Goal: Feedback & Contribution: Contribute content

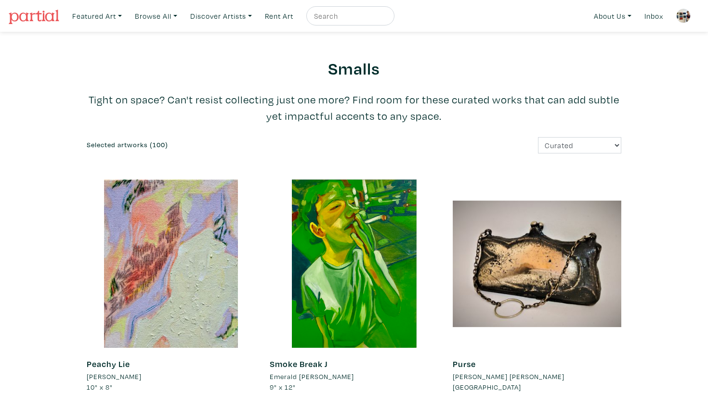
click at [682, 11] on img at bounding box center [683, 16] width 14 height 14
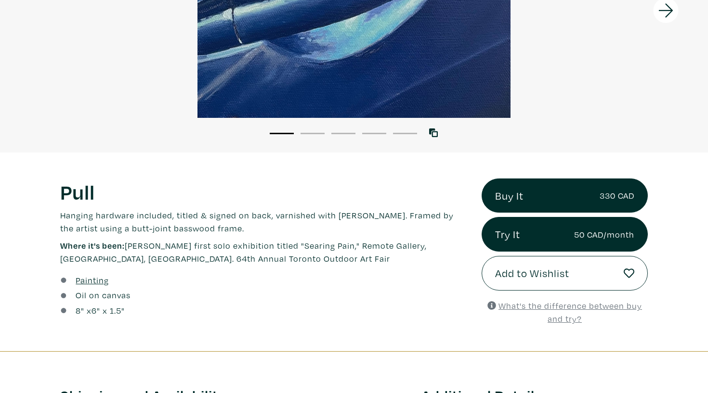
scroll to position [202, 0]
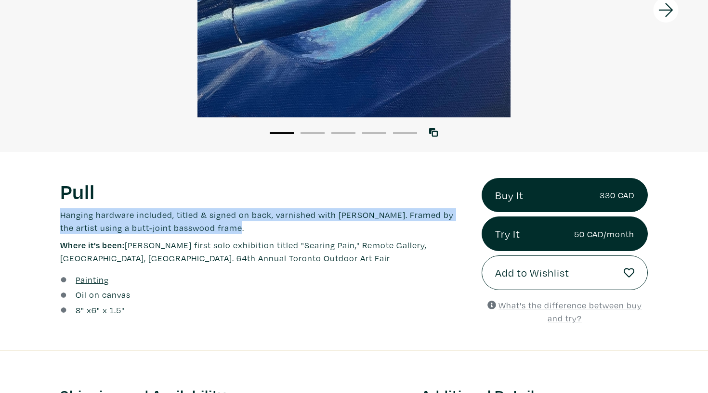
drag, startPoint x: 235, startPoint y: 226, endPoint x: 47, endPoint y: 208, distance: 189.1
copy p "Hanging hardware included, titled & signed on back, varnished with Gamvar Gloss…"
click at [194, 257] on p "Where it's been: Haley's first solo exhibition titled "Searing Pain," Remote Ga…" at bounding box center [263, 252] width 407 height 26
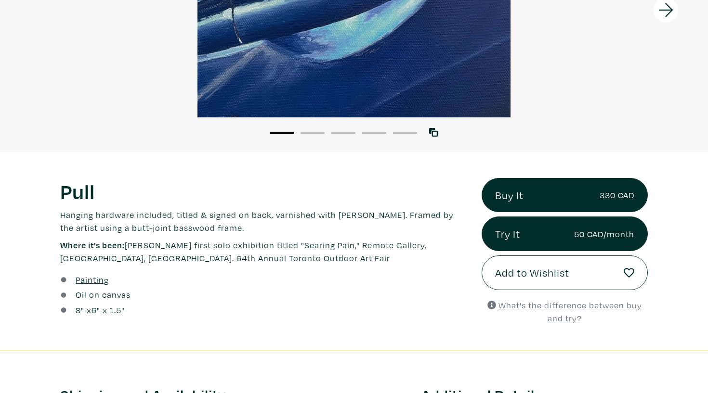
drag, startPoint x: 132, startPoint y: 245, endPoint x: 321, endPoint y: 246, distance: 188.7
click at [321, 246] on p "Where it's been: Haley's first solo exhibition titled "Searing Pain," Remote Ga…" at bounding box center [263, 252] width 407 height 26
copy p "Haley's first solo exhibition titled "Searing Pain,""
click at [291, 223] on p "Hanging hardware included, titled & signed on back, varnished with Gamvar Gloss…" at bounding box center [263, 221] width 407 height 26
drag, startPoint x: 52, startPoint y: 215, endPoint x: 268, endPoint y: 208, distance: 216.3
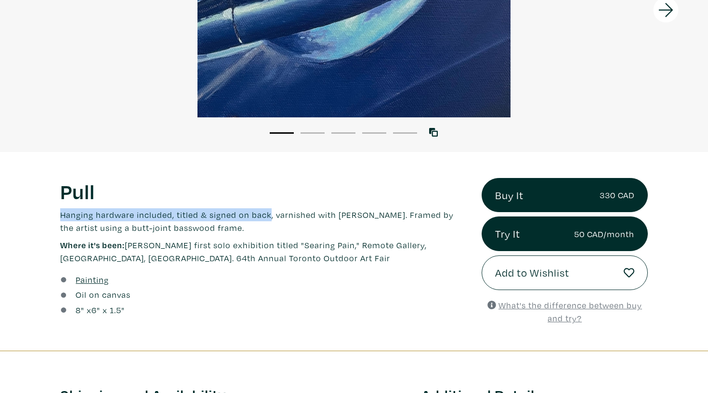
copy p "Hanging hardware included, titled & signed on back"
click at [167, 290] on div "Oil on canvas" at bounding box center [263, 294] width 407 height 13
drag, startPoint x: 128, startPoint y: 246, endPoint x: 435, endPoint y: 242, distance: 306.7
click at [435, 242] on p "Where it's been: Haley's first solo exhibition titled "Searing Pain," Remote Ga…" at bounding box center [263, 252] width 407 height 26
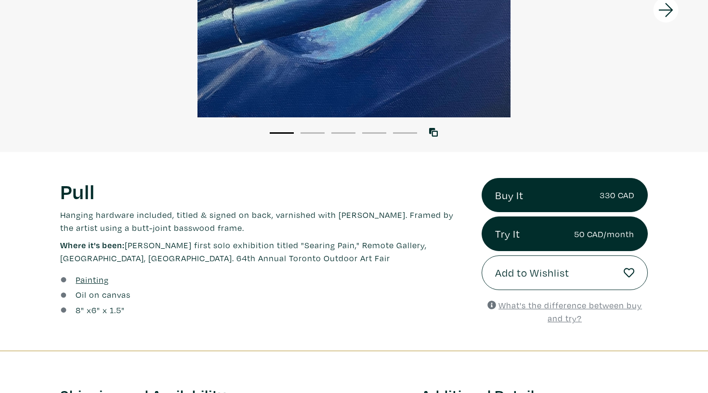
copy p "Haley's first solo exhibition titled "Searing Pain," Remote Gallery, Toronto, ON"
click at [334, 196] on h1 "Pull" at bounding box center [263, 191] width 407 height 26
drag, startPoint x: 127, startPoint y: 245, endPoint x: 436, endPoint y: 244, distance: 309.1
click at [437, 244] on p "Where it's been: Haley's first solo exhibition titled "Searing Pain," Remote Ga…" at bounding box center [263, 252] width 407 height 26
copy p "Haley's first solo exhibition titled "Searing Pain," Remote Gallery, Toronto, ON"
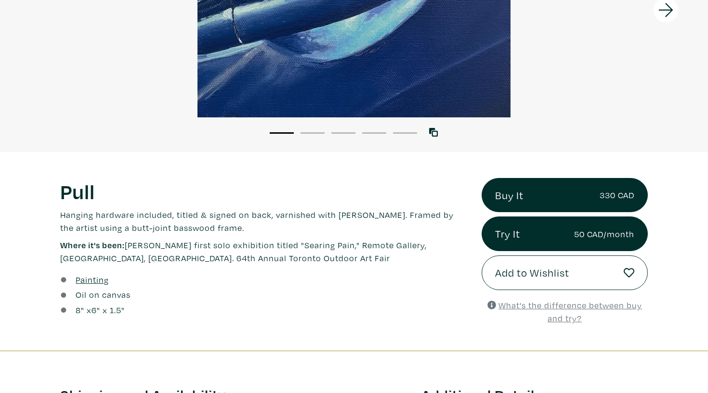
click at [332, 210] on p "Hanging hardware included, titled & signed on back, varnished with Gamvar Gloss…" at bounding box center [263, 221] width 407 height 26
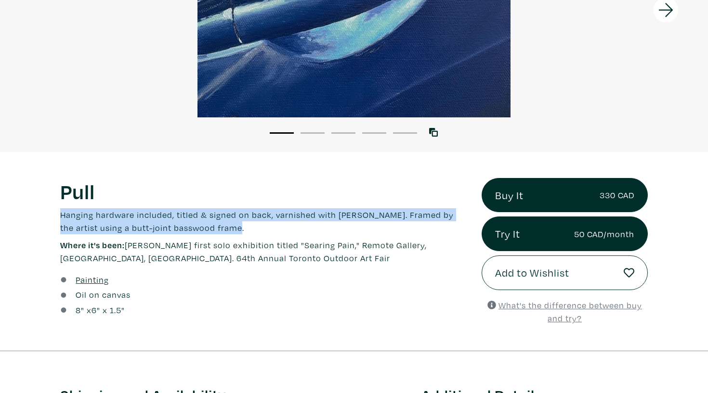
drag, startPoint x: 239, startPoint y: 223, endPoint x: 39, endPoint y: 209, distance: 199.8
copy p "Hanging hardware included, titled & signed on back, varnished with [PERSON_NAME…"
click at [257, 265] on p "Where it's been: Haley's first solo exhibition titled "Searing Pain," Remote Ga…" at bounding box center [263, 252] width 407 height 26
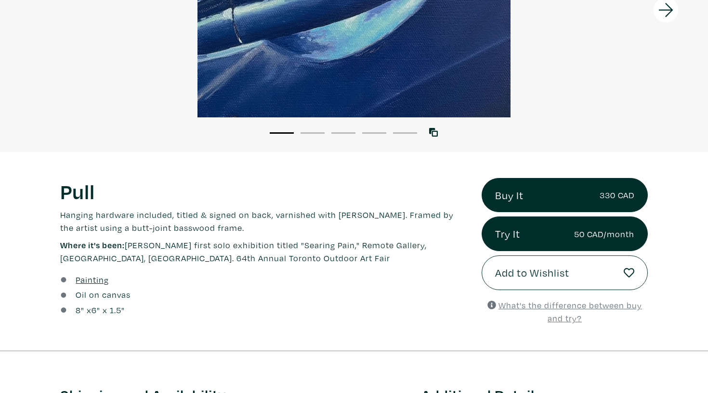
drag, startPoint x: 198, startPoint y: 263, endPoint x: 127, endPoint y: 245, distance: 73.1
click at [127, 245] on p "Where it's been: Haley's first solo exhibition titled "Searing Pain," Remote Ga…" at bounding box center [263, 252] width 407 height 26
copy p "Haley's first solo exhibition titled "Searing Pain," Remote Gallery, Toronto, O…"
click at [223, 244] on p "Where it's been: Haley's first solo exhibition titled "Searing Pain," Remote Ga…" at bounding box center [263, 252] width 407 height 26
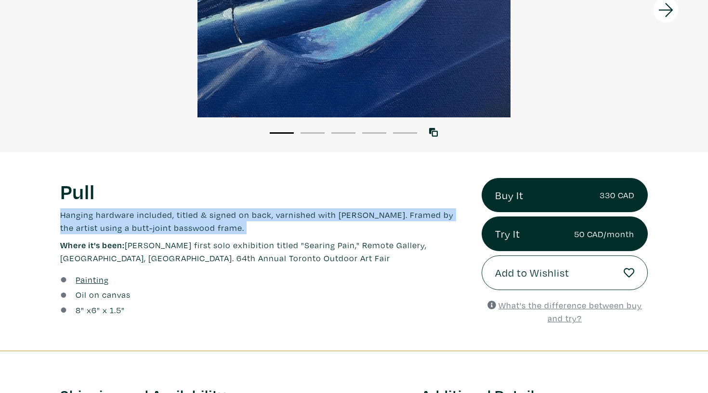
drag, startPoint x: 245, startPoint y: 236, endPoint x: 41, endPoint y: 206, distance: 205.9
copy div "Hanging hardware included, titled & signed on back, varnished with Gamvar Gloss…"
click at [204, 253] on p "Where it's been: Haley's first solo exhibition titled "Searing Pain," Remote Ga…" at bounding box center [263, 252] width 407 height 26
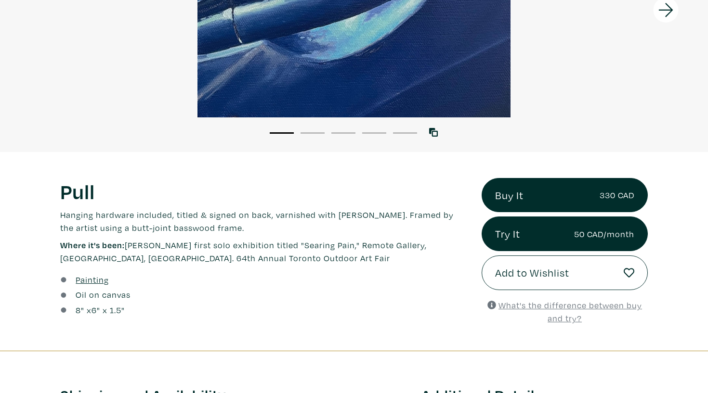
drag, startPoint x: 205, startPoint y: 261, endPoint x: 127, endPoint y: 247, distance: 79.3
click at [127, 247] on p "Where it's been: Haley's first solo exhibition titled "Searing Pain," Remote Ga…" at bounding box center [263, 252] width 407 height 26
copy p "Haley's first solo exhibition titled "Searing Pain," Remote Gallery, Toronto, O…"
click at [234, 226] on p "Hanging hardware included, titled & signed on back, varnished with [PERSON_NAME…" at bounding box center [263, 221] width 407 height 26
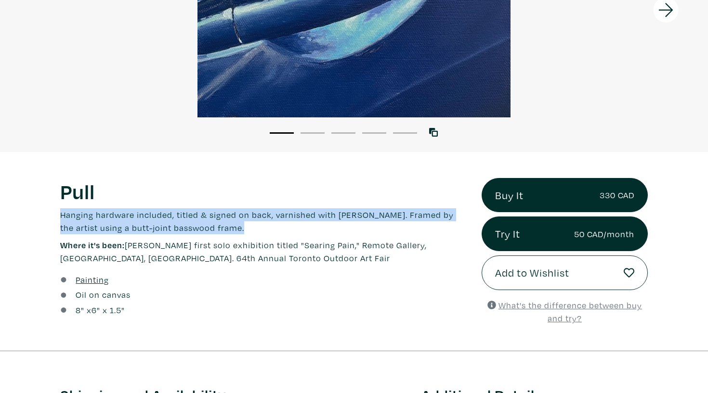
drag, startPoint x: 234, startPoint y: 226, endPoint x: 36, endPoint y: 214, distance: 199.2
copy div "Hanging hardware included, titled & signed on back, varnished with [PERSON_NAME…"
click at [156, 245] on p "Where it's been: Haley's first solo exhibition titled "Searing Pain," Remote Ga…" at bounding box center [263, 252] width 407 height 26
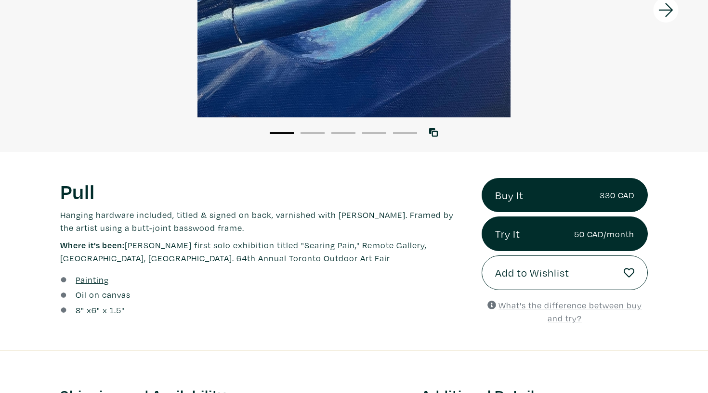
drag, startPoint x: 129, startPoint y: 244, endPoint x: 439, endPoint y: 245, distance: 310.0
click at [439, 245] on p "Where it's been: Haley's first solo exhibition titled "Searing Pain," Remote Ga…" at bounding box center [263, 252] width 407 height 26
click at [320, 228] on p "Hanging hardware included, titled & signed on back, varnished with Gamvar Gloss…" at bounding box center [263, 221] width 407 height 26
drag, startPoint x: 265, startPoint y: 214, endPoint x: 14, endPoint y: 213, distance: 250.8
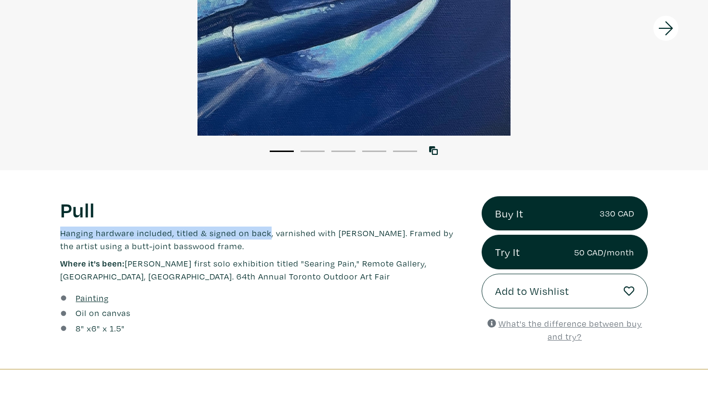
scroll to position [176, 0]
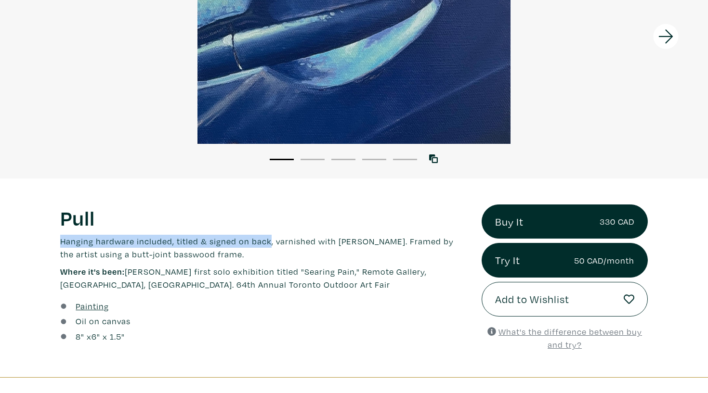
click at [273, 253] on p "Hanging hardware included, titled & signed on back, varnished with [PERSON_NAME…" at bounding box center [263, 248] width 407 height 26
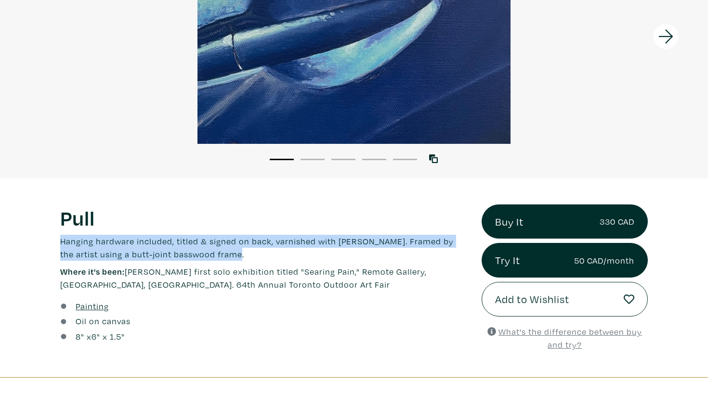
drag, startPoint x: 253, startPoint y: 255, endPoint x: 48, endPoint y: 239, distance: 205.2
click at [178, 280] on p "Where it's been: Haley's first solo exhibition titled "Searing Pain," Remote Ga…" at bounding box center [263, 278] width 407 height 26
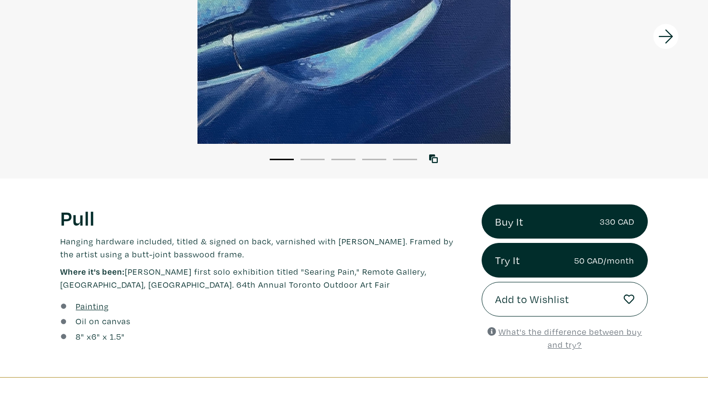
drag, startPoint x: 130, startPoint y: 272, endPoint x: 192, endPoint y: 288, distance: 64.3
click at [192, 288] on p "Where it's been: Haley's first solo exhibition titled "Searing Pain," Remote Ga…" at bounding box center [263, 278] width 407 height 26
click at [183, 247] on p "Hanging hardware included, titled & signed on back, varnished with Gamvar Gloss…" at bounding box center [263, 248] width 407 height 26
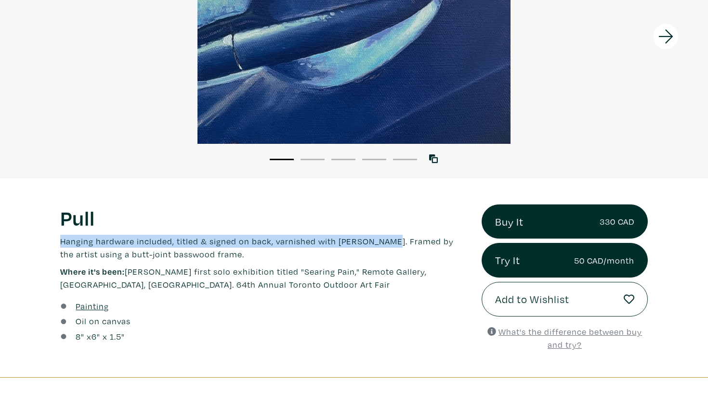
drag, startPoint x: 389, startPoint y: 243, endPoint x: 37, endPoint y: 234, distance: 352.5
click at [386, 255] on p "Hanging hardware included, titled & signed on back, varnished with Gamvar Gloss…" at bounding box center [263, 248] width 407 height 26
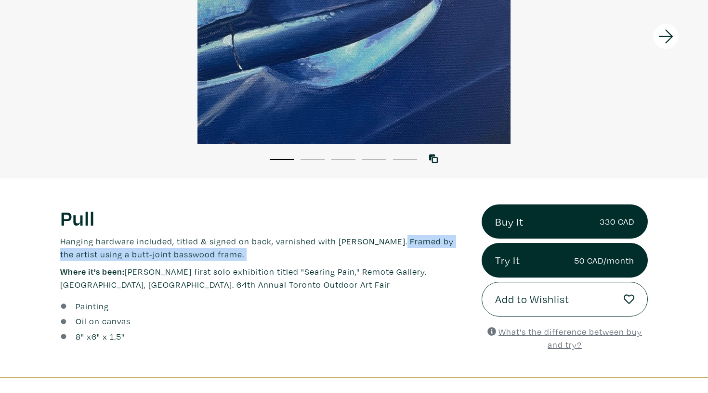
drag, startPoint x: 393, startPoint y: 240, endPoint x: 410, endPoint y: 264, distance: 29.4
click at [410, 264] on div "Pull Lorem ipsum dolor sit amet, consectetur adipiscing elit. Ut bibendum torto…" at bounding box center [263, 248] width 407 height 87
click at [223, 271] on p "Where it's been: Haley's first solo exhibition titled "Searing Pain," Remote Ga…" at bounding box center [263, 278] width 407 height 26
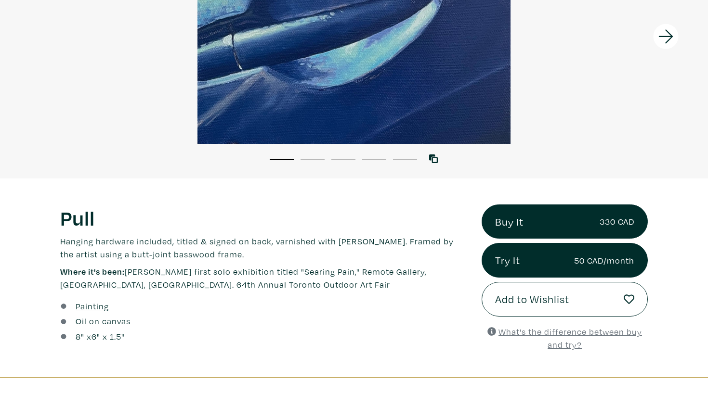
drag, startPoint x: 199, startPoint y: 286, endPoint x: 128, endPoint y: 272, distance: 72.8
click at [128, 272] on p "Where it's been: Haley's first solo exhibition titled "Searing Pain," Remote Ga…" at bounding box center [263, 278] width 407 height 26
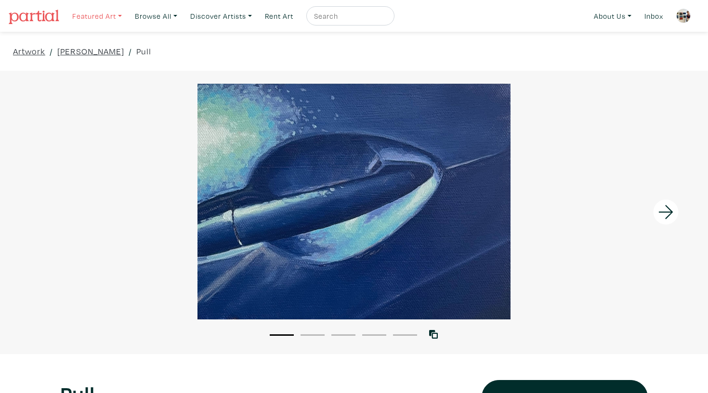
scroll to position [0, 0]
click at [682, 15] on img at bounding box center [683, 16] width 14 height 14
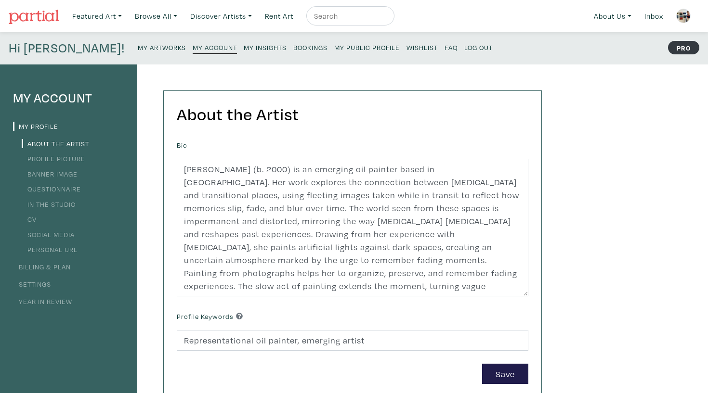
click at [138, 48] on small "My Artworks" at bounding box center [162, 47] width 48 height 9
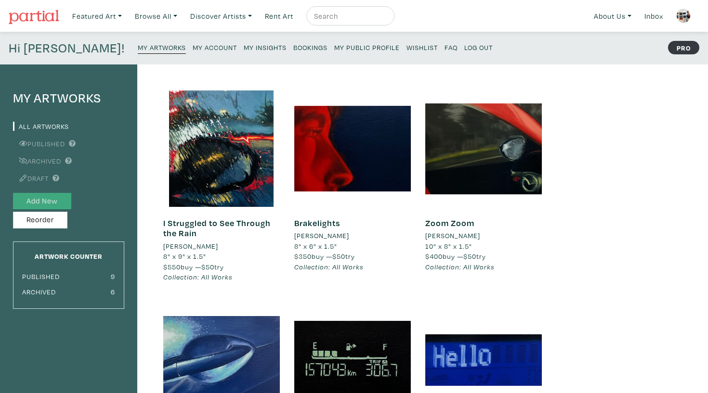
scroll to position [0, 0]
click at [57, 201] on button "Add New" at bounding box center [42, 201] width 58 height 17
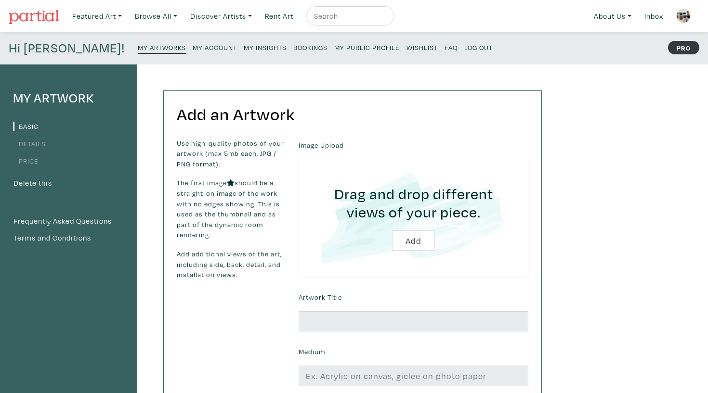
click at [416, 237] on input "file" at bounding box center [413, 217] width 203 height 91
type input "C:\fakepath\rpm copy.jpg"
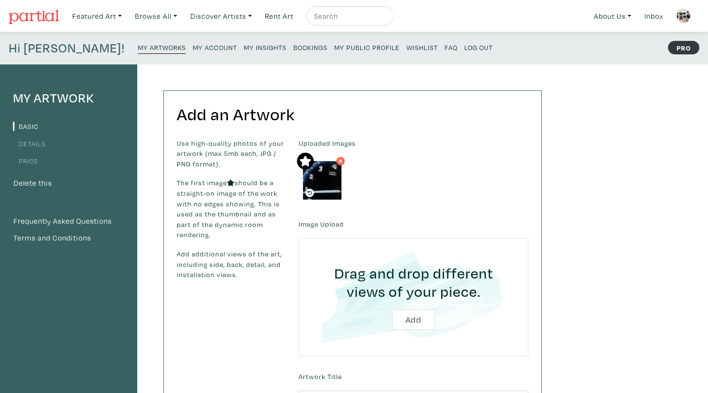
click at [388, 298] on input "file" at bounding box center [413, 297] width 203 height 91
type input "C:\fakepath\rpm.jpg"
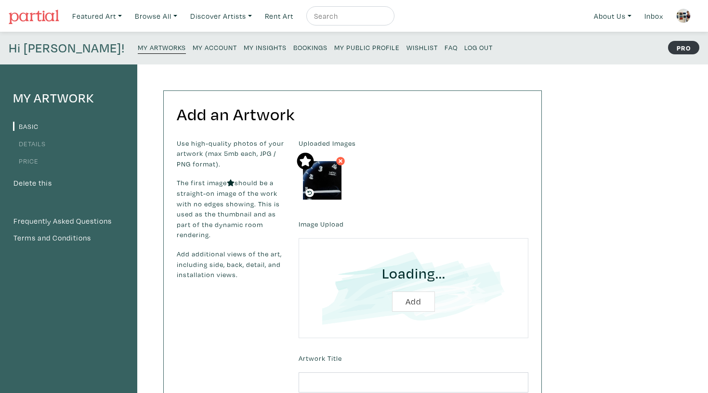
click at [331, 306] on input "file" at bounding box center [413, 288] width 203 height 73
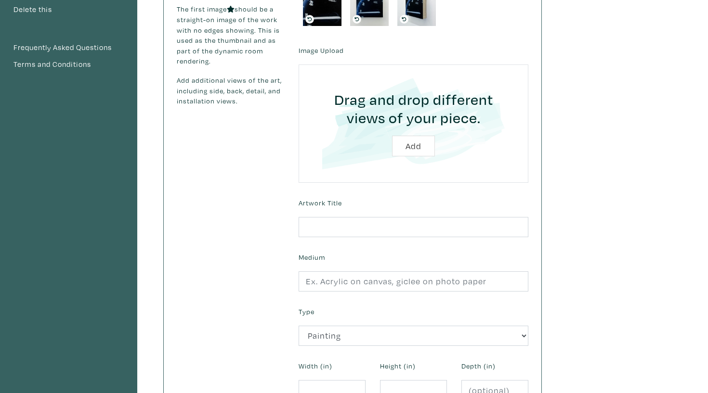
scroll to position [177, 0]
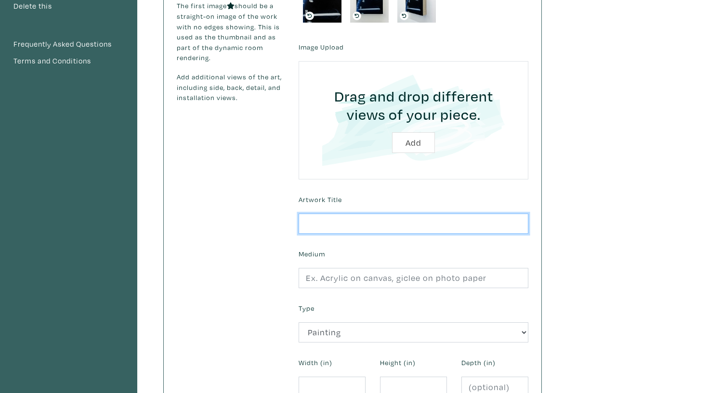
click at [342, 219] on input "text" at bounding box center [413, 224] width 230 height 21
type input "RPM"
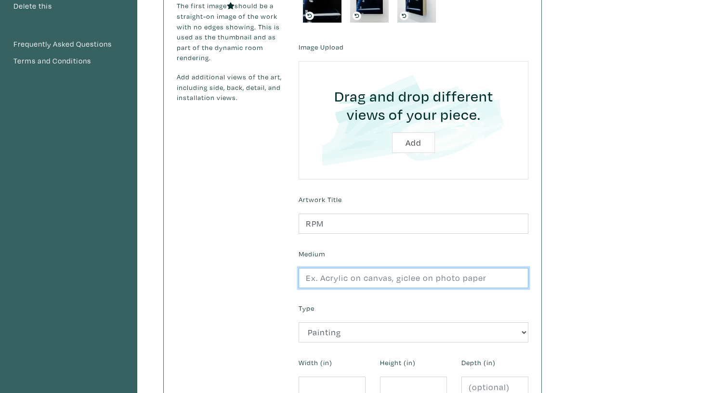
click at [319, 274] on input "text" at bounding box center [413, 278] width 230 height 21
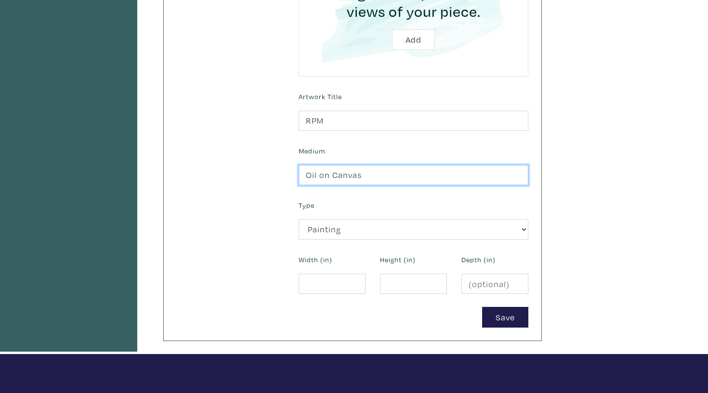
scroll to position [295, 0]
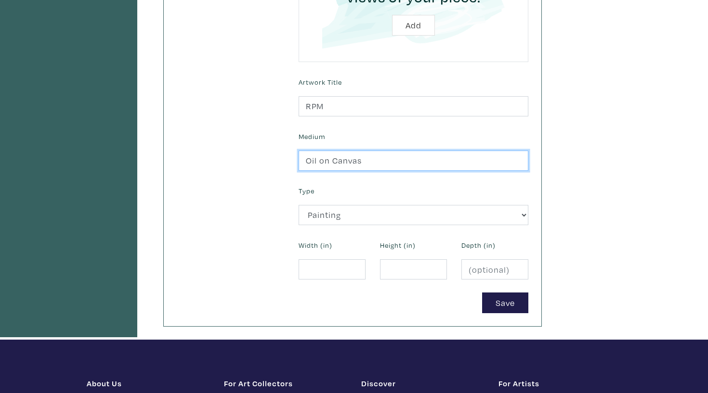
type input "Oil on Canvas"
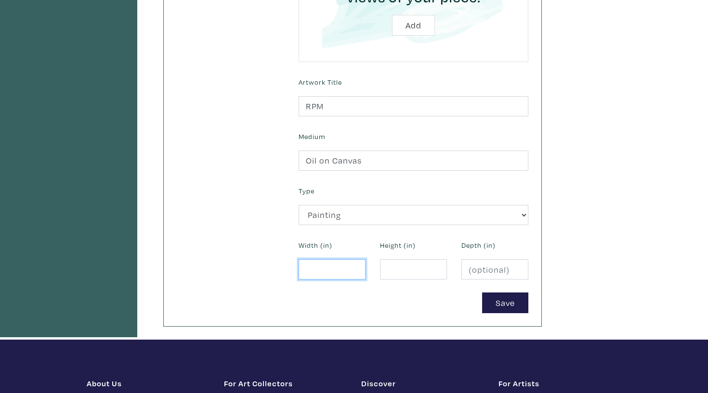
click at [335, 263] on input "number" at bounding box center [331, 269] width 67 height 21
type input "7"
click at [412, 266] on input "number" at bounding box center [413, 269] width 67 height 21
type input "6"
click at [482, 274] on input "number" at bounding box center [494, 269] width 67 height 21
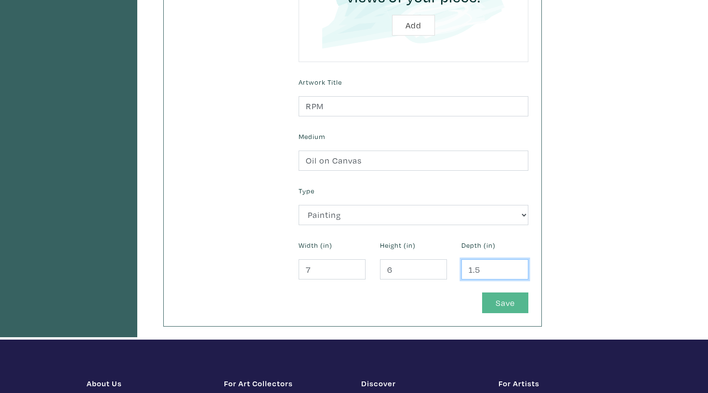
type input "1.5"
click at [502, 301] on button "Save" at bounding box center [505, 303] width 46 height 21
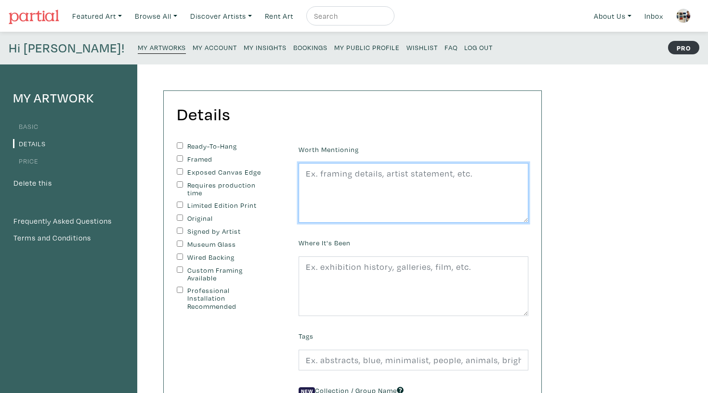
click at [363, 202] on textarea at bounding box center [413, 193] width 230 height 60
paste textarea "Hanging hardware included, titled & signed on back, varnished with [PERSON_NAME…"
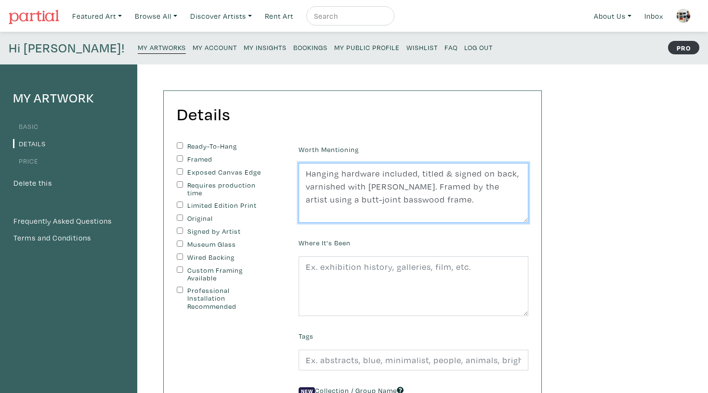
drag, startPoint x: 421, startPoint y: 186, endPoint x: 249, endPoint y: 184, distance: 171.9
click at [249, 184] on form "Ready-To-Hang Framed Exposed Canvas Edge Requires production time Limited Editi…" at bounding box center [352, 300] width 366 height 316
click at [387, 185] on textarea "Hanging hardware included, titled & signed on back. Framed by the artist using …" at bounding box center [413, 193] width 230 height 60
click at [306, 184] on textarea "Hanging hardware included, titled & signed on back. Framed by the artist using …" at bounding box center [413, 193] width 230 height 60
click at [311, 184] on textarea "Hanging hardware included, titled & signed on back. Framed by the artist using …" at bounding box center [413, 193] width 230 height 60
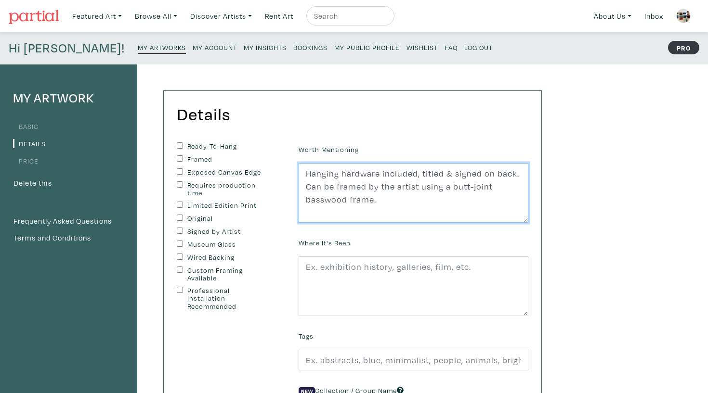
click at [395, 199] on textarea "Hanging hardware included, titled & signed on back. Can be framed by the artist…" at bounding box center [413, 193] width 230 height 60
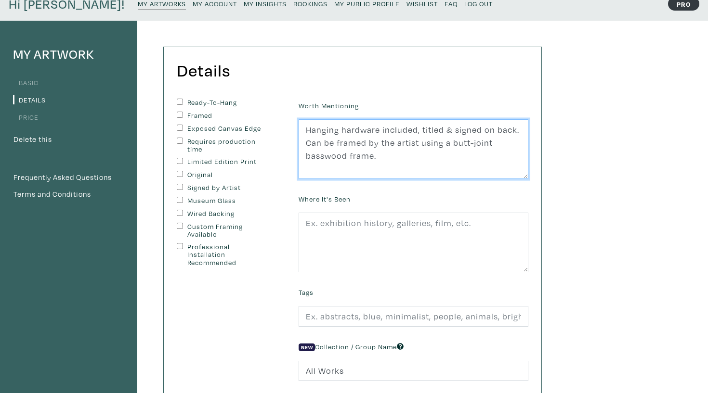
scroll to position [44, 0]
type textarea "Hanging hardware included, titled & signed on back. Can be framed by the artist…"
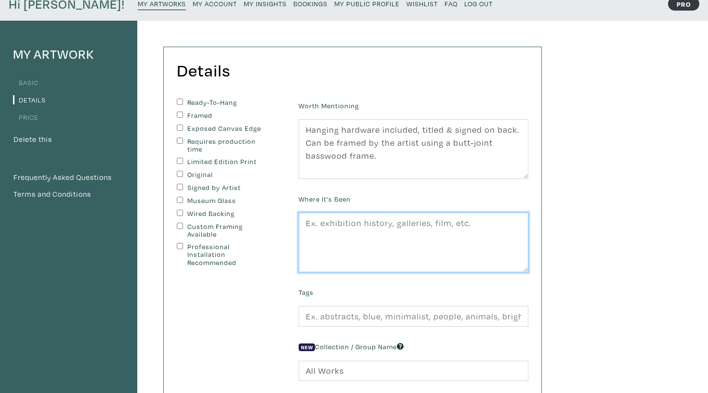
click at [388, 226] on textarea at bounding box center [413, 243] width 230 height 60
paste textarea "Haley's first solo exhibition titled "Searing Pain,""
click at [496, 220] on textarea "Haley's first solo exhibition titled "Searing Pain,"" at bounding box center [413, 243] width 230 height 60
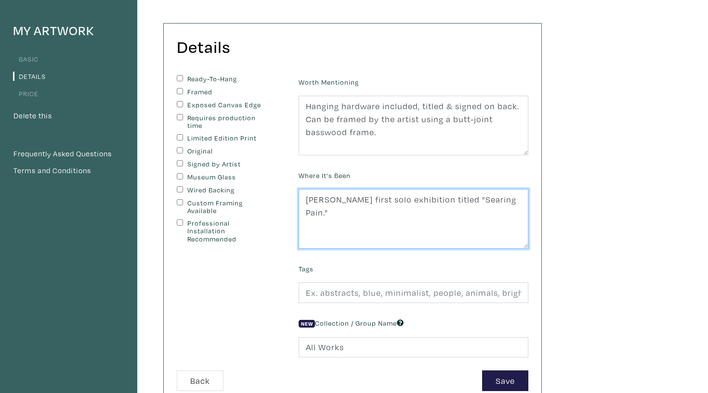
scroll to position [108, 0]
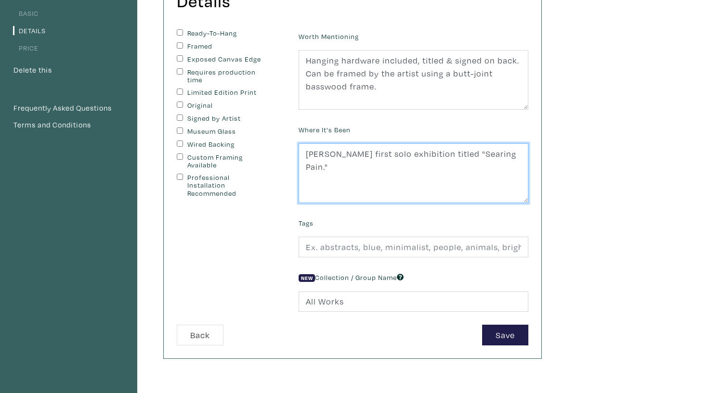
type textarea "Haley's first solo exhibition titled "Searing Pain.""
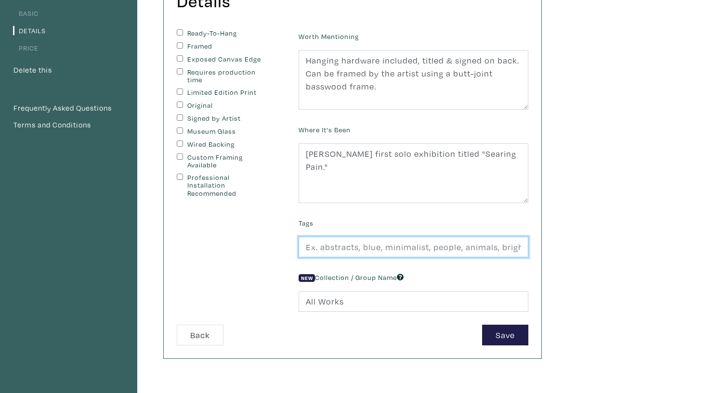
click at [451, 251] on input "text" at bounding box center [413, 247] width 230 height 21
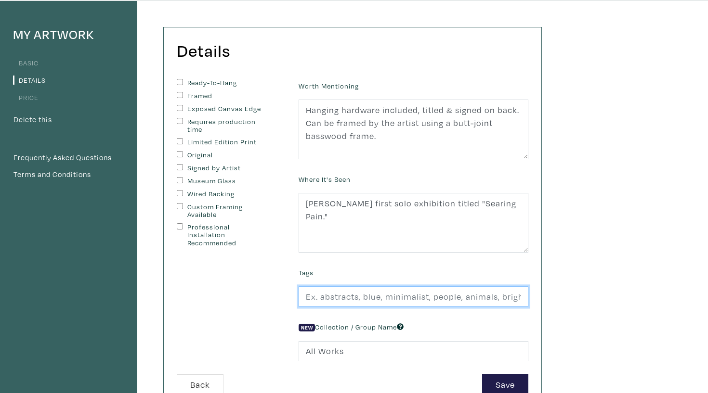
scroll to position [66, 0]
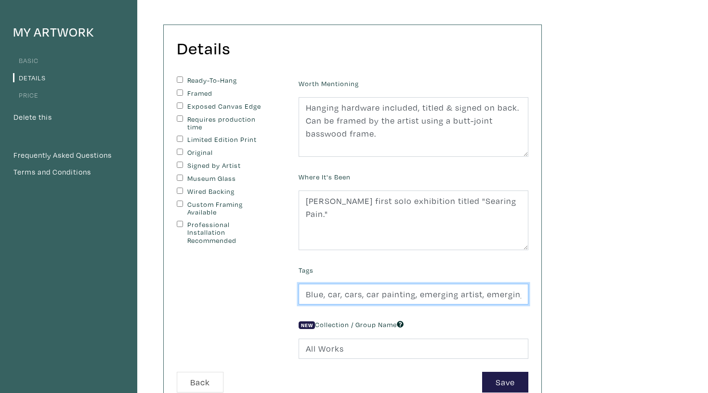
click at [486, 292] on input "Blue, car, cars, car painting, emerging artist, emerging painter, ocad alumni," at bounding box center [413, 294] width 230 height 21
click at [522, 289] on input "Blue, car, cars, car painting, emerging artist, emerging painter, ocadu alumni," at bounding box center [413, 294] width 230 height 21
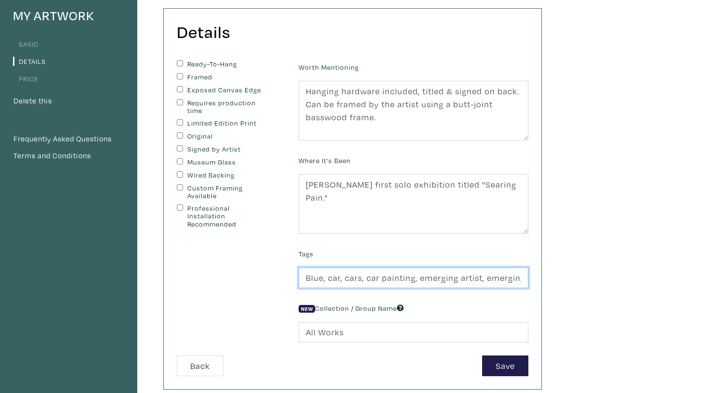
scroll to position [88, 0]
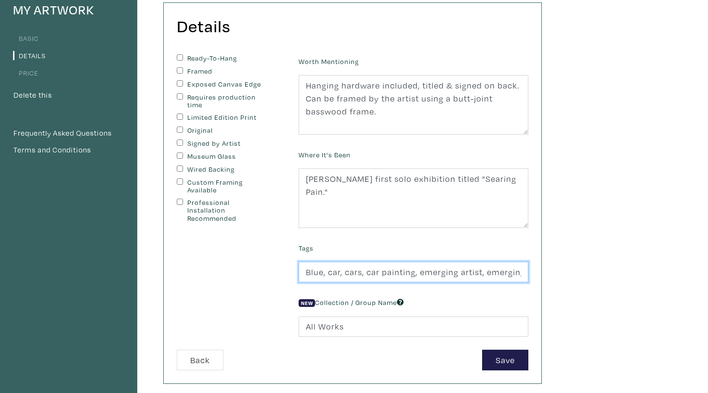
type input "Blue, car, cars, car painting, emerging artist, emerging painter, ocadu alumni,…"
click at [179, 58] on input "Ready-To-Hang" at bounding box center [180, 57] width 6 height 6
checkbox input "true"
click at [181, 80] on input "Exposed Canvas Edge" at bounding box center [180, 83] width 6 height 6
checkbox input "true"
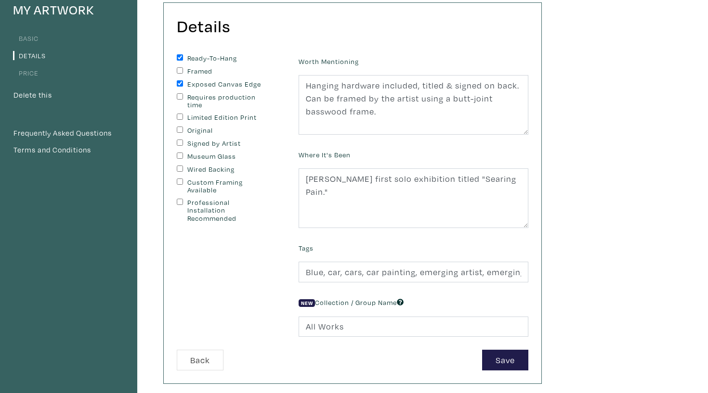
click at [180, 125] on div "Ready-To-Hang Framed Exposed Canvas Edge Requires production time Limited Editi…" at bounding box center [230, 138] width 107 height 168
click at [180, 128] on input "Original" at bounding box center [180, 130] width 6 height 6
checkbox input "true"
click at [178, 140] on input "Signed by Artist" at bounding box center [180, 143] width 6 height 6
checkbox input "true"
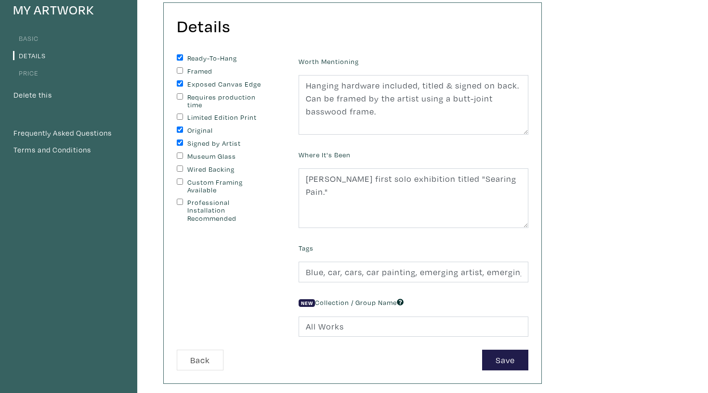
click at [179, 167] on input "Wired Backing" at bounding box center [180, 169] width 6 height 6
checkbox input "true"
click at [177, 184] on div "Custom Framing Available" at bounding box center [230, 187] width 107 height 16
click at [181, 181] on input "Custom Framing Available" at bounding box center [180, 182] width 6 height 6
checkbox input "true"
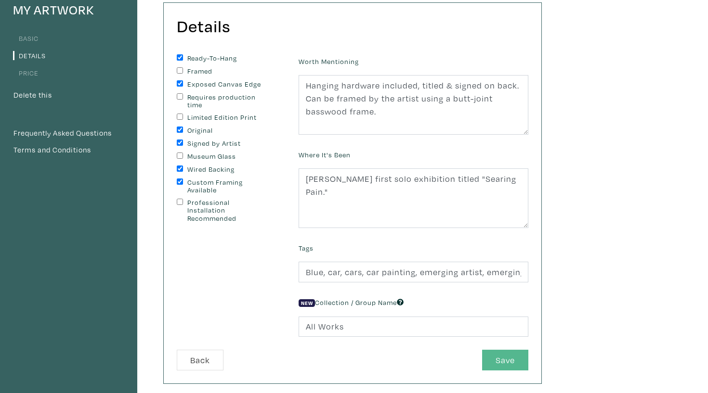
click at [515, 352] on button "Save" at bounding box center [505, 360] width 46 height 21
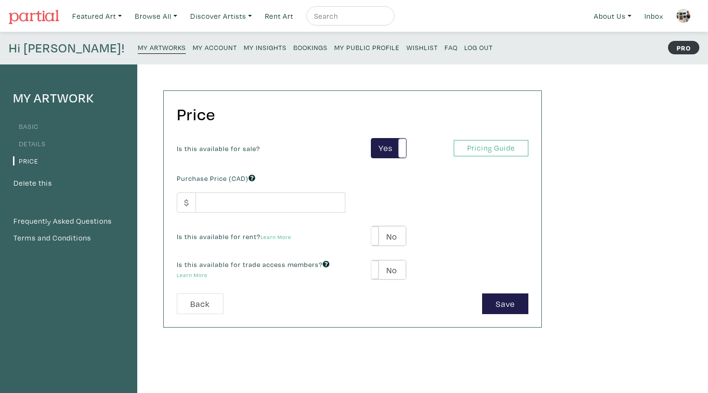
scroll to position [39, 0]
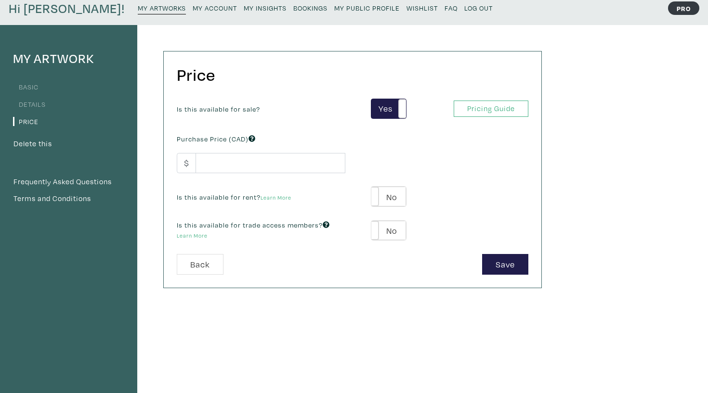
click at [291, 147] on div "Purchase Price (CAD) $" at bounding box center [260, 152] width 183 height 41
click at [290, 166] on input "number" at bounding box center [270, 163] width 150 height 21
type input "300"
click at [389, 193] on label "No" at bounding box center [388, 197] width 34 height 20
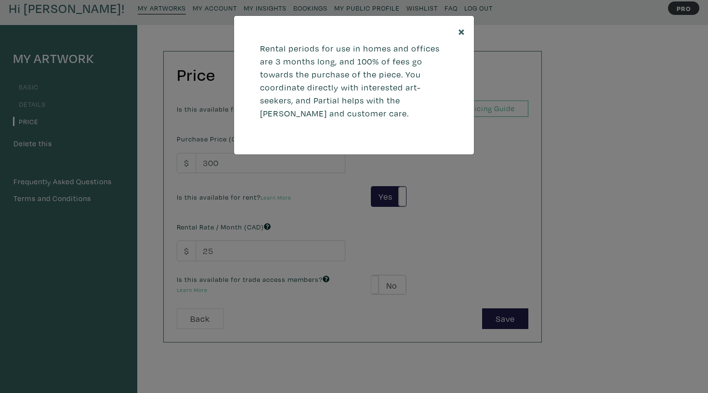
click at [461, 28] on span "×" at bounding box center [461, 31] width 7 height 17
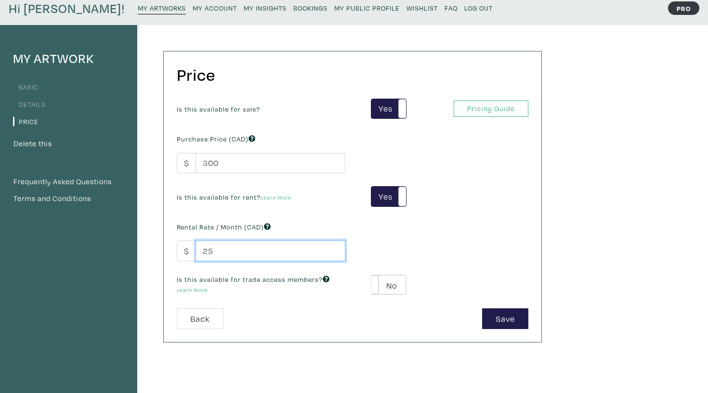
click at [259, 252] on input "25" at bounding box center [270, 251] width 150 height 21
type input "50"
click at [499, 333] on div "Price Is this available for sale? Yes No Yes No Pricing Guide PRO Purchase Pric…" at bounding box center [352, 197] width 377 height 291
click at [499, 318] on button "Save" at bounding box center [505, 319] width 46 height 21
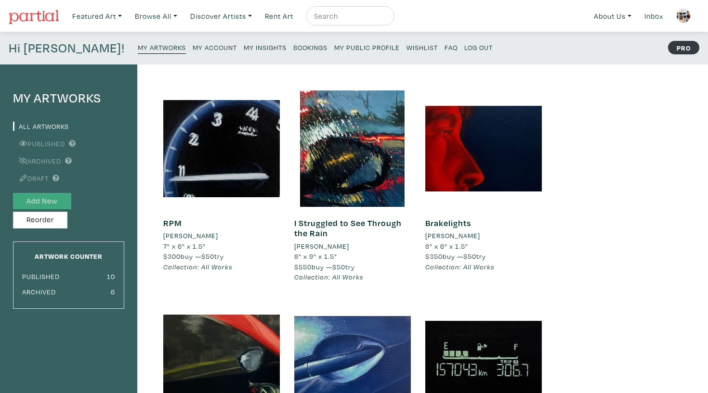
click at [42, 202] on button "Add New" at bounding box center [42, 201] width 58 height 17
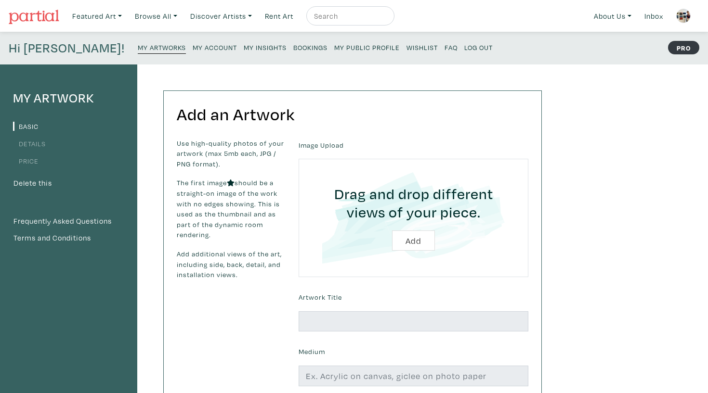
click at [413, 245] on input "file" at bounding box center [413, 217] width 203 height 91
type input "C:\fakepath\"[DATE]" copy.jpg"
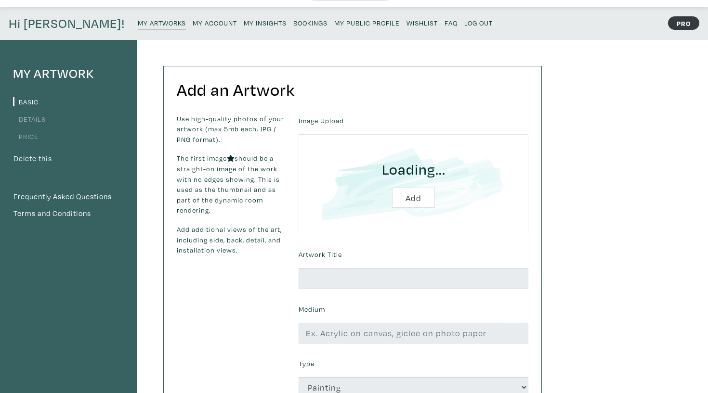
scroll to position [34, 0]
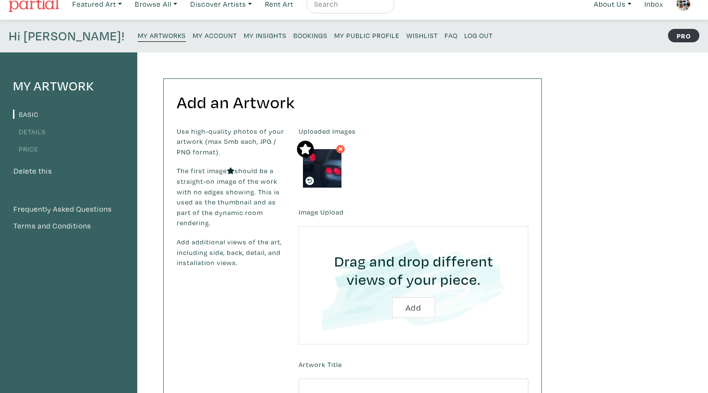
scroll to position [23, 0]
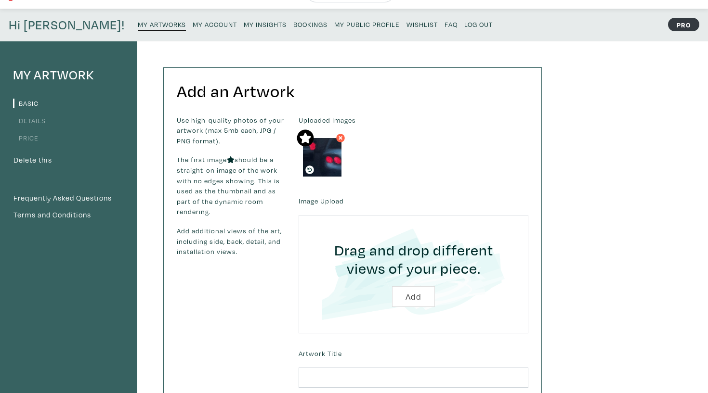
click at [411, 300] on input "file" at bounding box center [413, 274] width 203 height 91
type input "C:\fakepath\"06-27-2025".jpg"
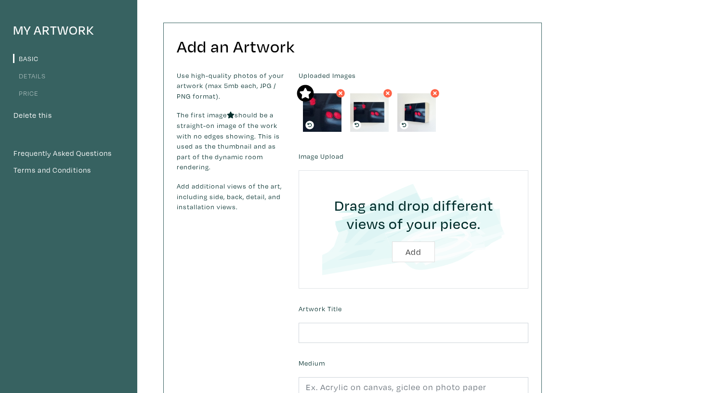
scroll to position [68, 0]
click at [375, 332] on input "text" at bounding box center [413, 333] width 230 height 21
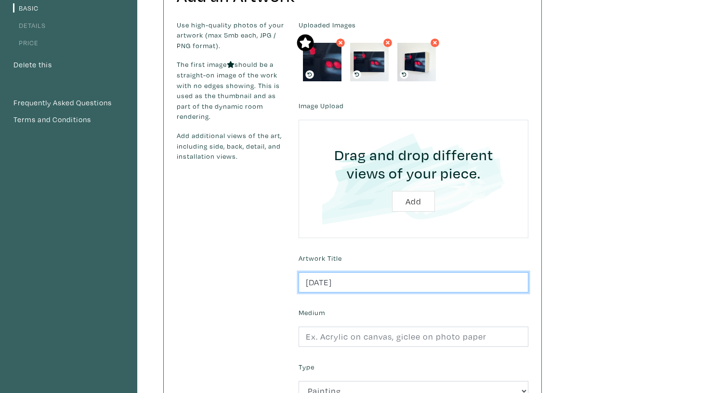
scroll to position [119, 0]
type input "06/27/2025"
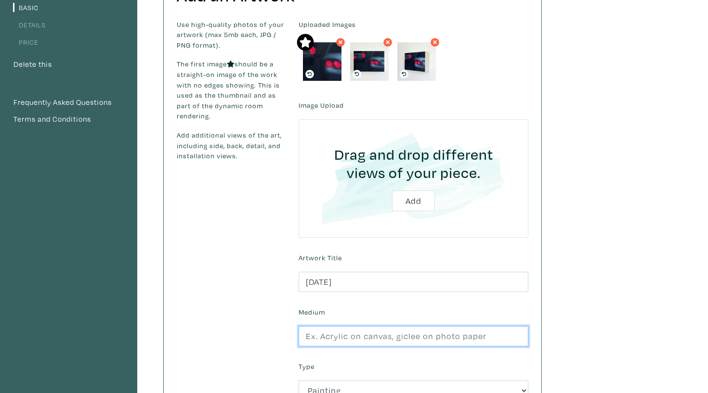
click at [365, 339] on input "text" at bounding box center [413, 336] width 230 height 21
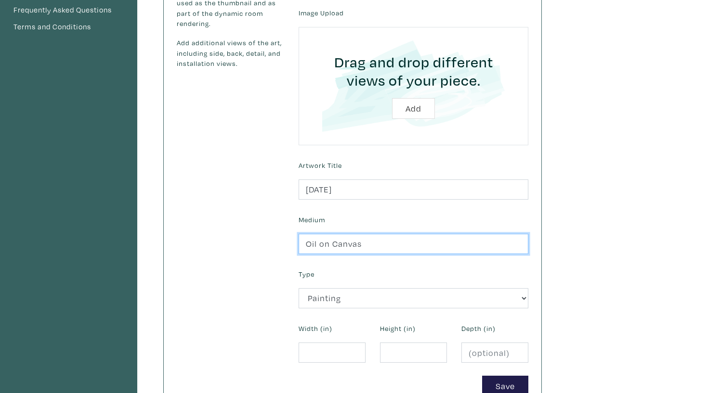
scroll to position [219, 0]
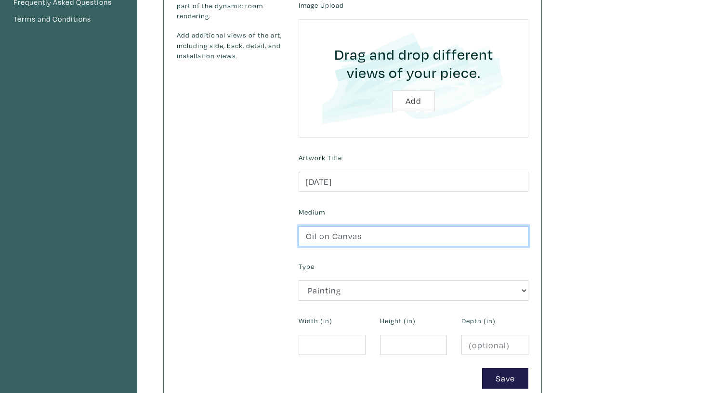
type input "Oil on Canvas"
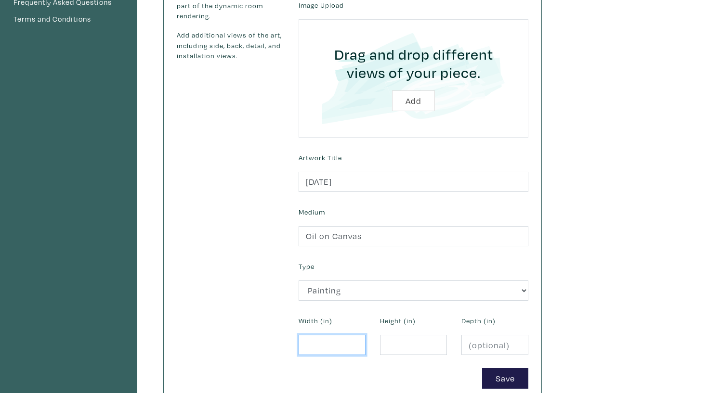
click at [326, 339] on input "number" at bounding box center [331, 345] width 67 height 21
type input "6"
click at [392, 335] on input "number" at bounding box center [413, 345] width 67 height 21
type input "4"
click at [493, 342] on input "number" at bounding box center [494, 345] width 67 height 21
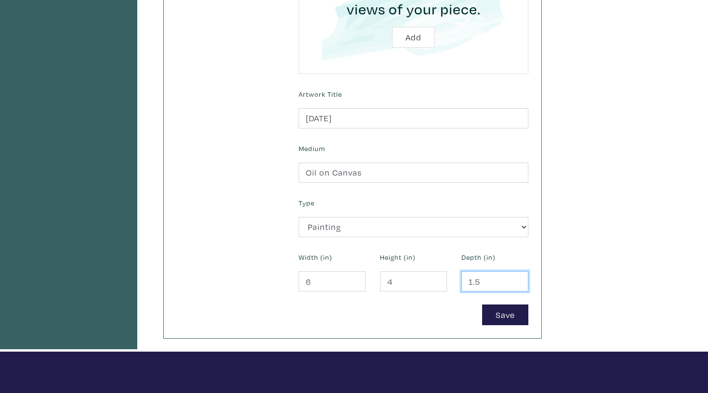
scroll to position [285, 0]
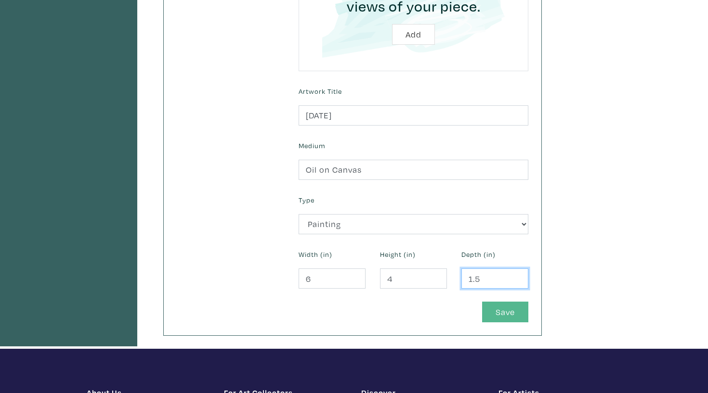
type input "1.5"
click at [521, 311] on button "Save" at bounding box center [505, 312] width 46 height 21
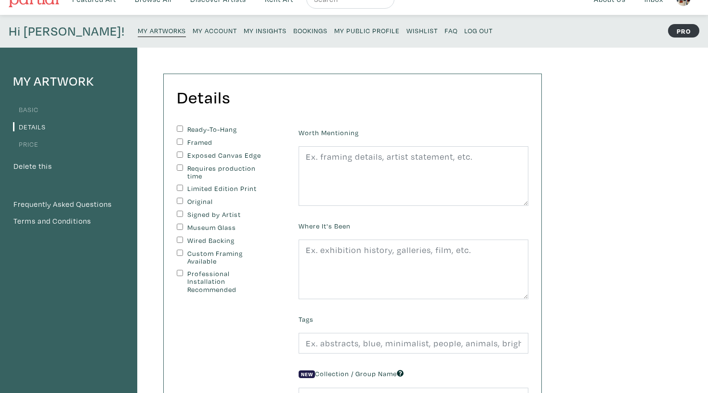
scroll to position [19, 0]
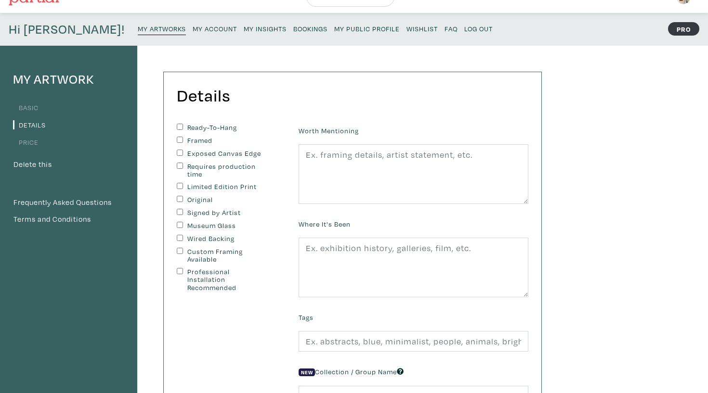
click at [179, 127] on input "Ready-To-Hang" at bounding box center [180, 127] width 6 height 6
checkbox input "true"
click at [180, 151] on input "Exposed Canvas Edge" at bounding box center [180, 153] width 6 height 6
checkbox input "true"
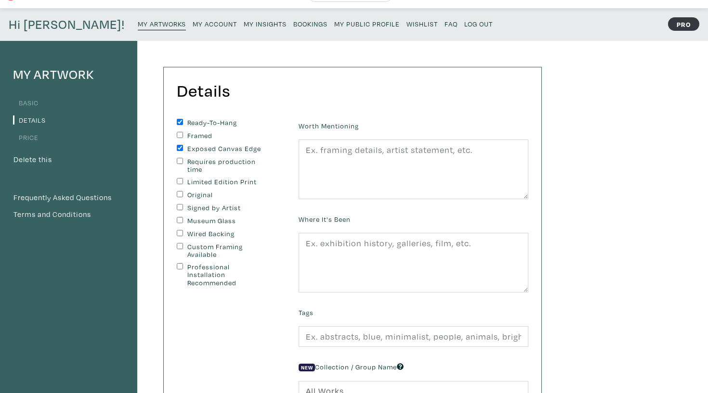
scroll to position [26, 0]
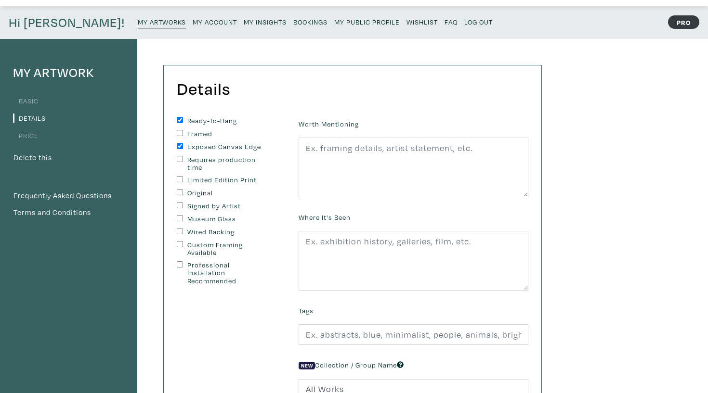
click at [179, 229] on input "Wired Backing" at bounding box center [180, 231] width 6 height 6
checkbox input "true"
click at [179, 203] on input "Signed by Artist" at bounding box center [180, 205] width 6 height 6
checkbox input "true"
click at [177, 190] on input "Original" at bounding box center [180, 192] width 6 height 6
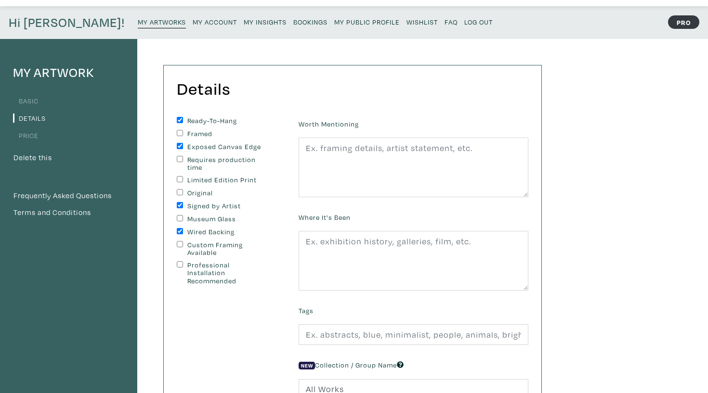
checkbox input "true"
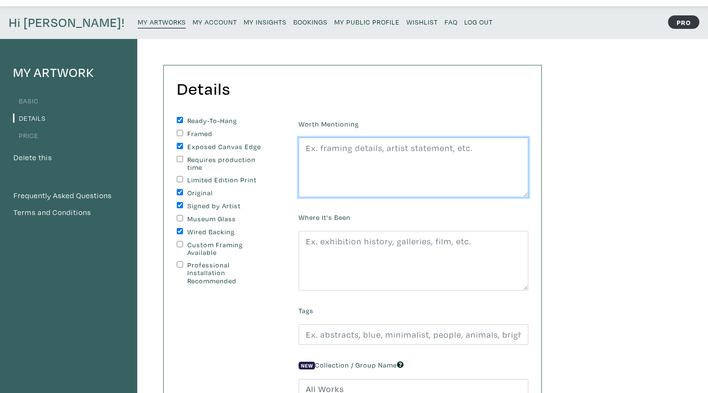
click at [409, 170] on textarea at bounding box center [413, 168] width 230 height 60
paste textarea "Hanging hardware included, titled & signed on back"
type textarea "Hanging hardware included, titled & signed on back."
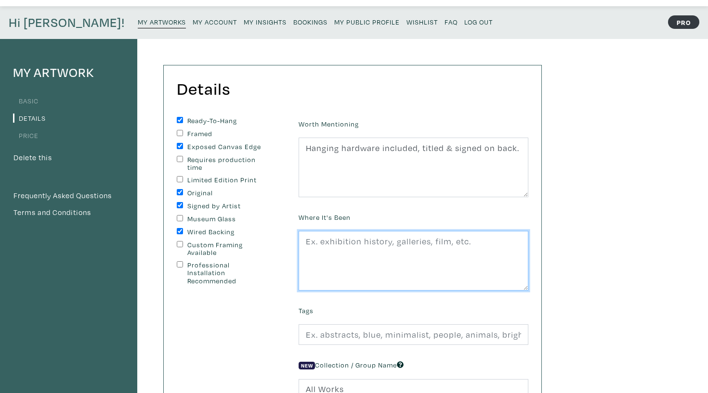
click at [409, 256] on textarea at bounding box center [413, 261] width 230 height 60
paste textarea "Haley's first solo exhibition titled "Searing Pain," Remote Gallery, Toronto, ON"
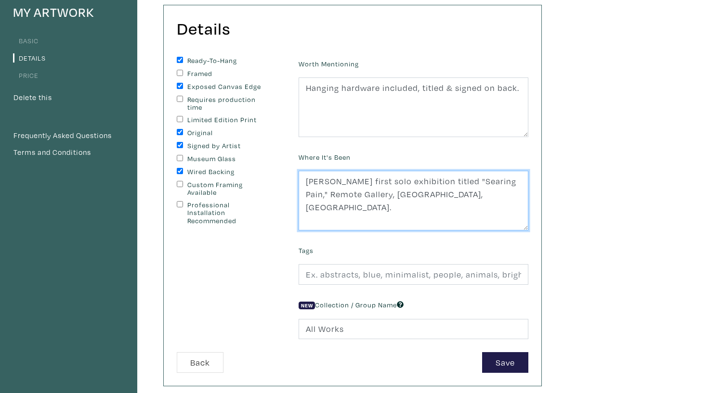
scroll to position [91, 0]
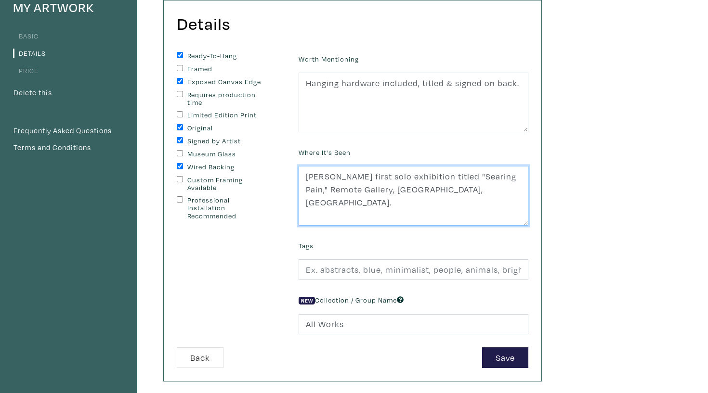
type textarea "Haley's first solo exhibition titled "Searing Pain," Remote Gallery, Toronto, O…"
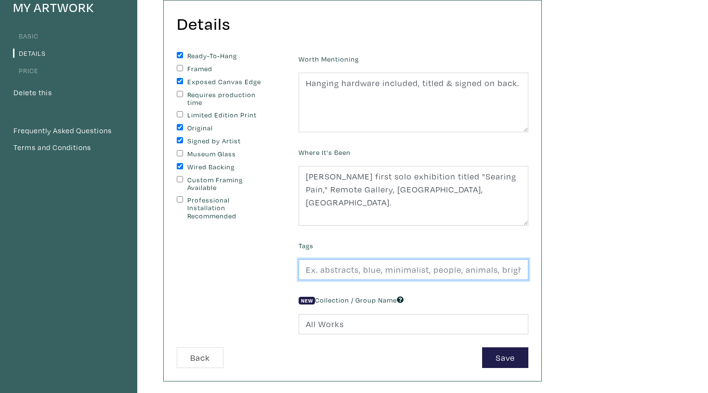
click at [421, 276] on input "text" at bounding box center [413, 269] width 230 height 21
click at [407, 264] on input "car, car painting, lights, myopia, cars, cars painting, representational painti…" at bounding box center [413, 269] width 230 height 21
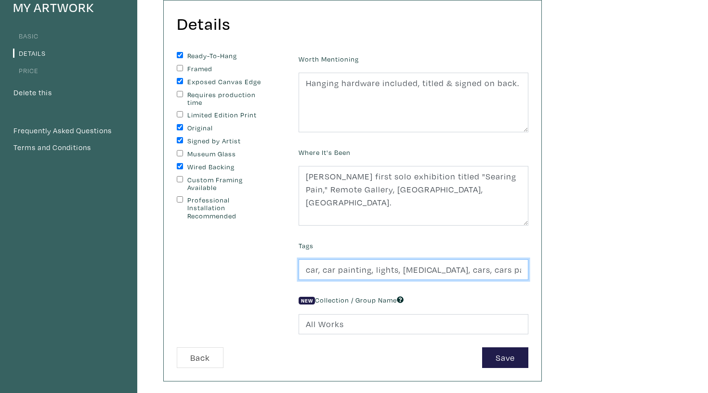
type input "car, car painting, lights, myopia, cars, cars painting, representational painti…"
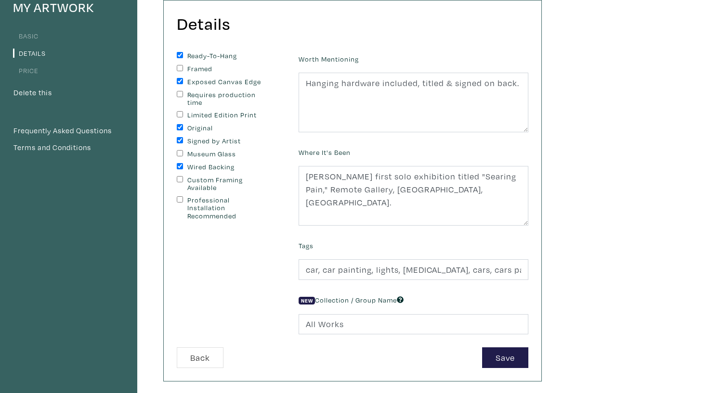
click at [297, 272] on div "Tags car, car painting, lights, myopia, cars, cars painting, representational p…" at bounding box center [413, 259] width 244 height 41
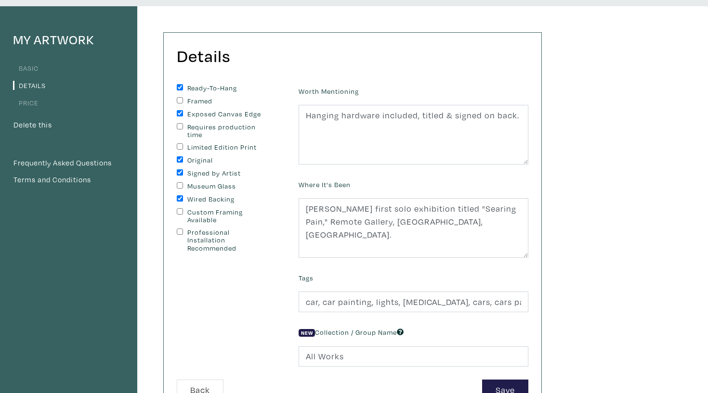
scroll to position [67, 0]
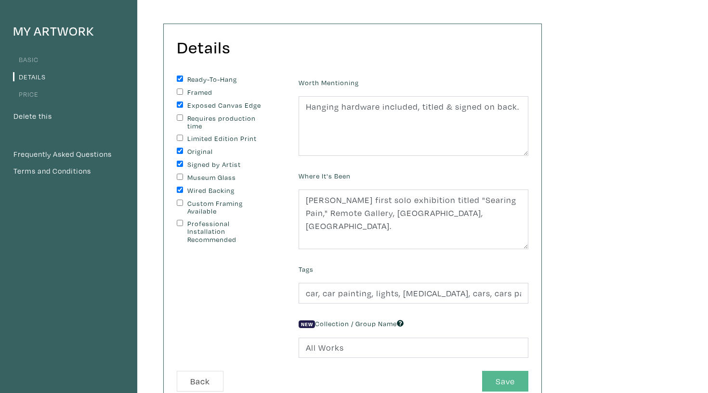
click at [510, 381] on button "Save" at bounding box center [505, 381] width 46 height 21
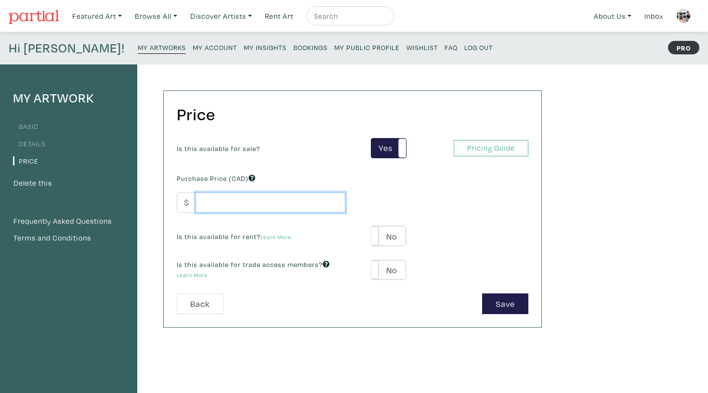
click at [271, 194] on input "number" at bounding box center [270, 203] width 150 height 21
type input "200"
click at [399, 232] on label "No" at bounding box center [388, 236] width 34 height 20
type input "25"
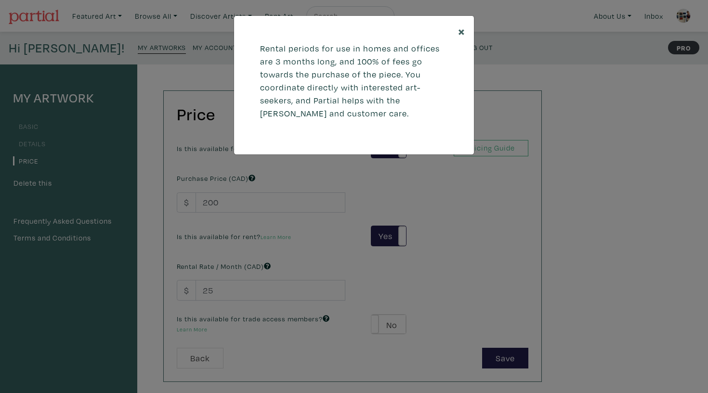
click at [463, 22] on button "×" at bounding box center [461, 31] width 25 height 30
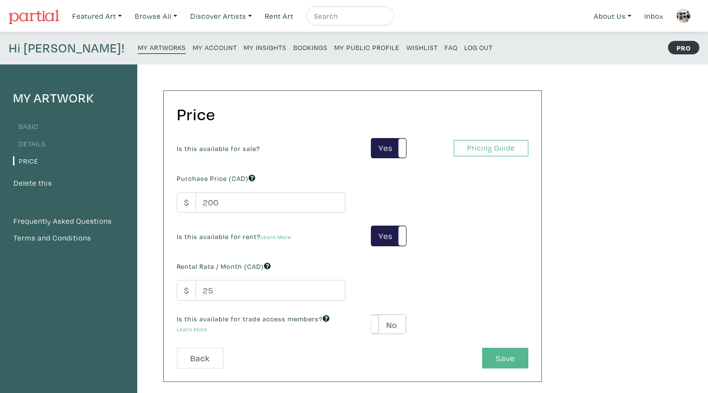
click at [499, 363] on button "Save" at bounding box center [505, 358] width 46 height 21
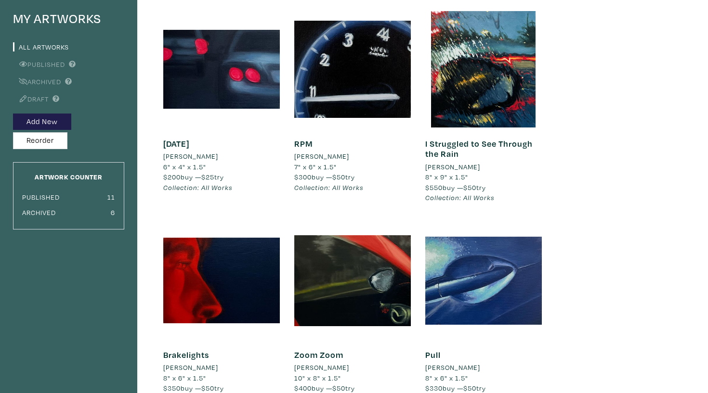
scroll to position [99, 0]
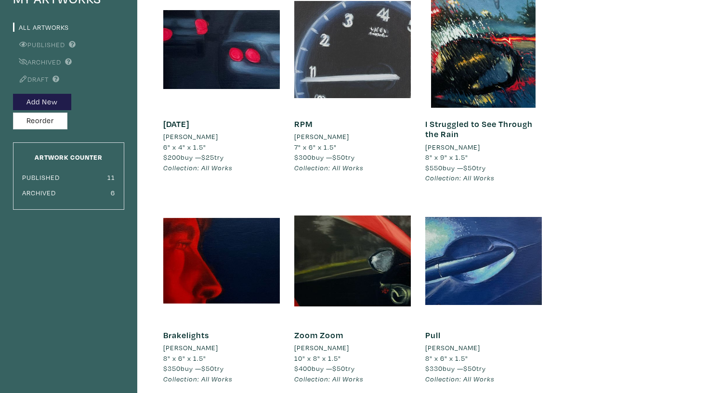
click at [340, 43] on div at bounding box center [352, 49] width 117 height 117
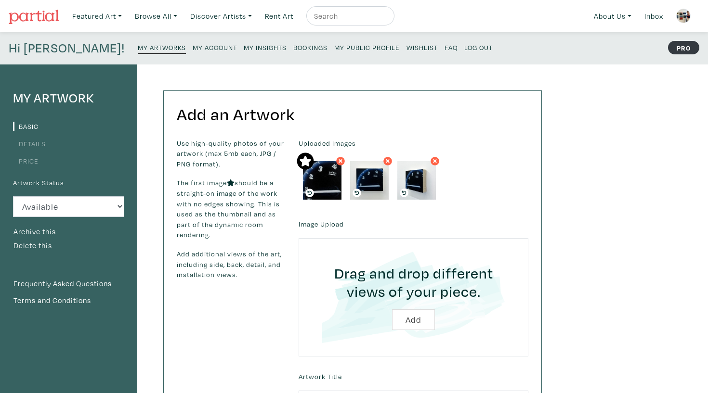
click at [42, 144] on link "Details" at bounding box center [29, 143] width 33 height 9
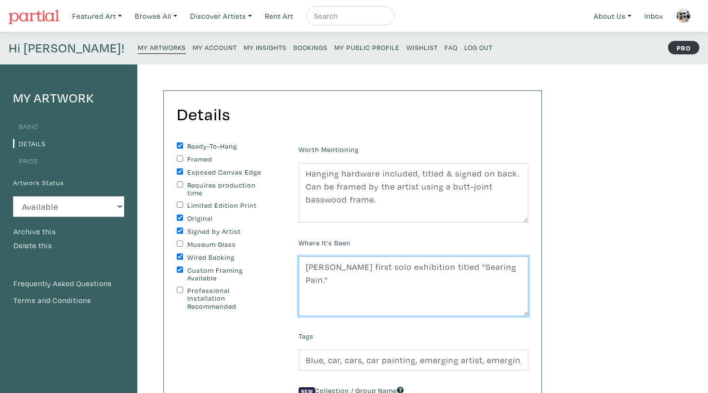
click at [520, 264] on textarea "Haley's first solo exhibition titled "Searing Pain."" at bounding box center [413, 287] width 230 height 60
drag, startPoint x: 518, startPoint y: 266, endPoint x: 222, endPoint y: 269, distance: 296.1
click at [222, 269] on form "Ready-To-Hang Framed Exposed Canvas Edge Requires production time Limited Editi…" at bounding box center [352, 300] width 366 height 316
paste textarea "," Remote Gallery, Toronto, ON"
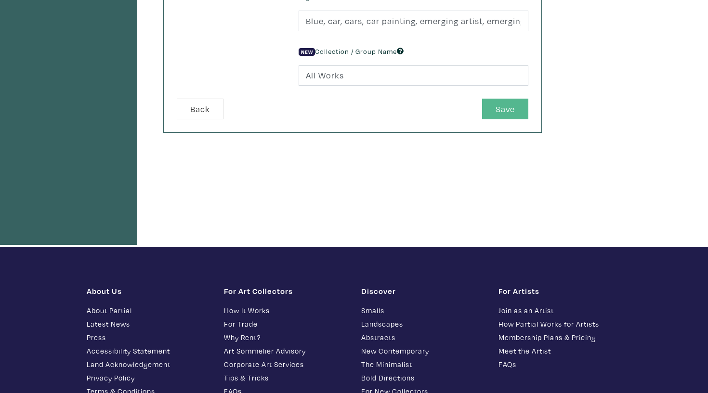
scroll to position [324, 0]
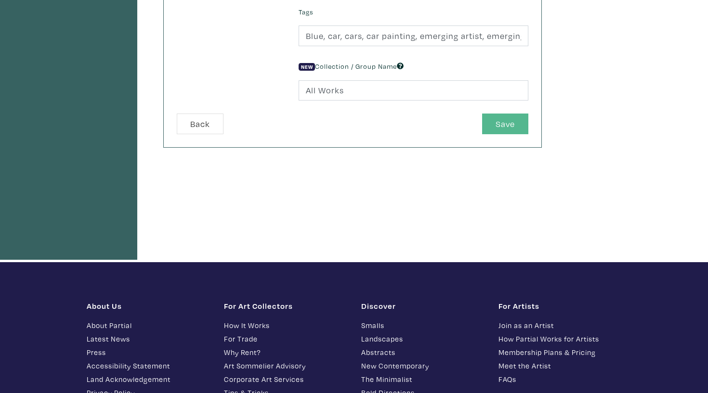
type textarea "Haley's first solo exhibition titled "Searing Pain," Remote Gallery, Toronto, O…"
click at [512, 119] on button "Save" at bounding box center [505, 124] width 46 height 21
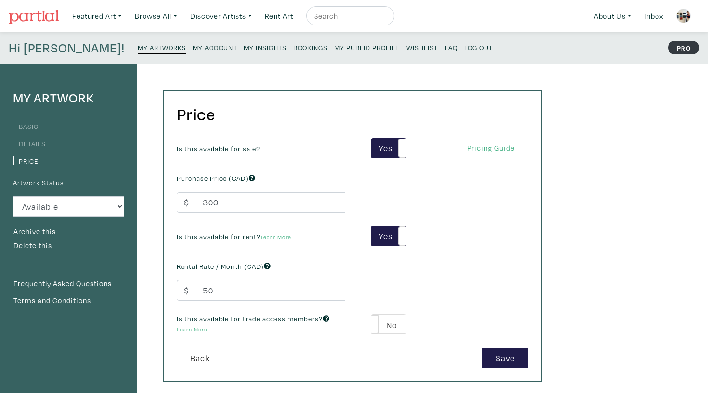
click at [138, 48] on small "My Artworks" at bounding box center [162, 47] width 48 height 9
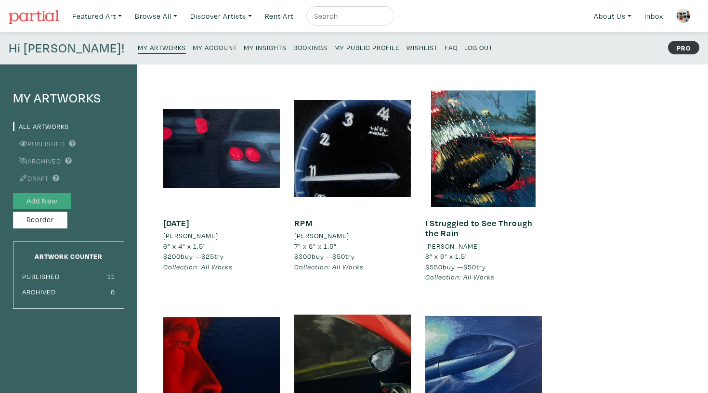
click at [45, 198] on button "Add New" at bounding box center [42, 201] width 58 height 17
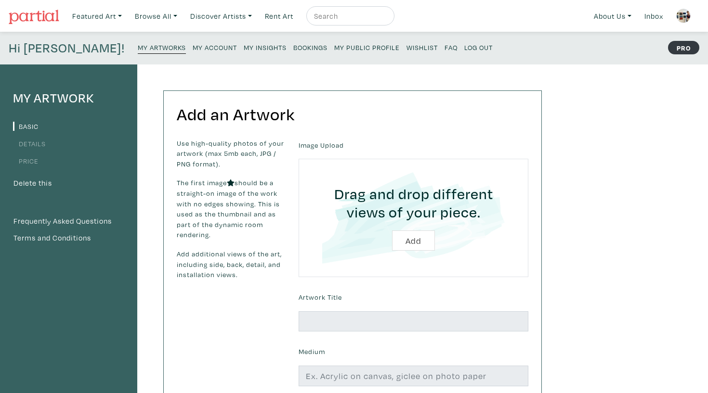
click at [420, 235] on input "file" at bounding box center [413, 217] width 203 height 91
type input "C:\fakepath\what you do for me.jpg"
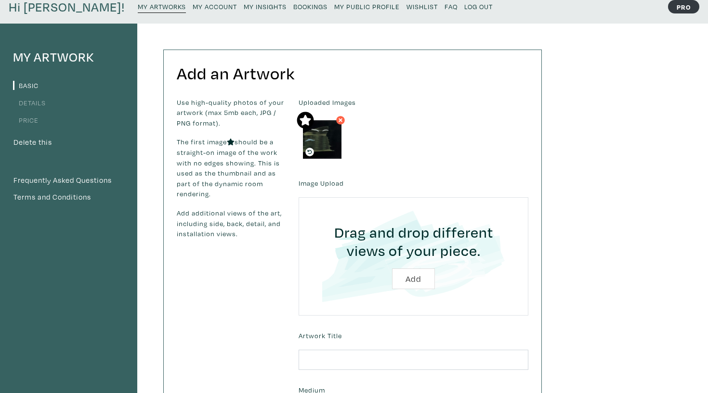
scroll to position [47, 0]
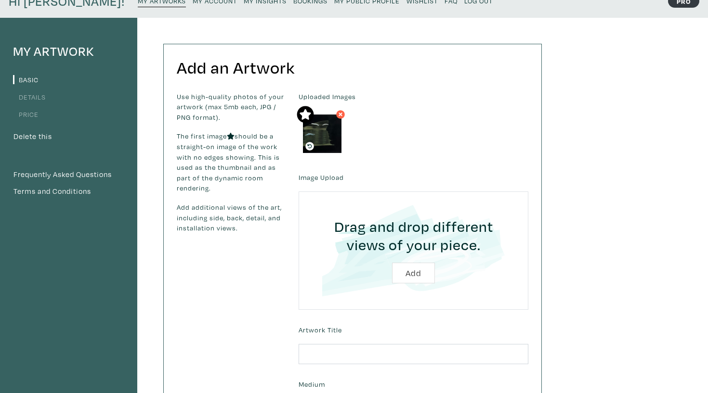
click at [405, 266] on input "file" at bounding box center [413, 250] width 203 height 91
type input "C:\fakepath\what you do for me 1:2.jpg"
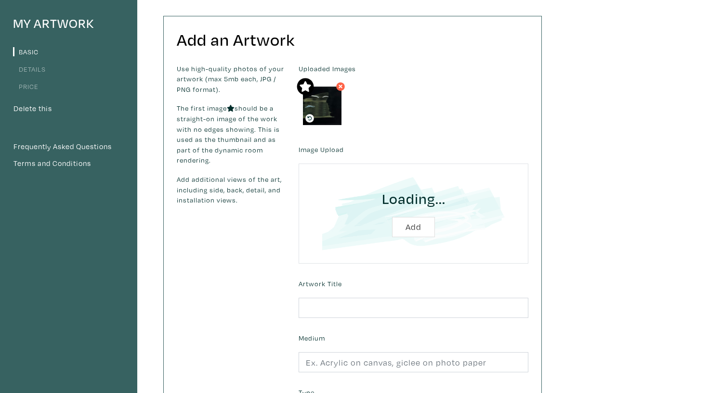
scroll to position [76, 0]
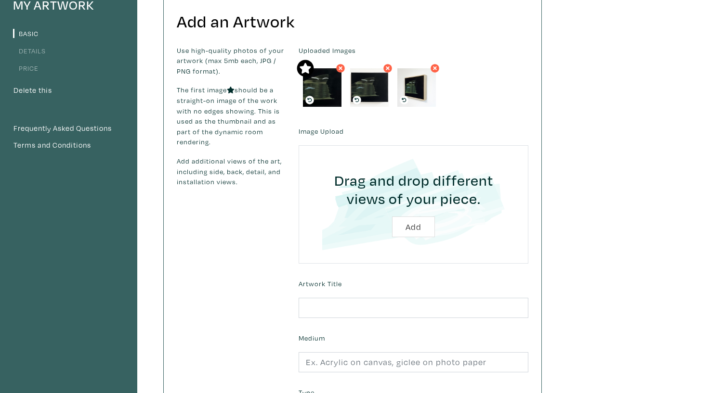
scroll to position [101, 0]
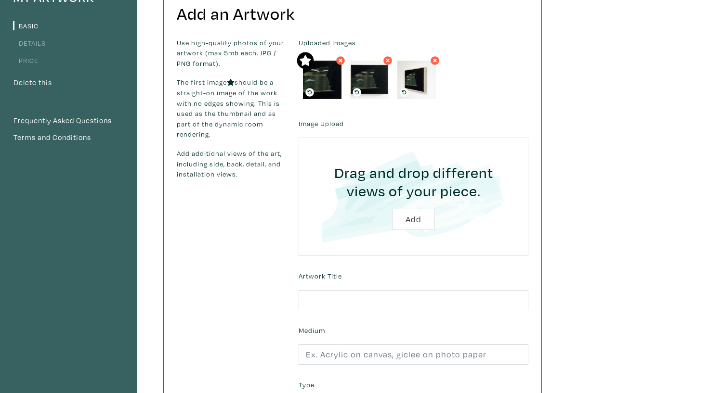
click at [418, 216] on input "file" at bounding box center [413, 196] width 203 height 91
type input "C:\fakepath\what you do for me 2:3.jpg"
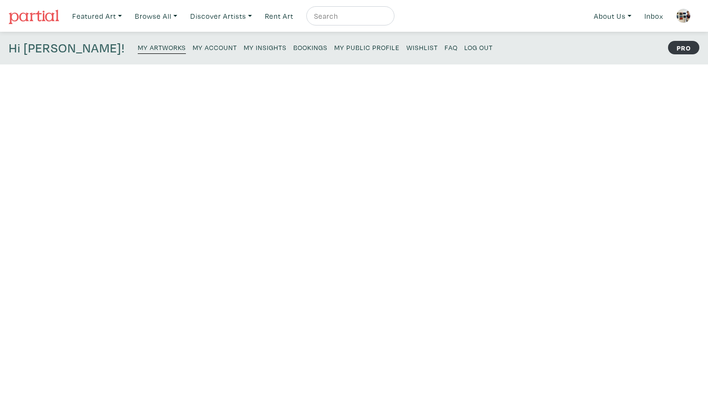
scroll to position [101, 0]
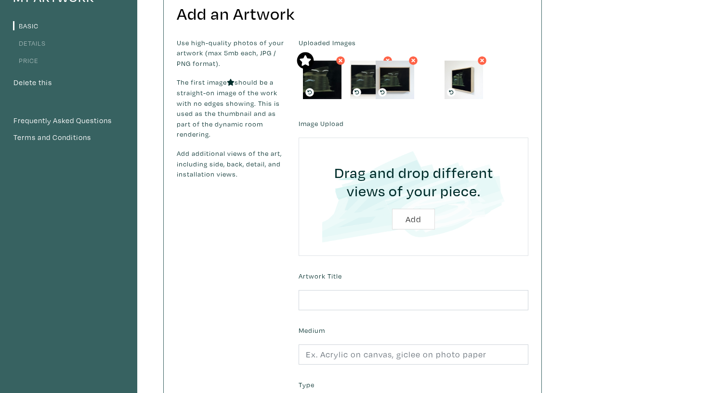
drag, startPoint x: 474, startPoint y: 86, endPoint x: 399, endPoint y: 86, distance: 74.6
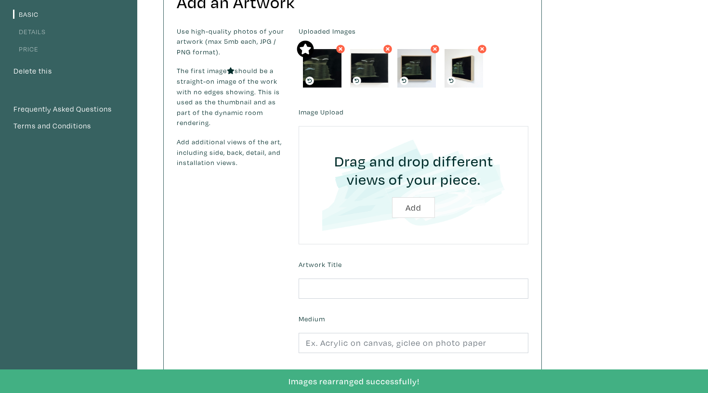
scroll to position [121, 0]
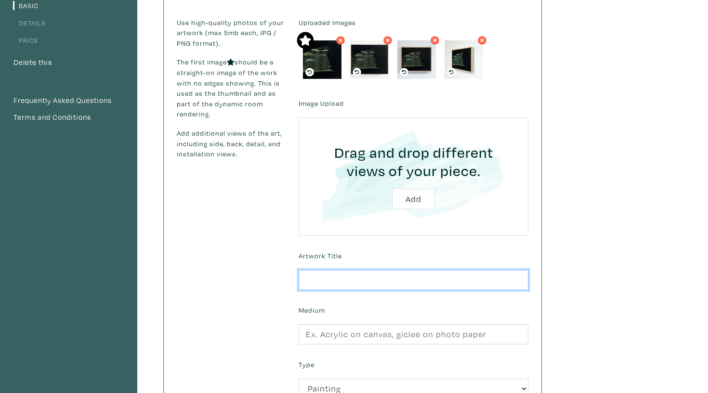
click at [369, 281] on input "text" at bounding box center [413, 280] width 230 height 21
type input "What You Do For Me"
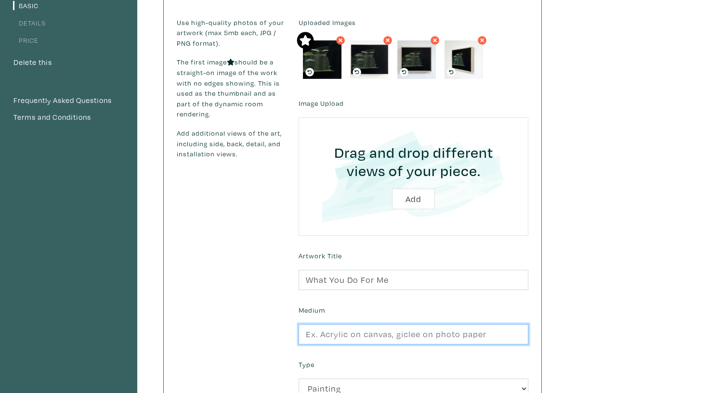
click at [359, 326] on input "text" at bounding box center [413, 334] width 230 height 21
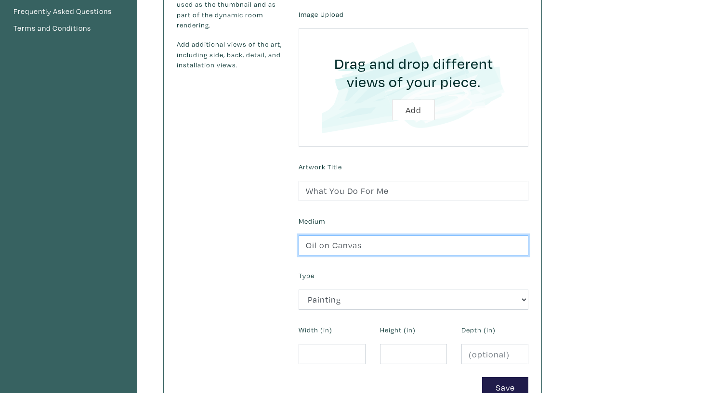
scroll to position [219, 0]
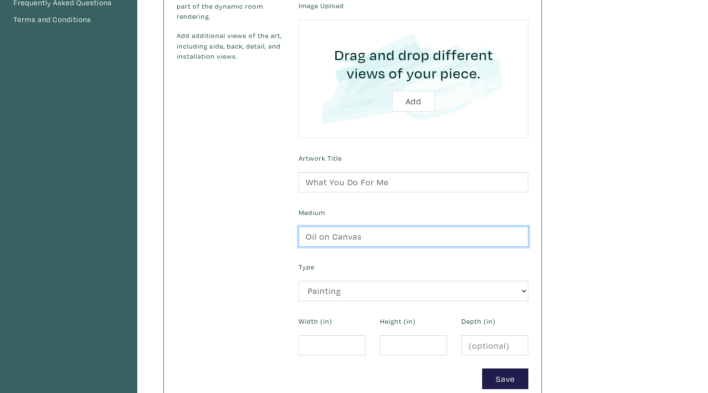
type input "Oil on Canvas"
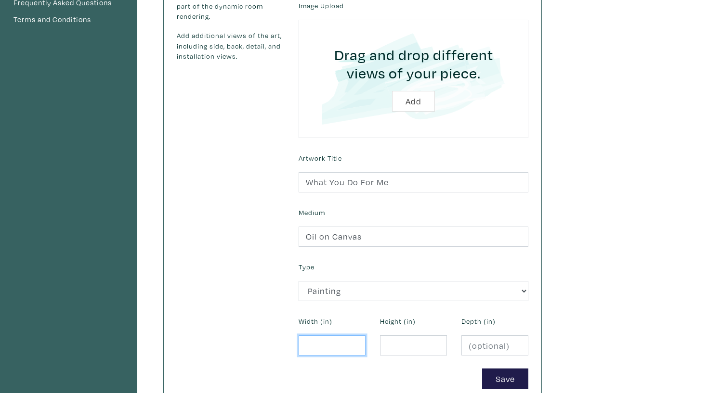
click at [323, 346] on input "number" at bounding box center [331, 346] width 67 height 21
type input "10"
click at [369, 352] on div "Width (in) 10" at bounding box center [331, 334] width 81 height 41
click at [417, 347] on input "number" at bounding box center [413, 346] width 67 height 21
type input "8"
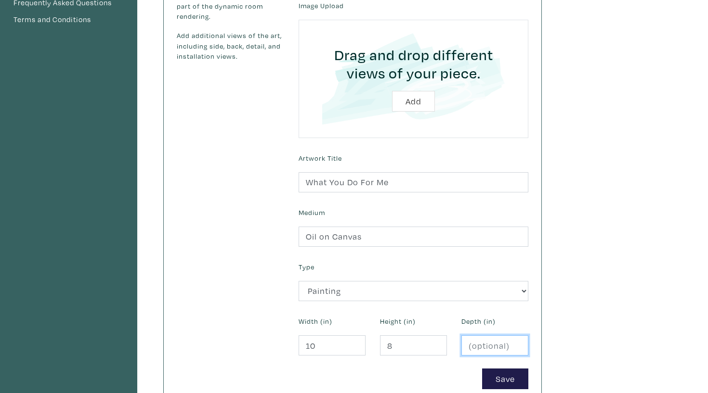
click at [493, 345] on input "number" at bounding box center [494, 346] width 67 height 21
type input "1.5"
click at [516, 370] on button "Save" at bounding box center [505, 379] width 46 height 21
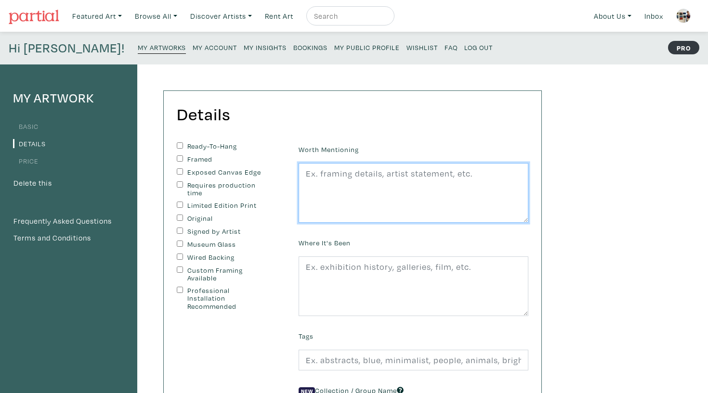
click at [378, 196] on textarea at bounding box center [413, 193] width 230 height 60
paste textarea "Hanging hardware included, titled & signed on back, varnished with [PERSON_NAME…"
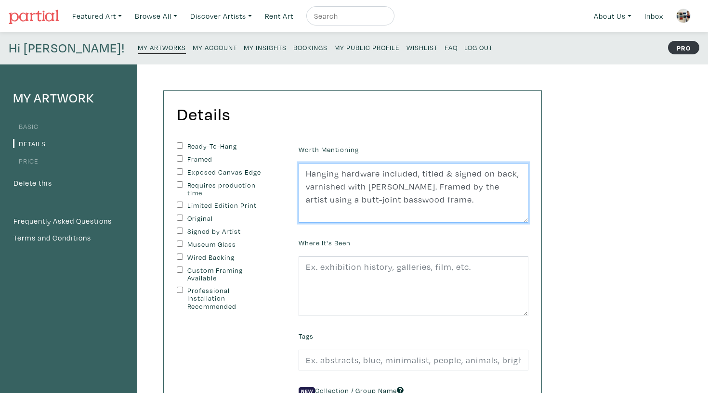
type textarea "Hanging hardware included, titled & signed on back, varnished with [PERSON_NAME…"
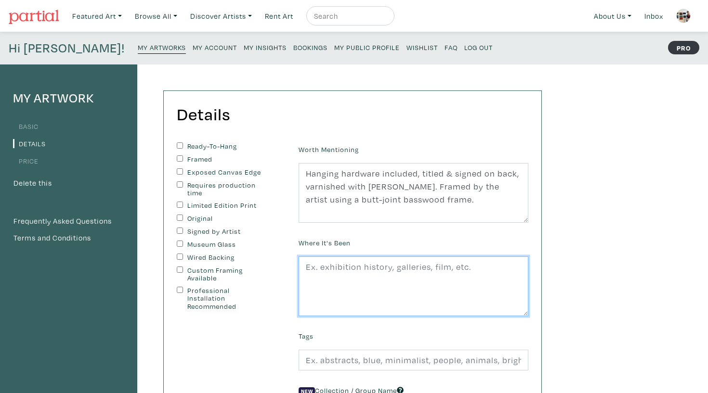
click at [435, 260] on textarea at bounding box center [413, 287] width 230 height 60
paste textarea "[PERSON_NAME] first solo exhibition titled "Searing Pain," Remote Gallery, [GEO…"
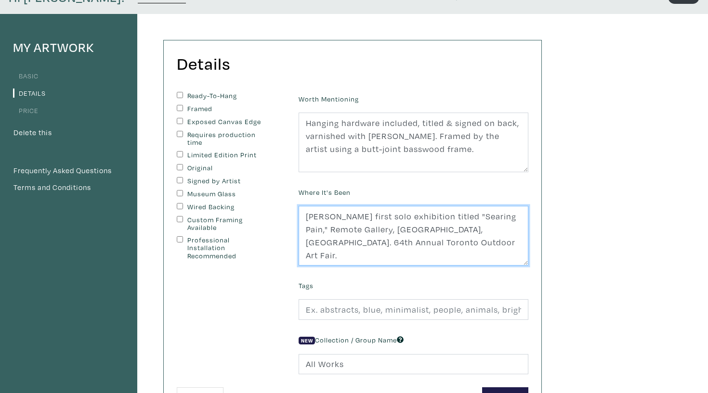
scroll to position [64, 0]
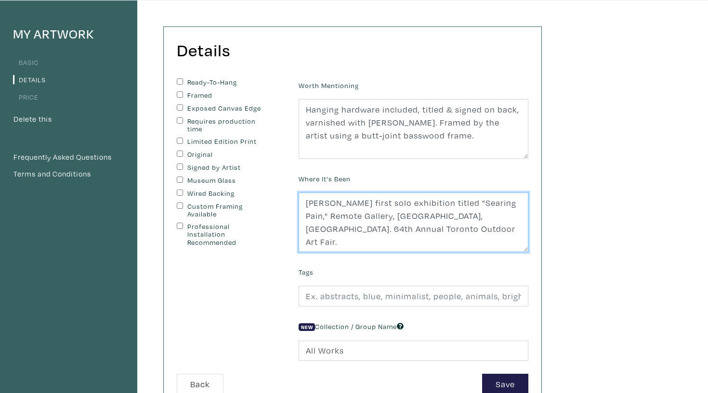
type textarea "[PERSON_NAME] first solo exhibition titled "Searing Pain," Remote Gallery, [GEO…"
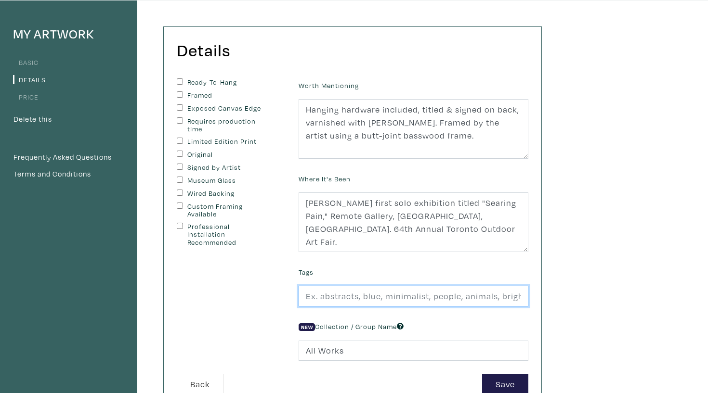
click at [433, 294] on input "text" at bounding box center [413, 296] width 230 height 21
paste input "car, car painting, lights, [MEDICAL_DATA], cars, cars painting, representationa…"
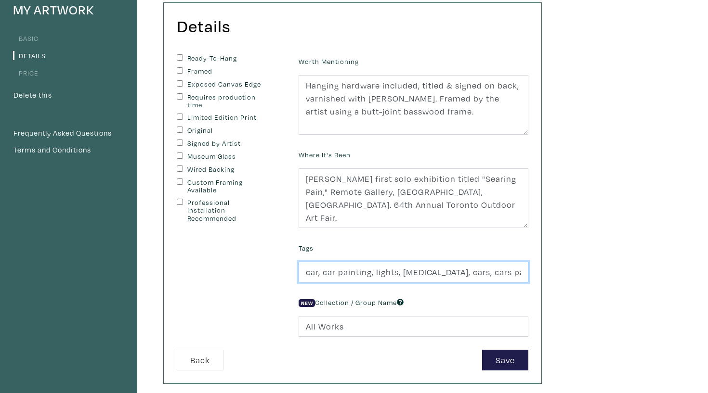
type input "car, car painting, lights, myopia, cars, cars painting, representational painti…"
click at [196, 59] on label "Ready-To-Hang" at bounding box center [227, 58] width 80 height 8
click at [183, 59] on input "Ready-To-Hang" at bounding box center [180, 57] width 6 height 6
checkbox input "true"
click at [196, 69] on label "Framed" at bounding box center [227, 71] width 80 height 8
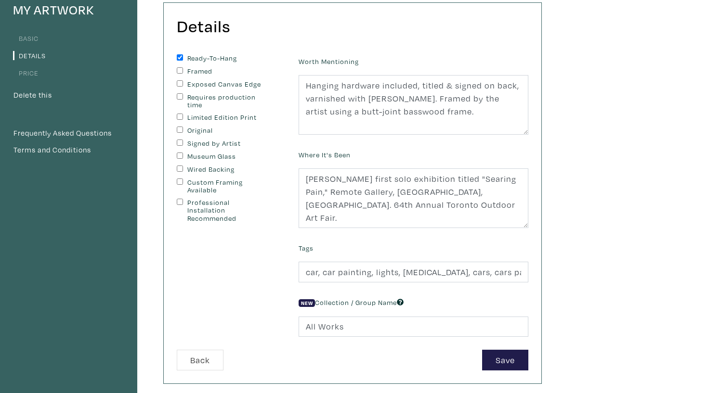
click at [183, 69] on input "Framed" at bounding box center [180, 70] width 6 height 6
click at [196, 69] on label "Framed" at bounding box center [227, 71] width 80 height 8
click at [183, 69] on input "Framed" at bounding box center [180, 70] width 6 height 6
checkbox input "false"
click at [196, 83] on label "Exposed Canvas Edge" at bounding box center [227, 84] width 80 height 8
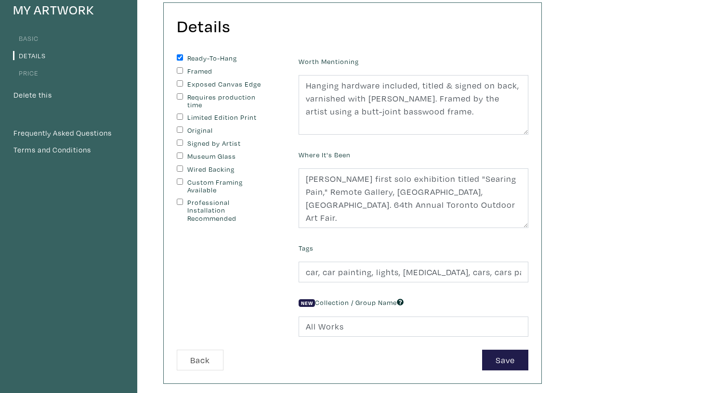
click at [183, 83] on input "Exposed Canvas Edge" at bounding box center [180, 83] width 6 height 6
checkbox input "true"
click at [196, 70] on label "Framed" at bounding box center [227, 71] width 80 height 8
click at [183, 70] on input "Framed" at bounding box center [180, 70] width 6 height 6
checkbox input "true"
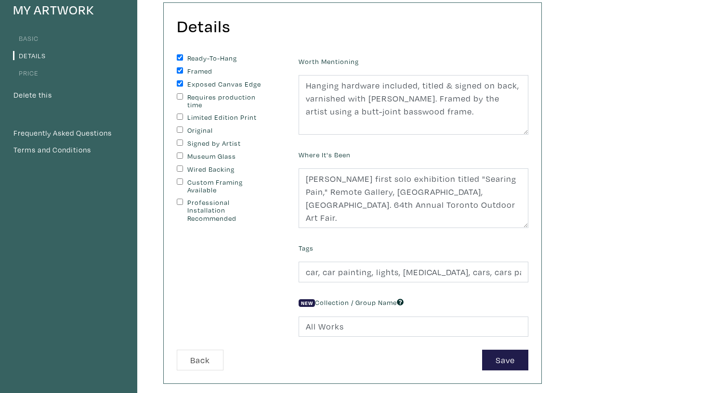
click at [195, 84] on label "Exposed Canvas Edge" at bounding box center [227, 84] width 80 height 8
click at [183, 84] on input "Exposed Canvas Edge" at bounding box center [180, 83] width 6 height 6
checkbox input "false"
click at [195, 68] on label "Framed" at bounding box center [227, 71] width 80 height 8
click at [183, 68] on input "Framed" at bounding box center [180, 70] width 6 height 6
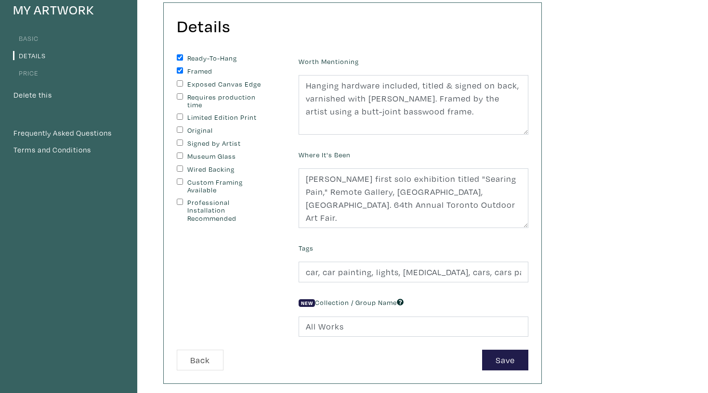
checkbox input "false"
click at [198, 82] on label "Exposed Canvas Edge" at bounding box center [227, 84] width 80 height 8
click at [183, 82] on input "Exposed Canvas Edge" at bounding box center [180, 83] width 6 height 6
checkbox input "true"
click at [195, 71] on label "Framed" at bounding box center [227, 71] width 80 height 8
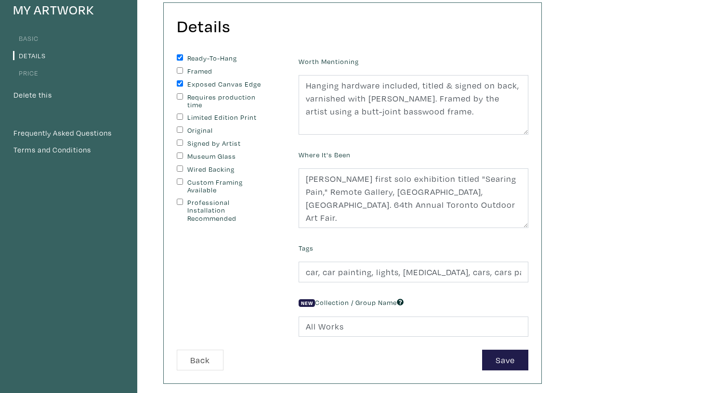
click at [183, 71] on input "Framed" at bounding box center [180, 70] width 6 height 6
checkbox input "true"
click at [195, 83] on label "Exposed Canvas Edge" at bounding box center [227, 84] width 80 height 8
click at [183, 83] on input "Exposed Canvas Edge" at bounding box center [180, 83] width 6 height 6
checkbox input "false"
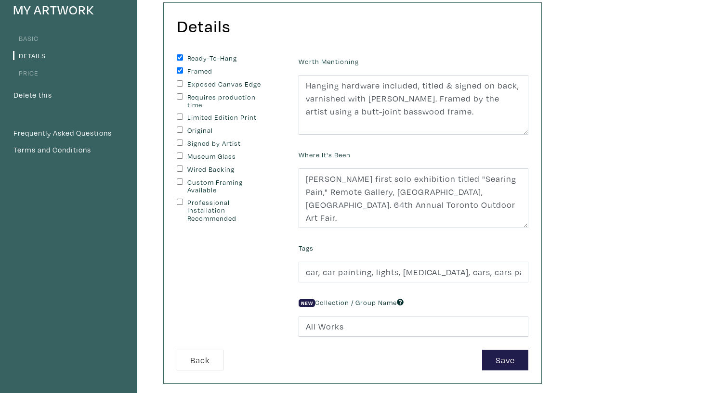
click at [194, 115] on label "Limited Edition Print" at bounding box center [227, 118] width 80 height 8
click at [183, 115] on input "Limited Edition Print" at bounding box center [180, 117] width 6 height 6
click at [194, 115] on label "Limited Edition Print" at bounding box center [227, 118] width 80 height 8
click at [183, 115] on input "Limited Edition Print" at bounding box center [180, 117] width 6 height 6
checkbox input "false"
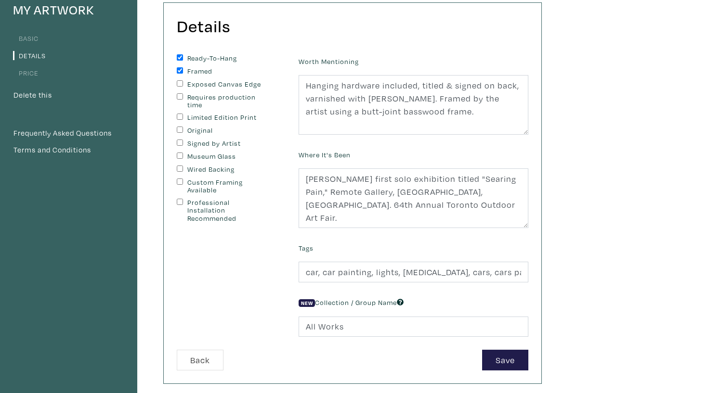
click at [194, 127] on label "Original" at bounding box center [227, 131] width 80 height 8
click at [183, 127] on input "Original" at bounding box center [180, 130] width 6 height 6
checkbox input "true"
click at [194, 140] on label "Signed by Artist" at bounding box center [227, 144] width 80 height 8
click at [183, 140] on input "Signed by Artist" at bounding box center [180, 143] width 6 height 6
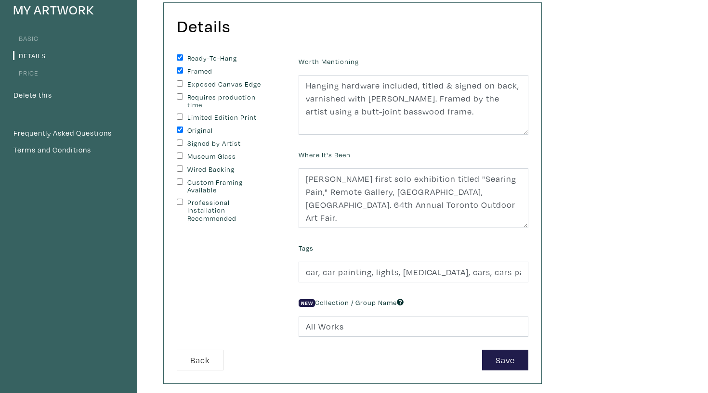
checkbox input "true"
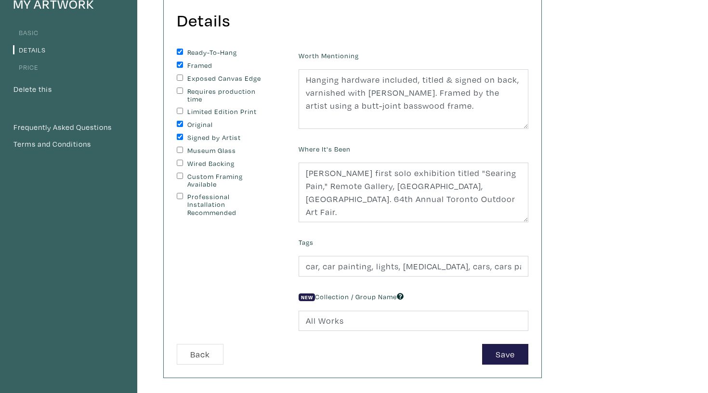
click at [220, 164] on label "Wired Backing" at bounding box center [227, 164] width 80 height 8
click at [183, 164] on input "Wired Backing" at bounding box center [180, 163] width 6 height 6
checkbox input "true"
click at [508, 359] on button "Save" at bounding box center [505, 354] width 46 height 21
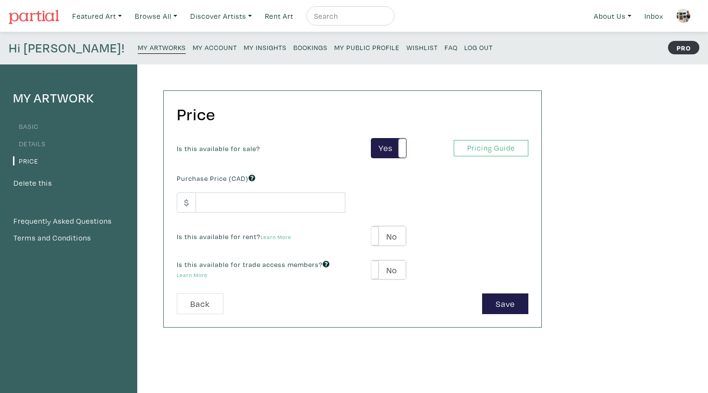
click at [337, 226] on div "Is this available for rent? Learn More Yes No Yes No" at bounding box center [352, 236] width 366 height 21
click at [327, 214] on div "Is this available for sale? Yes No Yes No Pricing Guide PRO Purchase Price (CAD…" at bounding box center [352, 216] width 366 height 156
click at [322, 207] on input "number" at bounding box center [270, 203] width 150 height 21
type input "400"
click at [381, 252] on div "Is this available for sale? Yes No Yes No Pricing Guide PRO Purchase Price (CAD…" at bounding box center [352, 216] width 366 height 156
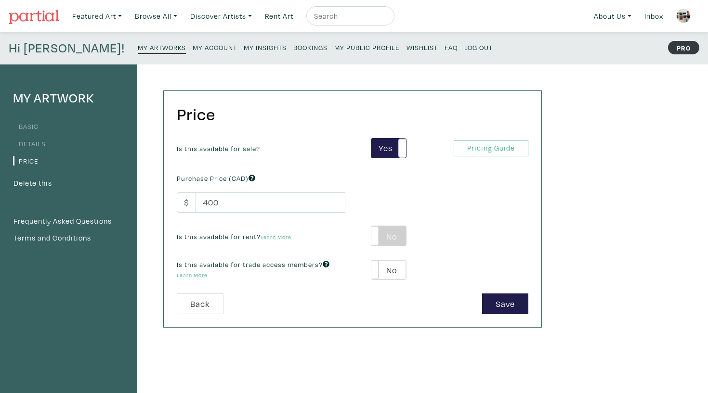
click at [391, 242] on label "No" at bounding box center [388, 236] width 34 height 20
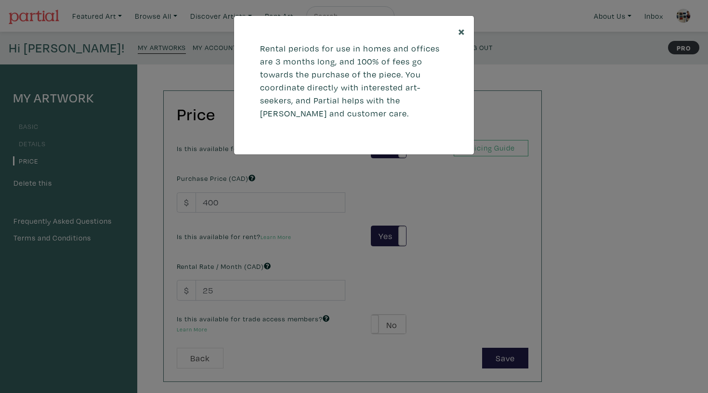
click at [459, 29] on span "×" at bounding box center [461, 31] width 7 height 17
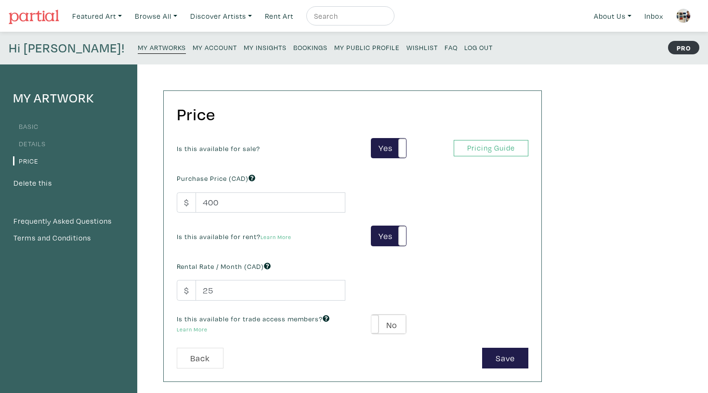
click at [267, 278] on div "Rental Rate / Month (CAD) $ 25" at bounding box center [260, 279] width 183 height 41
click at [260, 292] on input "25" at bounding box center [270, 290] width 150 height 21
type input "50"
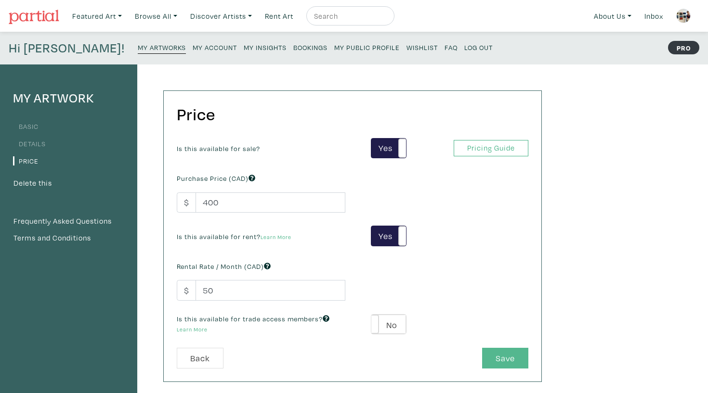
click at [516, 359] on button "Save" at bounding box center [505, 358] width 46 height 21
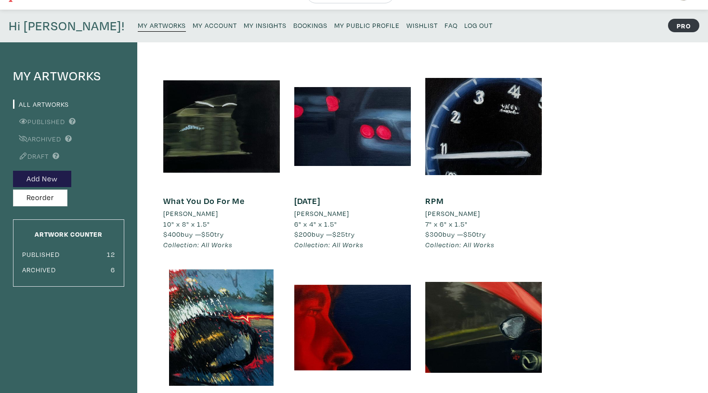
scroll to position [17, 0]
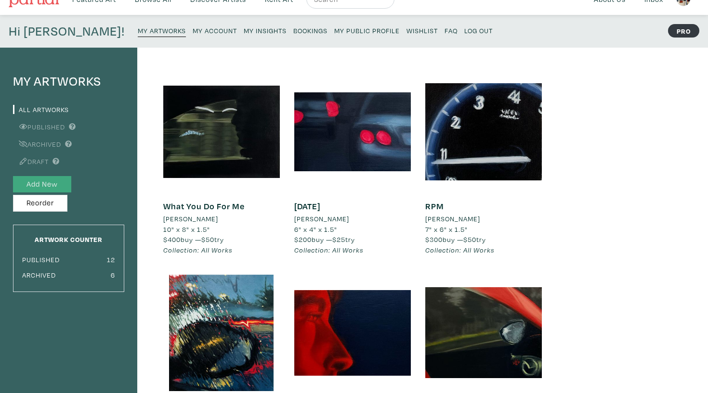
click at [57, 185] on button "Add New" at bounding box center [42, 184] width 58 height 17
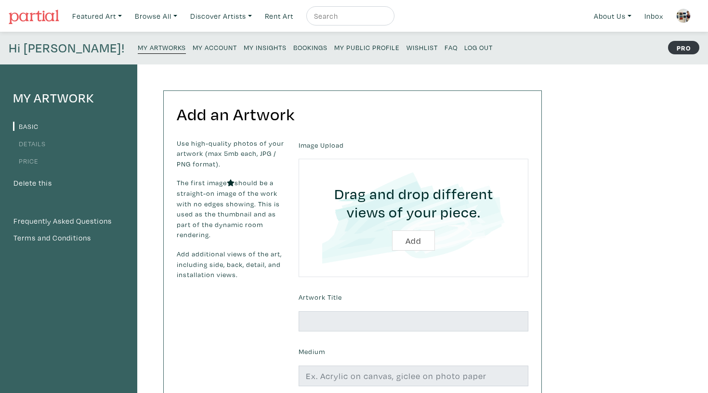
click at [420, 236] on input "file" at bounding box center [413, 217] width 203 height 91
type input "C:\fakepath\i live my life to be with you .jpg"
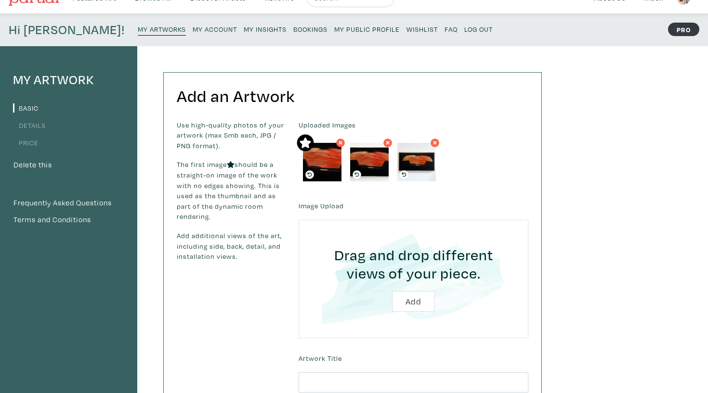
scroll to position [19, 0]
click at [410, 301] on input "file" at bounding box center [413, 278] width 203 height 91
type input "C:\fakepath\i live to be 1:2.jpg"
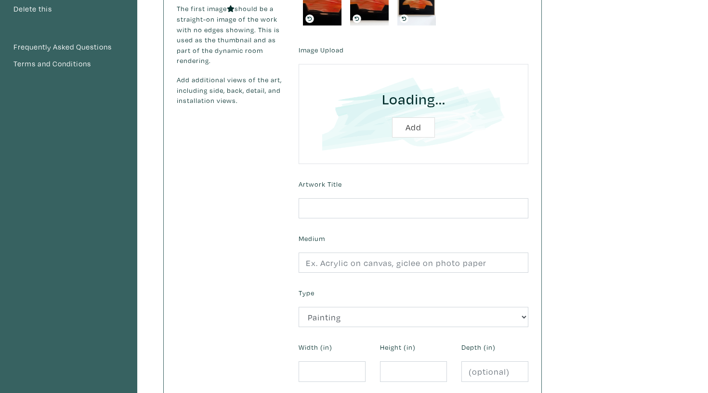
scroll to position [187, 0]
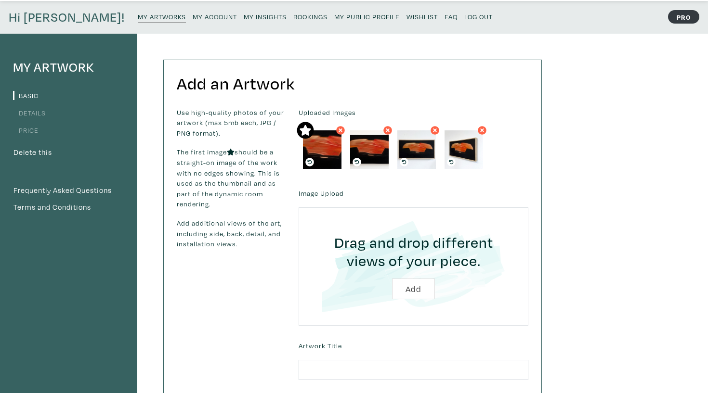
scroll to position [139, 0]
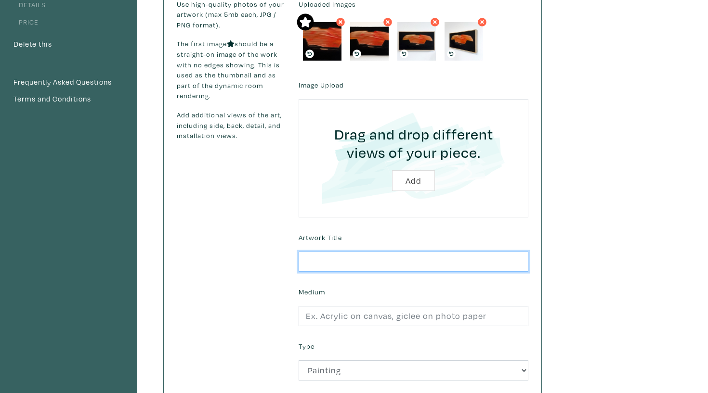
click at [360, 252] on input "text" at bounding box center [413, 262] width 230 height 21
type input "I Live My Life to be With You"
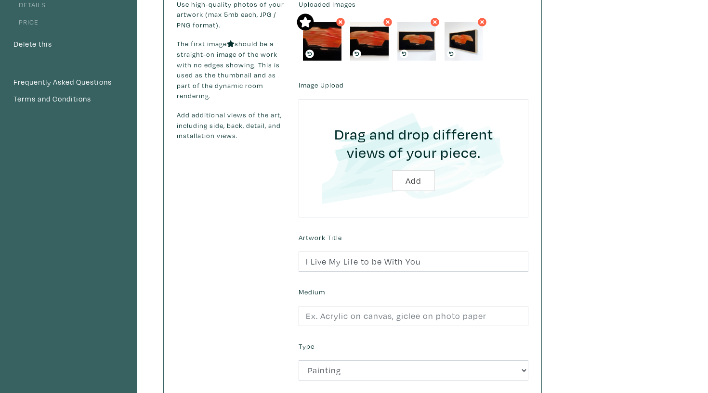
click at [338, 333] on form "Uploaded Images Image Upload Drag and drop different views of your piece. Add M…" at bounding box center [413, 234] width 244 height 470
click at [338, 326] on form "Uploaded Images Image Upload Drag and drop different views of your piece. Add M…" at bounding box center [413, 234] width 244 height 470
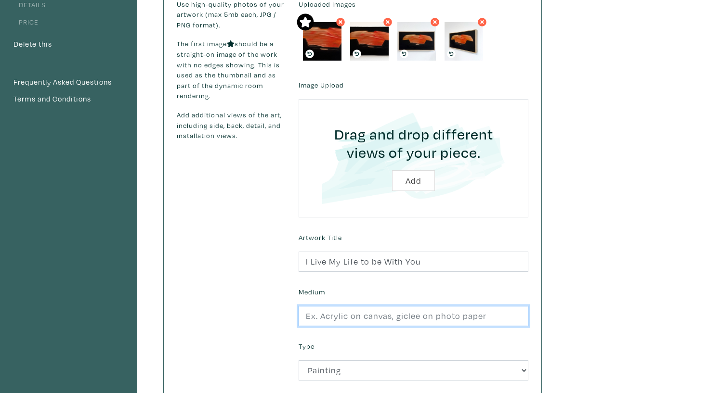
click at [339, 318] on input "text" at bounding box center [413, 316] width 230 height 21
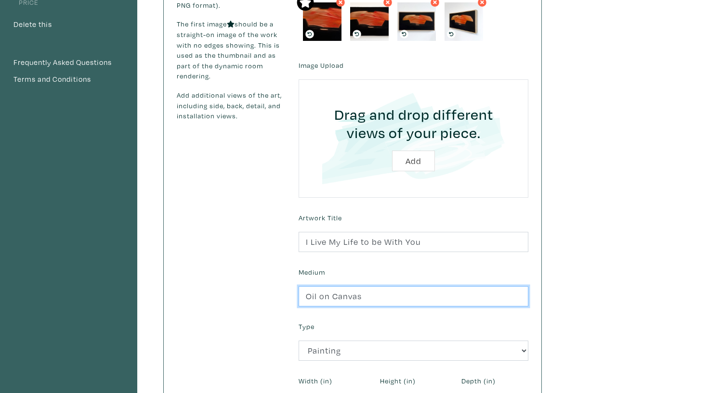
scroll to position [162, 0]
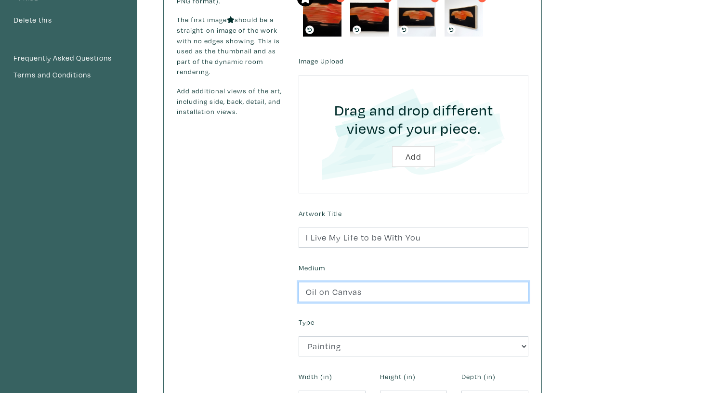
type input "Oil on Canvas"
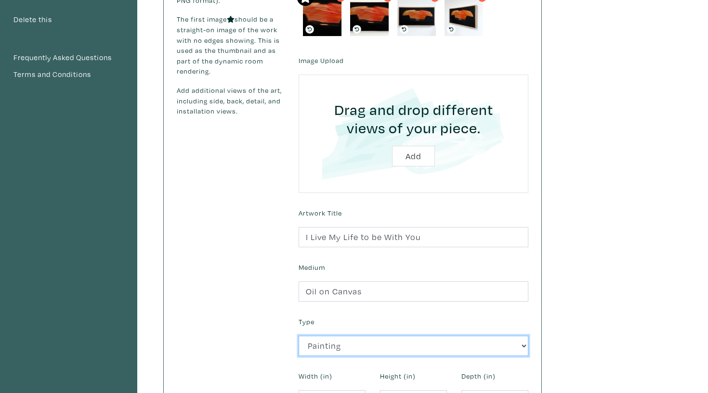
scroll to position [199, 0]
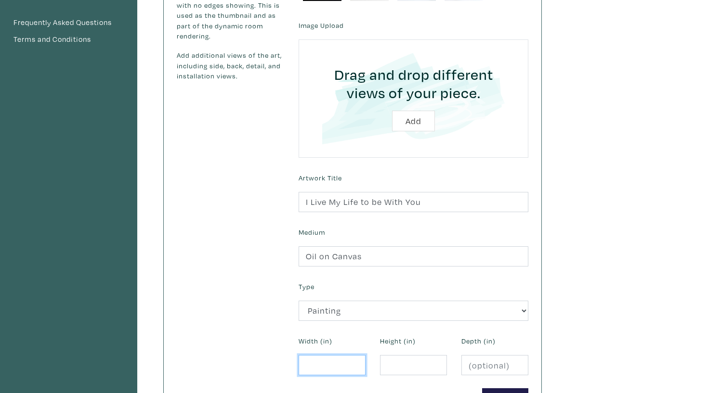
click at [332, 357] on input "number" at bounding box center [331, 365] width 67 height 21
type input "15.5"
click at [384, 359] on input "number" at bounding box center [413, 365] width 67 height 21
type input "8"
click at [482, 359] on input "number" at bounding box center [494, 365] width 67 height 21
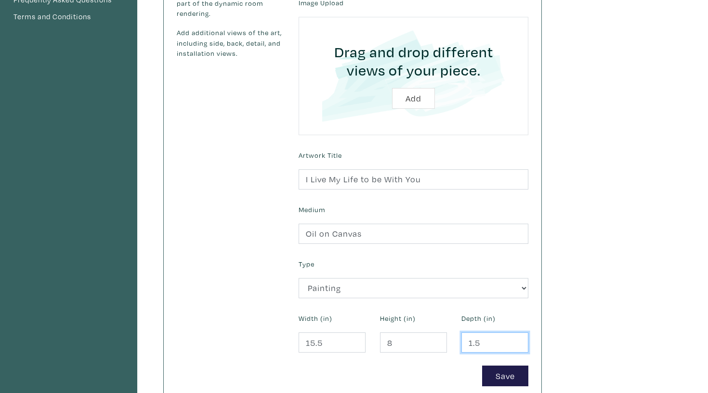
scroll to position [226, 0]
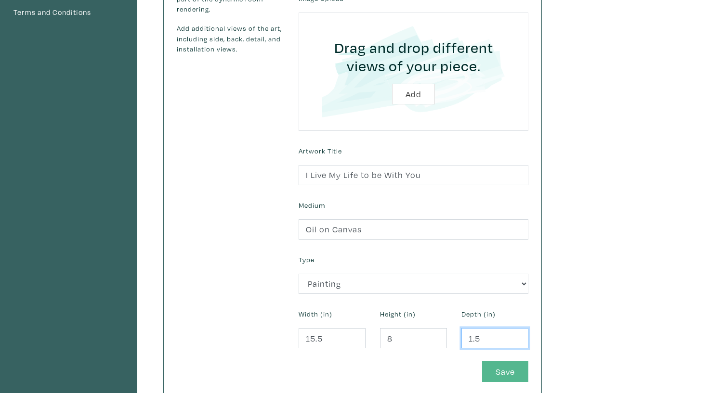
type input "1.5"
click at [520, 373] on button "Save" at bounding box center [505, 372] width 46 height 21
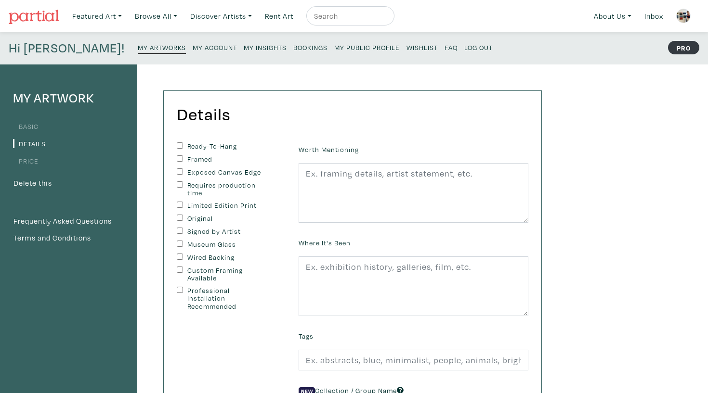
scroll to position [10, 0]
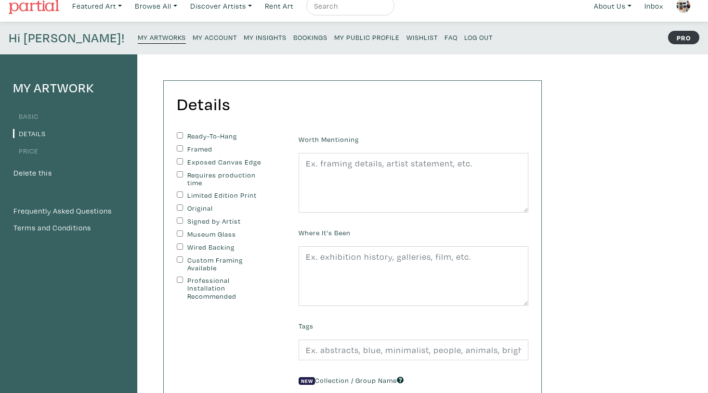
click at [203, 136] on label "Ready-To-Hang" at bounding box center [227, 136] width 80 height 8
click at [183, 136] on input "Ready-To-Hang" at bounding box center [180, 135] width 6 height 6
checkbox input "true"
click at [199, 149] on label "Framed" at bounding box center [227, 149] width 80 height 8
click at [183, 149] on input "Framed" at bounding box center [180, 148] width 6 height 6
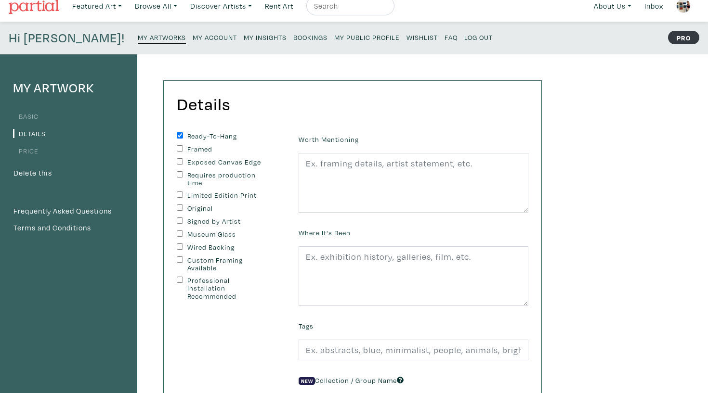
checkbox input "true"
click at [194, 206] on label "Original" at bounding box center [227, 209] width 80 height 8
click at [183, 206] on input "Original" at bounding box center [180, 208] width 6 height 6
checkbox input "true"
click at [196, 219] on label "Signed by Artist" at bounding box center [227, 222] width 80 height 8
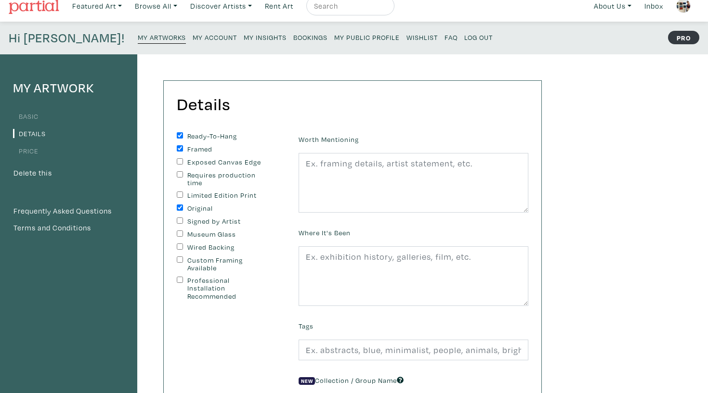
click at [183, 219] on input "Signed by Artist" at bounding box center [180, 221] width 6 height 6
checkbox input "true"
click at [204, 250] on div "Wired Backing" at bounding box center [230, 248] width 107 height 9
click at [200, 245] on label "Wired Backing" at bounding box center [227, 248] width 80 height 8
click at [183, 245] on input "Wired Backing" at bounding box center [180, 247] width 6 height 6
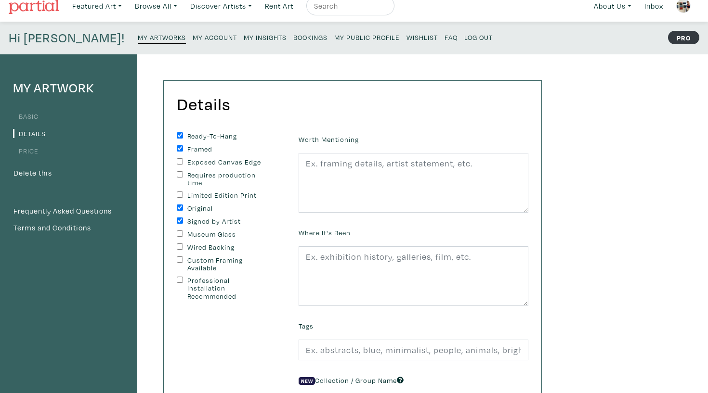
checkbox input "true"
click at [374, 149] on div "Worth Mentioning" at bounding box center [413, 172] width 244 height 80
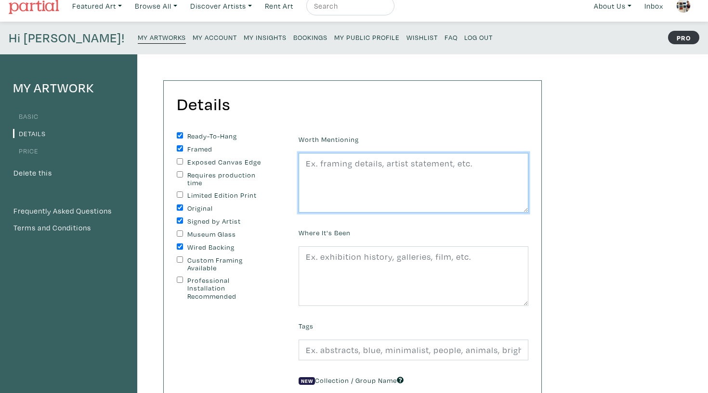
click at [420, 162] on textarea at bounding box center [413, 183] width 230 height 60
paste textarea "Hanging hardware included, titled & signed on back, varnished with Gamvar Gloss…"
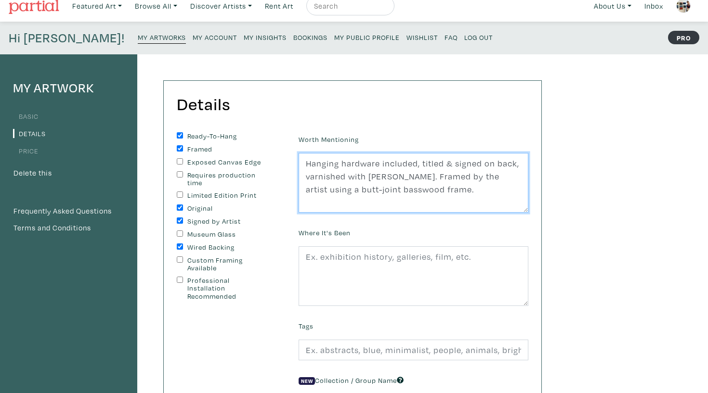
type textarea "Hanging hardware included, titled & signed on back, varnished with Gamvar Gloss…"
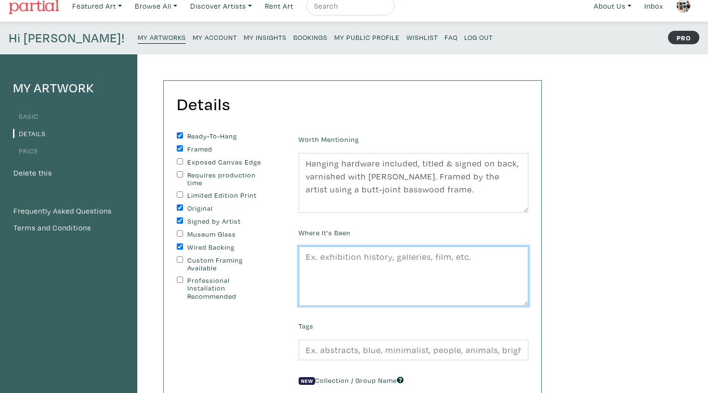
click at [365, 297] on textarea at bounding box center [413, 276] width 230 height 60
paste textarea "Haley's first solo exhibition titled "Searing Pain," Remote Gallery, Toronto, O…"
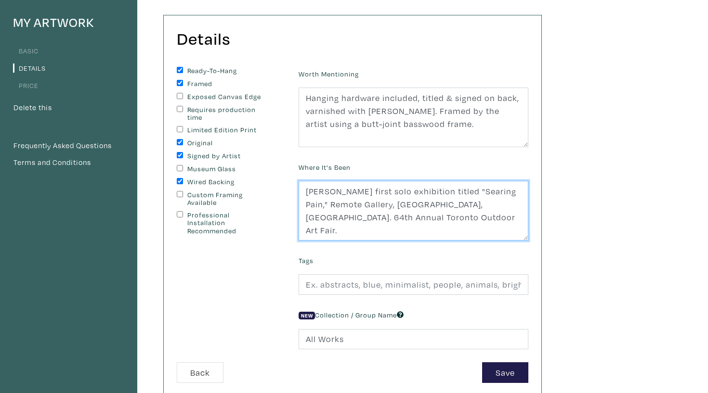
scroll to position [75, 0]
type textarea "Haley's first solo exhibition titled "Searing Pain," Remote Gallery, Toronto, O…"
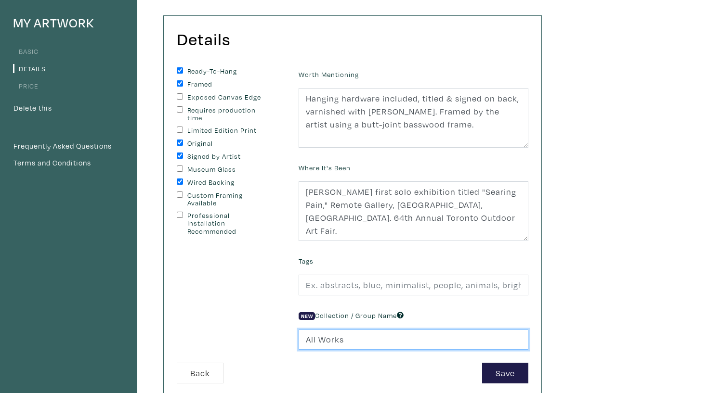
click at [335, 334] on input "All Works" at bounding box center [413, 340] width 230 height 21
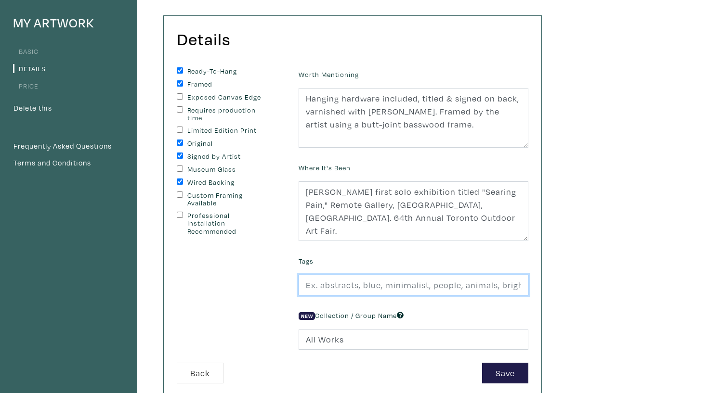
click at [352, 284] on input "text" at bounding box center [413, 285] width 230 height 21
paste input "car, car painting, lights, myopia, cars, cars painting, representational painti…"
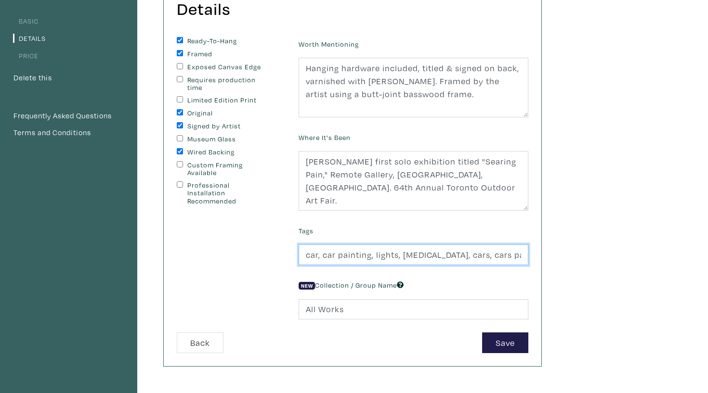
scroll to position [113, 0]
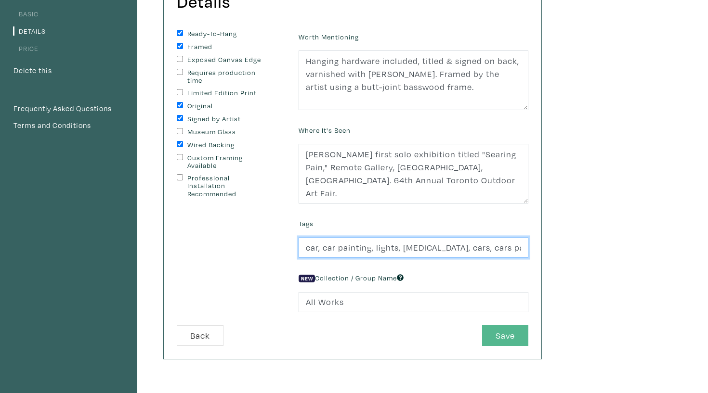
type input "car, car painting, lights, myopia, cars, cars painting, representational painti…"
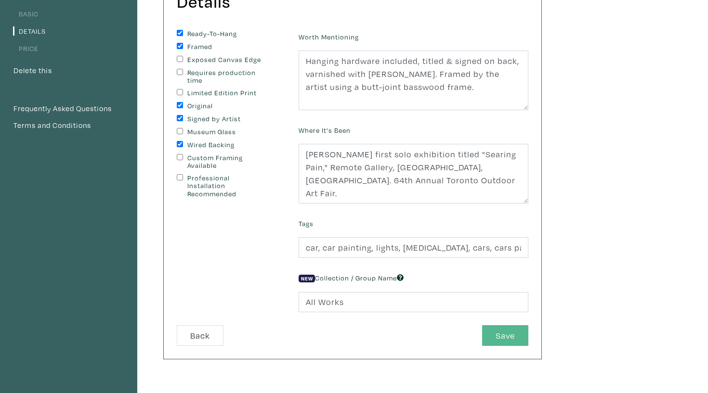
click at [505, 333] on button "Save" at bounding box center [505, 335] width 46 height 21
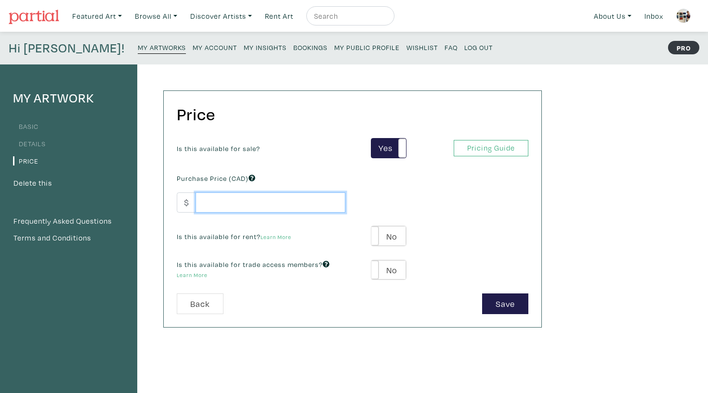
click at [267, 203] on input "number" at bounding box center [270, 203] width 150 height 21
type input "620"
click at [380, 238] on label "No" at bounding box center [388, 236] width 34 height 20
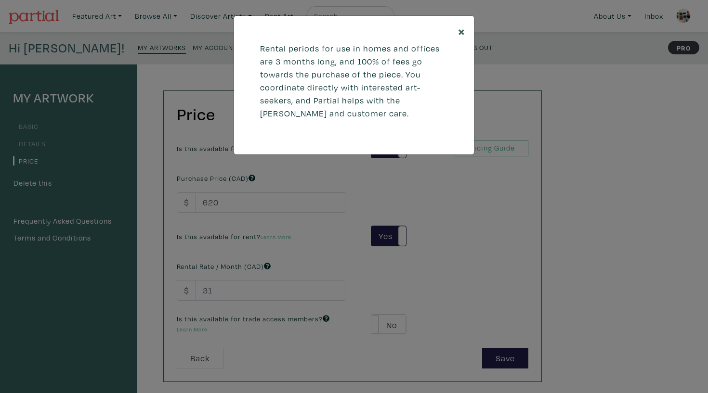
click at [462, 27] on span "×" at bounding box center [461, 31] width 7 height 17
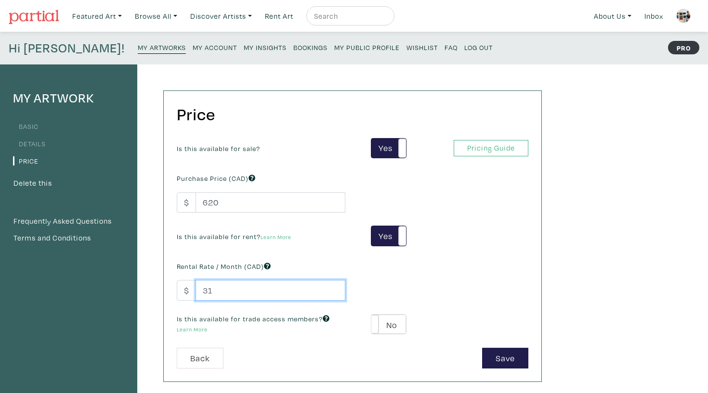
click at [294, 291] on input "31" at bounding box center [270, 290] width 150 height 21
type input "50"
click at [496, 351] on button "Save" at bounding box center [505, 358] width 46 height 21
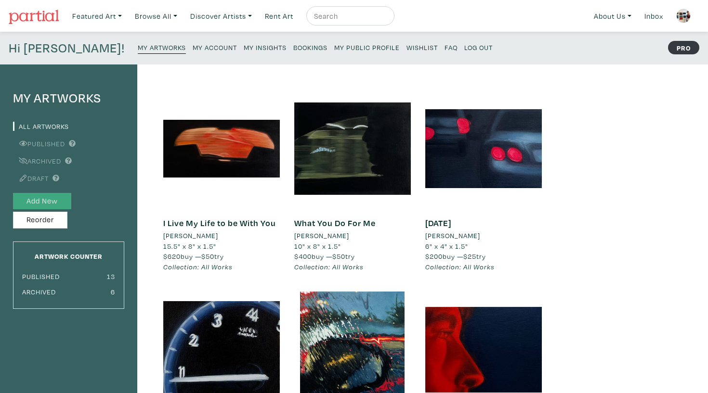
click at [58, 203] on button "Add New" at bounding box center [42, 201] width 58 height 17
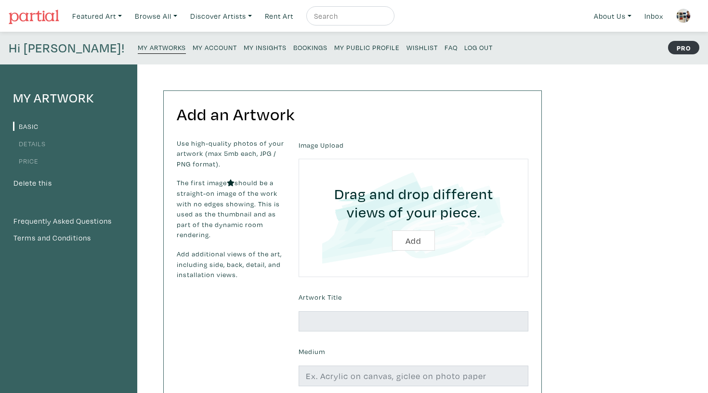
click at [398, 230] on input "file" at bounding box center [413, 217] width 203 height 91
type input "C:\fakepath\lights I side.jpg"
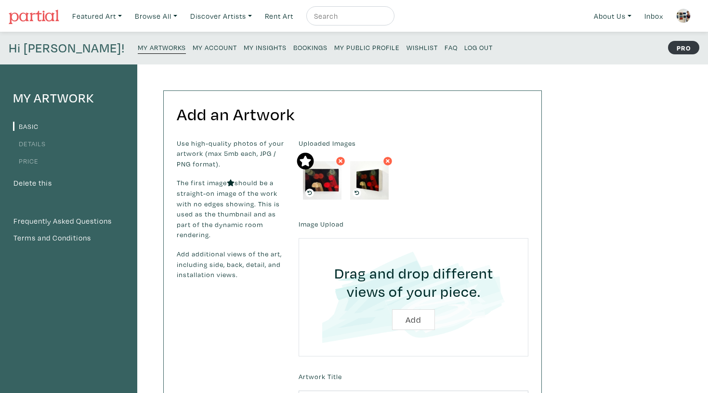
click at [413, 311] on input "file" at bounding box center [413, 297] width 203 height 91
type input "C:\fakepath\lights I detail.jpg"
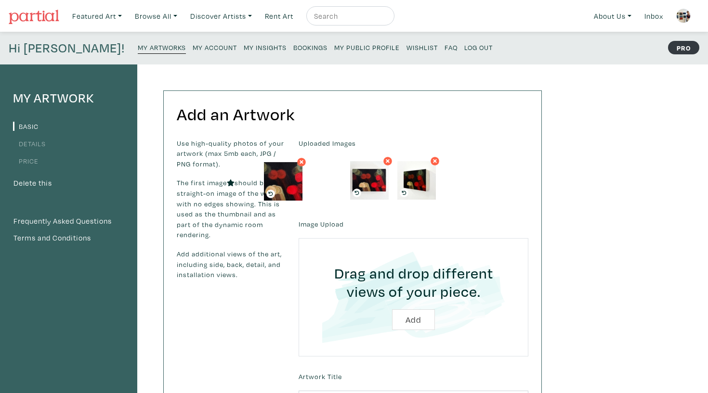
drag, startPoint x: 427, startPoint y: 183, endPoint x: 294, endPoint y: 184, distance: 133.4
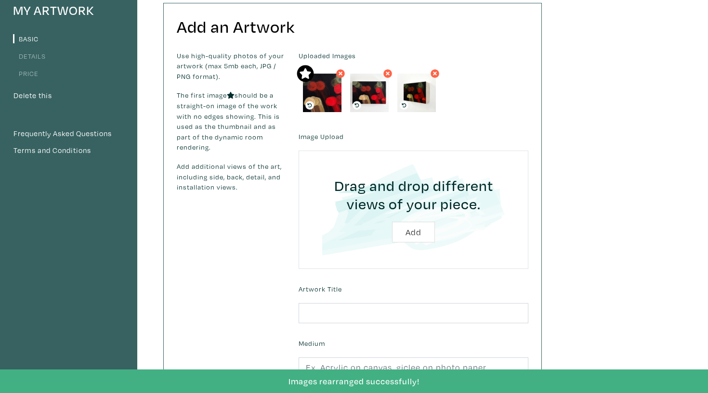
scroll to position [107, 0]
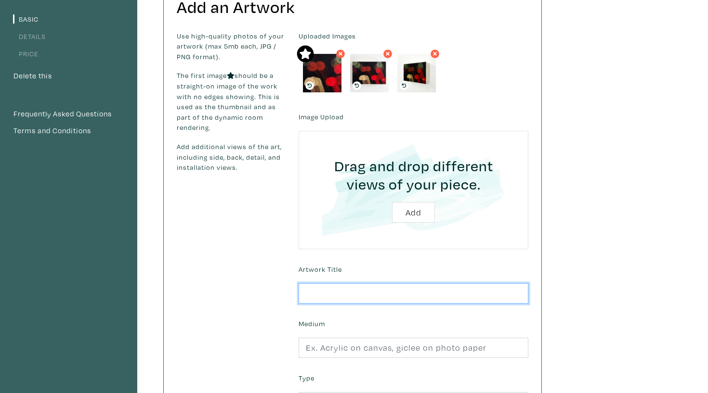
click at [349, 291] on input "text" at bounding box center [413, 294] width 230 height 21
type input "Lights I"
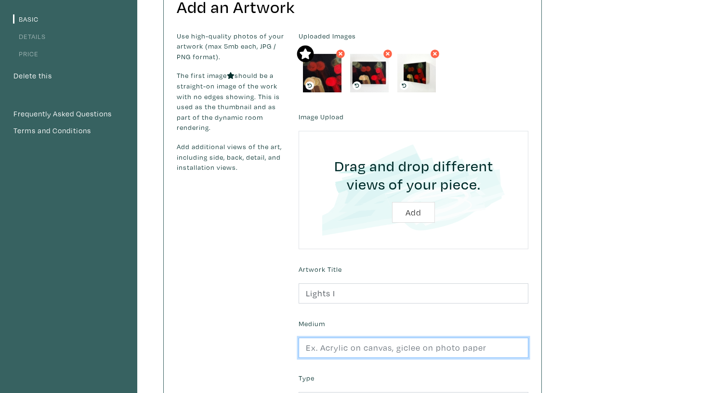
click at [375, 338] on input "text" at bounding box center [413, 348] width 230 height 21
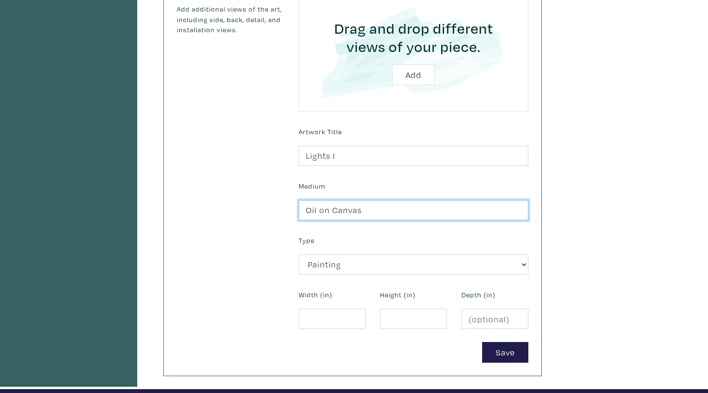
type input "Oil on Canvas"
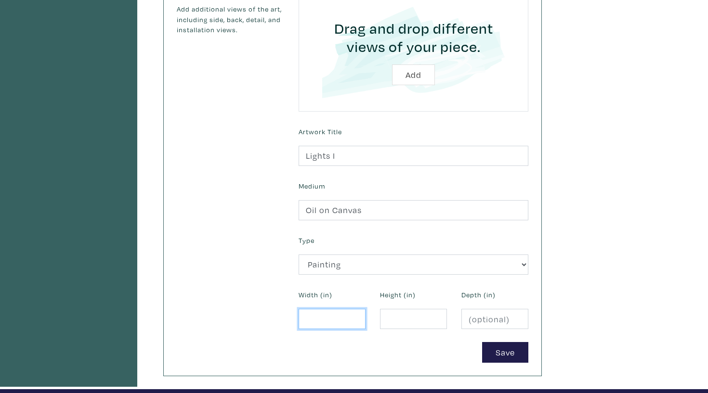
click at [329, 323] on input "number" at bounding box center [331, 319] width 67 height 21
type input "6"
click at [418, 313] on input "number" at bounding box center [413, 319] width 67 height 21
type input "4"
click at [491, 316] on input "number" at bounding box center [494, 319] width 67 height 21
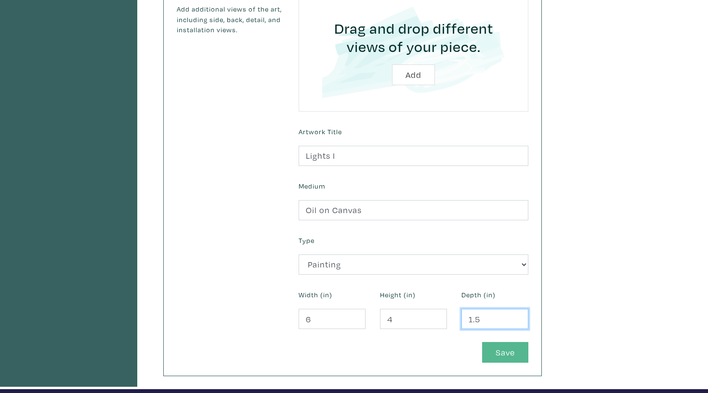
type input "1.5"
click at [515, 350] on button "Save" at bounding box center [505, 352] width 46 height 21
click at [500, 353] on button "Save" at bounding box center [505, 352] width 46 height 21
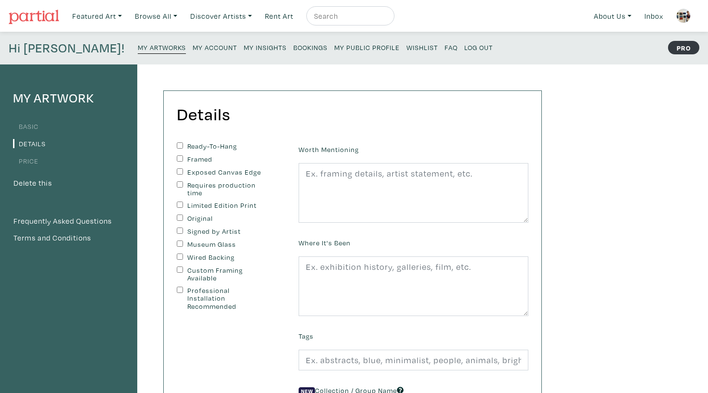
click at [195, 150] on div "Ready-To-Hang" at bounding box center [230, 146] width 107 height 9
click at [179, 143] on input "Ready-To-Hang" at bounding box center [180, 145] width 6 height 6
checkbox input "true"
click at [180, 167] on div "Ready-To-Hang Framed Exposed Canvas Edge Requires production time Limited Editi…" at bounding box center [230, 226] width 107 height 168
click at [180, 169] on input "Exposed Canvas Edge" at bounding box center [180, 171] width 6 height 6
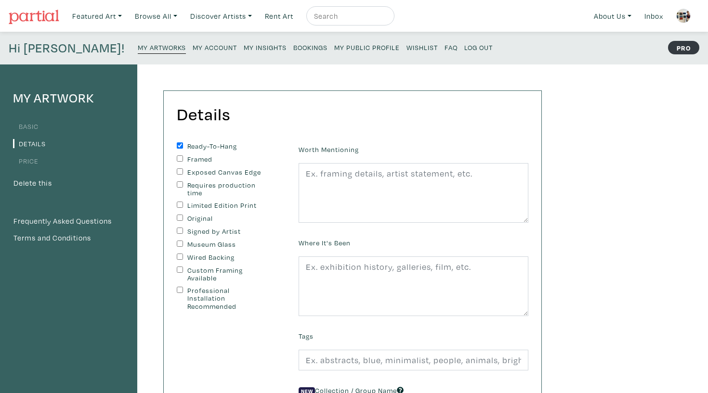
checkbox input "true"
click at [180, 220] on div "Original" at bounding box center [230, 219] width 107 height 9
click at [180, 217] on input "Original" at bounding box center [180, 218] width 6 height 6
checkbox input "true"
click at [180, 231] on input "Signed by Artist" at bounding box center [180, 231] width 6 height 6
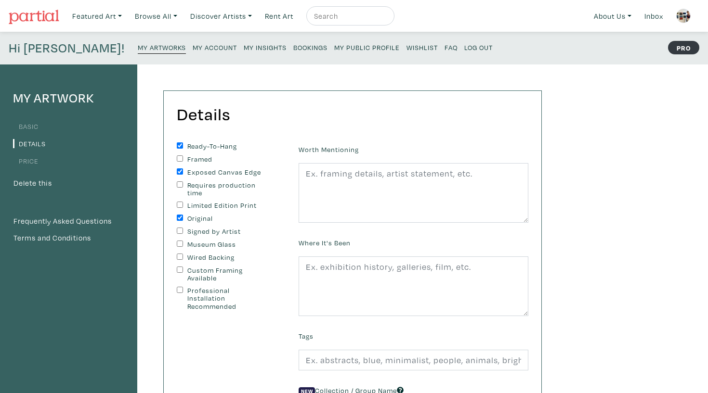
checkbox input "true"
click at [179, 256] on input "Wired Backing" at bounding box center [180, 257] width 6 height 6
checkbox input "true"
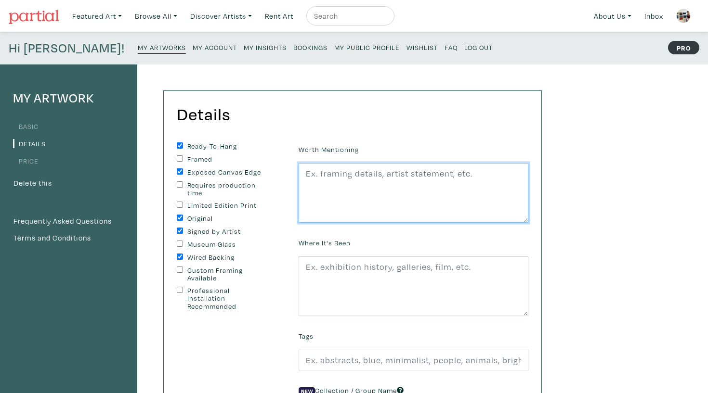
click at [392, 183] on textarea at bounding box center [413, 193] width 230 height 60
paste textarea "Hanging hardware included, titled & signed on back, varnished with Gamvar Gloss…"
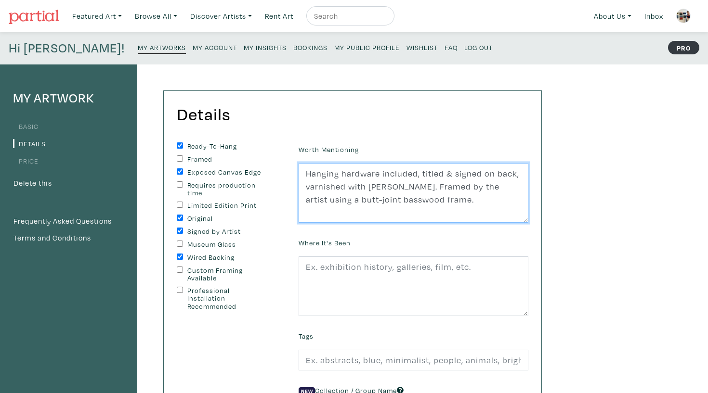
click at [496, 201] on textarea "Hanging hardware included, titled & signed on back, varnished with Gamvar Gloss…" at bounding box center [413, 193] width 230 height 60
drag, startPoint x: 492, startPoint y: 201, endPoint x: 514, endPoint y: 173, distance: 35.0
click at [514, 173] on textarea "Hanging hardware included, titled & signed on back, varnished with Gamvar Gloss…" at bounding box center [413, 193] width 230 height 60
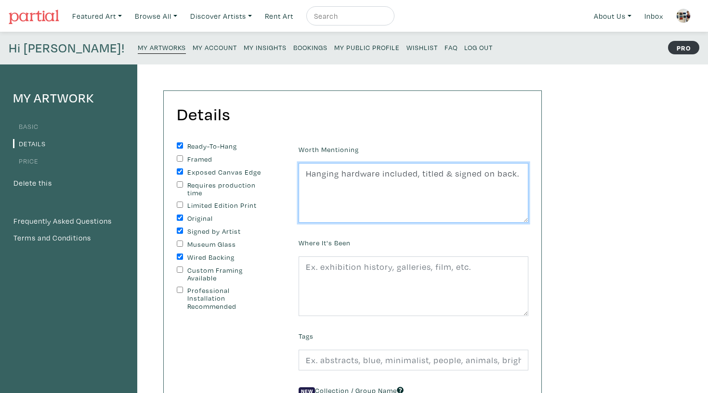
type textarea "Hanging hardware included, titled & signed on back."
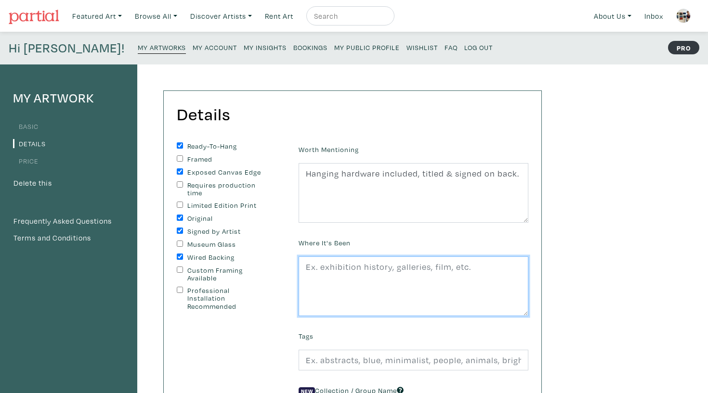
click at [462, 274] on textarea at bounding box center [413, 287] width 230 height 60
paste textarea "[PERSON_NAME] first solo exhibition titled "Searing Pain," Remote Gallery, [GEO…"
type textarea "[PERSON_NAME] first solo exhibition titled "Searing Pain," Remote Gallery, [GEO…"
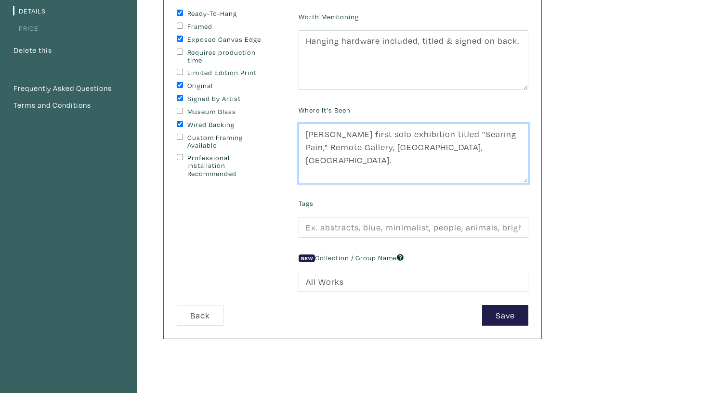
scroll to position [136, 0]
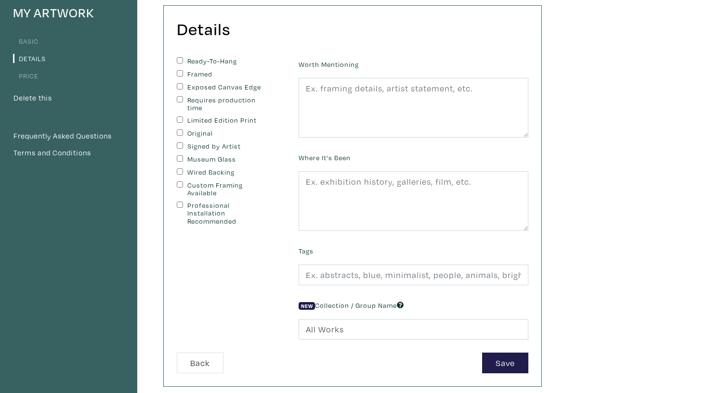
scroll to position [83, 0]
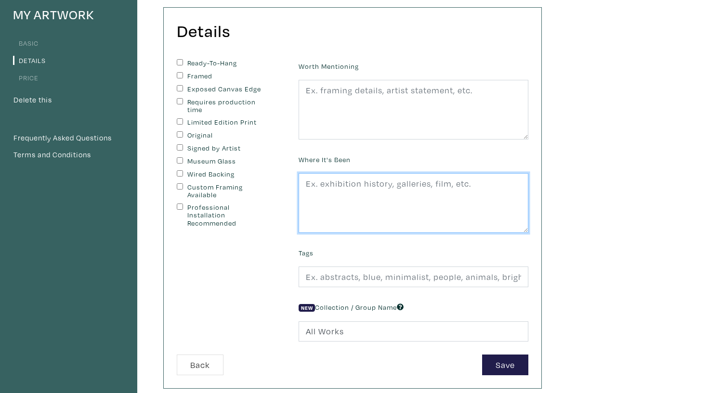
click at [395, 228] on textarea at bounding box center [413, 203] width 230 height 60
paste textarea "[PERSON_NAME] first solo exhibition titled "Searing Pain," Remote Gallery, [GEO…"
type textarea "[PERSON_NAME] first solo exhibition titled "Searing Pain," Remote Gallery, [GEO…"
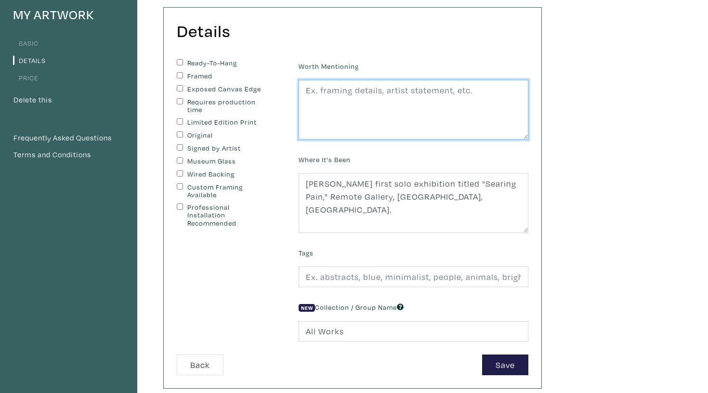
click at [358, 108] on textarea at bounding box center [413, 110] width 230 height 60
paste textarea "Hanging hardware included, titled & signed on back"
type textarea "Hanging hardware included, titled & signed on back."
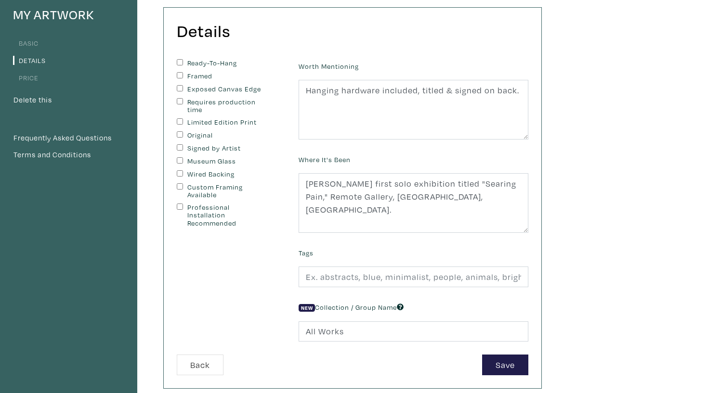
click at [434, 263] on div "Tags" at bounding box center [413, 266] width 244 height 41
click at [378, 275] on input "text" at bounding box center [413, 277] width 230 height 21
paste input "car, car painting, lights, myopia, cars, cars painting, representational painti…"
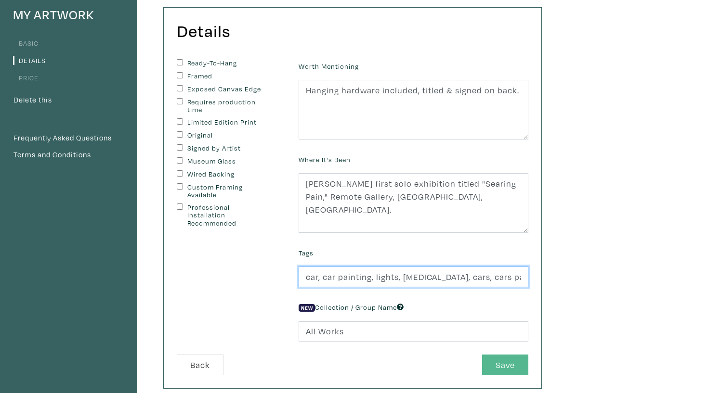
type input "car, car painting, lights, myopia, cars, cars painting, representational painti…"
click at [494, 367] on button "Save" at bounding box center [505, 365] width 46 height 21
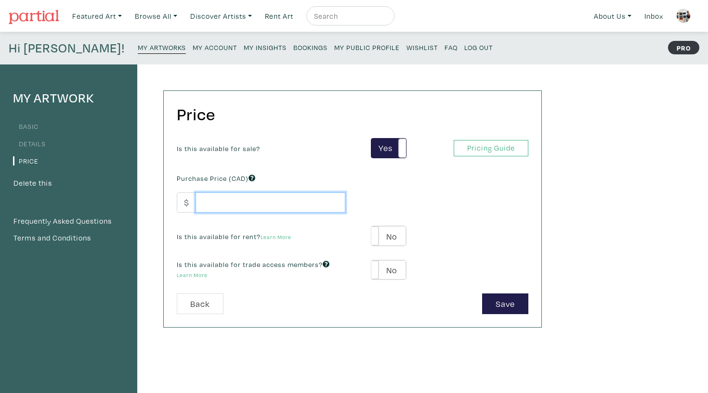
click at [256, 198] on input "number" at bounding box center [270, 203] width 150 height 21
type input "200"
click at [402, 231] on label "No" at bounding box center [388, 236] width 34 height 20
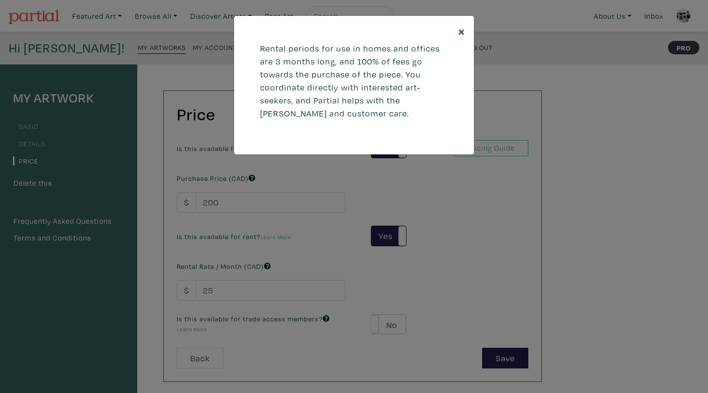
click at [462, 33] on span "×" at bounding box center [461, 31] width 7 height 17
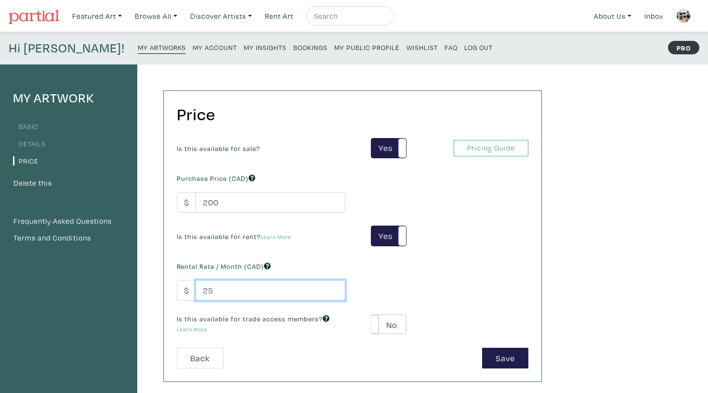
click at [243, 298] on input "25" at bounding box center [270, 290] width 150 height 21
type input "500"
click at [499, 359] on button "Save" at bounding box center [505, 358] width 46 height 21
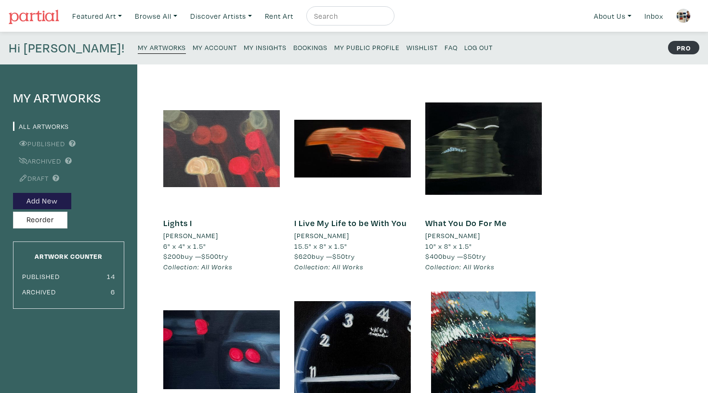
click at [245, 168] on div at bounding box center [221, 149] width 117 height 117
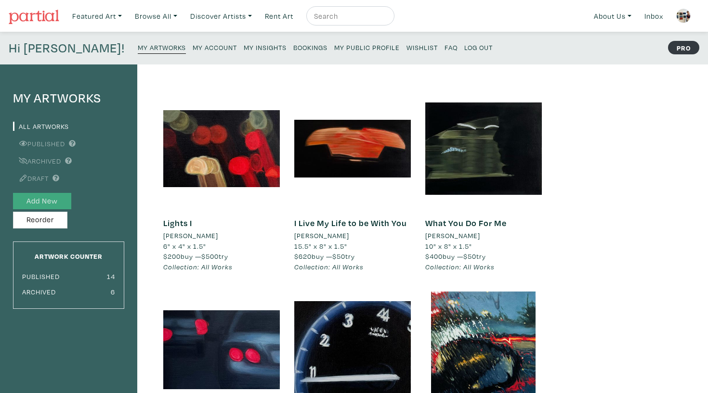
click at [41, 201] on button "Add New" at bounding box center [42, 201] width 58 height 17
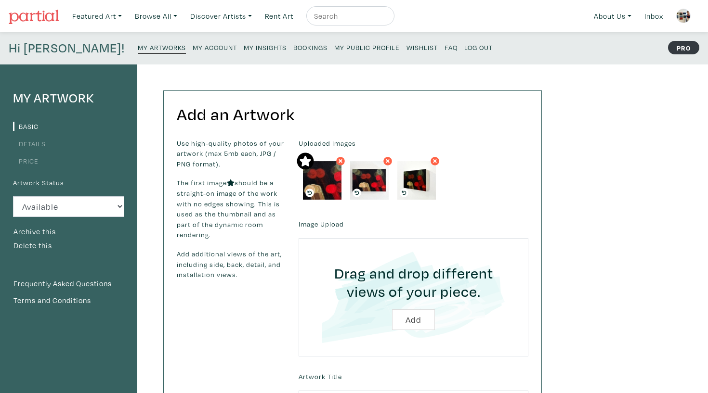
click at [27, 155] on li "Price" at bounding box center [68, 160] width 111 height 13
click at [25, 166] on li "Price" at bounding box center [68, 160] width 111 height 13
click at [25, 164] on li "Price" at bounding box center [68, 160] width 111 height 13
click at [28, 160] on link "Price" at bounding box center [26, 160] width 26 height 9
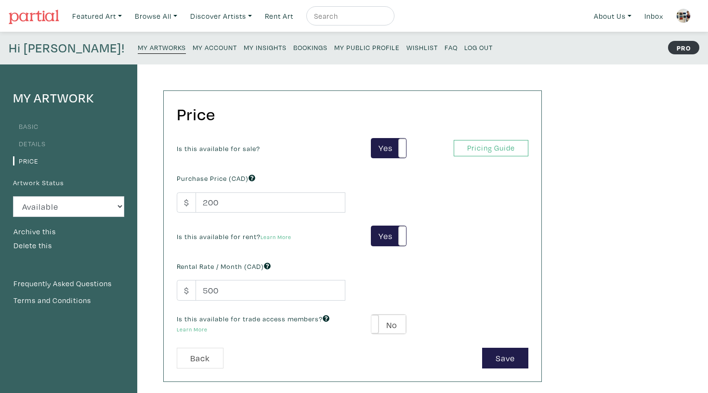
scroll to position [16, 0]
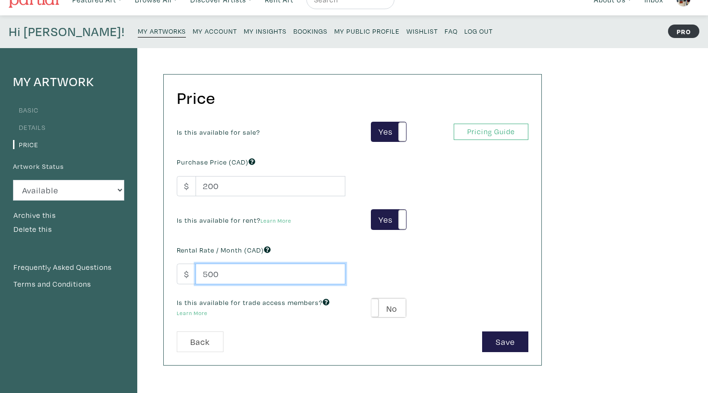
click at [250, 273] on input "500" at bounding box center [270, 274] width 150 height 21
type input "50"
click at [196, 311] on link "Learn More" at bounding box center [192, 313] width 31 height 7
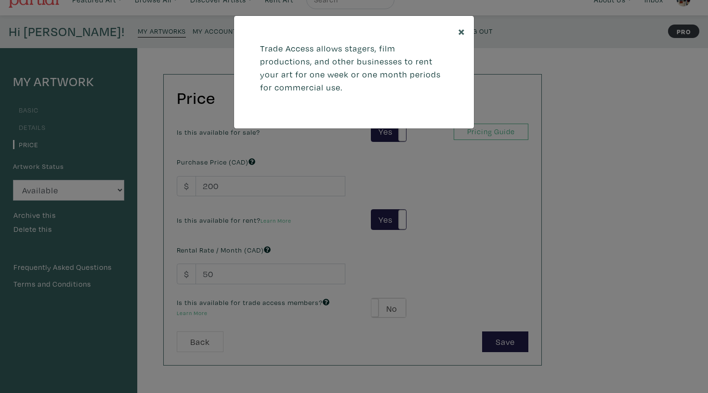
click at [456, 19] on button "×" at bounding box center [461, 31] width 25 height 30
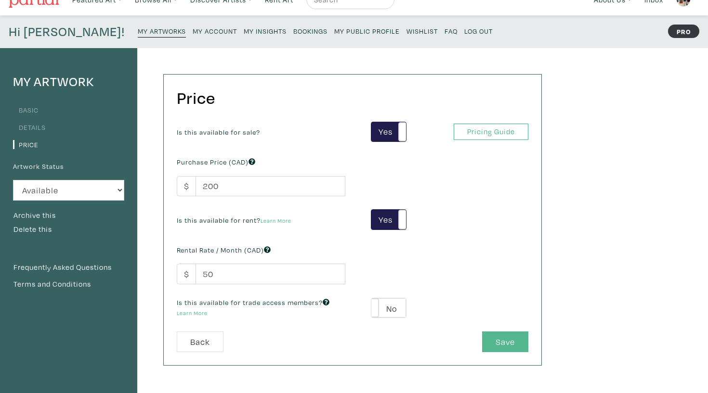
click at [503, 336] on button "Save" at bounding box center [505, 342] width 46 height 21
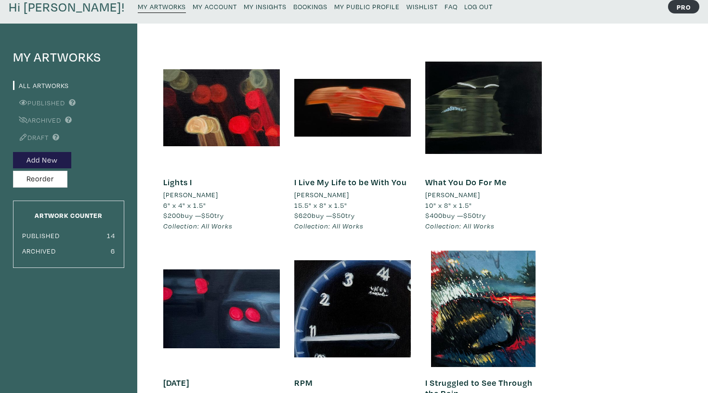
scroll to position [42, 0]
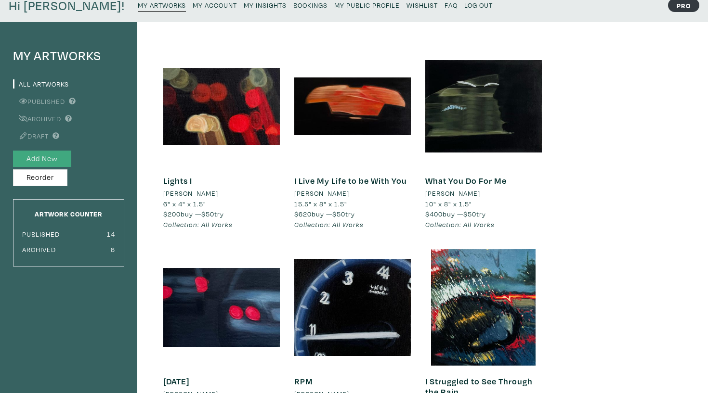
click at [51, 158] on button "Add New" at bounding box center [42, 159] width 58 height 17
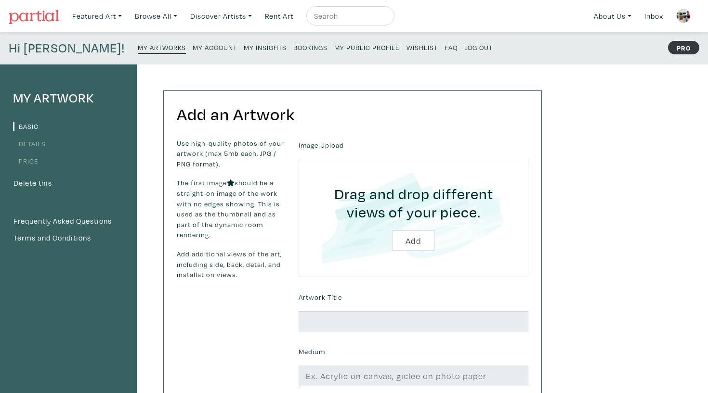
click at [419, 246] on input "file" at bounding box center [413, 217] width 203 height 91
type input "C:\fakepath\[PERSON_NAME] Do You Remember The Lights? Detail.jpg"
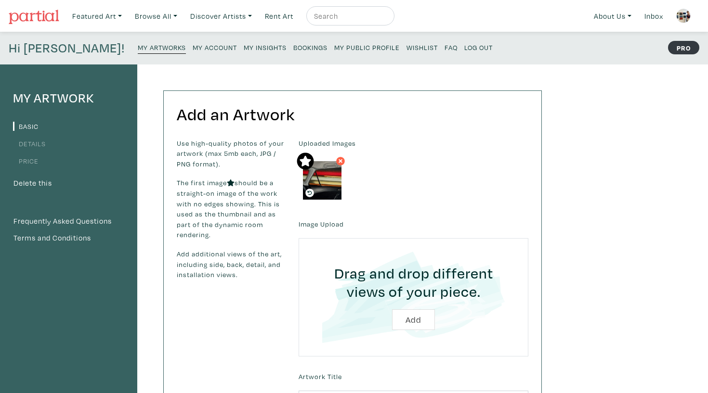
click at [407, 322] on input "file" at bounding box center [413, 297] width 203 height 91
click at [411, 322] on input "file" at bounding box center [413, 297] width 203 height 91
type input "C:\fakepath\lights front.jpg"
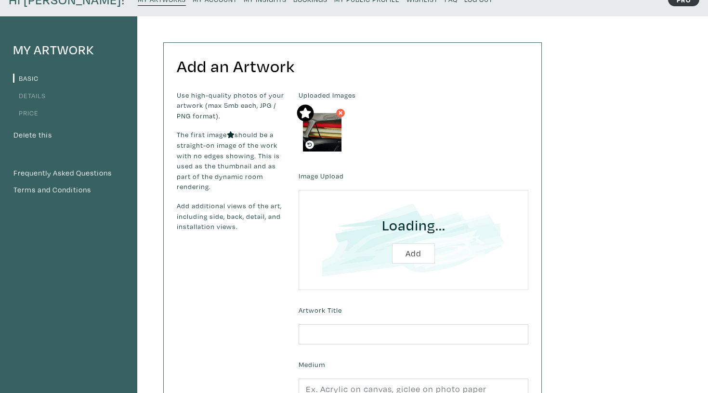
scroll to position [55, 0]
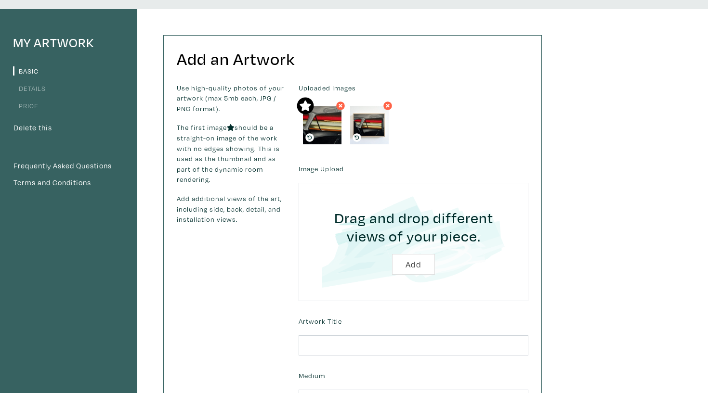
click at [420, 265] on input "file" at bounding box center [413, 241] width 203 height 91
click at [422, 259] on input "file" at bounding box center [413, 241] width 203 height 91
type input "C:\fakepath\lights side.jpg"
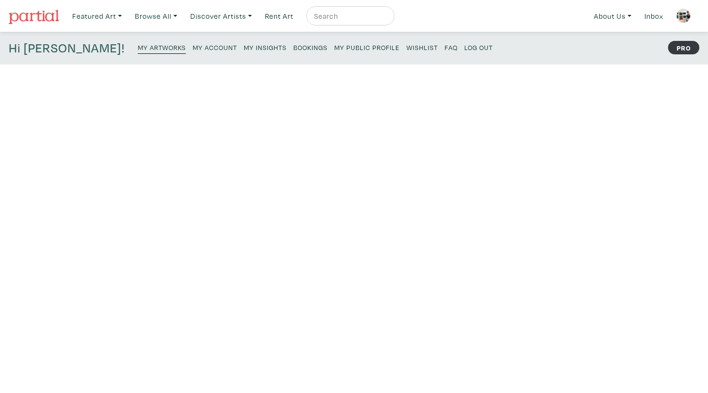
scroll to position [55, 0]
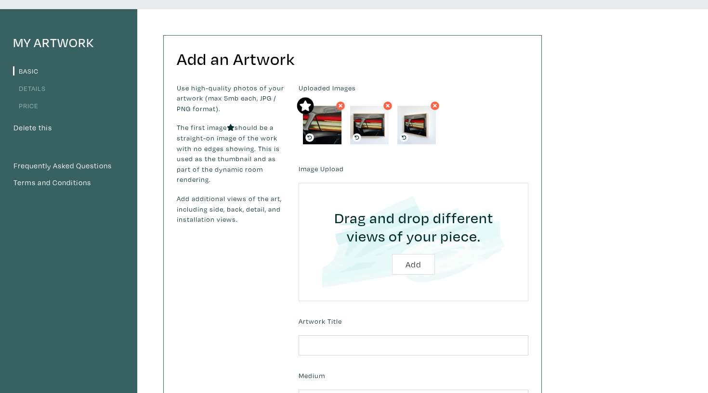
click at [413, 263] on input "file" at bounding box center [413, 241] width 203 height 91
type input "C:\fakepath\light in car 1:2 copy.jpg"
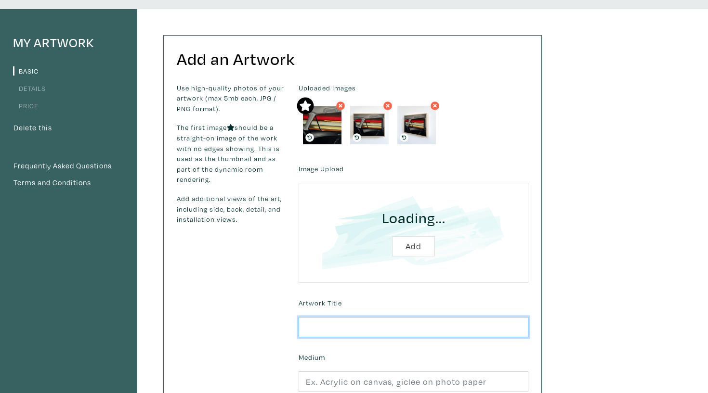
click at [335, 319] on input "text" at bounding box center [413, 327] width 230 height 21
type input "Do"
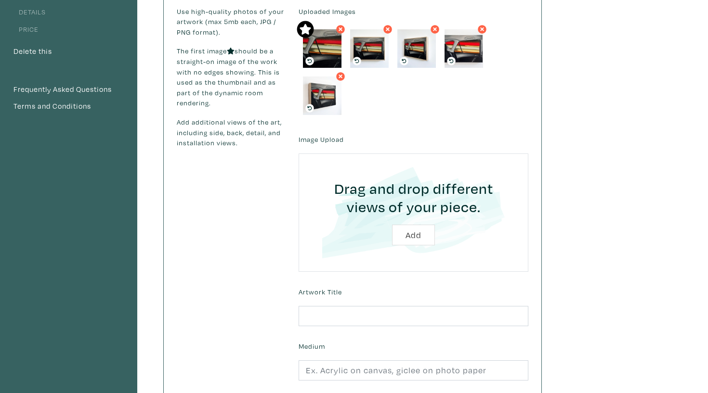
scroll to position [147, 0]
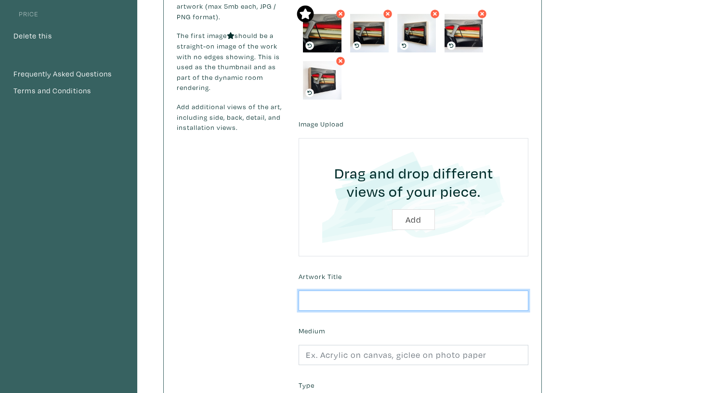
click at [355, 309] on input "text" at bounding box center [413, 301] width 230 height 21
type input "Do You Remember the Lights?"
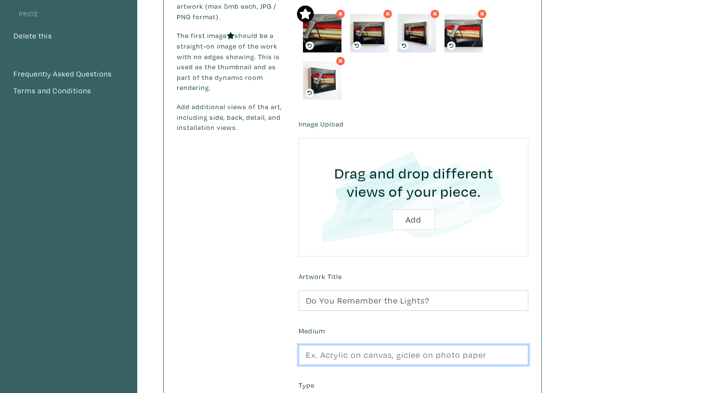
click at [350, 349] on input "text" at bounding box center [413, 355] width 230 height 21
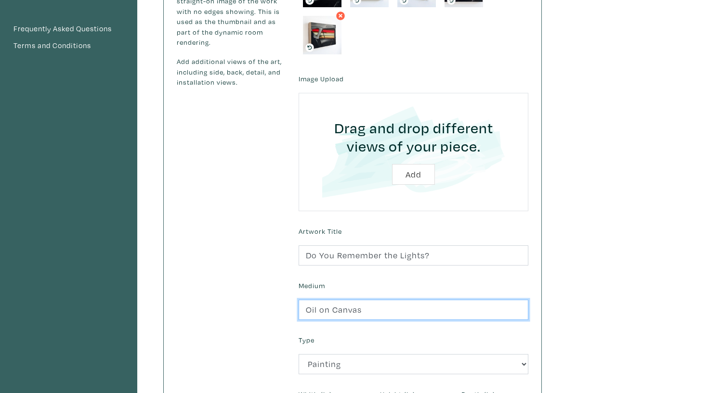
scroll to position [260, 0]
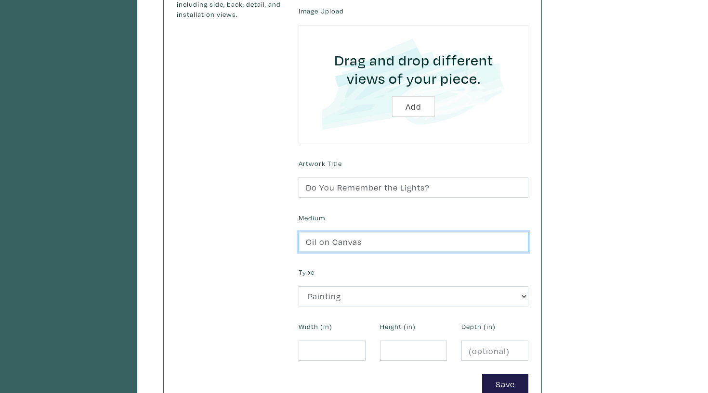
type input "Oil on Canvas"
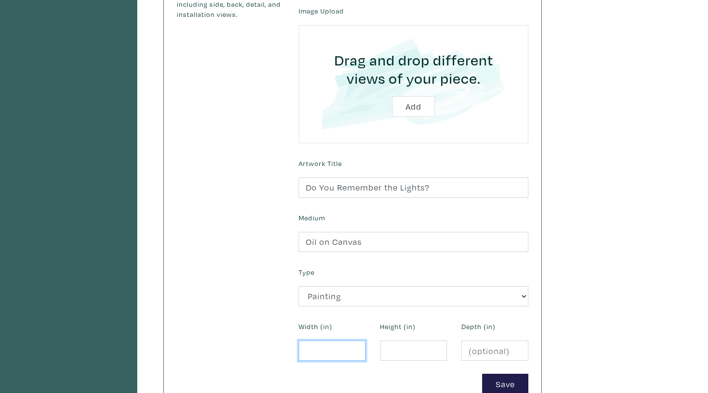
click at [328, 341] on input "number" at bounding box center [331, 351] width 67 height 21
type input "8"
click at [401, 350] on input "number" at bounding box center [413, 351] width 67 height 21
type input "1"
click at [327, 341] on input "8" at bounding box center [331, 351] width 67 height 21
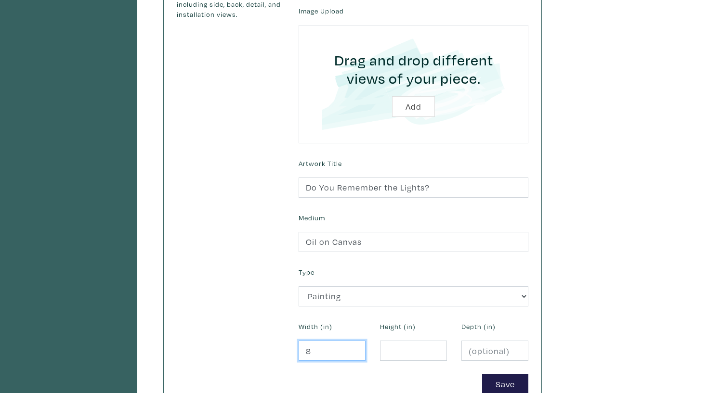
click at [327, 345] on input "8" at bounding box center [331, 351] width 67 height 21
type input "11"
click at [405, 352] on input "number" at bounding box center [413, 351] width 67 height 21
type input "8"
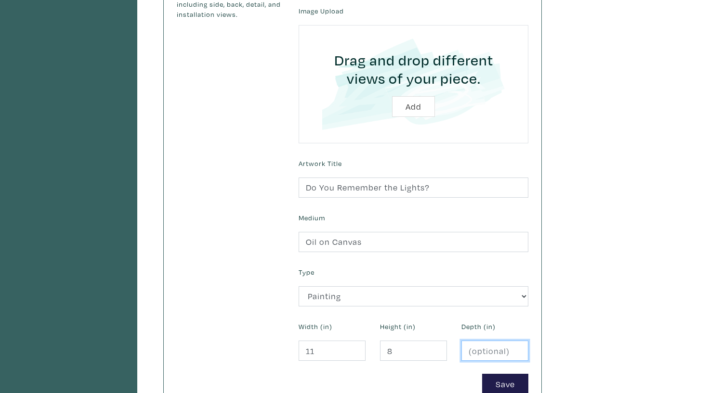
click at [499, 349] on input "number" at bounding box center [494, 351] width 67 height 21
type input "1.5"
click at [507, 388] on button "Save" at bounding box center [505, 384] width 46 height 21
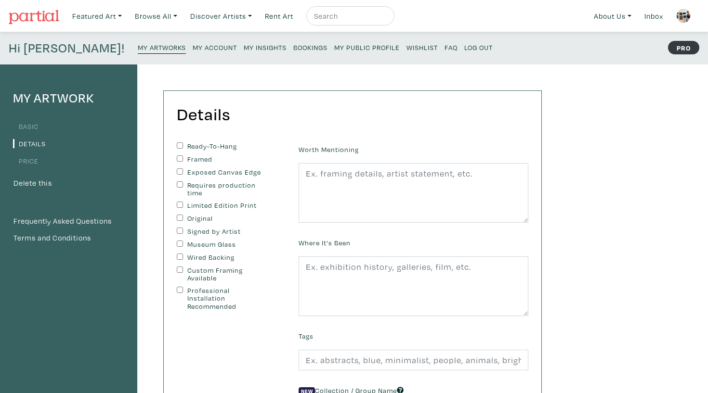
click at [224, 144] on label "Ready-To-Hang" at bounding box center [227, 146] width 80 height 8
click at [183, 144] on input "Ready-To-Hang" at bounding box center [180, 145] width 6 height 6
checkbox input "true"
click at [200, 155] on label "Framed" at bounding box center [227, 159] width 80 height 8
click at [183, 155] on input "Framed" at bounding box center [180, 158] width 6 height 6
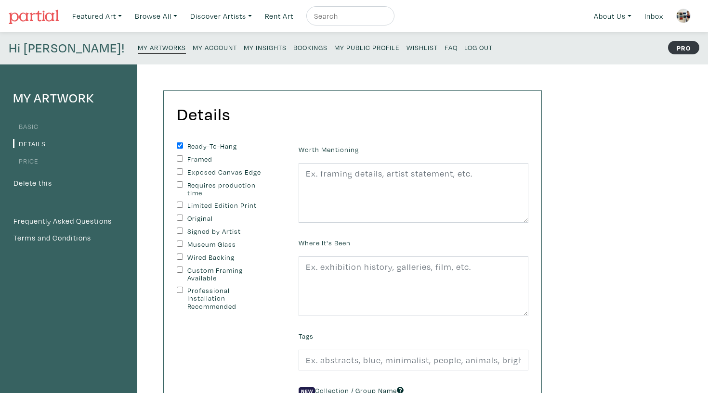
checkbox input "true"
click at [199, 218] on label "Original" at bounding box center [227, 219] width 80 height 8
click at [183, 218] on input "Original" at bounding box center [180, 218] width 6 height 6
checkbox input "true"
click at [199, 228] on label "Signed by Artist" at bounding box center [227, 232] width 80 height 8
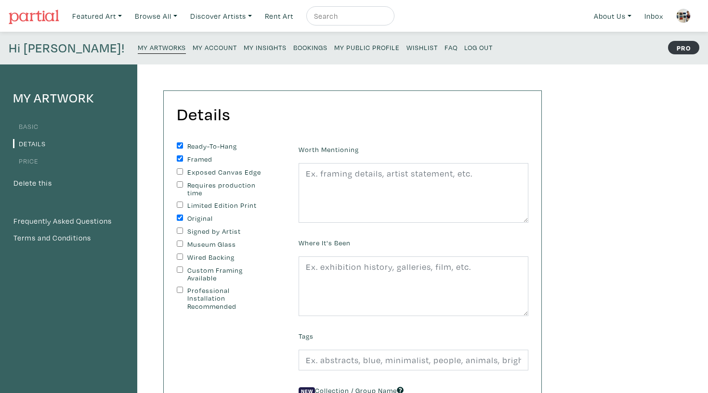
click at [183, 228] on input "Signed by Artist" at bounding box center [180, 231] width 6 height 6
checkbox input "true"
click at [200, 259] on label "Wired Backing" at bounding box center [227, 258] width 80 height 8
click at [183, 259] on input "Wired Backing" at bounding box center [180, 257] width 6 height 6
checkbox input "true"
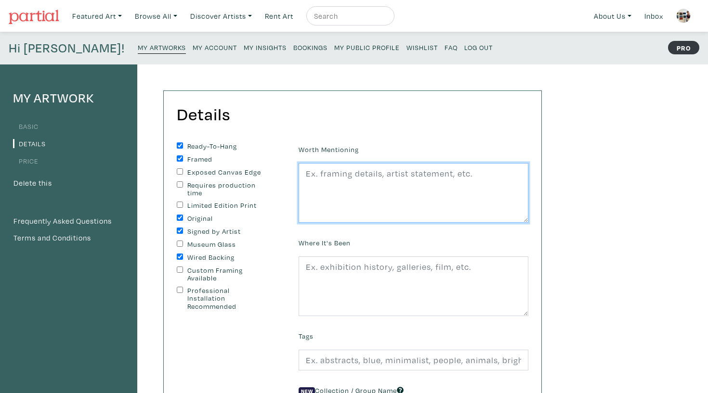
click at [371, 210] on textarea at bounding box center [413, 193] width 230 height 60
paste textarea "Hanging hardware included, titled & signed on back, varnished with [PERSON_NAME…"
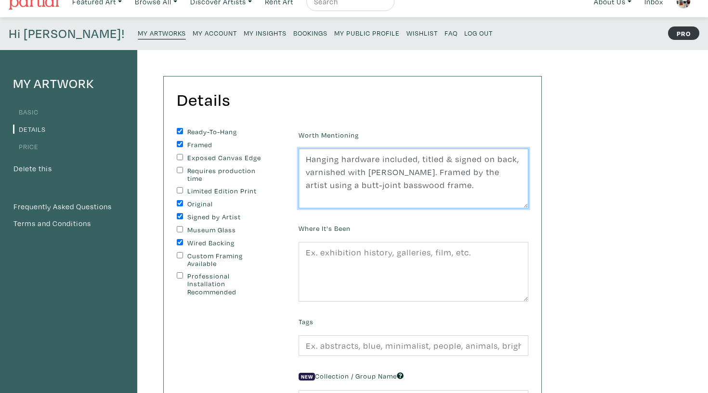
scroll to position [14, 0]
type textarea "Hanging hardware included, titled & signed on back, varnished with [PERSON_NAME…"
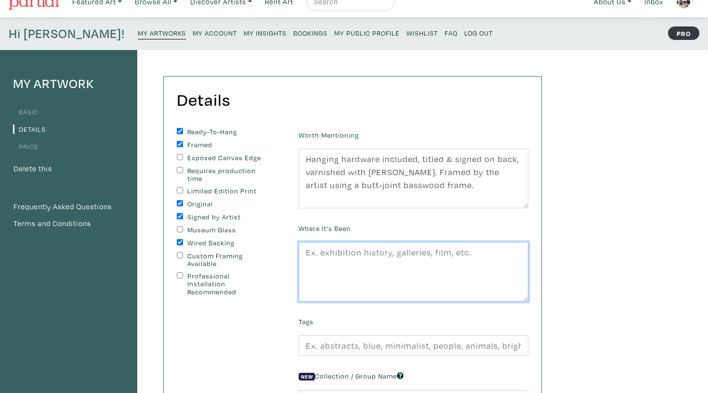
click at [428, 284] on textarea at bounding box center [413, 272] width 230 height 60
paste textarea "[PERSON_NAME] first solo exhibition titled "Searing Pain," Remote Gallery, [GEO…"
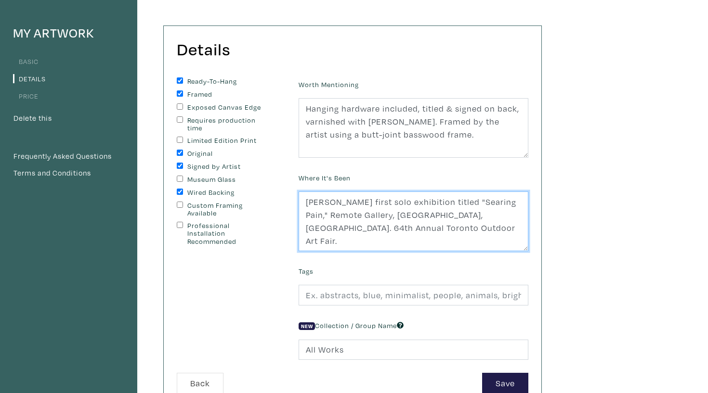
scroll to position [78, 0]
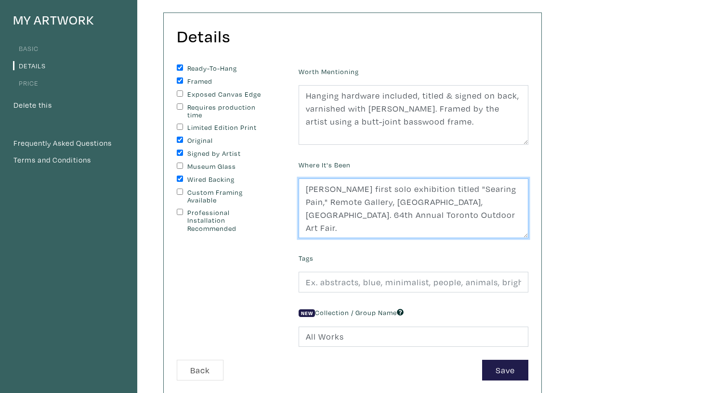
type textarea "[PERSON_NAME] first solo exhibition titled "Searing Pain," Remote Gallery, [GEO…"
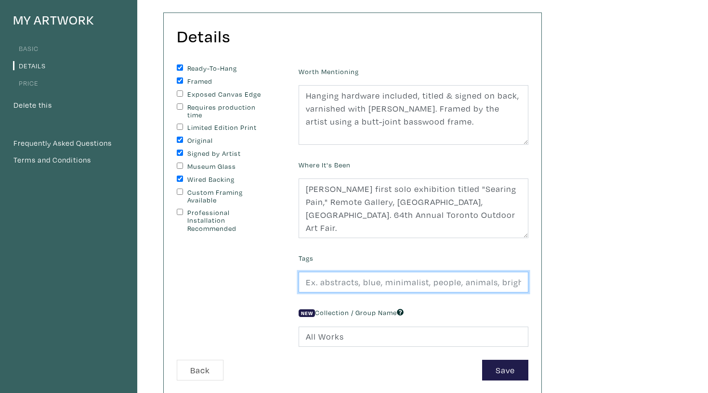
click at [401, 273] on input "text" at bounding box center [413, 282] width 230 height 21
paste input "car, car painting, lights, [MEDICAL_DATA], cars, cars painting, representationa…"
type input "car, car painting, lights, [MEDICAL_DATA], cars, cars painting, representationa…"
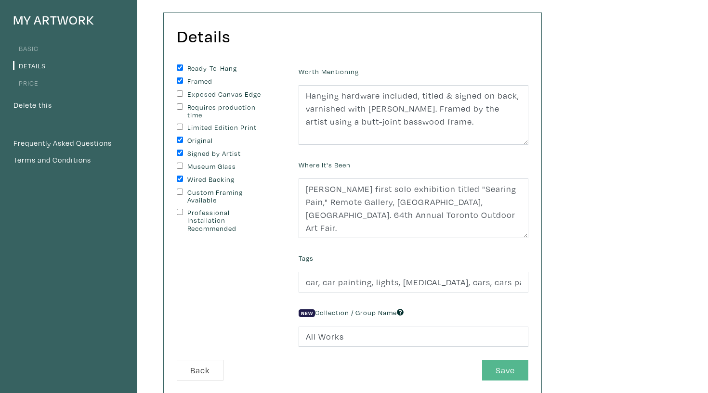
click at [505, 374] on button "Save" at bounding box center [505, 370] width 46 height 21
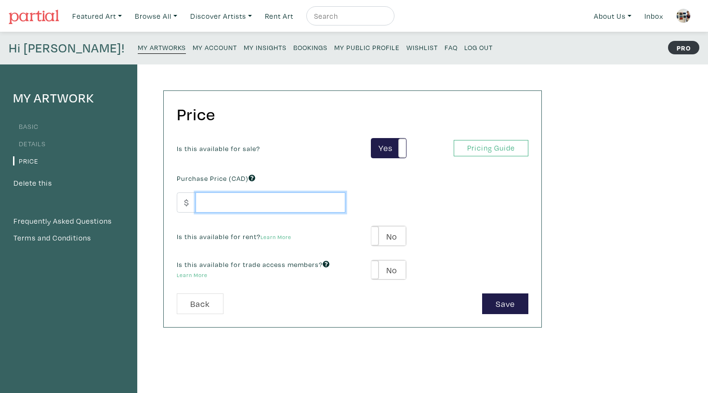
click at [280, 207] on input "number" at bounding box center [270, 203] width 150 height 21
type input "550"
click at [400, 229] on label "No" at bounding box center [388, 236] width 34 height 20
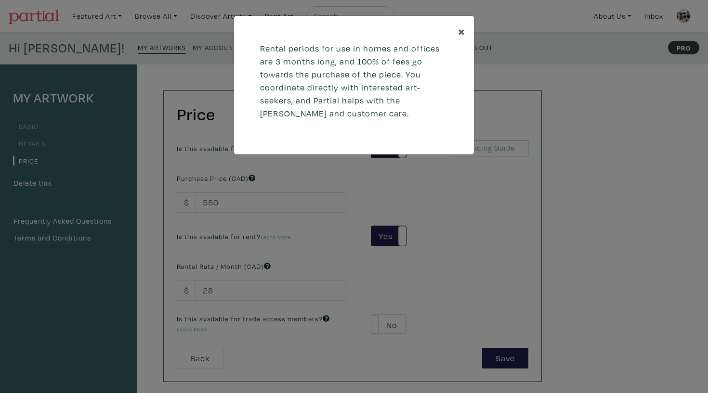
click at [459, 32] on span "×" at bounding box center [461, 31] width 7 height 17
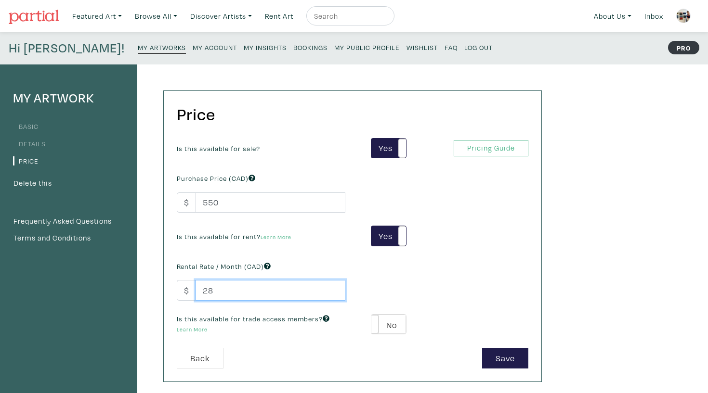
click at [279, 286] on input "28" at bounding box center [270, 290] width 150 height 21
type input "50"
click at [503, 360] on button "Save" at bounding box center [505, 358] width 46 height 21
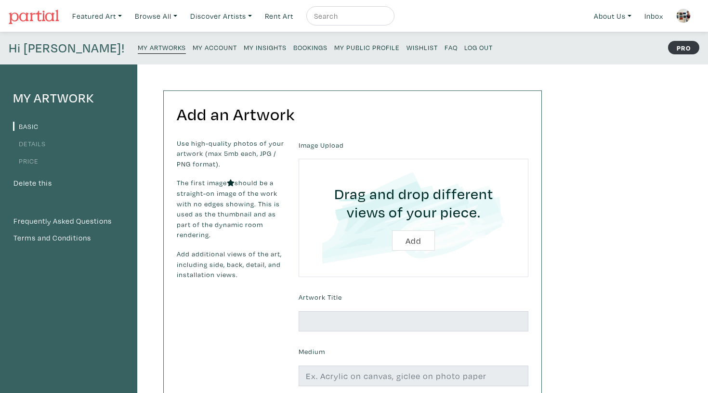
click at [412, 234] on input "file" at bounding box center [413, 217] width 203 height 91
type input "C:\fakepath\"Windshield I".jpg"
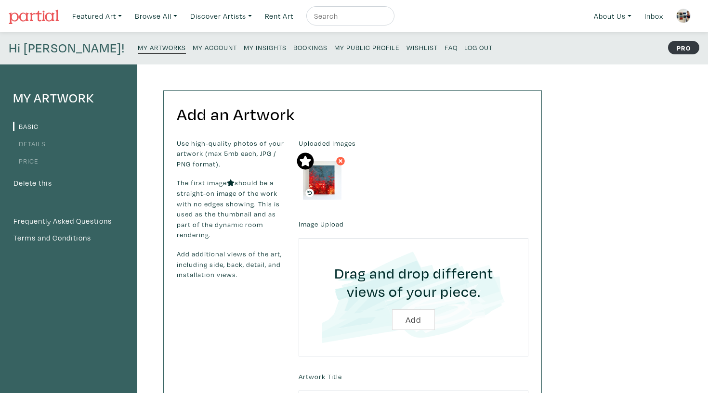
click at [386, 286] on input "file" at bounding box center [413, 297] width 203 height 91
type input "C:\fakepath\untitled side copy.jpg"
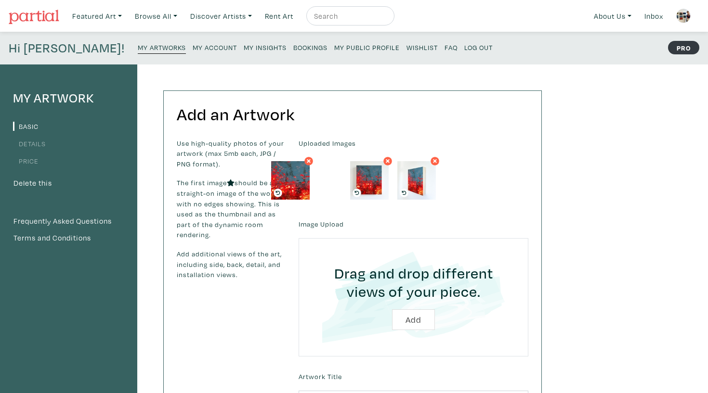
drag, startPoint x: 372, startPoint y: 182, endPoint x: 292, endPoint y: 182, distance: 80.4
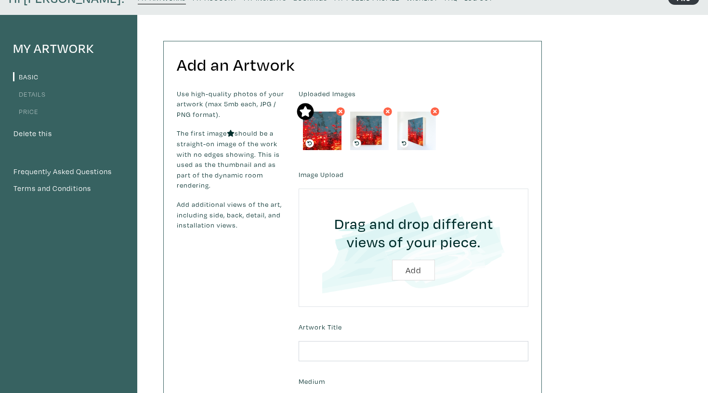
scroll to position [148, 0]
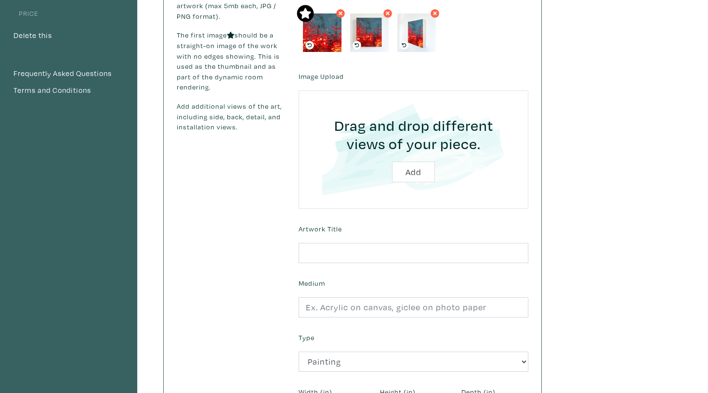
click at [370, 238] on div "Artwork Title" at bounding box center [413, 242] width 244 height 41
click at [371, 247] on input "text" at bounding box center [413, 253] width 230 height 21
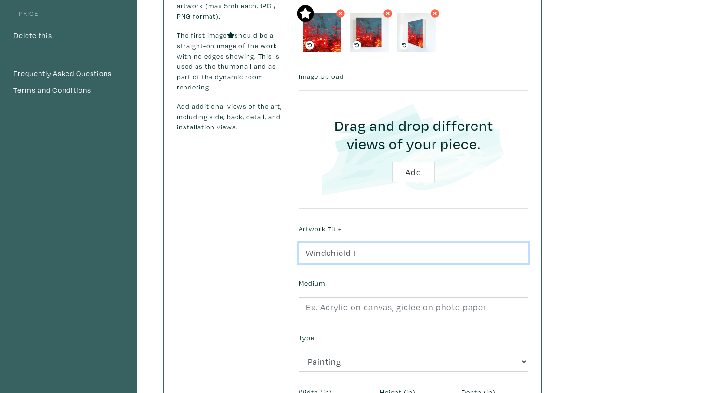
type input "Windshield I"
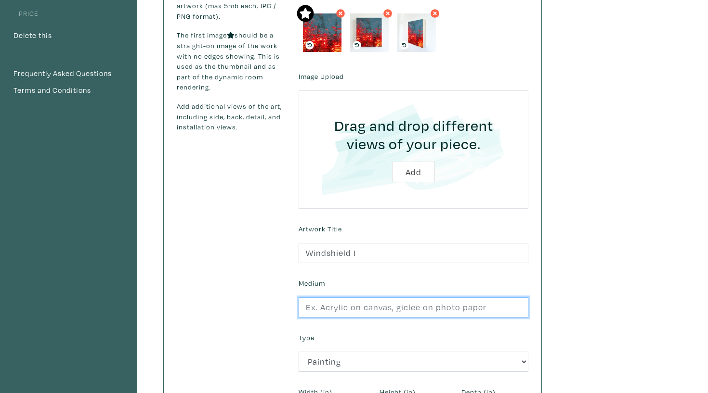
click at [364, 305] on input "text" at bounding box center [413, 308] width 230 height 21
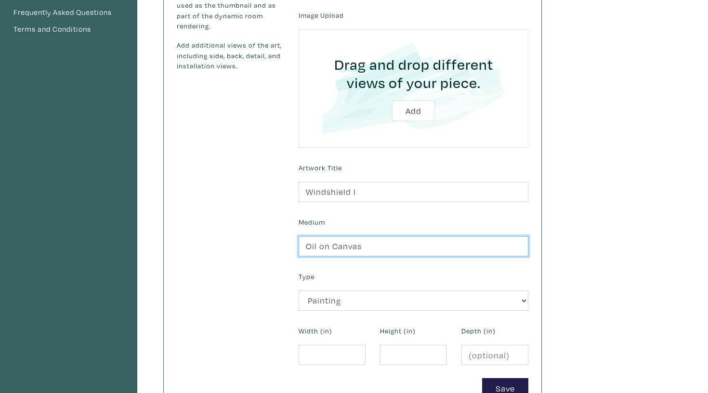
scroll to position [374, 0]
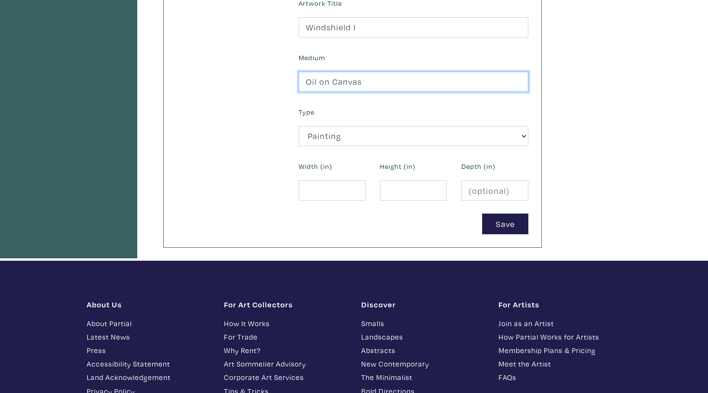
type input "Oil on Canvas"
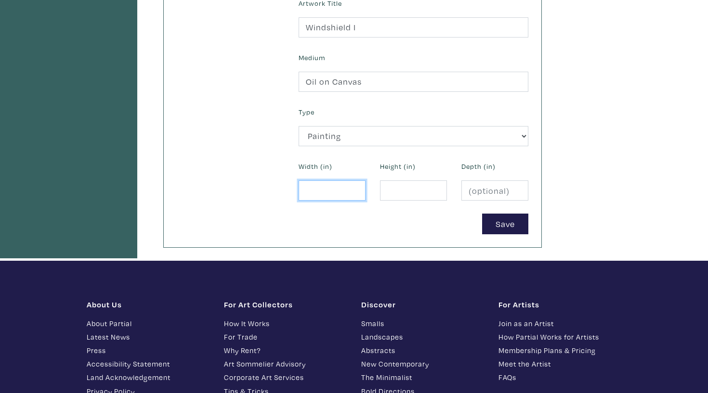
click at [340, 186] on input "number" at bounding box center [331, 191] width 67 height 21
type input "8"
click at [416, 171] on div "Height (in)" at bounding box center [413, 179] width 81 height 41
click at [415, 187] on input "number" at bounding box center [413, 191] width 67 height 21
type input "9"
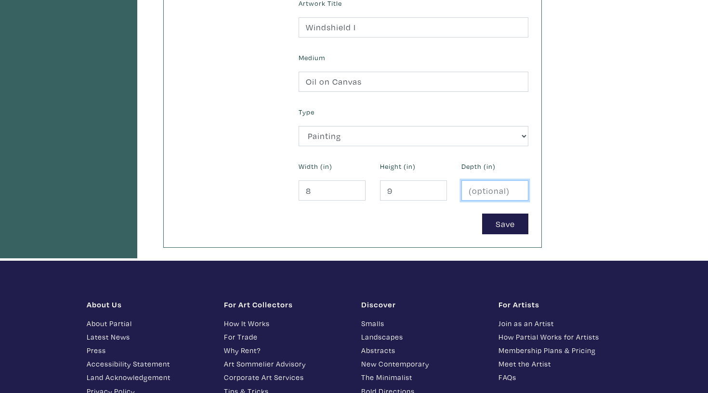
click at [482, 189] on input "number" at bounding box center [494, 191] width 67 height 21
type input "1.5"
click at [517, 225] on button "Save" at bounding box center [505, 224] width 46 height 21
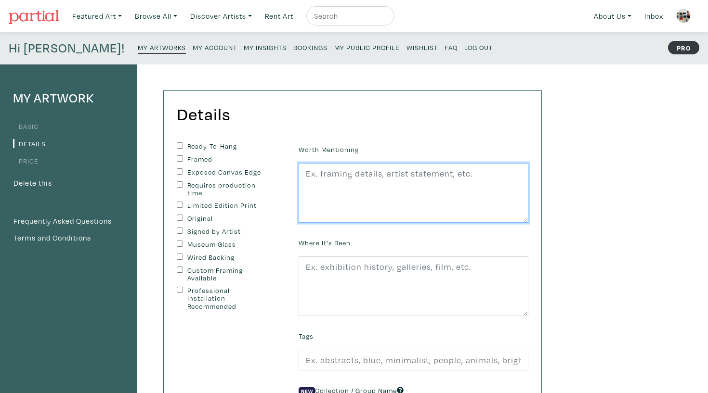
click at [404, 202] on textarea at bounding box center [413, 193] width 230 height 60
paste textarea "Hanging hardware included, titled & signed on back, varnished with [PERSON_NAME]"
paste textarea "Framed by the artist using a butt-joint basswood frame."
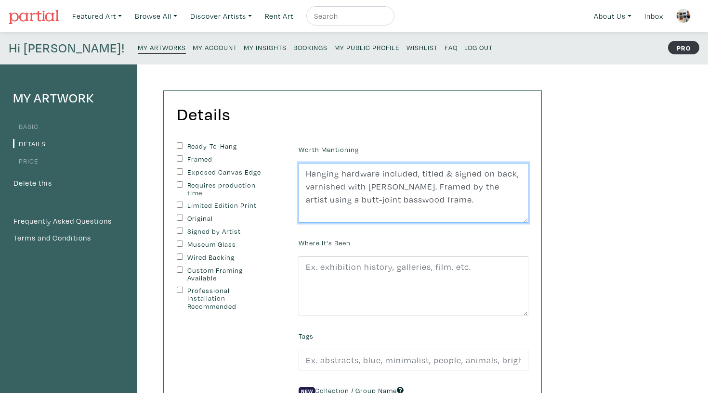
click at [426, 184] on textarea "Hanging hardware included, titled & signed on back, varnished with [PERSON_NAME…" at bounding box center [413, 193] width 230 height 60
click at [430, 184] on textarea "Hanging hardware included, titled & signed on back, varnished with [PERSON_NAME…" at bounding box center [413, 193] width 230 height 60
click at [497, 204] on textarea "Hanging hardware included, titled & signed on back, varnished with [PERSON_NAME…" at bounding box center [413, 193] width 230 height 60
type textarea "Hanging hardware included, titled & signed on back, varnished with [PERSON_NAME…"
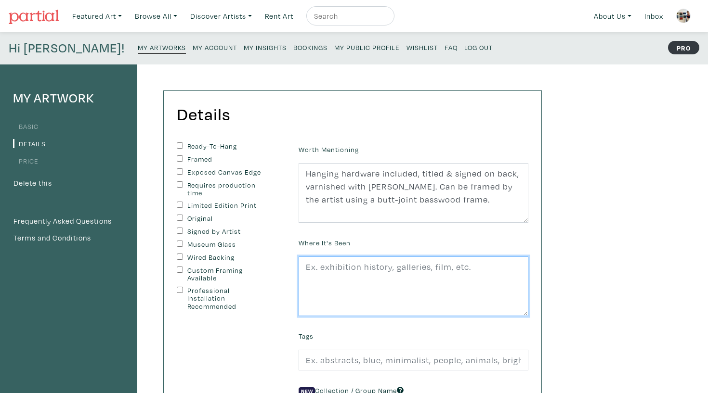
click at [453, 261] on textarea at bounding box center [413, 287] width 230 height 60
paste textarea "[PERSON_NAME] first solo exhibition titled "Searing Pain," Remote Gallery, [GEO…"
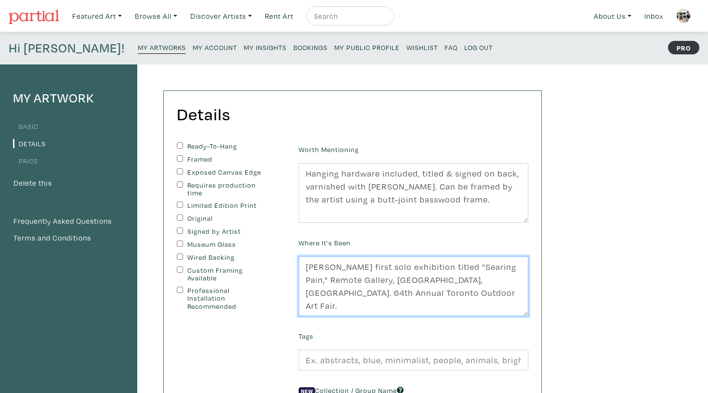
scroll to position [58, 0]
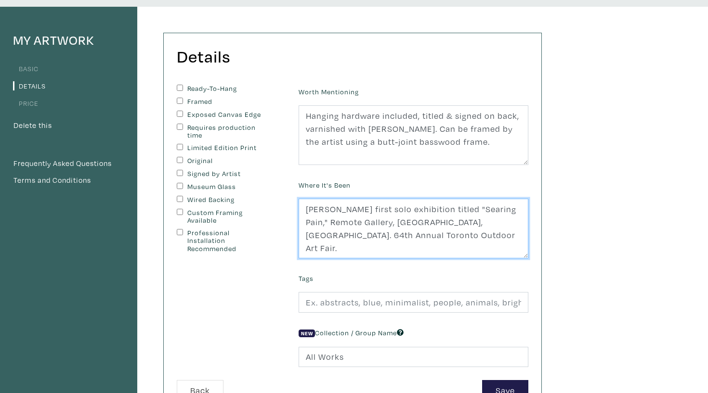
type textarea "[PERSON_NAME] first solo exhibition titled "Searing Pain," Remote Gallery, [GEO…"
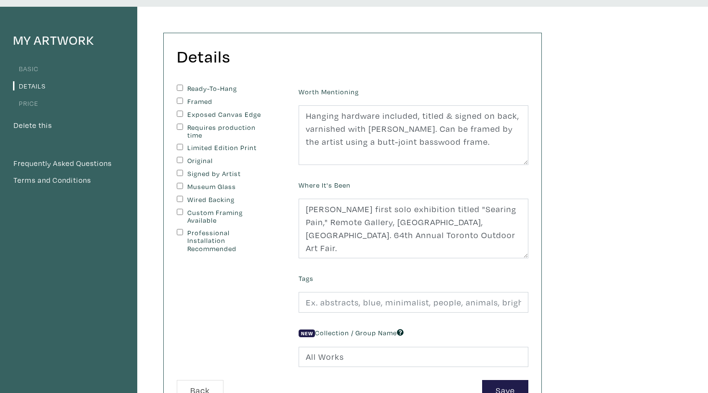
click at [218, 93] on div "Ready-To-Hang Framed Exposed Canvas Edge Requires production time Limited Editi…" at bounding box center [230, 169] width 107 height 168
click at [205, 85] on label "Ready-To-Hang" at bounding box center [227, 89] width 80 height 8
click at [183, 85] on input "Ready-To-Hang" at bounding box center [180, 88] width 6 height 6
checkbox input "true"
click at [200, 114] on label "Exposed Canvas Edge" at bounding box center [227, 115] width 80 height 8
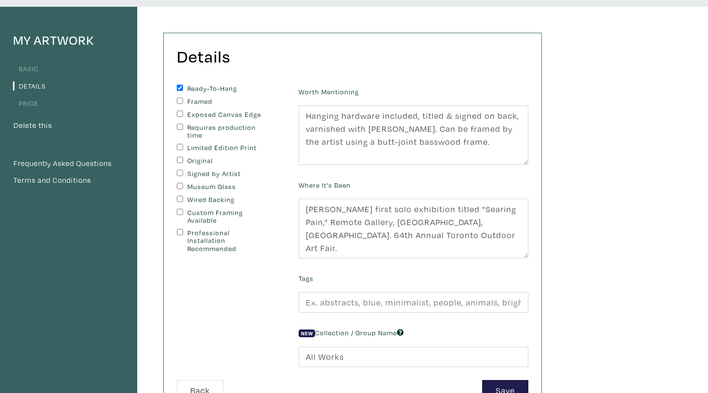
click at [183, 114] on input "Exposed Canvas Edge" at bounding box center [180, 114] width 6 height 6
checkbox input "true"
click at [211, 170] on label "Signed by Artist" at bounding box center [227, 174] width 80 height 8
click at [183, 170] on input "Signed by Artist" at bounding box center [180, 173] width 6 height 6
checkbox input "true"
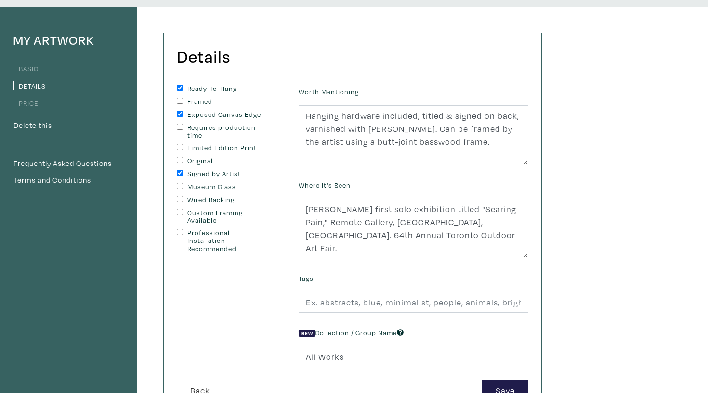
click at [214, 200] on label "Wired Backing" at bounding box center [227, 200] width 80 height 8
click at [183, 200] on input "Wired Backing" at bounding box center [180, 199] width 6 height 6
checkbox input "true"
click at [204, 161] on label "Original" at bounding box center [227, 161] width 80 height 8
click at [183, 161] on input "Original" at bounding box center [180, 160] width 6 height 6
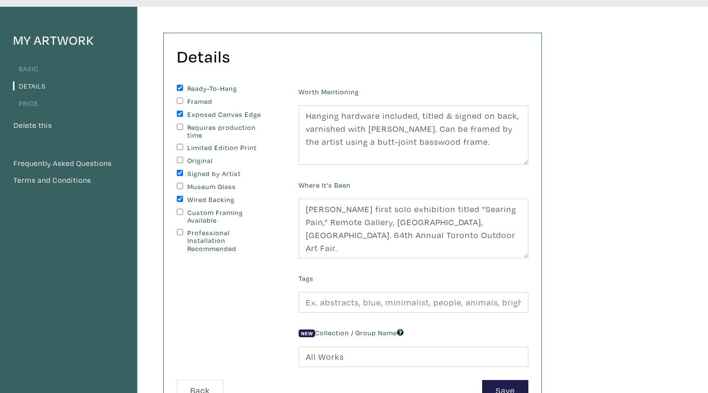
checkbox input "true"
click at [212, 219] on label "Custom Framing Available" at bounding box center [227, 217] width 80 height 16
click at [183, 215] on input "Custom Framing Available" at bounding box center [180, 212] width 6 height 6
checkbox input "true"
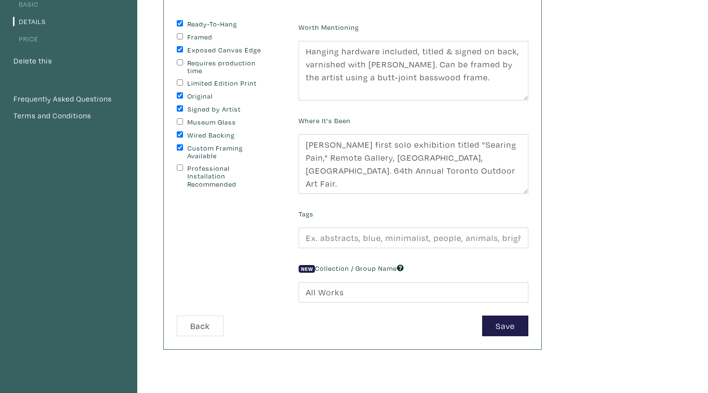
scroll to position [126, 0]
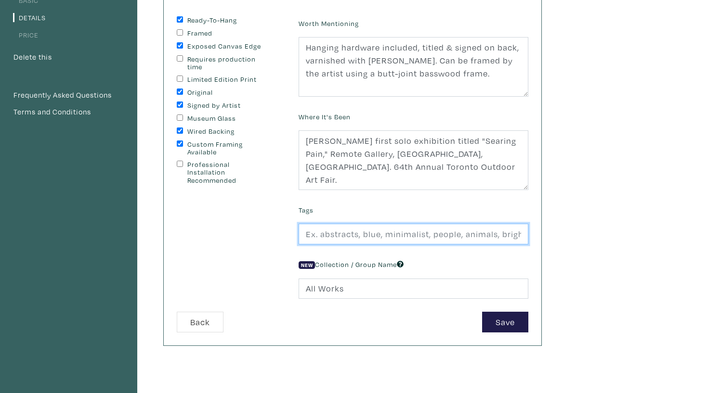
click at [430, 238] on input "text" at bounding box center [413, 234] width 230 height 21
paste input "car, car painting, lights, [MEDICAL_DATA], cars, cars painting, representationa…"
type input "car, car painting, lights, [MEDICAL_DATA], cars, cars painting, representationa…"
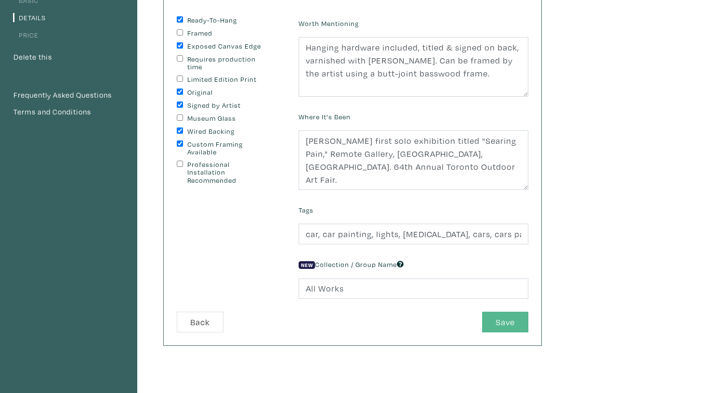
click at [505, 321] on button "Save" at bounding box center [505, 322] width 46 height 21
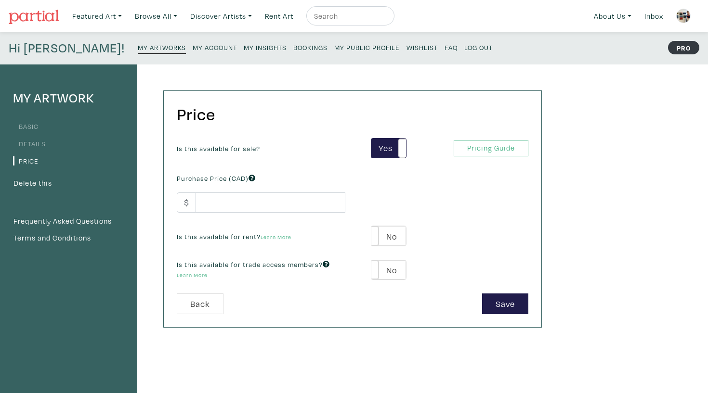
click at [288, 191] on div "Purchase Price (CAD) $" at bounding box center [260, 191] width 183 height 41
click at [287, 196] on input "number" at bounding box center [270, 203] width 150 height 21
type input "400"
click at [379, 226] on div "Yes No" at bounding box center [388, 236] width 35 height 21
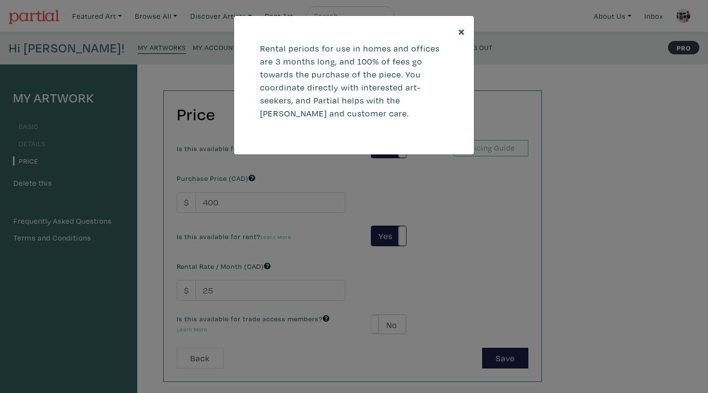
click at [453, 33] on button "×" at bounding box center [461, 31] width 25 height 30
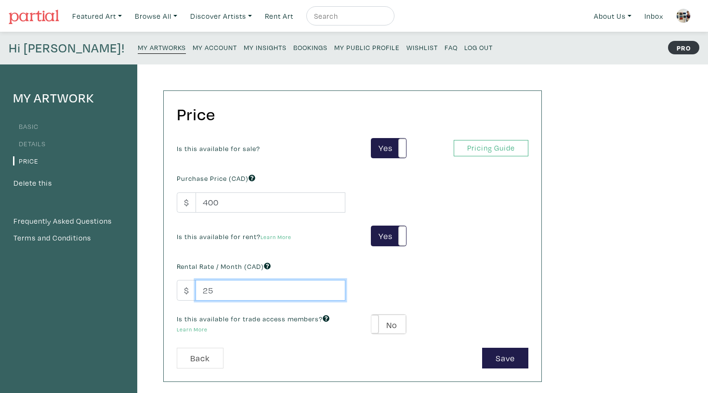
click at [285, 291] on input "25" at bounding box center [270, 290] width 150 height 21
type input "50"
click at [522, 358] on button "Save" at bounding box center [505, 358] width 46 height 21
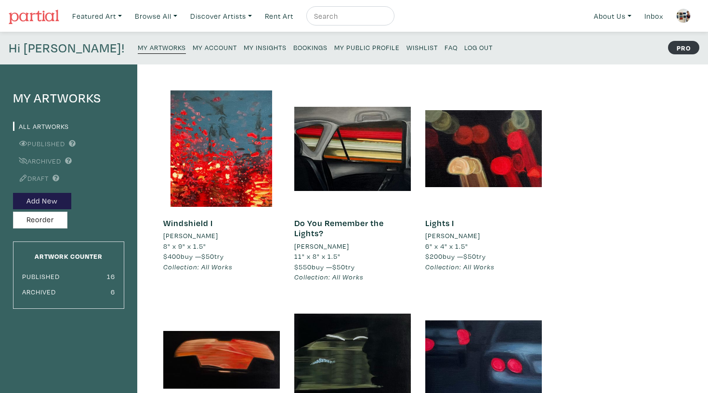
scroll to position [22, 0]
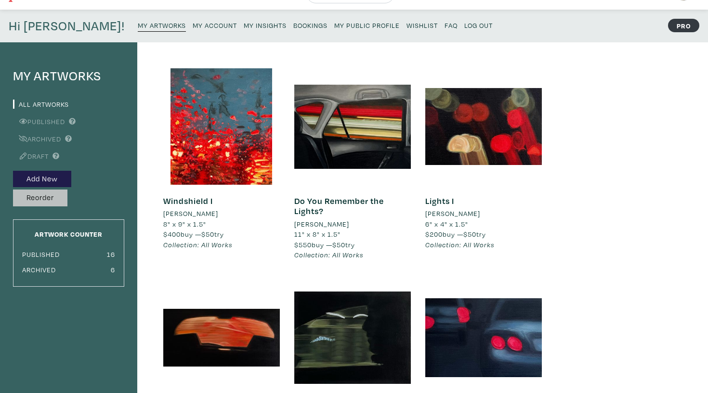
click at [49, 198] on button "Reorder" at bounding box center [40, 198] width 54 height 17
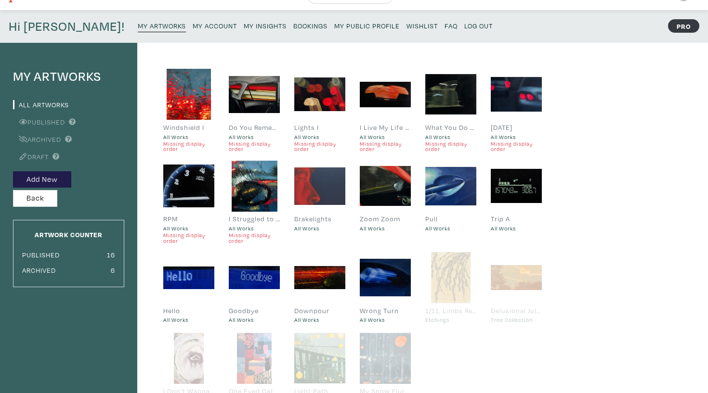
scroll to position [26, 0]
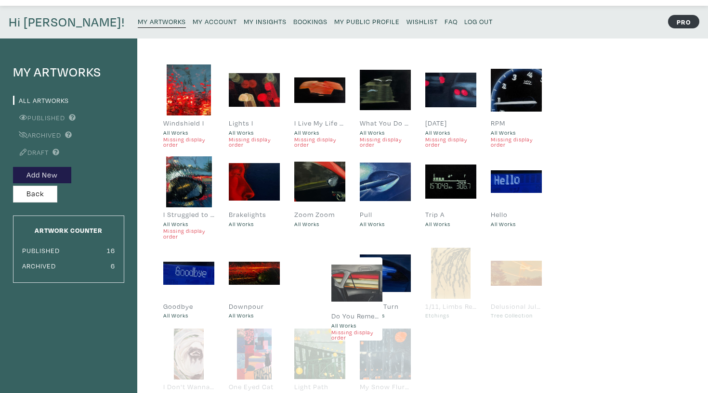
drag, startPoint x: 256, startPoint y: 75, endPoint x: 358, endPoint y: 267, distance: 218.2
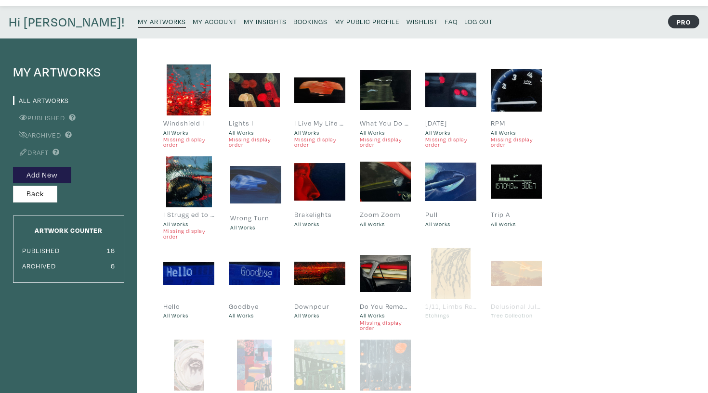
drag, startPoint x: 401, startPoint y: 274, endPoint x: 272, endPoint y: 187, distance: 156.2
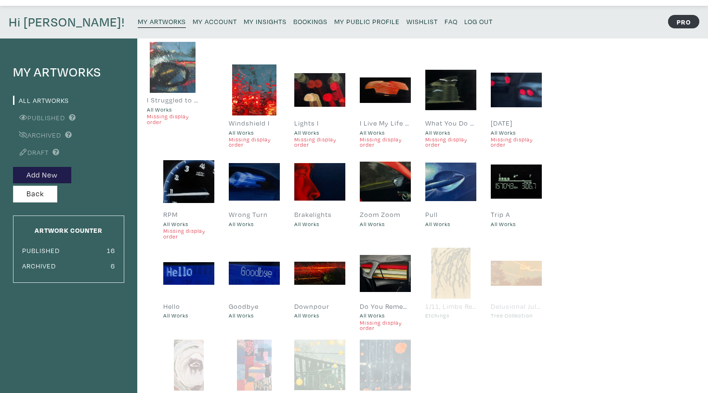
drag, startPoint x: 180, startPoint y: 183, endPoint x: 183, endPoint y: 96, distance: 87.7
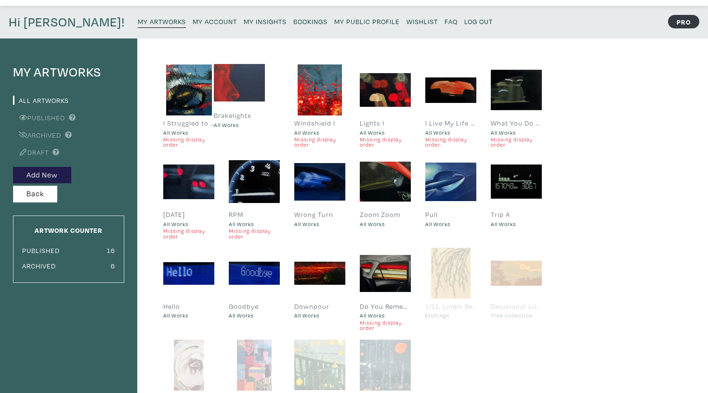
drag, startPoint x: 332, startPoint y: 179, endPoint x: 251, endPoint y: 80, distance: 126.9
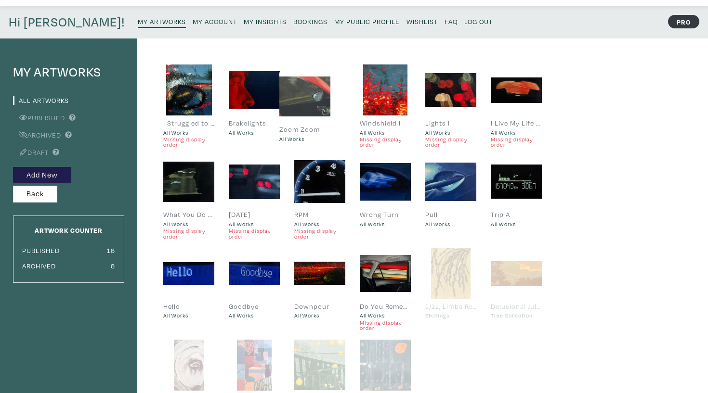
drag, startPoint x: 381, startPoint y: 163, endPoint x: 303, endPoint y: 78, distance: 115.1
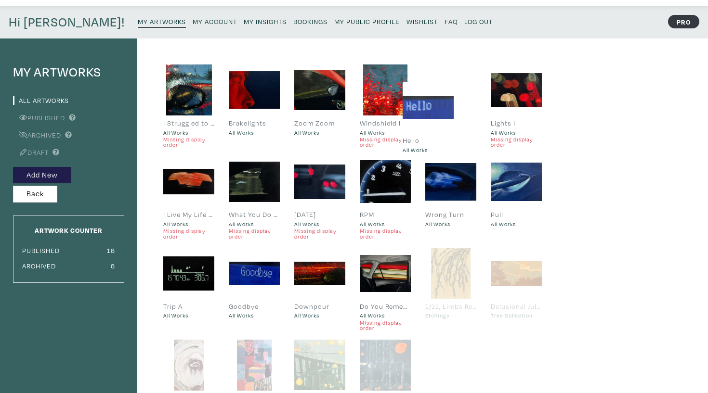
drag, startPoint x: 193, startPoint y: 269, endPoint x: 434, endPoint y: 101, distance: 294.2
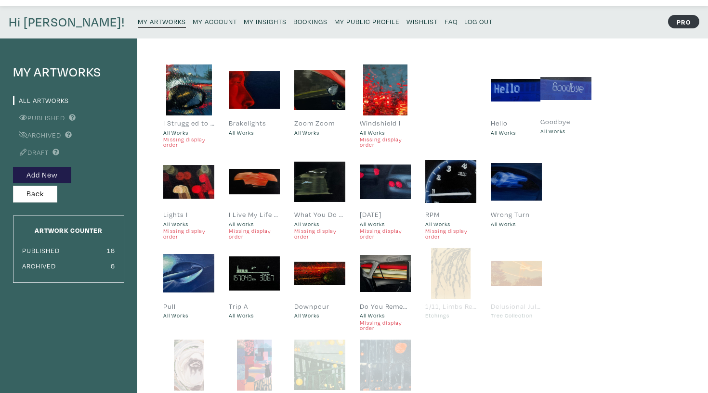
drag, startPoint x: 292, startPoint y: 232, endPoint x: 566, endPoint y: 93, distance: 307.2
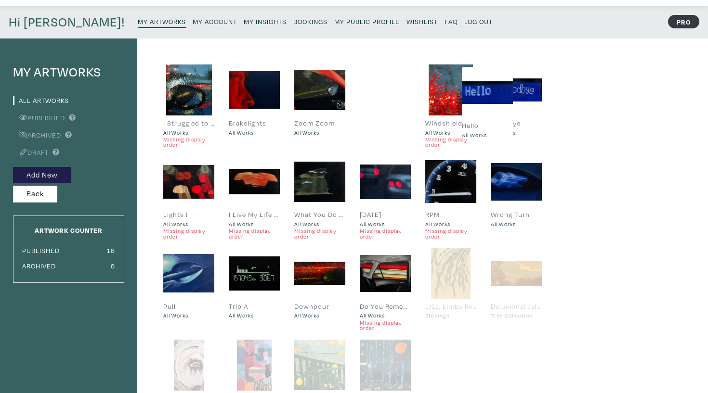
drag, startPoint x: 528, startPoint y: 92, endPoint x: 486, endPoint y: 94, distance: 42.0
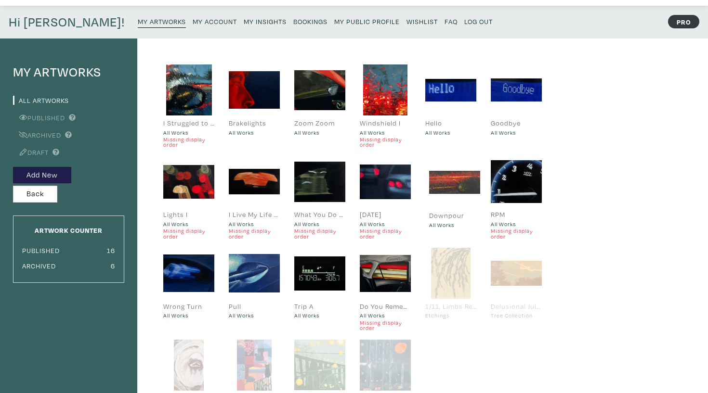
drag, startPoint x: 317, startPoint y: 269, endPoint x: 453, endPoint y: 175, distance: 165.5
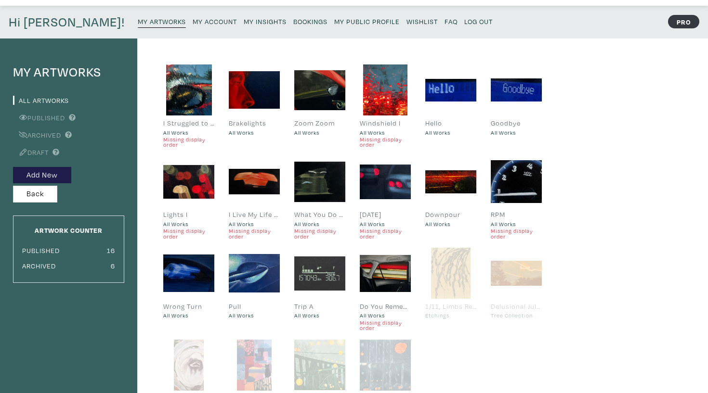
scroll to position [40, 0]
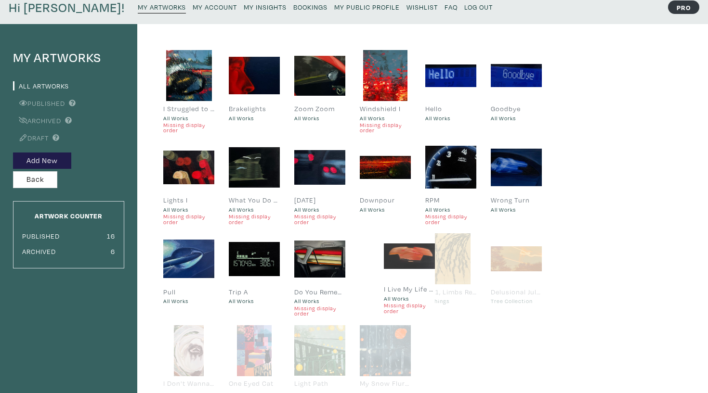
drag, startPoint x: 257, startPoint y: 171, endPoint x: 389, endPoint y: 260, distance: 159.2
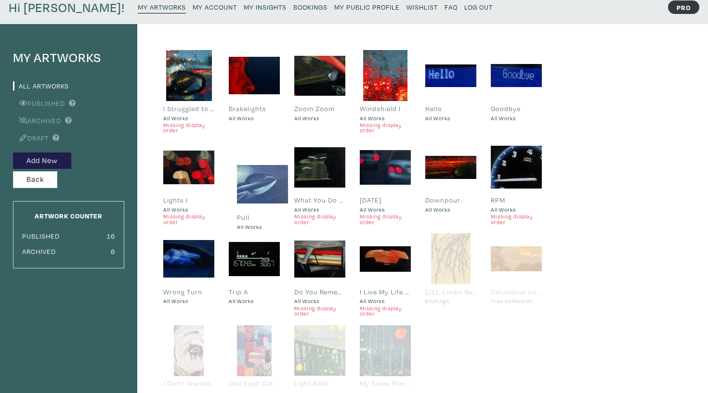
drag, startPoint x: 197, startPoint y: 240, endPoint x: 269, endPoint y: 152, distance: 113.9
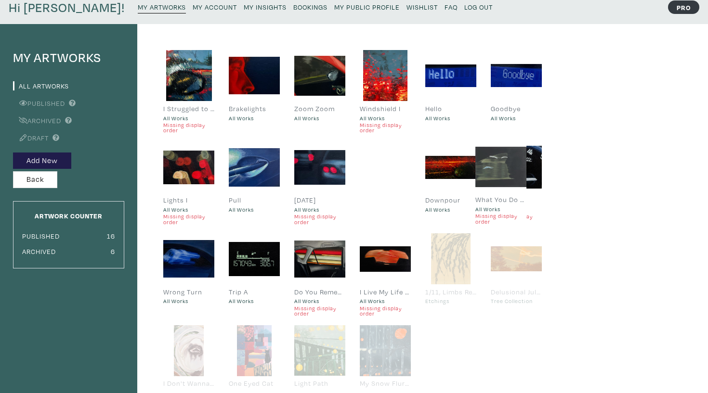
drag, startPoint x: 325, startPoint y: 163, endPoint x: 498, endPoint y: 163, distance: 172.8
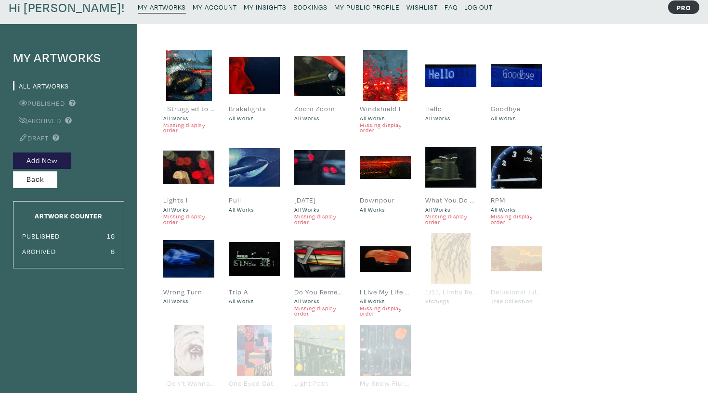
click at [438, 217] on small "Missing display order" at bounding box center [450, 219] width 51 height 11
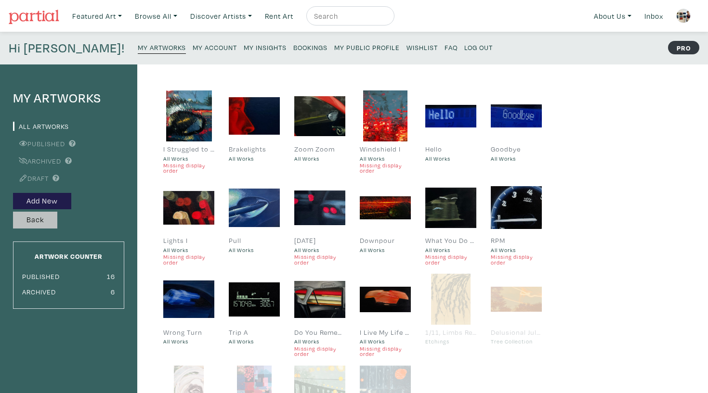
click at [52, 223] on button "Back" at bounding box center [35, 220] width 44 height 17
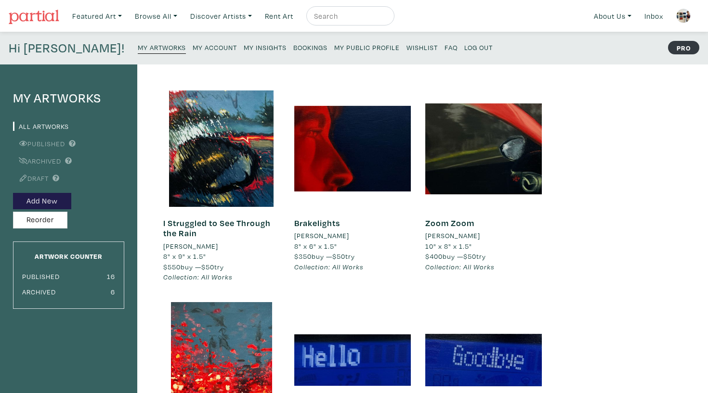
click at [334, 51] on link "My Public Profile" at bounding box center [366, 46] width 65 height 13
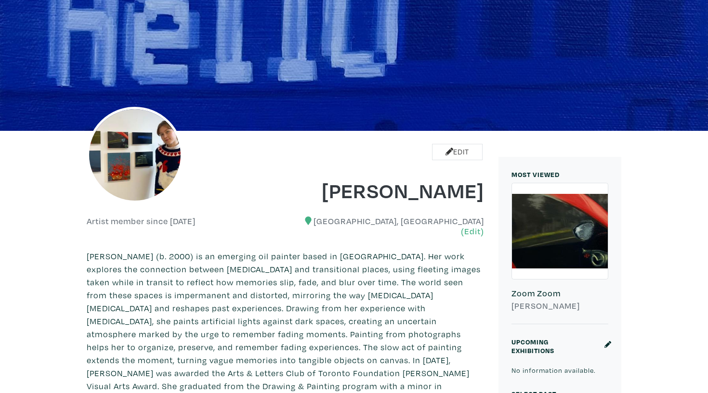
scroll to position [80, 0]
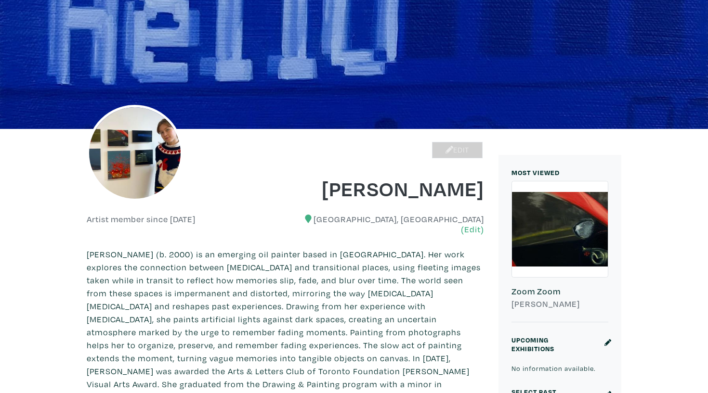
click at [463, 149] on link "Edit" at bounding box center [457, 150] width 51 height 17
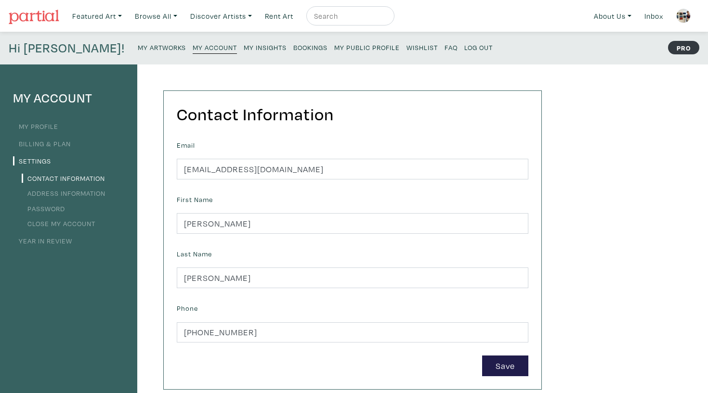
click at [43, 122] on link "My Profile" at bounding box center [35, 126] width 45 height 9
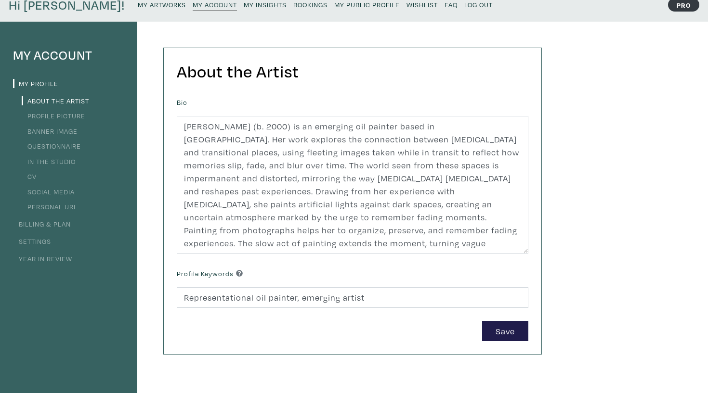
scroll to position [64, 0]
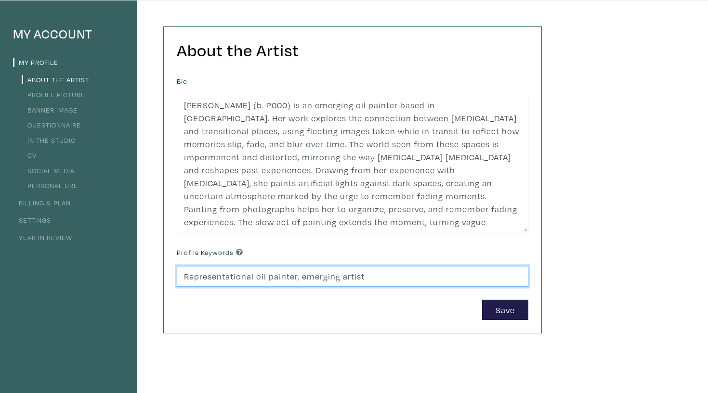
click at [397, 277] on input "Representational oil painter, emerging artist" at bounding box center [352, 276] width 351 height 21
type input "Representational oil painter, emerging artist, ocadu alumni"
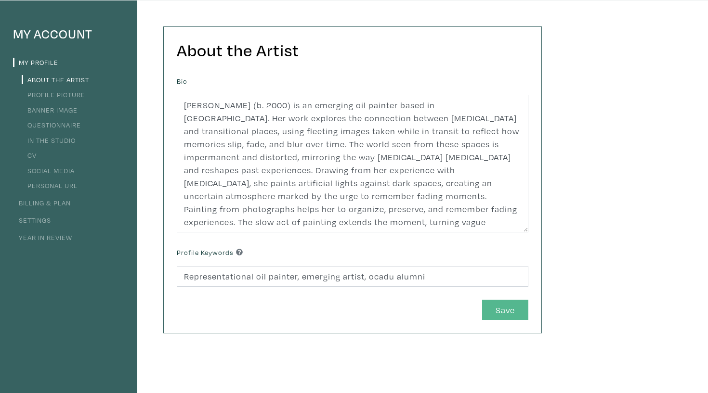
click at [512, 313] on button "Save" at bounding box center [505, 310] width 46 height 21
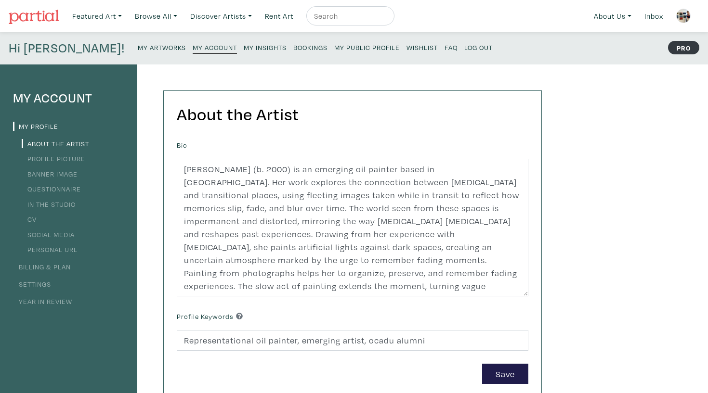
scroll to position [0, 0]
click at [334, 46] on small "My Public Profile" at bounding box center [366, 47] width 65 height 9
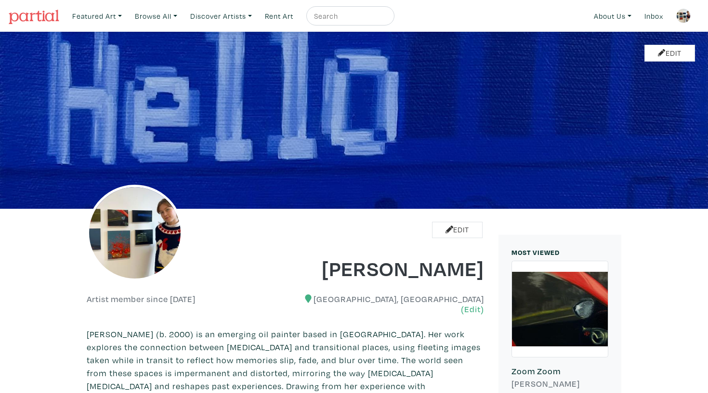
click at [664, 40] on div "Edit" at bounding box center [354, 120] width 708 height 177
click at [664, 53] on link "Edit" at bounding box center [669, 53] width 51 height 17
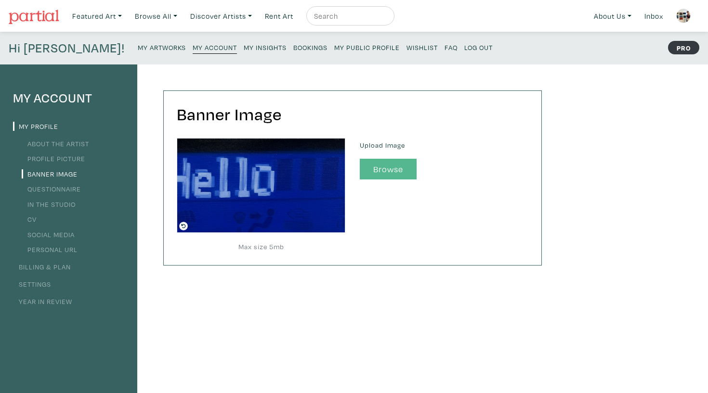
click at [377, 175] on button "Browse" at bounding box center [388, 169] width 57 height 21
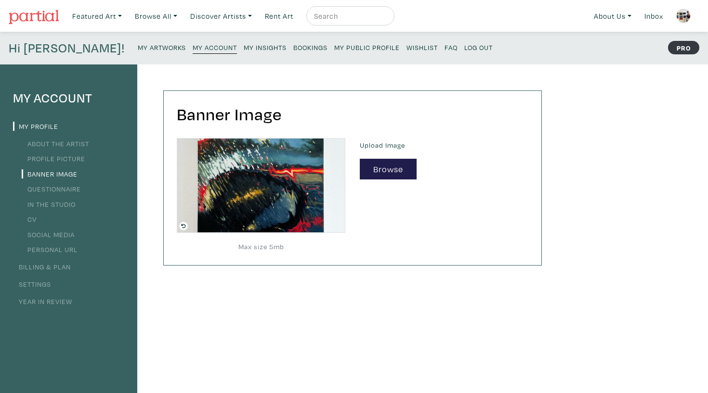
click at [334, 50] on small "My Public Profile" at bounding box center [366, 47] width 65 height 9
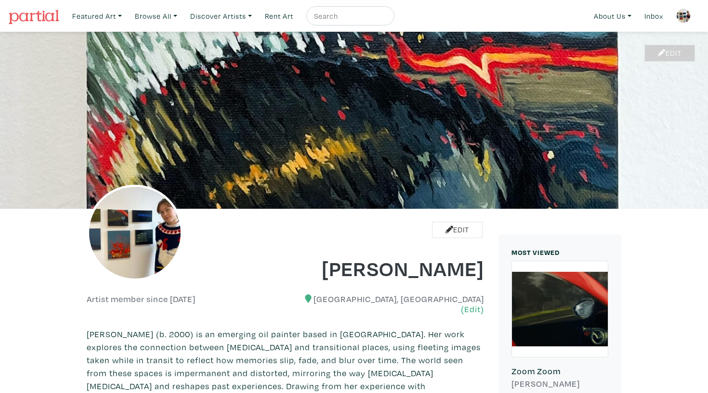
click at [664, 52] on link "Edit" at bounding box center [669, 53] width 51 height 17
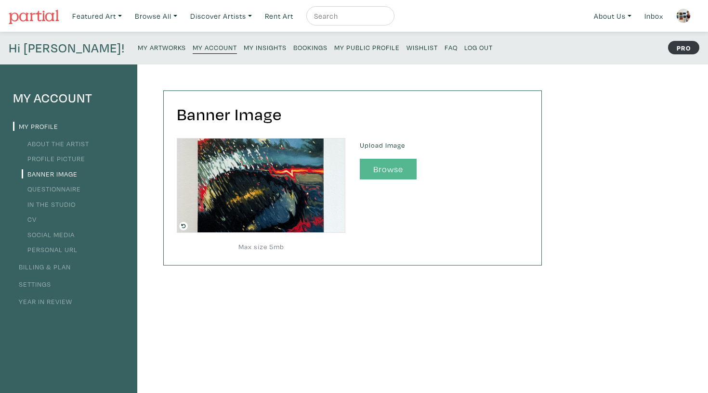
click at [389, 168] on button "Browse" at bounding box center [388, 169] width 57 height 21
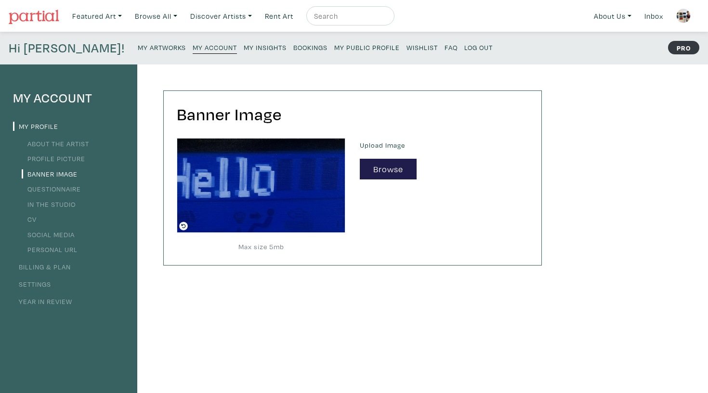
click at [79, 178] on li "Banner Image" at bounding box center [68, 173] width 111 height 13
click at [75, 187] on link "Questionnaire" at bounding box center [51, 188] width 59 height 9
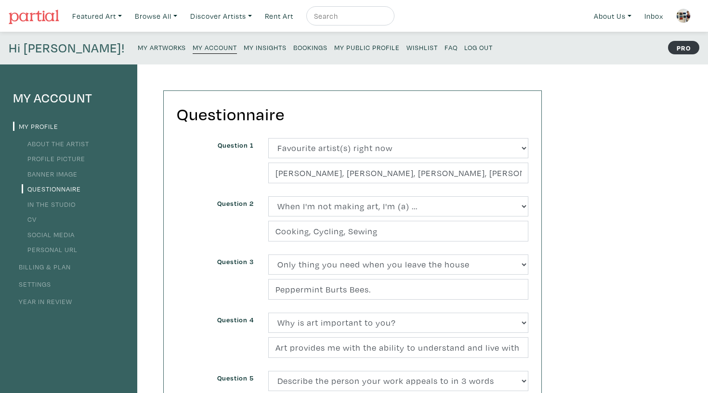
scroll to position [19, 0]
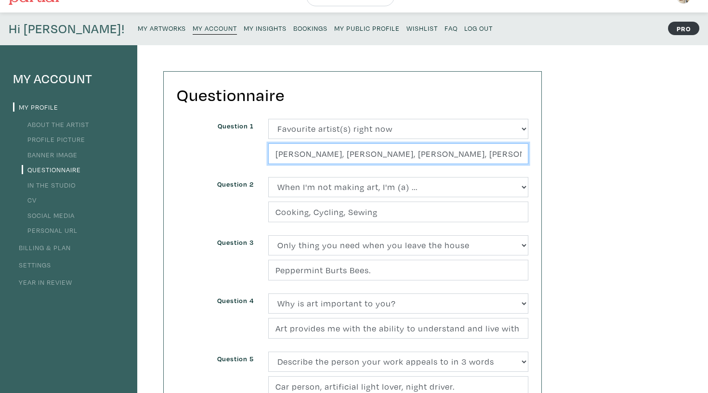
click at [491, 150] on input "Alex Bierk, Sky Glabush, Anne Griffiths, Ric Santon." at bounding box center [398, 153] width 260 height 21
type input "Alex Bierk, Sky Glabush, Anne Griffiths, Ric Santon, Sophia Lapres"
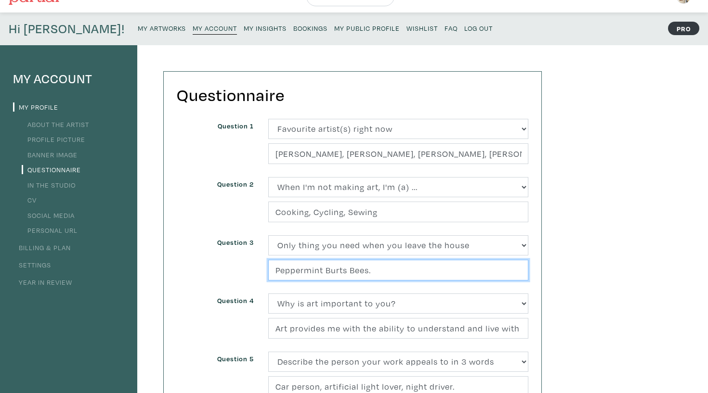
click at [376, 269] on input "Peppermint Burts Bees." at bounding box center [398, 270] width 260 height 21
drag, startPoint x: 402, startPoint y: 272, endPoint x: 255, endPoint y: 262, distance: 147.6
click at [255, 262] on div "Question 3 (Select one) About Me Best season of the year in Toronto Describe yo…" at bounding box center [352, 264] width 366 height 58
type input "c"
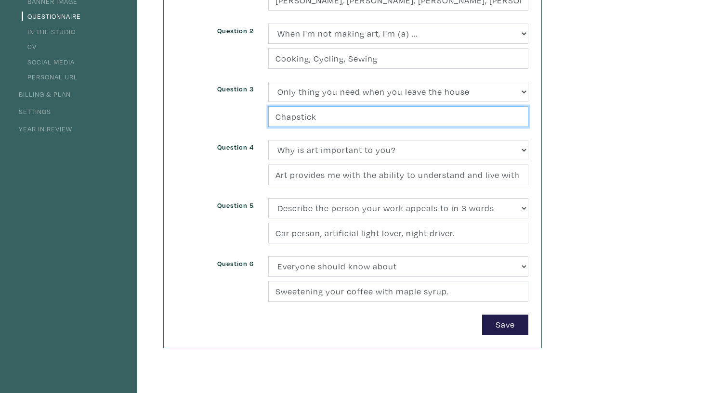
scroll to position [173, 0]
type input "Chapstick"
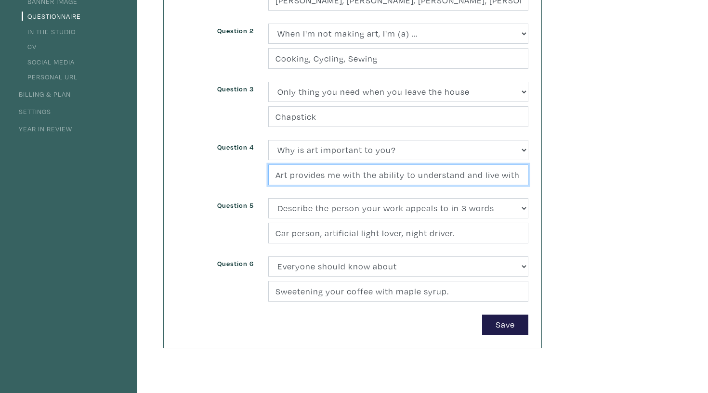
click at [467, 179] on input "Art provides me with the ability to understand and live with memory loss rather…" at bounding box center [398, 175] width 260 height 21
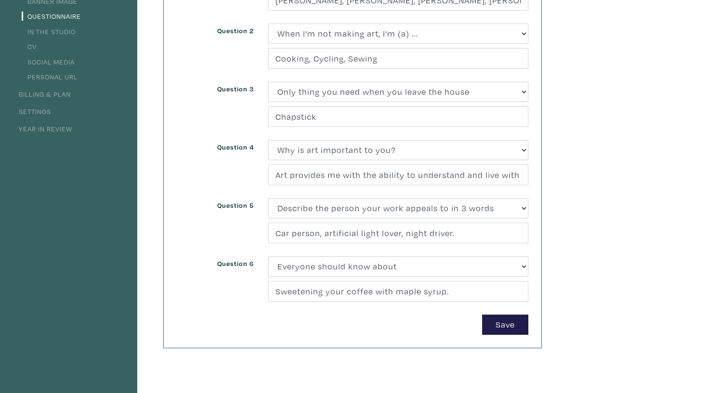
click at [497, 163] on div "(Select one) About Me Best season of the year in Toronto Describe your home in …" at bounding box center [398, 169] width 274 height 58
click at [488, 151] on select "(Select one) About Me Best season of the year in Toronto Describe your home in …" at bounding box center [398, 150] width 260 height 21
select select "3254"
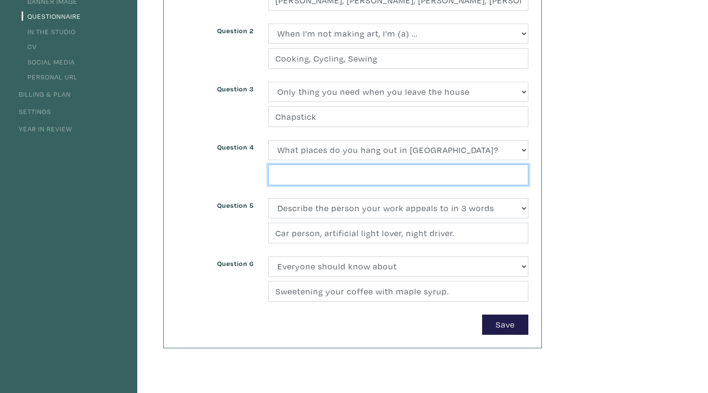
click at [375, 173] on input "text" at bounding box center [398, 175] width 260 height 21
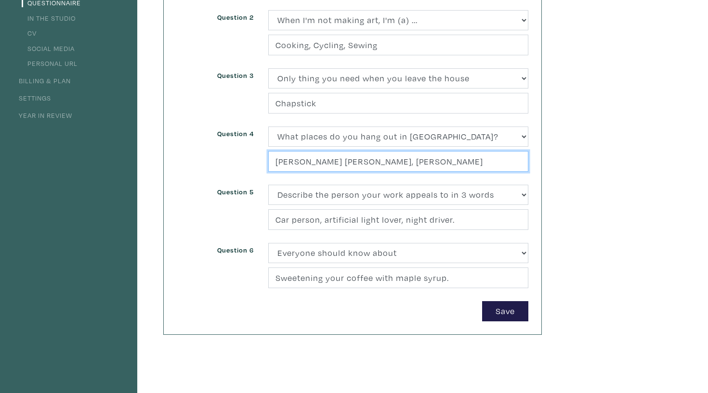
scroll to position [186, 0]
drag, startPoint x: 332, startPoint y: 159, endPoint x: 420, endPoint y: 158, distance: 87.6
click at [420, 158] on input "Withrow Park, Tommy Thompson" at bounding box center [398, 161] width 260 height 21
type input "Withrow Park, Leslie Spit"
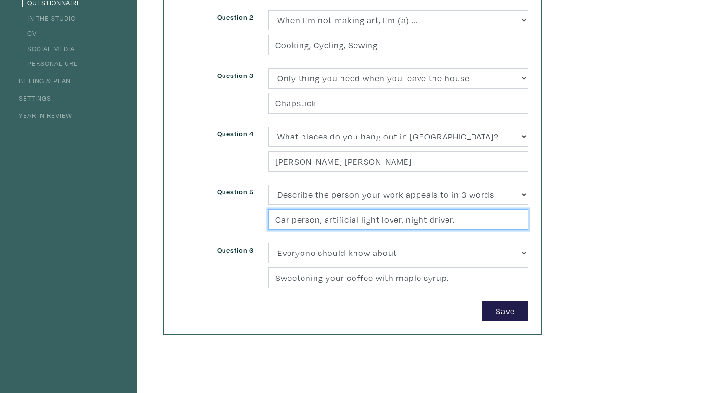
click at [457, 219] on input "Car person, artificial light lover, night driver." at bounding box center [398, 219] width 260 height 21
click at [339, 219] on input "Car person, artificial light lover, night driver." at bounding box center [398, 219] width 260 height 21
drag, startPoint x: 457, startPoint y: 219, endPoint x: 324, endPoint y: 221, distance: 132.9
click at [324, 221] on input "Car person, light lover, night driver." at bounding box center [398, 219] width 260 height 21
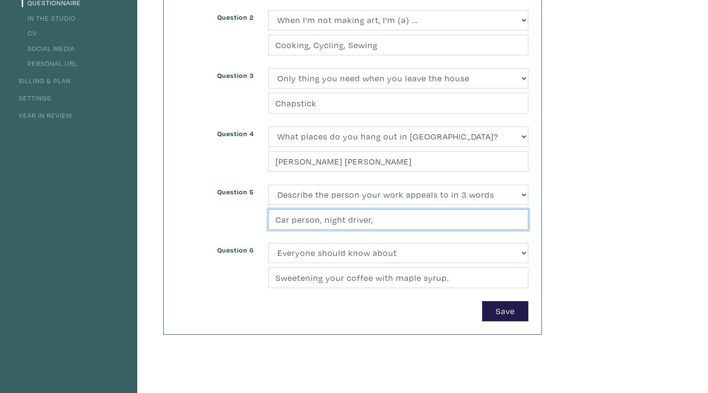
type input "Car person, night driver,"
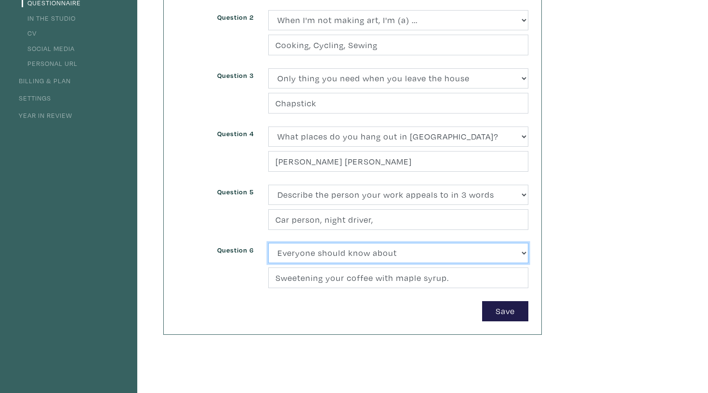
select select "3252"
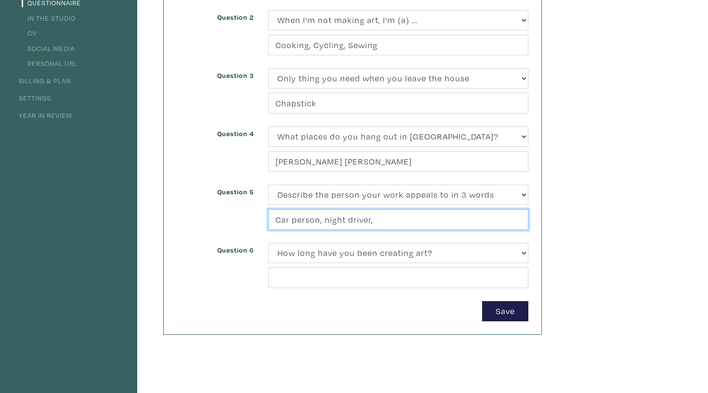
click at [401, 220] on input "Car person, night driver," at bounding box center [398, 219] width 260 height 21
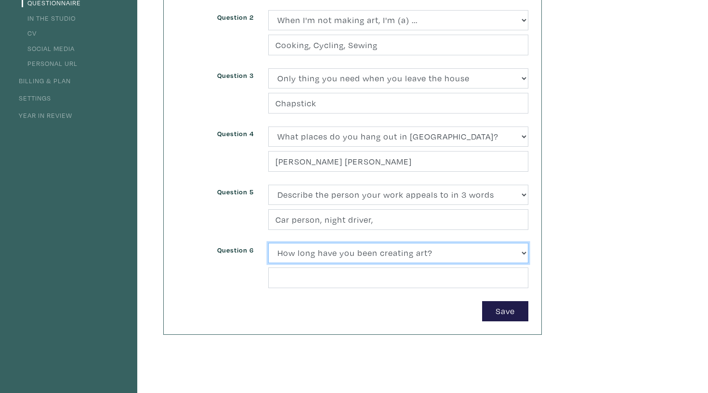
click at [364, 254] on select "(Select one) About Me Best season of the year in Toronto Describe your home in …" at bounding box center [398, 253] width 260 height 21
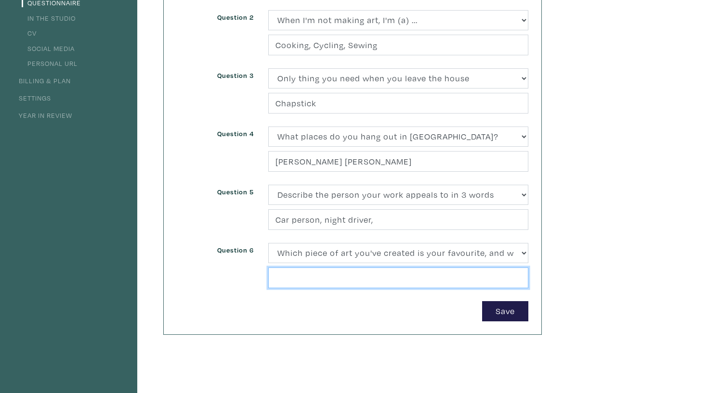
click at [345, 273] on input "text" at bounding box center [398, 278] width 260 height 21
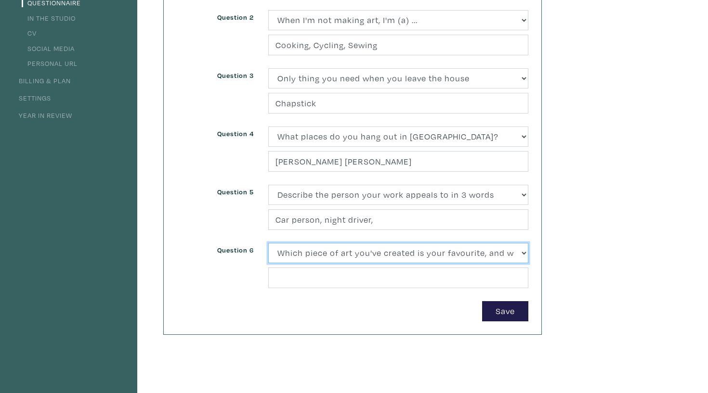
select select "3225"
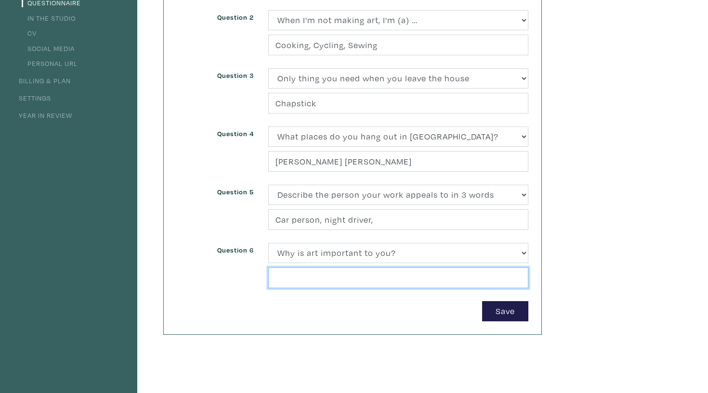
click at [334, 280] on input "text" at bounding box center [398, 278] width 260 height 21
drag, startPoint x: 379, startPoint y: 281, endPoint x: 266, endPoint y: 278, distance: 113.2
click at [266, 278] on div "(Select one) About Me Best season of the year in Toronto Describe your home in …" at bounding box center [398, 272] width 274 height 58
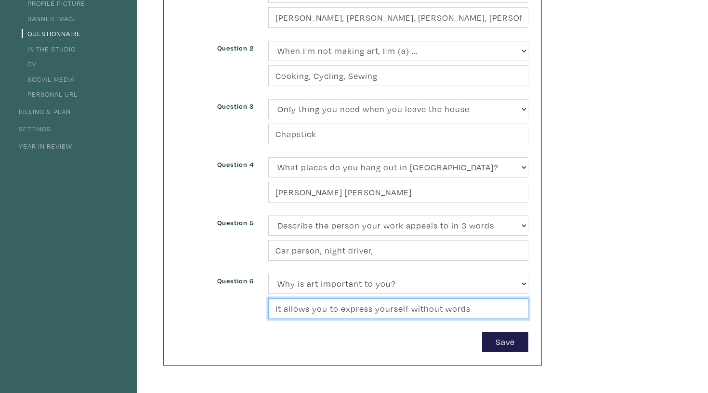
scroll to position [155, 0]
type input "It allows you to express yourself without words"
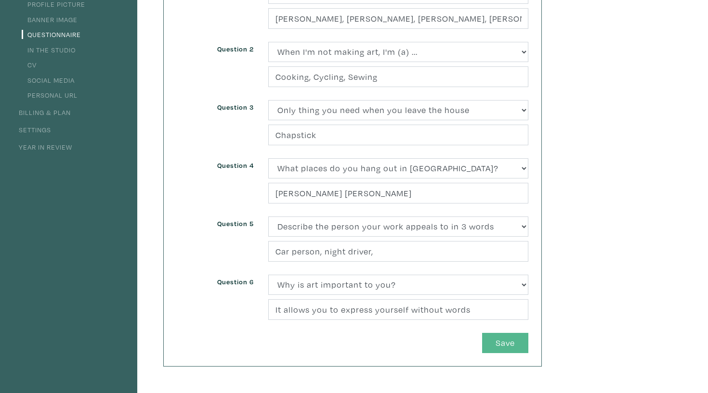
click at [514, 341] on button "Save" at bounding box center [505, 343] width 46 height 21
click at [58, 52] on link "In the Studio" at bounding box center [49, 49] width 54 height 9
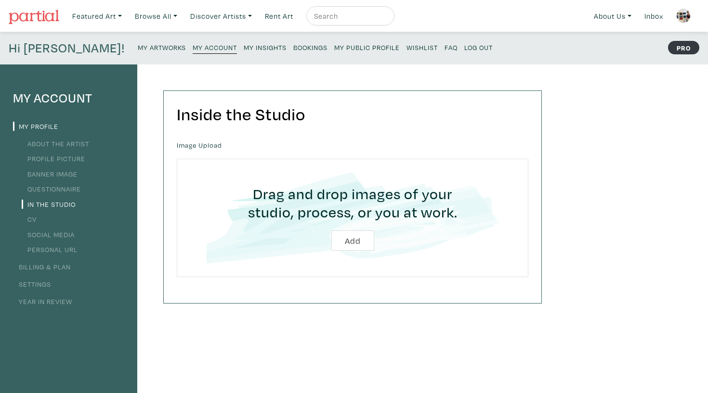
click at [361, 227] on input "file" at bounding box center [352, 217] width 324 height 91
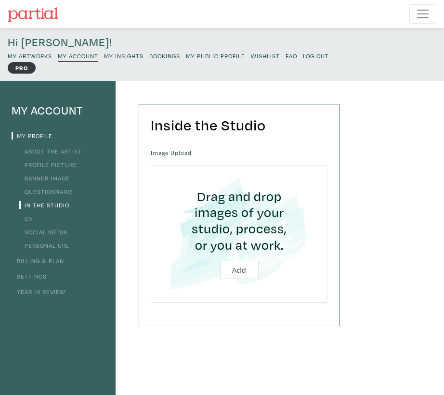
type input "C:\fakepath\IMG_0127.HEIC"
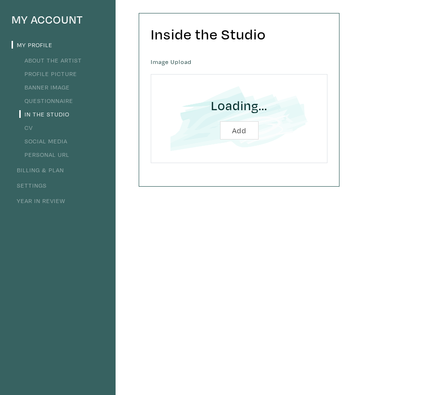
scroll to position [2, 0]
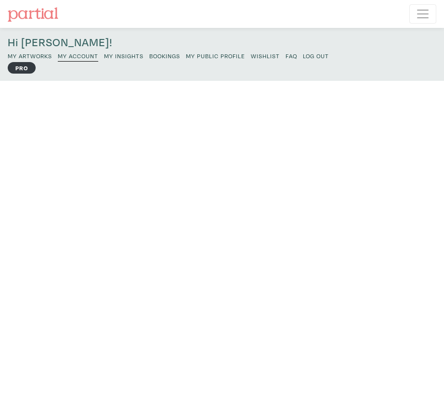
scroll to position [2, 0]
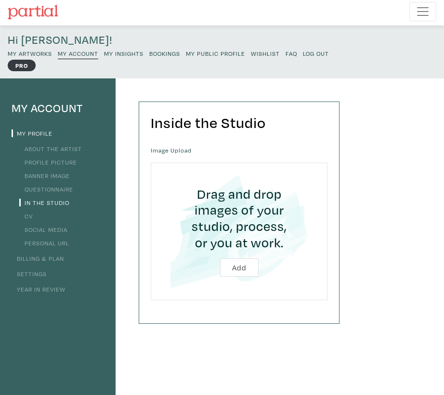
type input "C:\fakepath\IMG_9378.HEIC"
type input "C:\fakepath\IMG_0127.jpg"
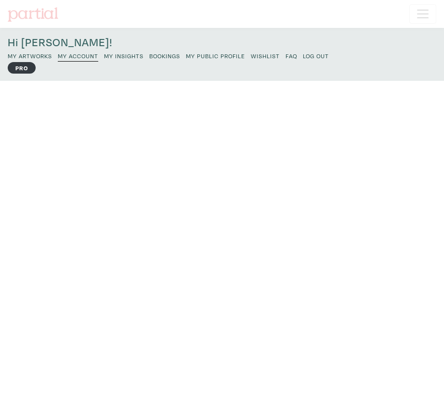
scroll to position [2, 0]
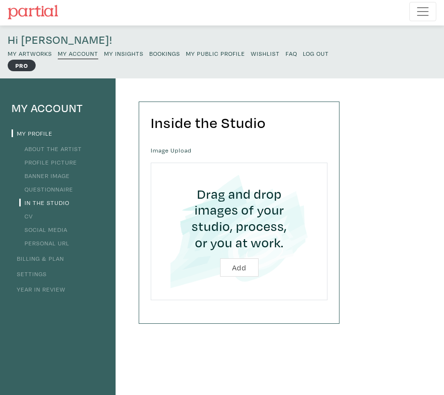
click at [241, 259] on input "file" at bounding box center [239, 232] width 153 height 114
type input "C:\fakepath\IMG_9878.jpg"
click at [245, 268] on input "file" at bounding box center [239, 232] width 153 height 114
type input "C:\fakepath\IMG_9878.jpg"
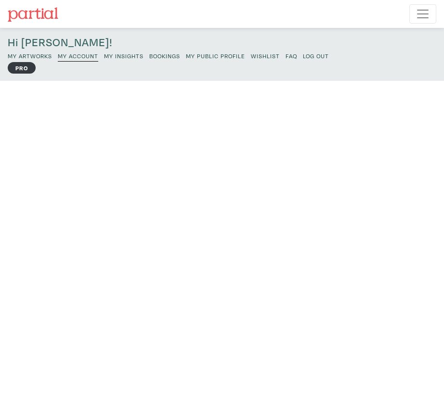
scroll to position [2, 0]
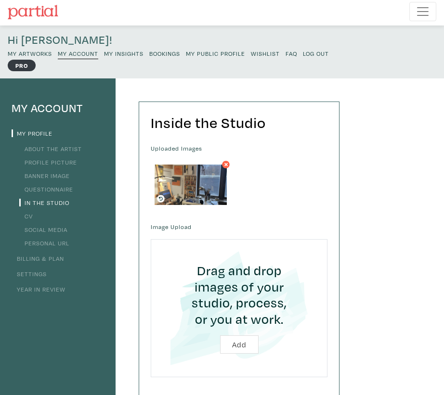
click at [237, 341] on input "file" at bounding box center [239, 308] width 153 height 114
type input "C:\fakepath\IMG_1867 2.jpg"
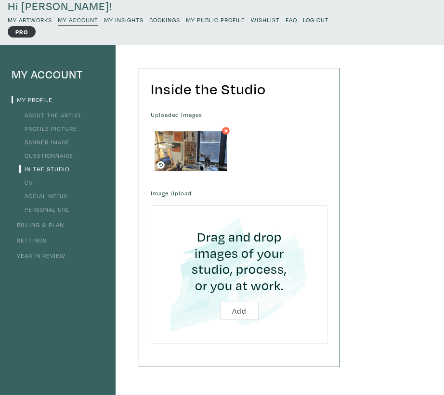
scroll to position [38, 0]
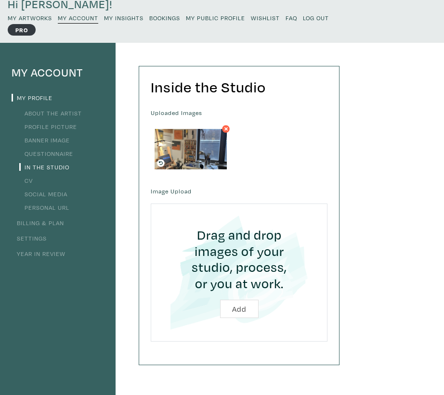
click at [237, 308] on input "file" at bounding box center [239, 273] width 153 height 114
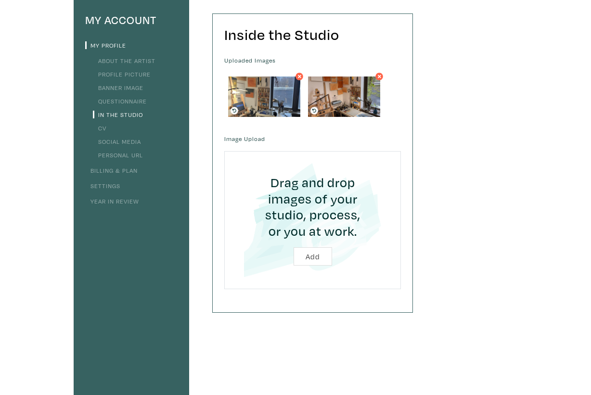
scroll to position [91, 0]
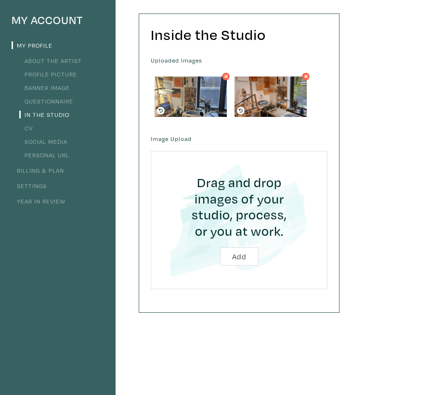
click at [234, 260] on input "file" at bounding box center [239, 220] width 153 height 114
type input "C:\fakepath\IMG_2362.jpg"
click at [245, 266] on input "file" at bounding box center [239, 220] width 153 height 114
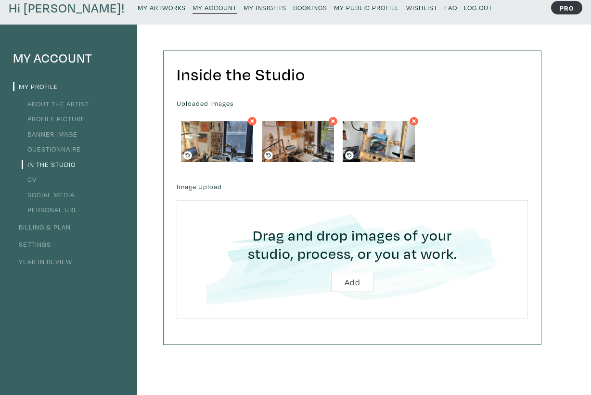
scroll to position [40, 0]
click at [349, 276] on input "file" at bounding box center [352, 259] width 324 height 91
type input "C:\fakepath\IMG_2734.jpg"
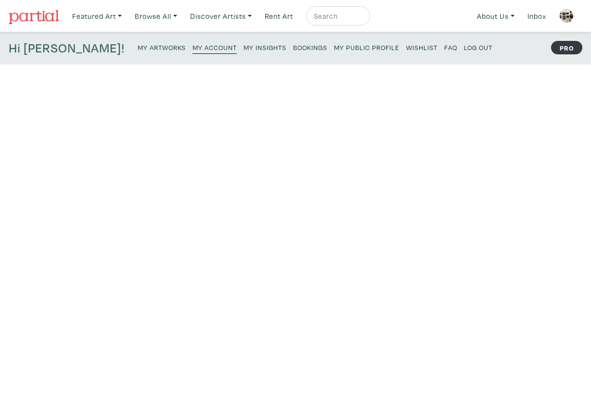
scroll to position [40, 0]
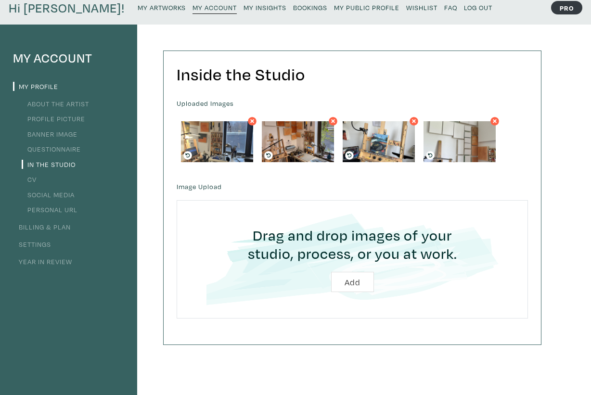
click at [346, 280] on input "file" at bounding box center [352, 259] width 324 height 91
type input "C:\fakepath\IMG_3062.jpg"
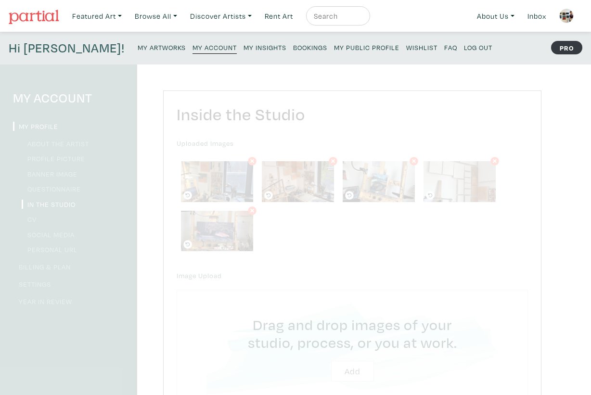
scroll to position [40, 0]
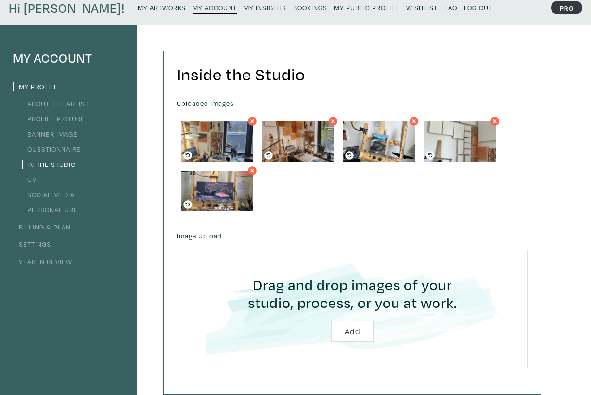
click at [354, 326] on input "file" at bounding box center [352, 308] width 324 height 91
click at [251, 169] on icon at bounding box center [252, 171] width 4 height 4
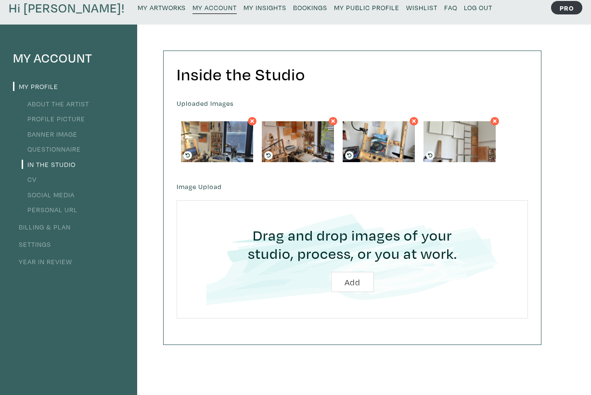
click at [352, 274] on input "file" at bounding box center [352, 259] width 324 height 91
type input "C:\fakepath\IMG_3250.jpg"
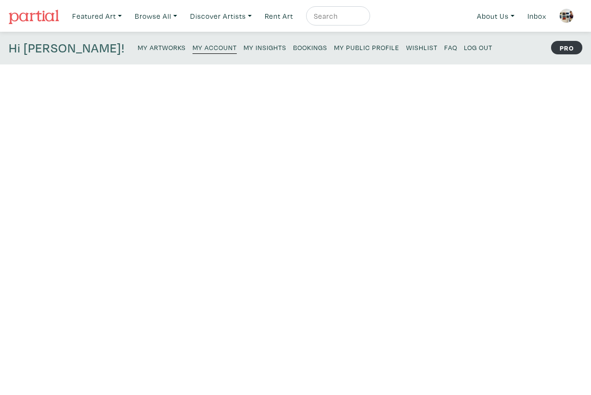
scroll to position [40, 0]
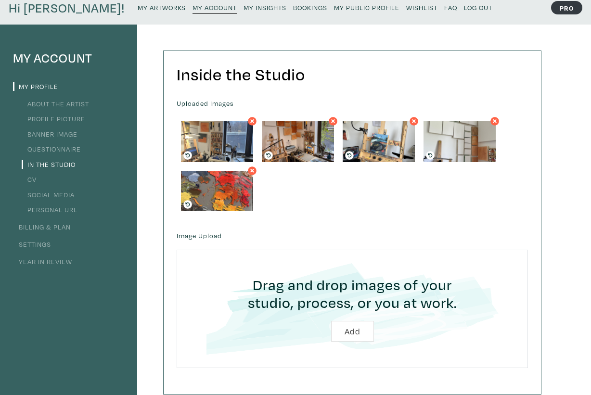
click at [353, 328] on input "file" at bounding box center [352, 308] width 324 height 91
type input "C:\fakepath\IMG_3265.jpg"
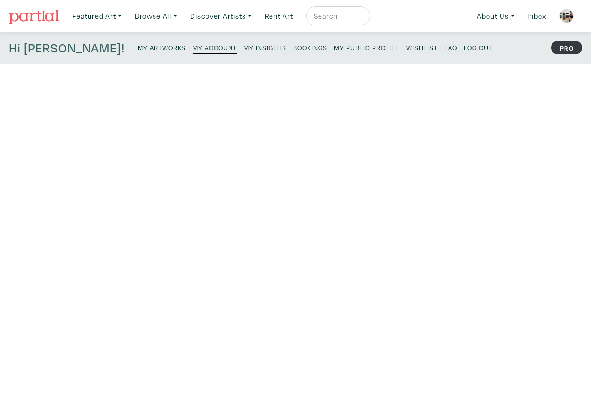
scroll to position [40, 0]
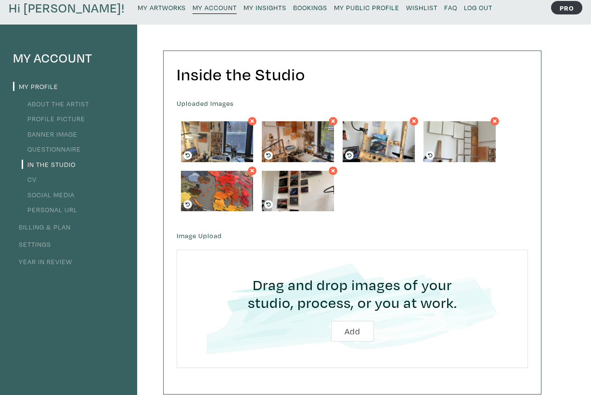
click at [357, 329] on input "file" at bounding box center [352, 308] width 324 height 91
type input "C:\fakepath\IMG_3880.jpg"
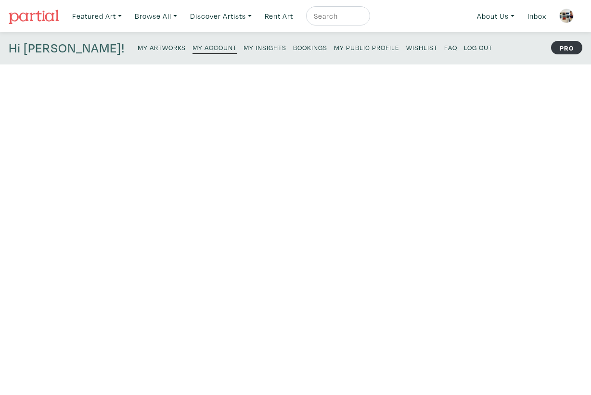
scroll to position [40, 0]
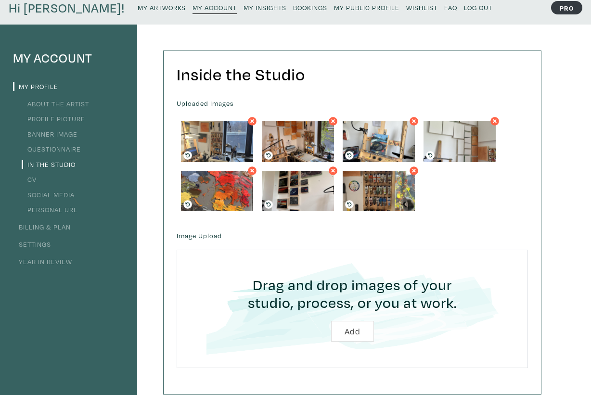
click at [364, 328] on input "file" at bounding box center [352, 308] width 324 height 91
type input "C:\fakepath\IMG_0127.jpg"
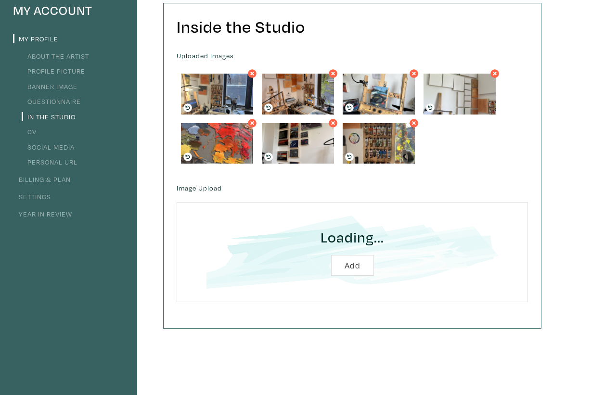
scroll to position [79, 0]
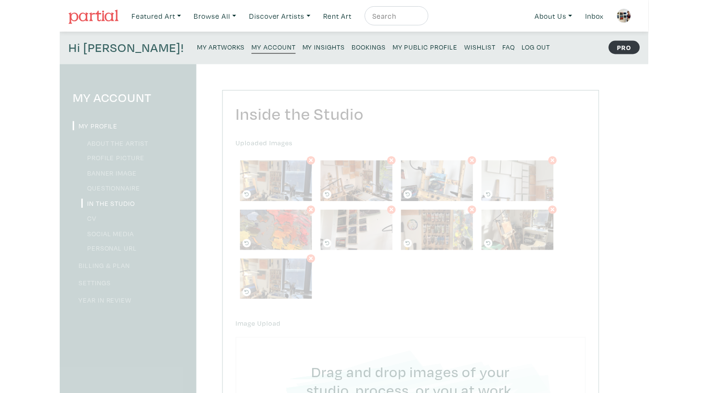
scroll to position [79, 0]
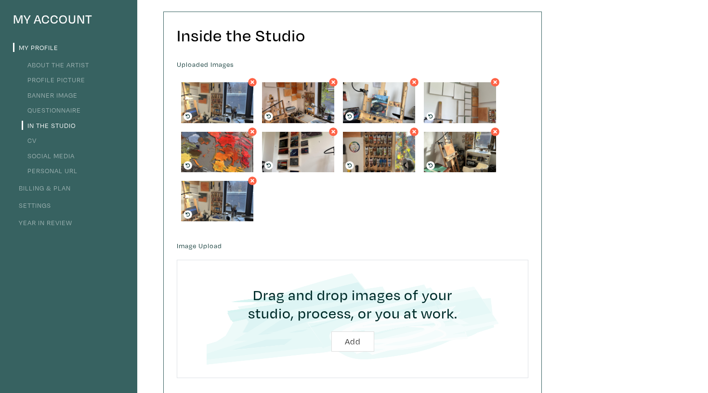
click at [253, 181] on icon at bounding box center [252, 181] width 4 height 4
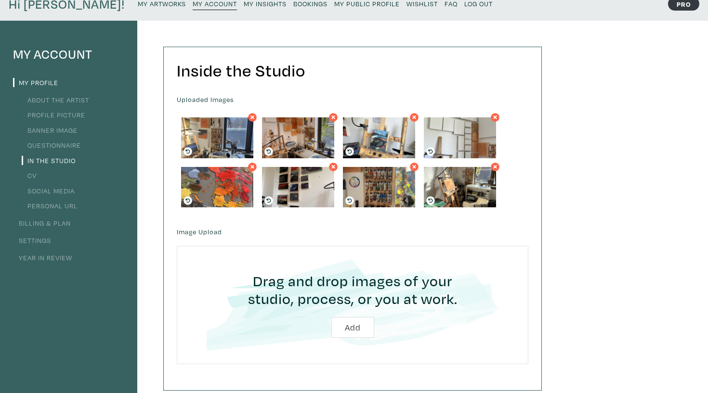
scroll to position [39, 0]
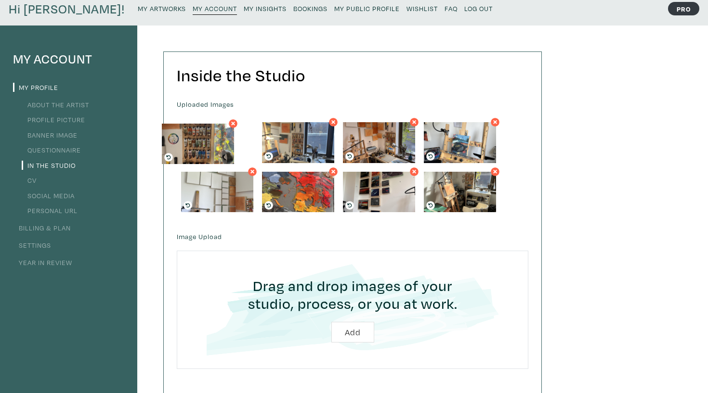
drag, startPoint x: 384, startPoint y: 195, endPoint x: 202, endPoint y: 141, distance: 189.8
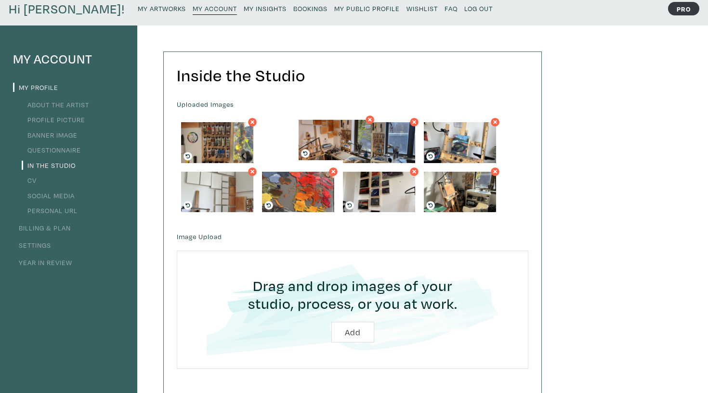
drag, startPoint x: 385, startPoint y: 140, endPoint x: 343, endPoint y: 137, distance: 42.4
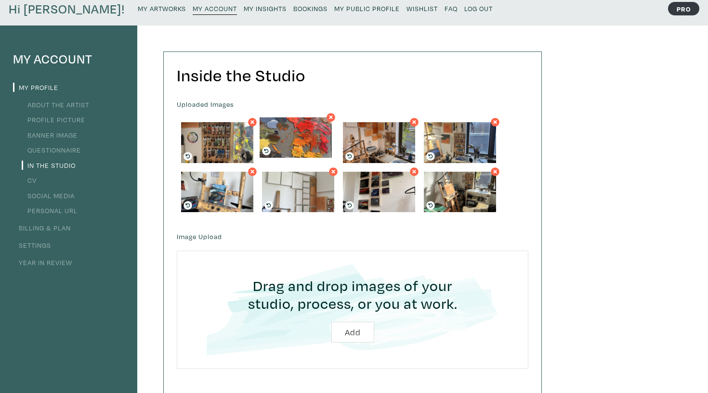
drag, startPoint x: 314, startPoint y: 194, endPoint x: 312, endPoint y: 140, distance: 54.0
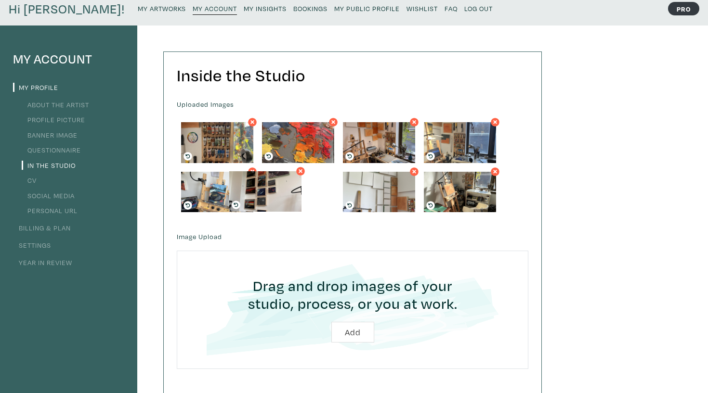
drag, startPoint x: 397, startPoint y: 193, endPoint x: 284, endPoint y: 193, distance: 113.6
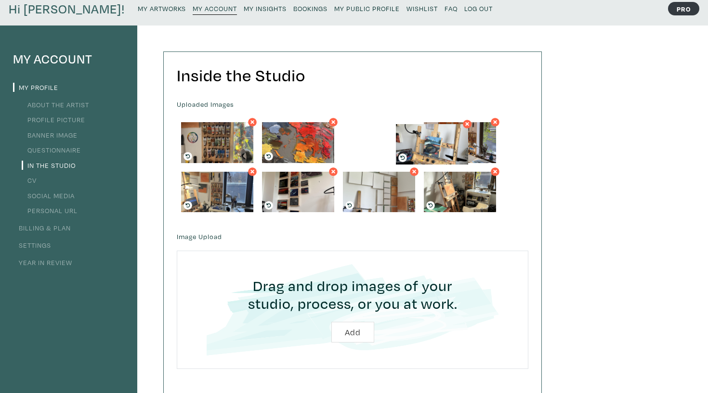
drag, startPoint x: 200, startPoint y: 186, endPoint x: 413, endPoint y: 139, distance: 218.0
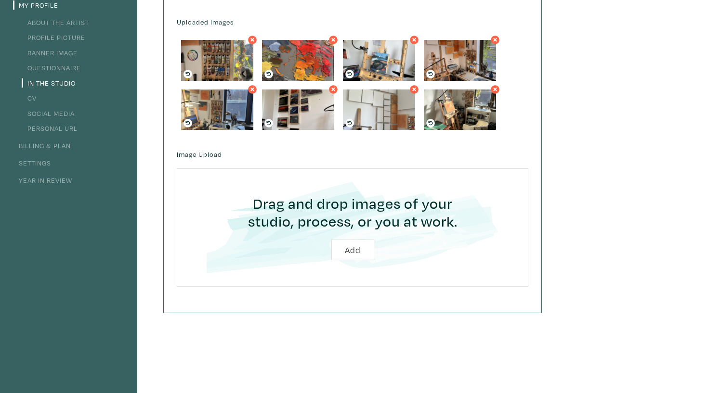
scroll to position [78, 0]
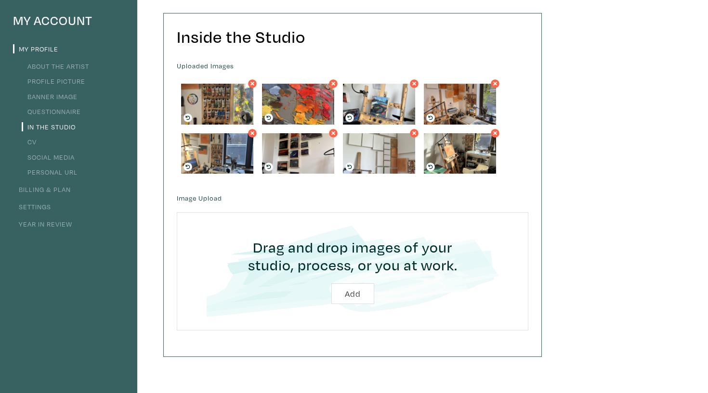
click at [54, 158] on link "Social Media" at bounding box center [48, 157] width 53 height 9
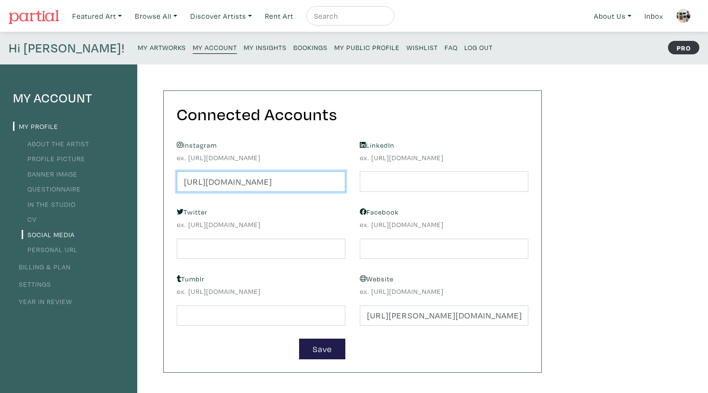
click at [320, 178] on input "https://instagram.com/usersflowmedia" at bounding box center [261, 181] width 168 height 21
click at [324, 177] on input "https://instagram.com/usersflowmedia" at bounding box center [261, 181] width 168 height 21
type input "="
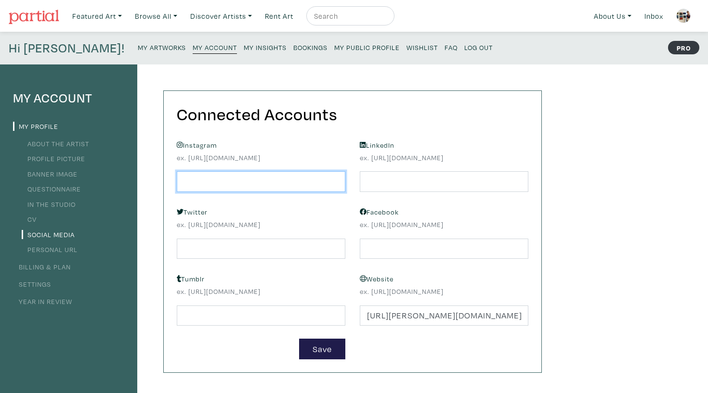
paste input "https://www.instagram.com/haleymeyerart/?hl=en"
type input "https://www.instagram.com/haleymeyerart/?hl=en"
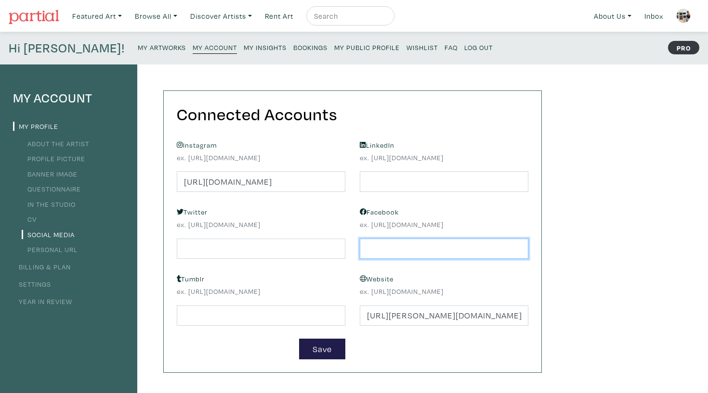
click at [417, 243] on input "text" at bounding box center [444, 249] width 168 height 21
paste input "https://www.facebook.com/haley.meyer.77770/"
type input "https://www.facebook.com/haley.meyer.77770/"
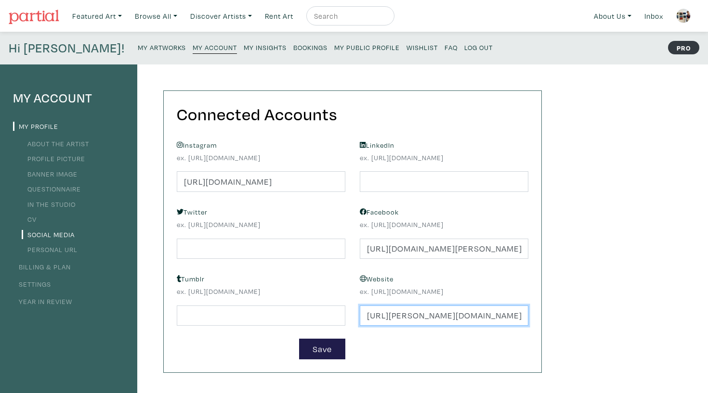
click at [465, 315] on input "https://haley-meyer.format.com/81b28b293b-gallery" at bounding box center [444, 316] width 168 height 21
click at [517, 311] on input "https://haley-meyer.format.com/81b28b293b-gallery" at bounding box center [444, 316] width 168 height 21
click at [500, 312] on input "https://haley-meyer.format.com/81b28b293b-gallery" at bounding box center [444, 316] width 168 height 21
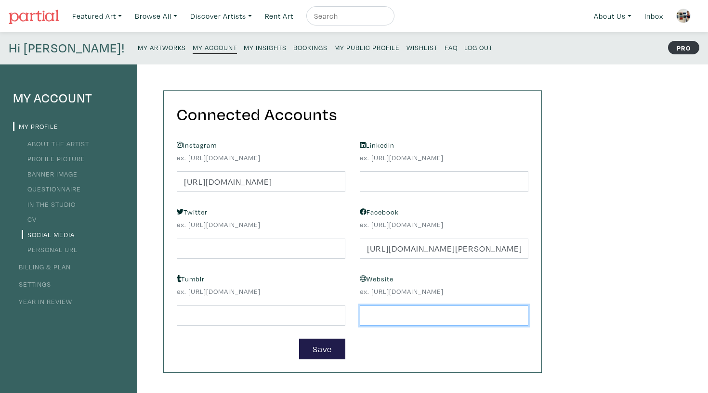
paste input "https://haley-meyer.format.com"
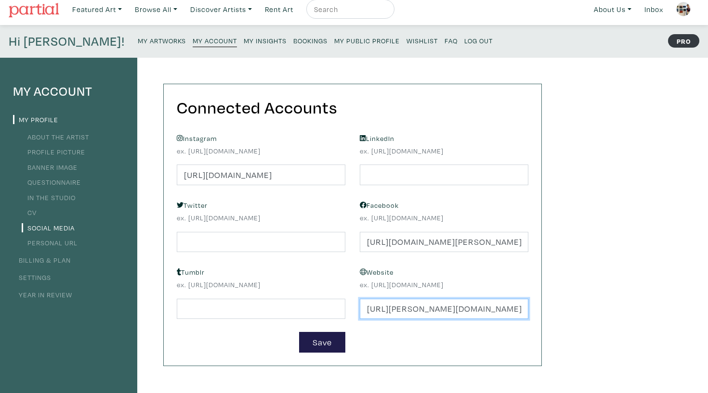
scroll to position [9, 0]
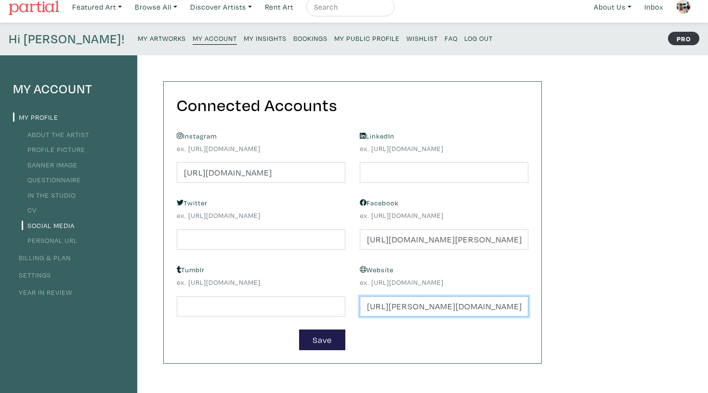
type input "https://haley-meyer.format.com"
click at [332, 328] on form "Instagram ex. https://instagram.com/haleymeyer https://www.instagram.com/haleym…" at bounding box center [352, 239] width 366 height 221
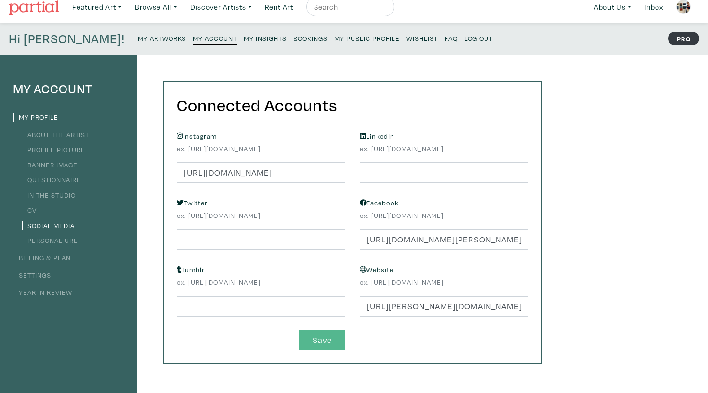
click at [332, 334] on button "Save" at bounding box center [322, 340] width 46 height 21
click at [59, 243] on link "Personal URL" at bounding box center [50, 240] width 56 height 9
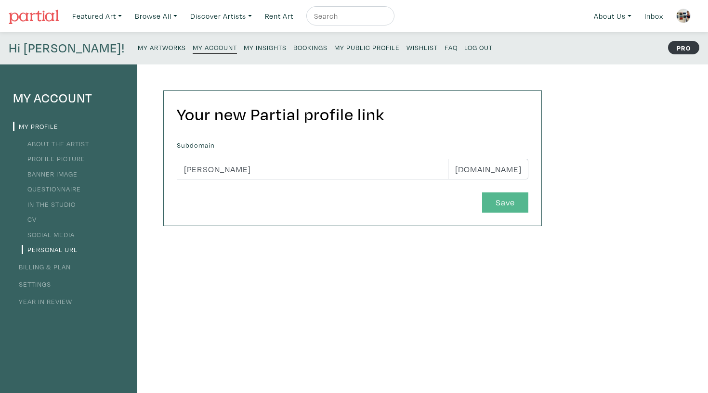
click at [508, 197] on button "Save" at bounding box center [505, 203] width 46 height 21
click at [334, 43] on link "My Public Profile" at bounding box center [366, 46] width 65 height 13
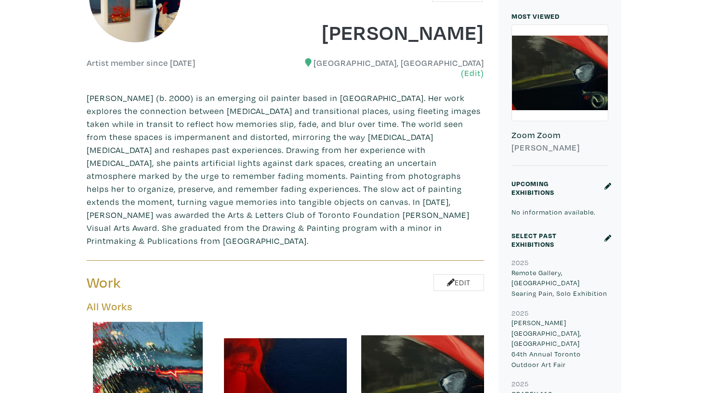
scroll to position [237, 0]
click at [571, 69] on div at bounding box center [560, 73] width 96 height 96
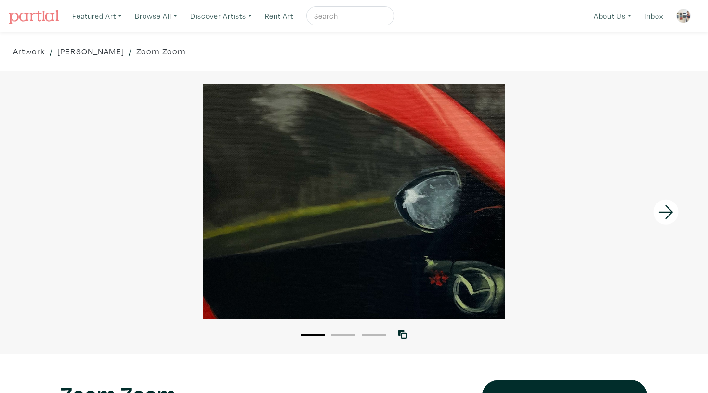
click at [571, 69] on div "Artwork / [PERSON_NAME] / Zoom Zoom" at bounding box center [354, 51] width 708 height 39
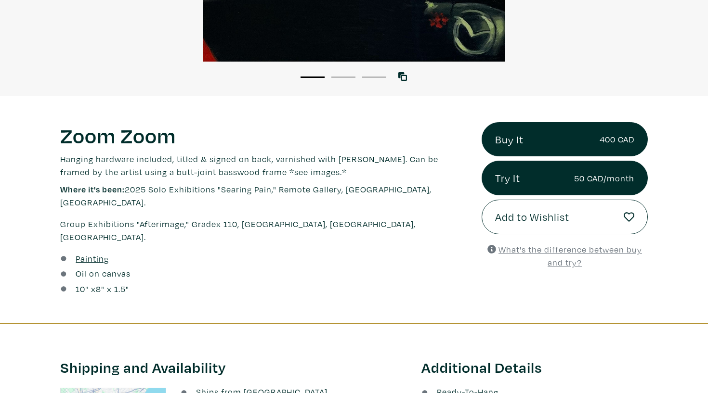
scroll to position [187, 0]
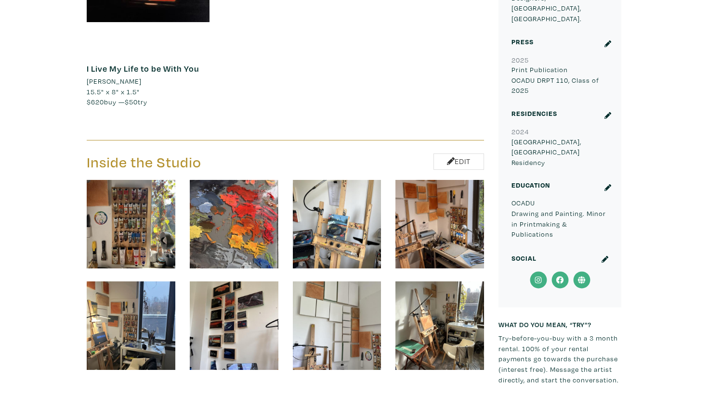
scroll to position [1656, 0]
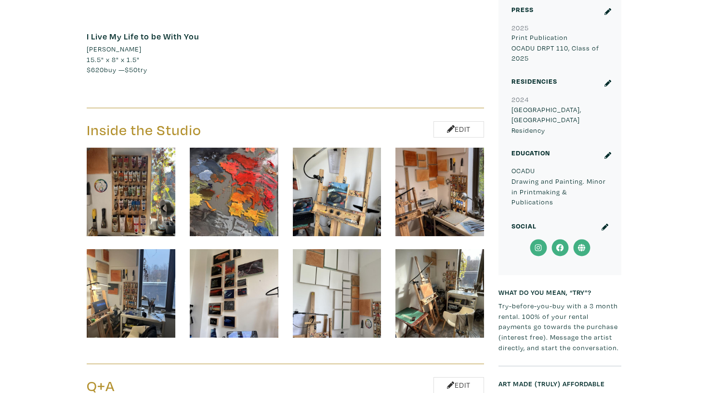
click at [136, 148] on img at bounding box center [131, 192] width 89 height 89
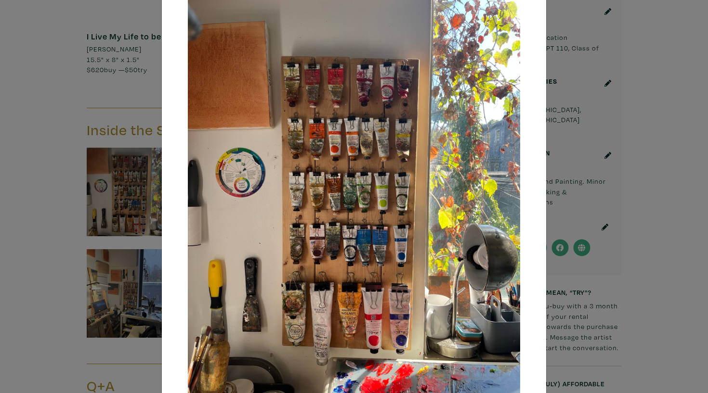
scroll to position [79, 0]
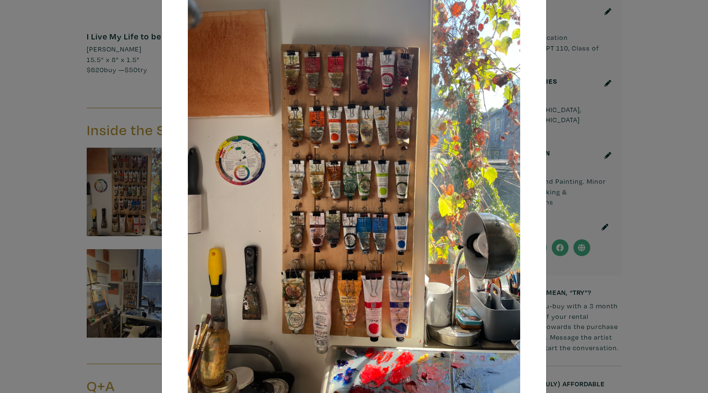
click at [39, 245] on div "× Save changes Close" at bounding box center [354, 196] width 708 height 393
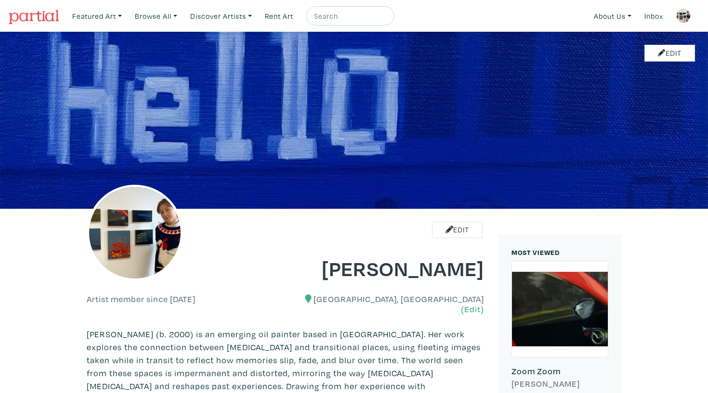
scroll to position [20, 0]
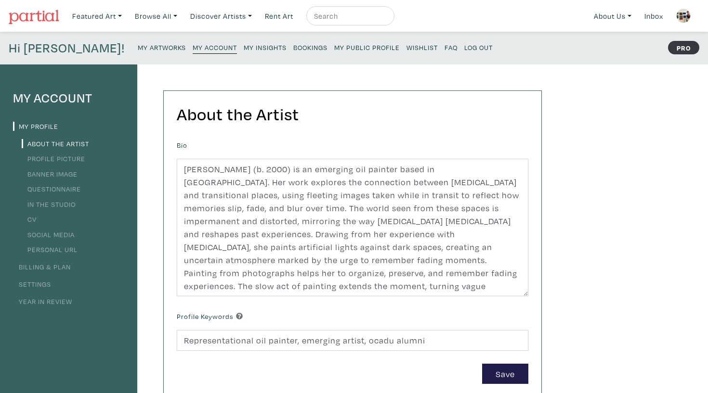
click at [43, 302] on link "Year in Review" at bounding box center [42, 301] width 59 height 9
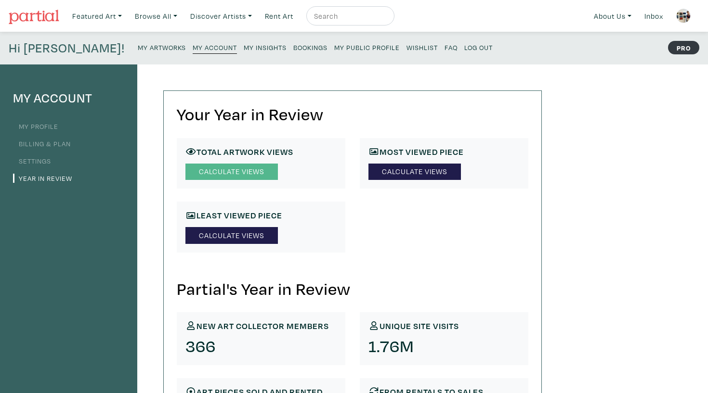
click at [207, 167] on link "Calculate Views" at bounding box center [231, 172] width 92 height 17
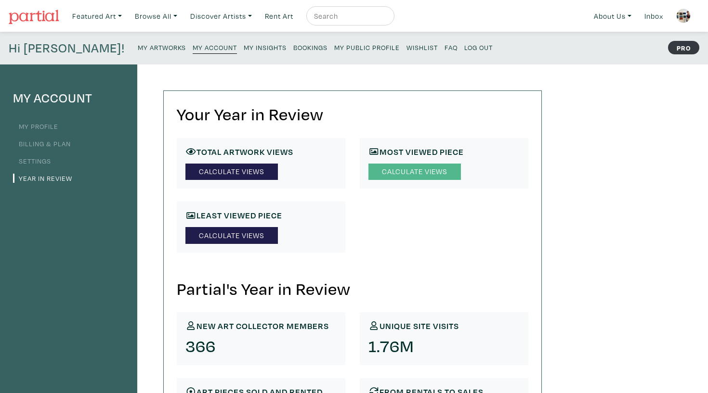
click at [402, 179] on link "Calculate Views" at bounding box center [414, 172] width 92 height 17
click at [46, 126] on link "My Profile" at bounding box center [35, 126] width 45 height 9
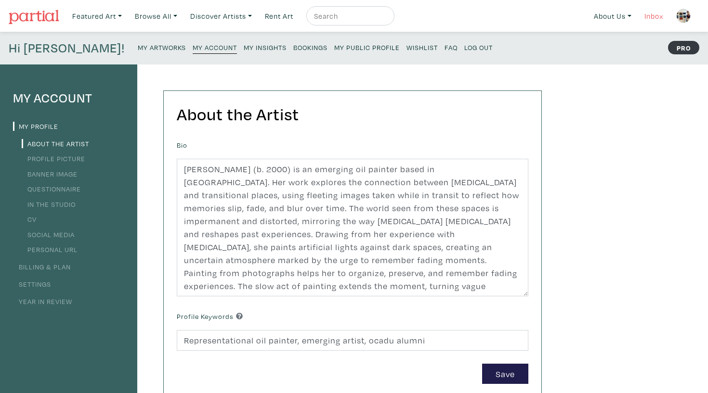
click at [657, 19] on link "Inbox" at bounding box center [653, 16] width 27 height 20
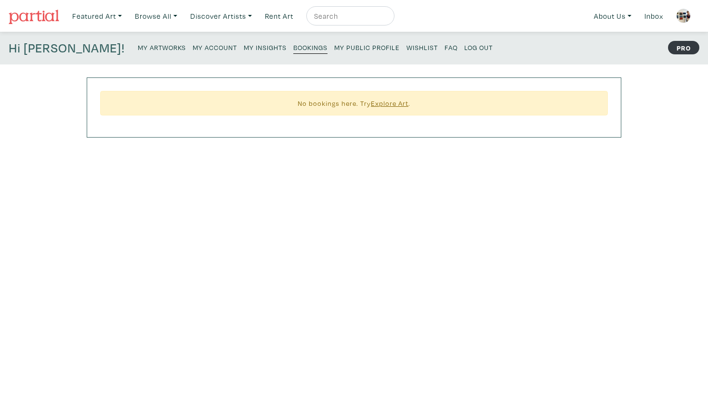
click at [685, 23] on link at bounding box center [683, 15] width 23 height 23
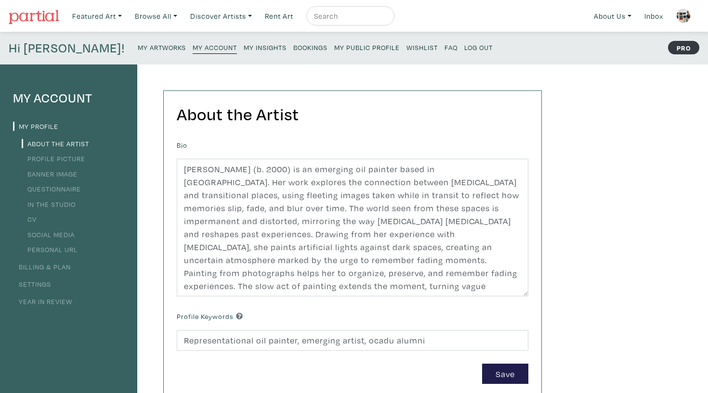
click at [244, 43] on small "My Insights" at bounding box center [265, 47] width 43 height 9
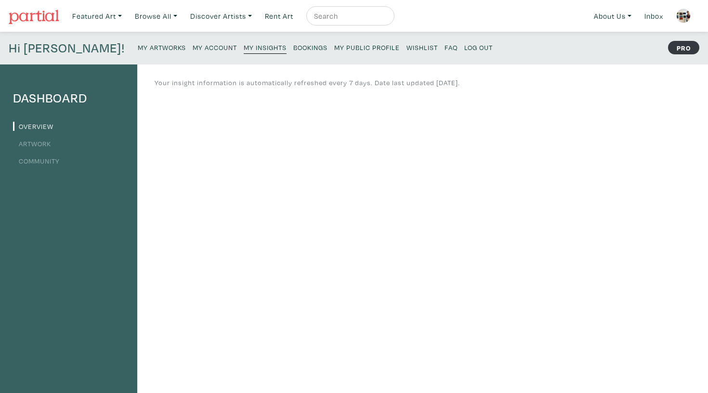
scroll to position [3, 0]
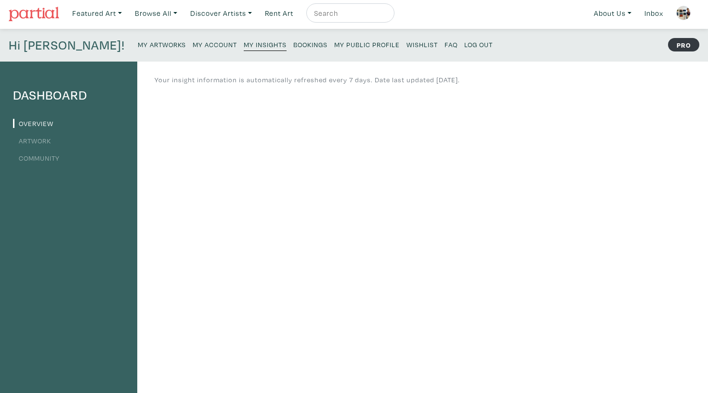
click at [43, 141] on link "Artwork" at bounding box center [32, 140] width 38 height 9
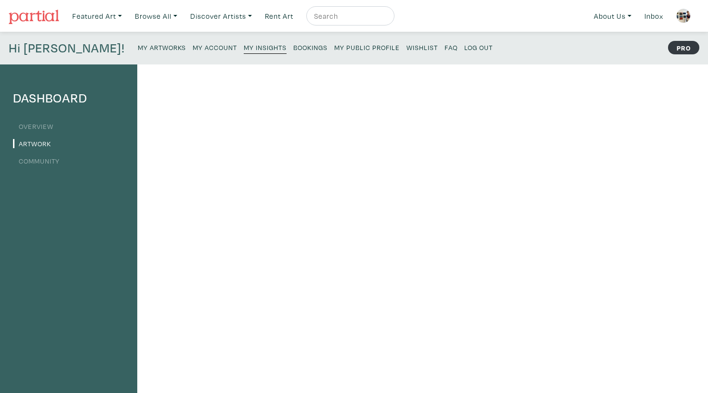
scroll to position [28, 0]
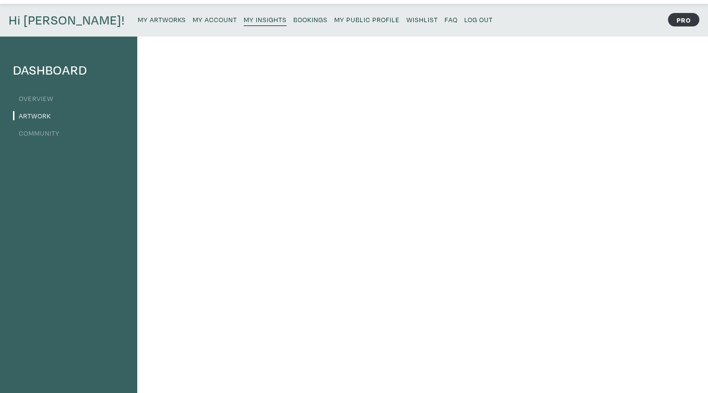
click at [48, 133] on link "Community" at bounding box center [36, 133] width 47 height 9
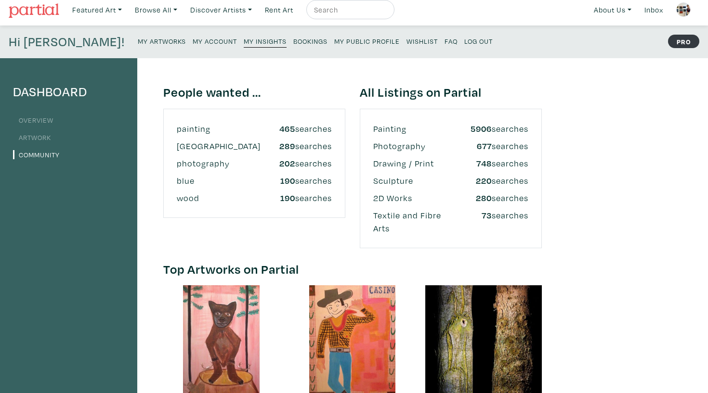
scroll to position [8, 0]
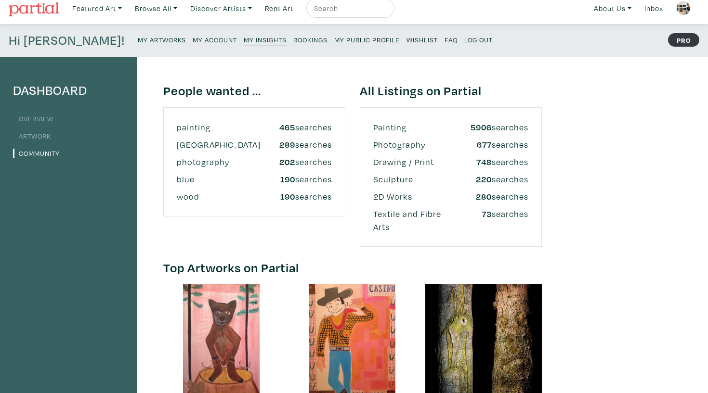
click at [193, 33] on link "My Account" at bounding box center [215, 39] width 44 height 13
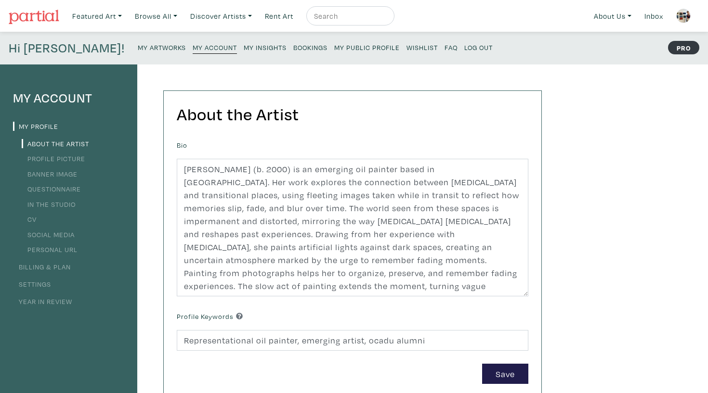
click at [138, 52] on link "My Artworks" at bounding box center [162, 46] width 48 height 13
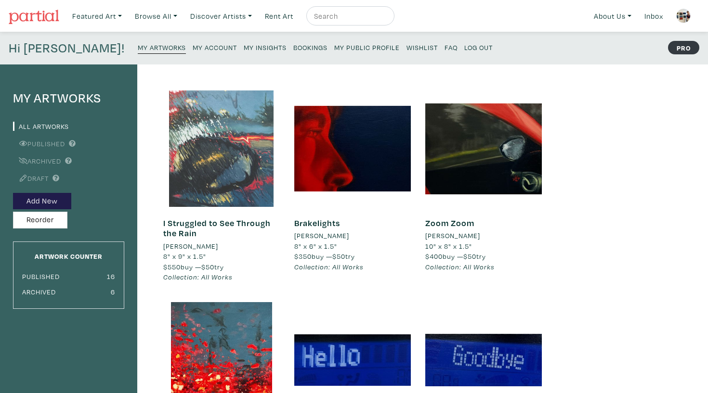
click at [219, 166] on div at bounding box center [221, 149] width 117 height 117
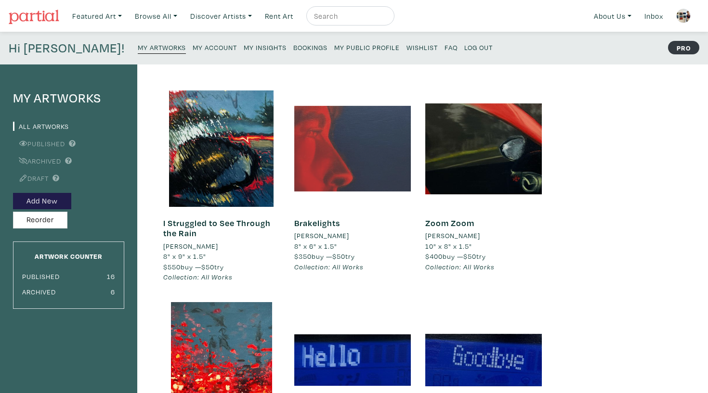
click at [321, 160] on div at bounding box center [352, 149] width 117 height 117
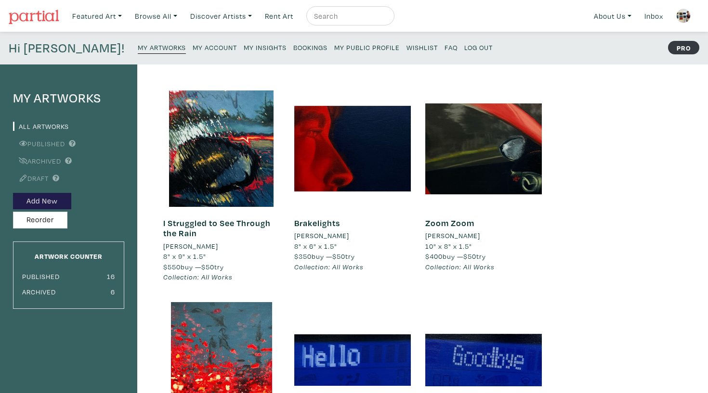
click at [334, 48] on small "My Public Profile" at bounding box center [366, 47] width 65 height 9
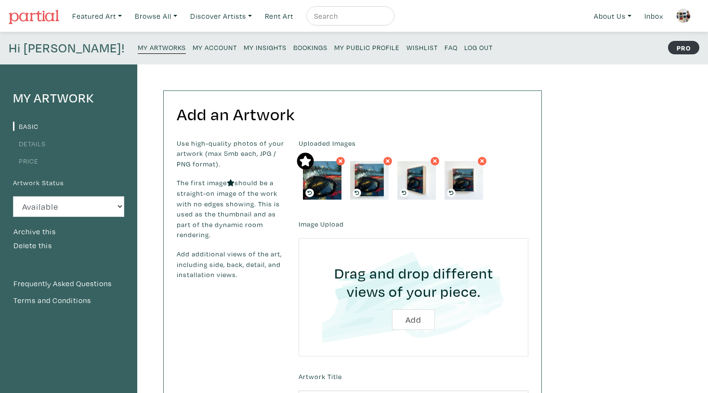
click at [36, 143] on link "Details" at bounding box center [29, 143] width 33 height 9
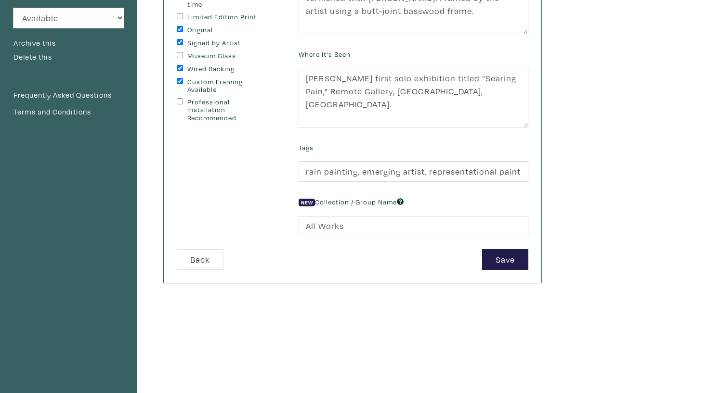
scroll to position [204, 0]
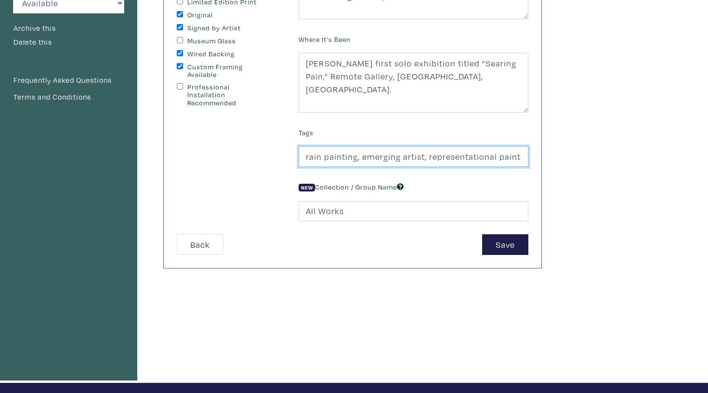
click at [514, 160] on input "rain painting, emerging artist, representational painter, oil painting" at bounding box center [413, 156] width 230 height 21
click at [362, 153] on input "rain painting, emerging artist, representational painter, oil painting" at bounding box center [413, 156] width 230 height 21
drag, startPoint x: 393, startPoint y: 155, endPoint x: 362, endPoint y: 155, distance: 31.3
click at [362, 155] on input "rain painting, Toronto, emerging artist, representational painter, oil painting" at bounding box center [413, 156] width 230 height 21
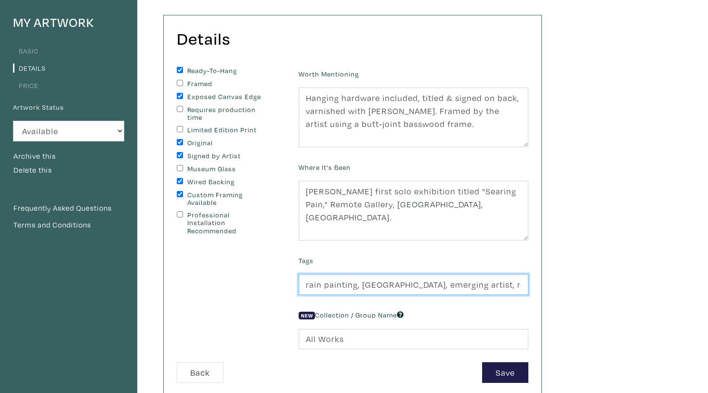
scroll to position [75, 0]
type input "rain painting, Toronto, emerging artist, representational painter, oil painting"
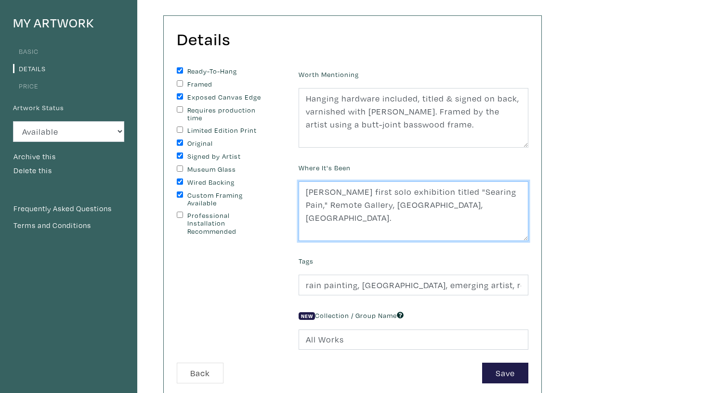
click at [466, 231] on textarea "Haley's first solo exhibition titled "Searing Pain," Remote Gallery, Toronto, O…" at bounding box center [413, 211] width 230 height 60
type textarea "Haley's first solo exhibition titled "Searing Pain," Remote Gallery, Toronto, O…"
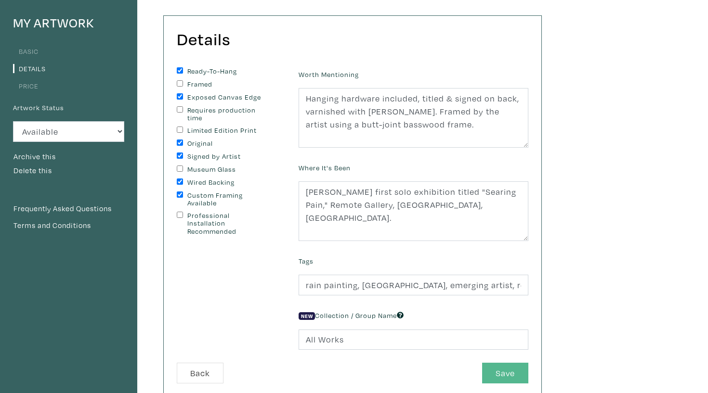
click at [514, 378] on button "Save" at bounding box center [505, 373] width 46 height 21
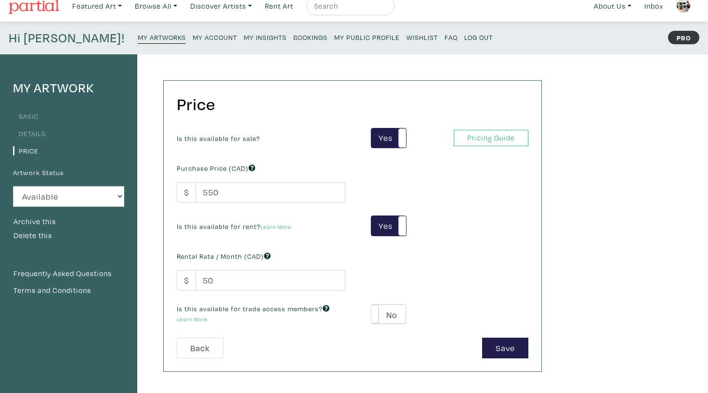
scroll to position [12, 0]
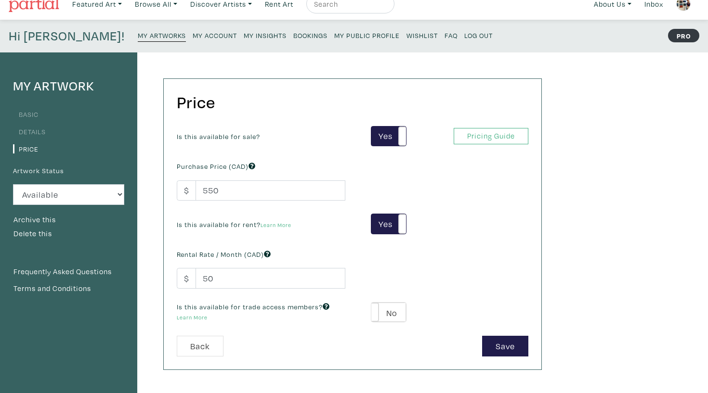
click at [138, 35] on small "My Artworks" at bounding box center [162, 35] width 48 height 9
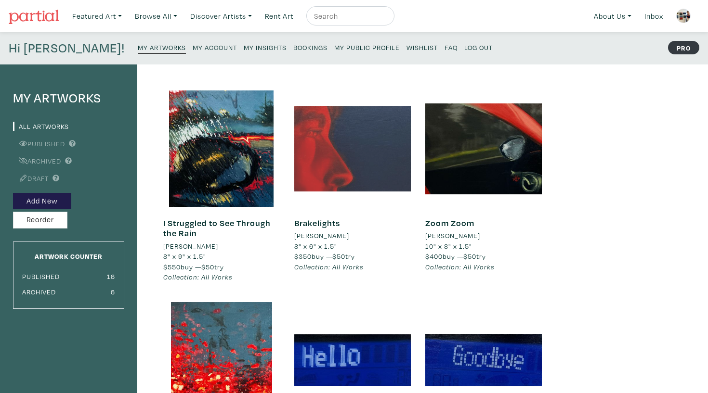
click at [382, 154] on div at bounding box center [352, 149] width 117 height 117
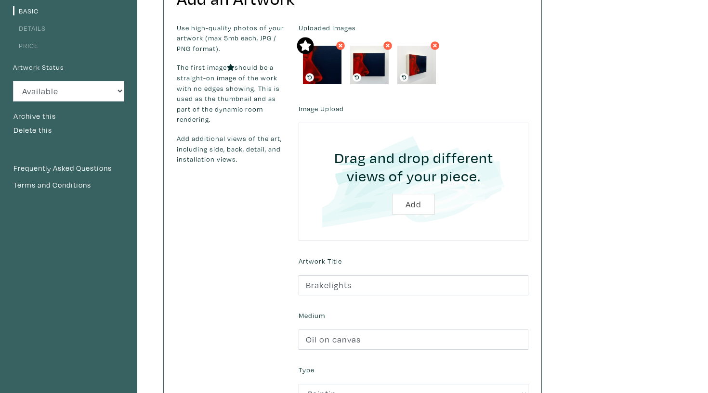
scroll to position [113, 0]
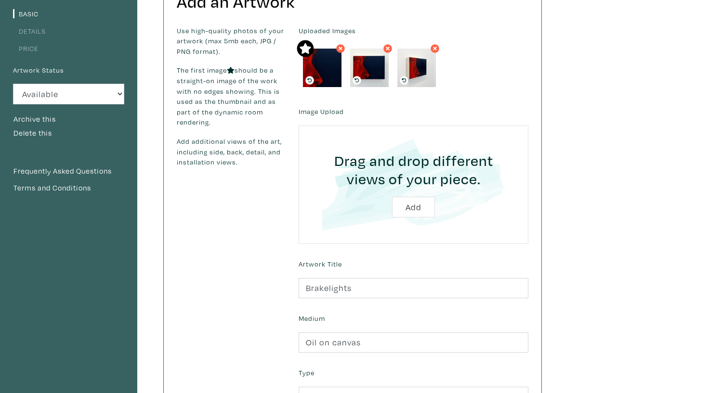
click at [36, 32] on link "Details" at bounding box center [29, 30] width 33 height 9
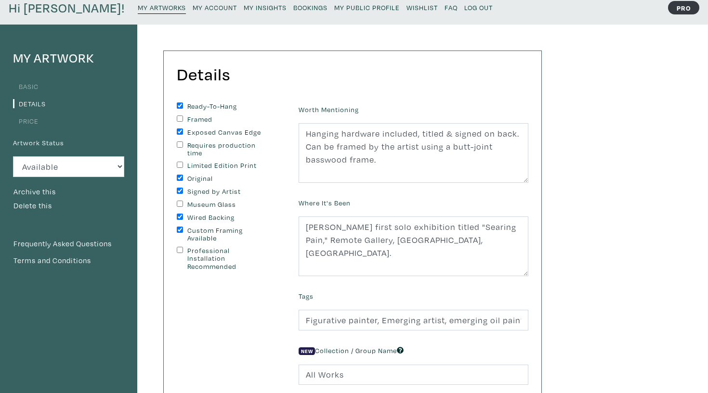
scroll to position [40, 0]
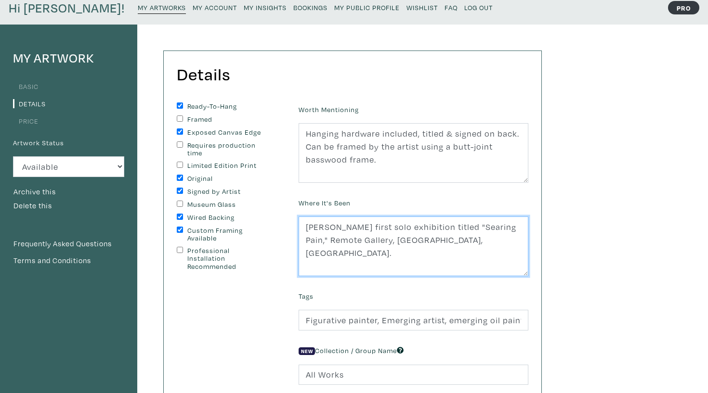
click at [436, 248] on textarea "[PERSON_NAME] first solo exhibition titled "Searing Pain," Remote Gallery, [GEO…" at bounding box center [413, 247] width 230 height 60
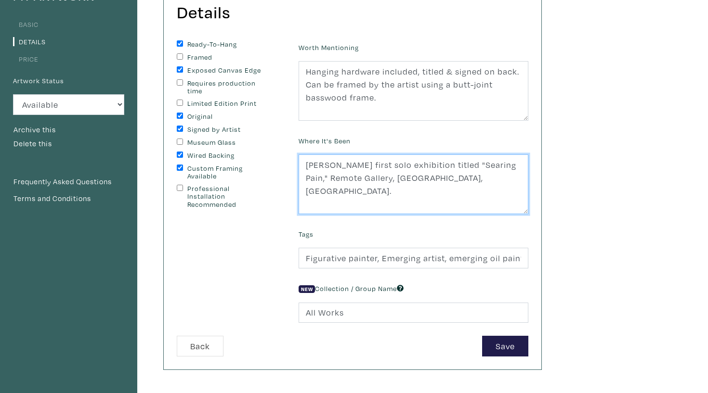
scroll to position [112, 0]
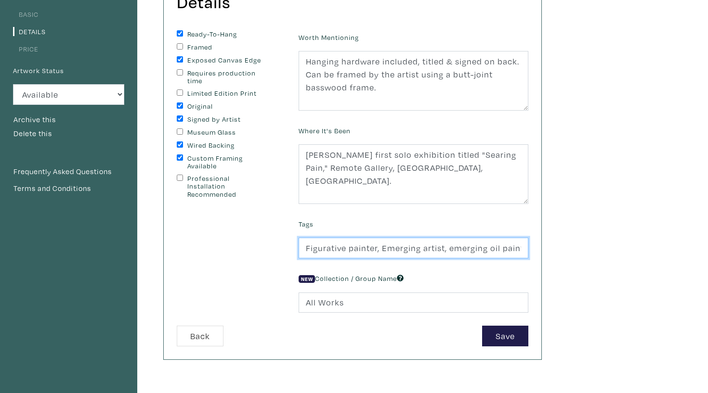
click at [487, 249] on input "Figurative painter, Emerging artist, emerging oil painter" at bounding box center [413, 248] width 230 height 21
click at [381, 244] on input "Figurative painter, Emerging artist, emerging oil painter" at bounding box center [413, 248] width 230 height 21
paste input "Toronto"
type input "Figurative painter, Toronto, Emerging artist, emerging oil painter"
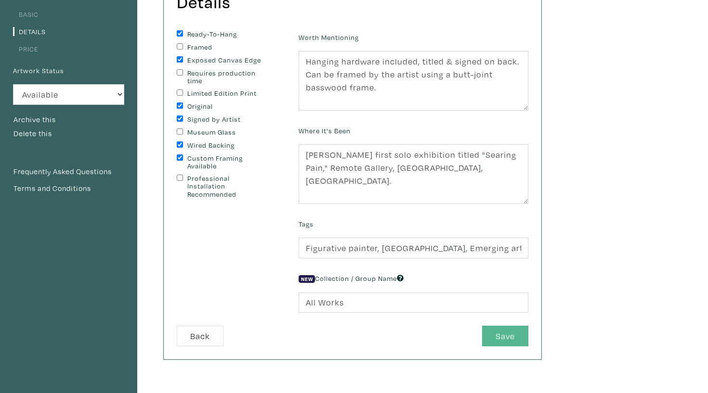
click at [504, 335] on button "Save" at bounding box center [505, 336] width 46 height 21
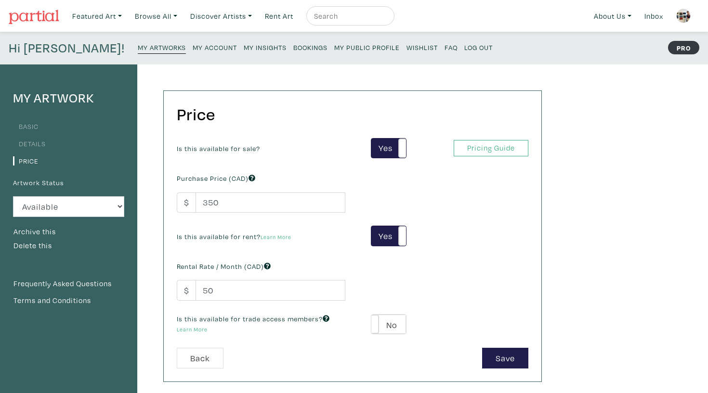
click at [138, 45] on small "My Artworks" at bounding box center [162, 47] width 48 height 9
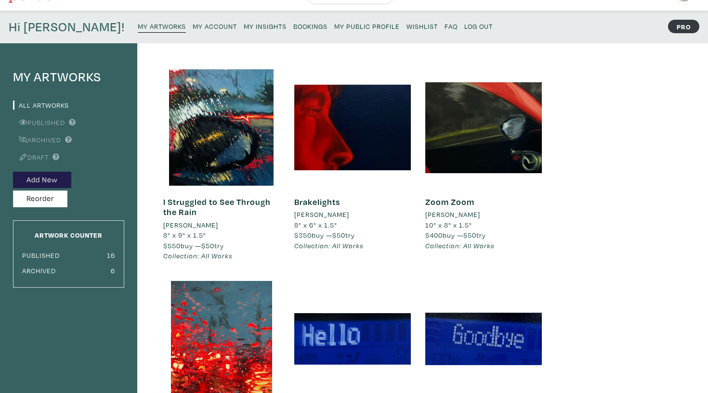
scroll to position [21, 0]
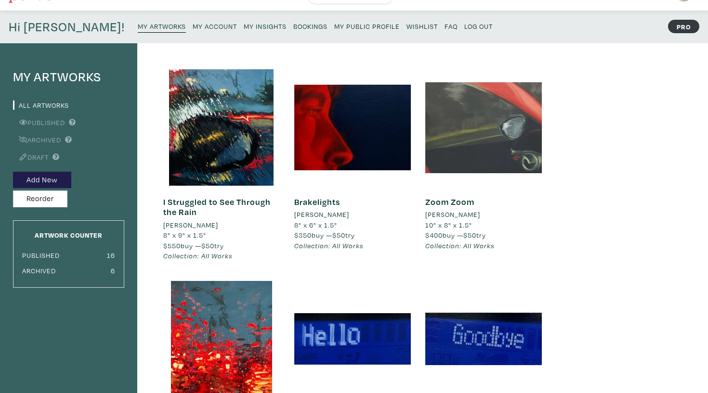
click at [443, 128] on div at bounding box center [483, 127] width 117 height 117
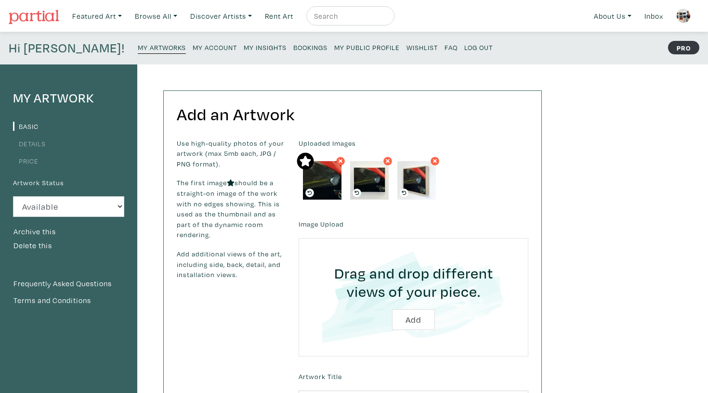
click at [40, 145] on link "Details" at bounding box center [29, 143] width 33 height 9
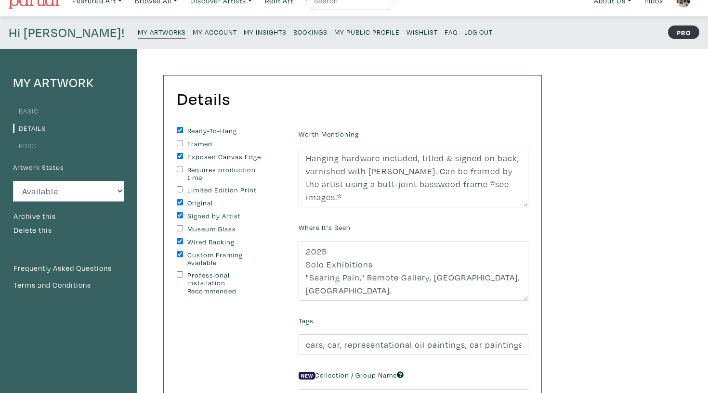
scroll to position [16, 0]
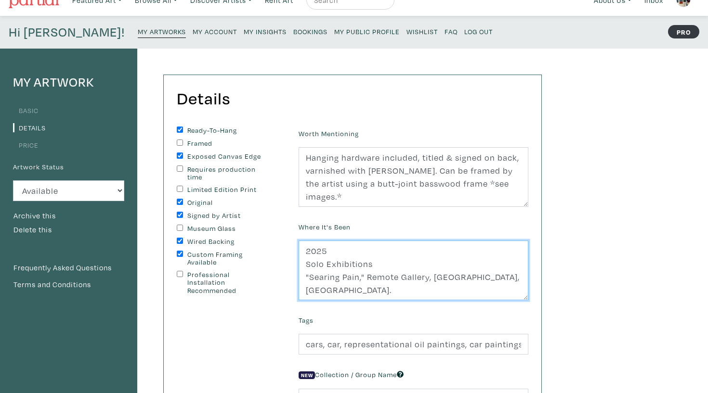
drag, startPoint x: 381, startPoint y: 263, endPoint x: 281, endPoint y: 234, distance: 104.7
click at [281, 234] on form "Ready-To-Hang Framed Exposed Canvas Edge Requires production time Limited Editi…" at bounding box center [352, 285] width 366 height 316
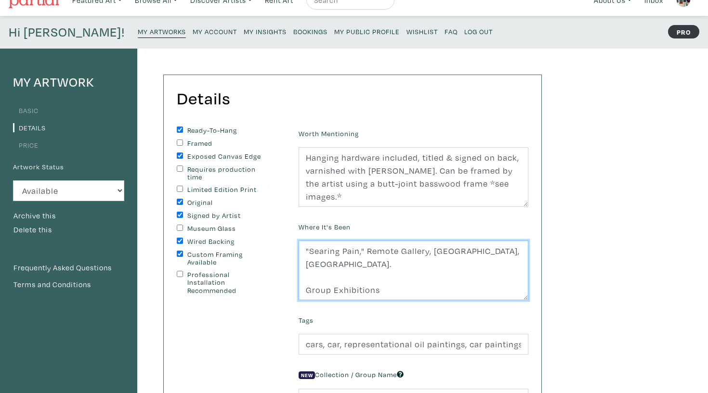
drag, startPoint x: 500, startPoint y: 256, endPoint x: 282, endPoint y: 234, distance: 219.6
click at [282, 234] on form "Ready-To-Hang Framed Exposed Canvas Edge Requires production time Limited Editi…" at bounding box center [352, 285] width 366 height 316
paste textarea "Haley's first solo exhibition titled"
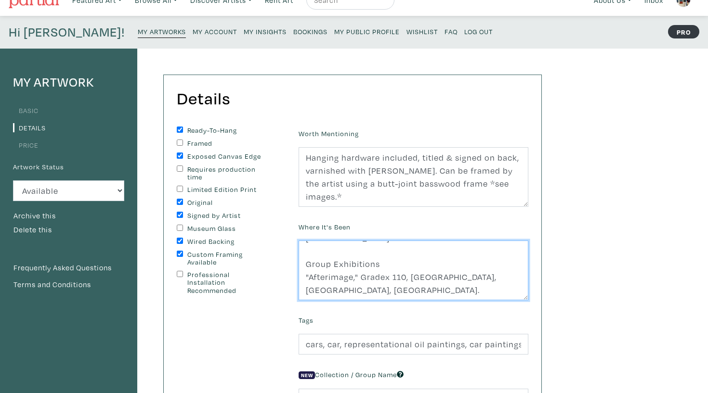
scroll to position [39, 0]
drag, startPoint x: 394, startPoint y: 251, endPoint x: 259, endPoint y: 251, distance: 134.8
click at [259, 251] on form "Ready-To-Hang Framed Exposed Canvas Edge Requires production time Limited Editi…" at bounding box center [352, 285] width 366 height 316
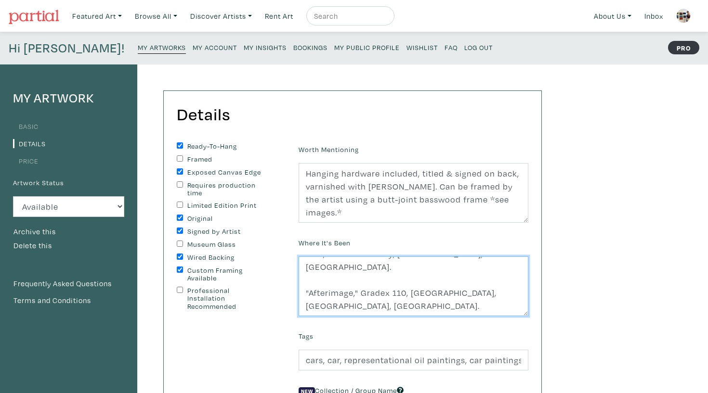
scroll to position [26, 0]
click at [407, 298] on textarea "2025 Solo Exhibitions "Searing Pain," Remote Gallery, Toronto, ON. Group Exhibi…" at bounding box center [413, 287] width 230 height 60
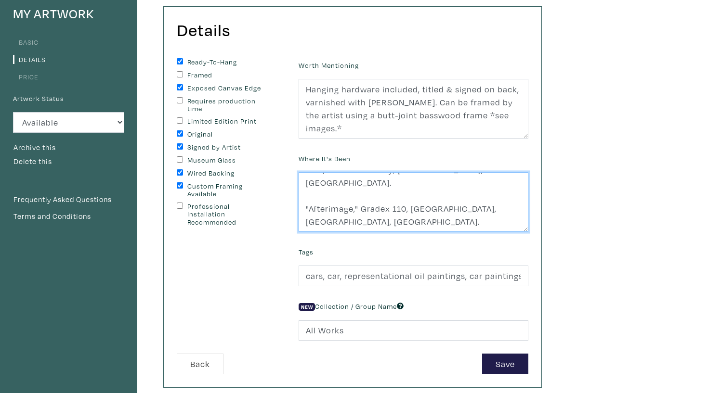
scroll to position [205, 0]
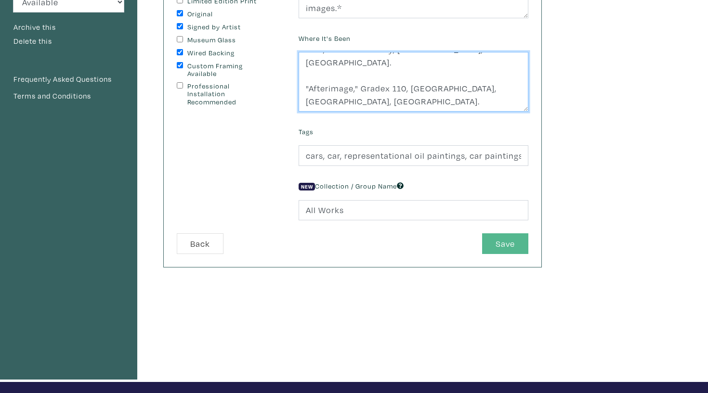
type textarea "Haley's first solo exhibition titled "Searing Pain," Remote Gallery, Toronto, O…"
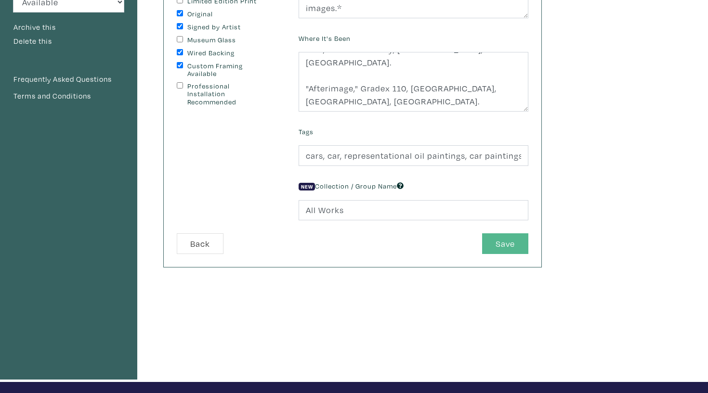
click at [506, 243] on button "Save" at bounding box center [505, 243] width 46 height 21
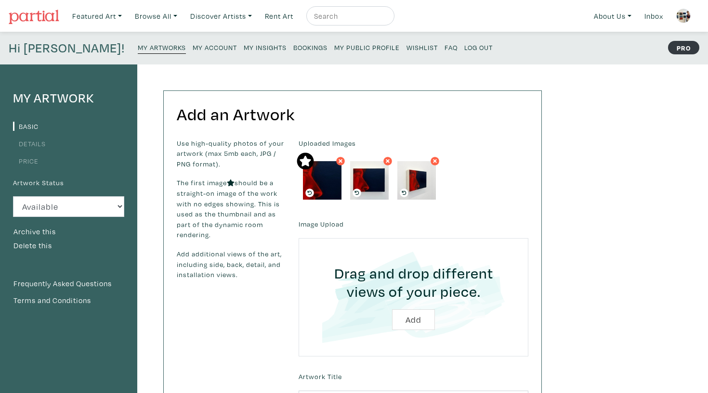
click at [35, 142] on link "Details" at bounding box center [29, 143] width 33 height 9
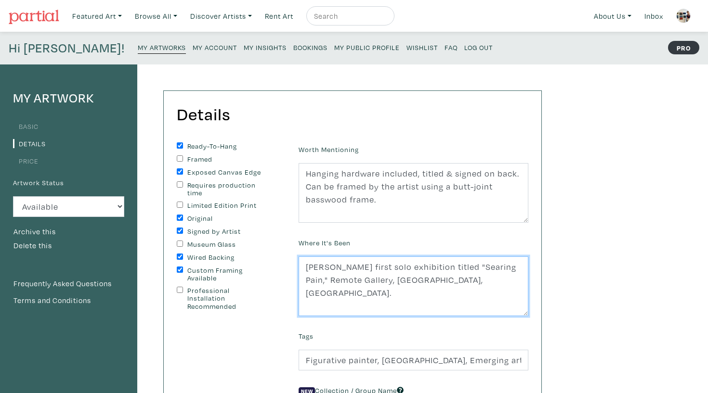
drag, startPoint x: 445, startPoint y: 283, endPoint x: 286, endPoint y: 250, distance: 162.3
click at [286, 250] on form "Ready-To-Hang Framed Exposed Canvas Edge Requires production time Limited Editi…" at bounding box center [352, 300] width 366 height 316
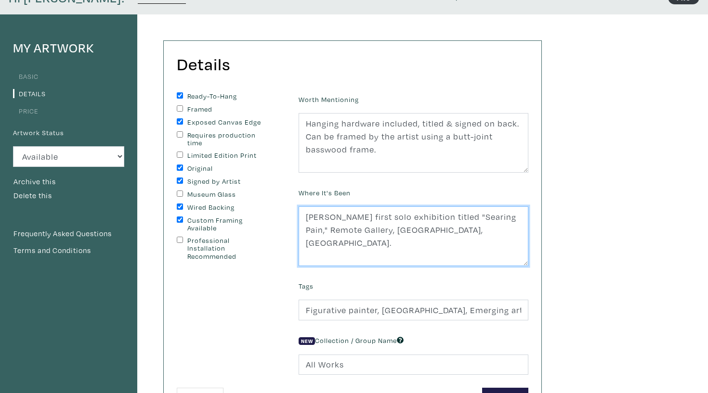
scroll to position [67, 0]
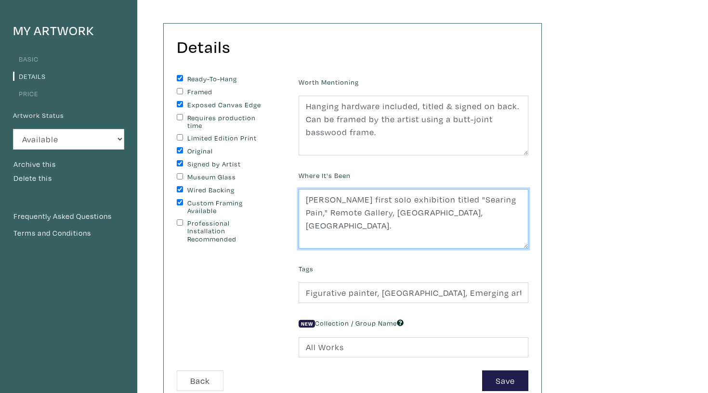
click at [469, 224] on textarea "Haley's first solo exhibition titled "Searing Pain," Remote Gallery, Toronto, O…" at bounding box center [413, 219] width 230 height 60
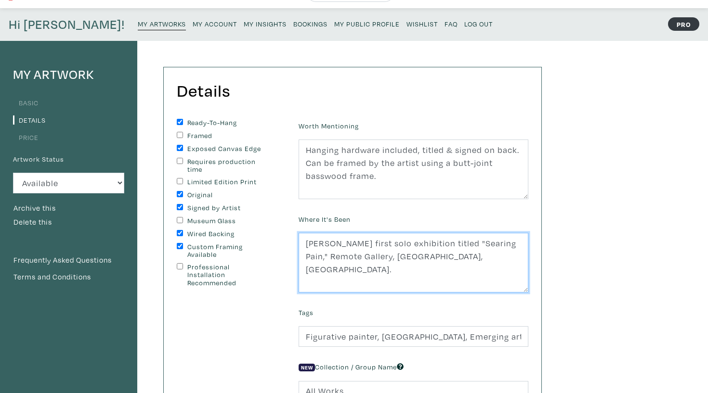
scroll to position [24, 0]
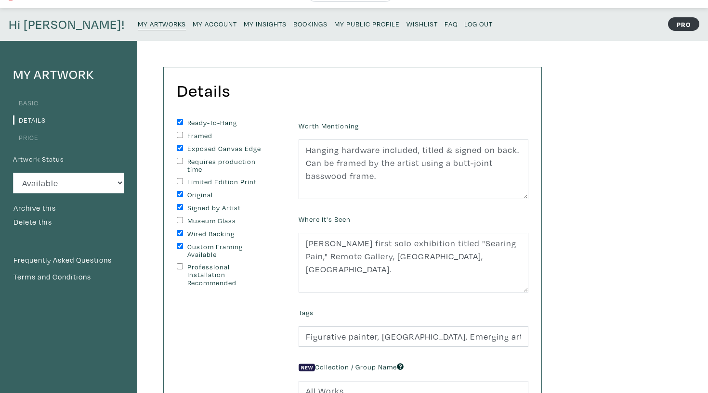
click at [29, 138] on link "Price" at bounding box center [26, 137] width 26 height 9
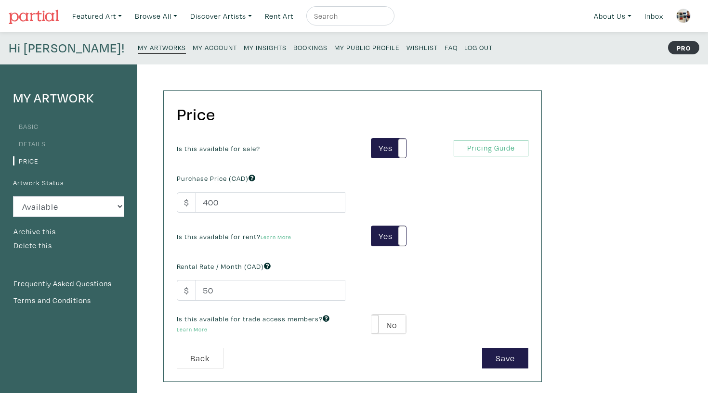
click at [34, 143] on link "Details" at bounding box center [29, 143] width 33 height 9
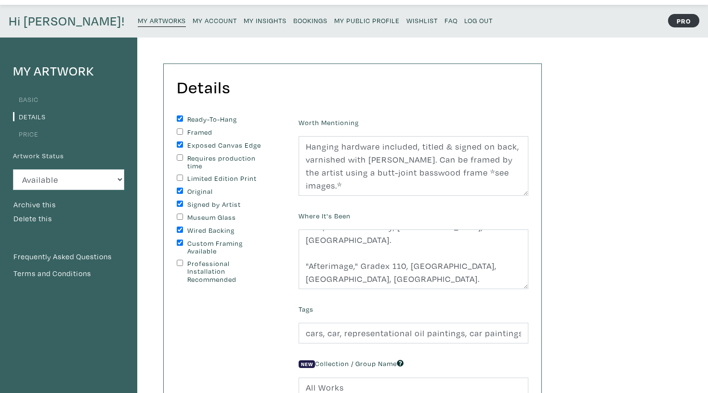
scroll to position [39, 0]
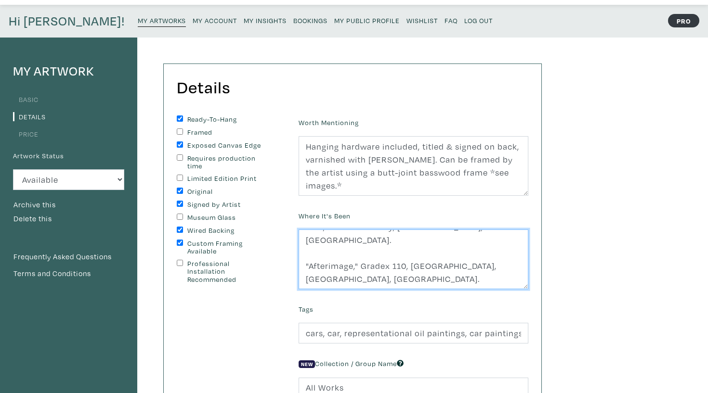
click at [423, 259] on textarea "[PERSON_NAME] first solo exhibition titled "Searing Pain," Remote Gallery, [GEO…" at bounding box center [413, 260] width 230 height 60
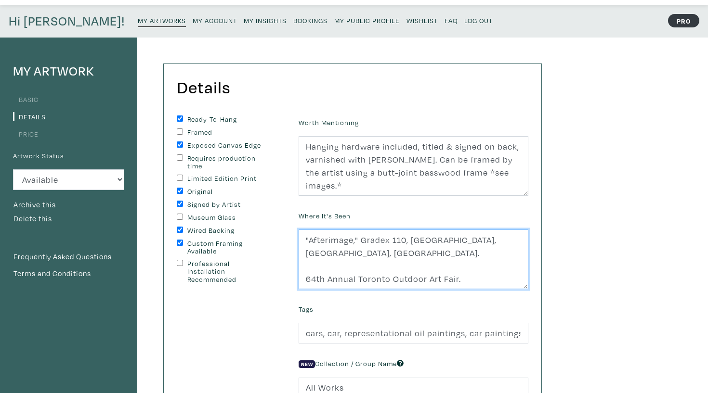
scroll to position [52, 0]
type textarea "[PERSON_NAME] first solo exhibition titled "Searing Pain," Remote Gallery, [GEO…"
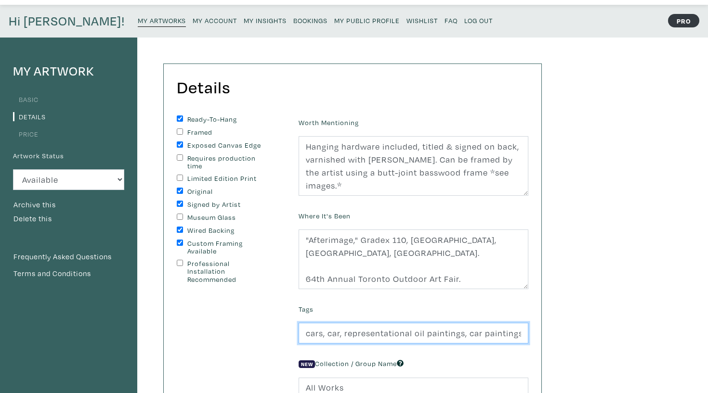
click at [343, 326] on input "cars, car, representational oil paintings, car paintings, contemporary art, eme…" at bounding box center [413, 333] width 230 height 21
paste input "[PERSON_NAME] first solo exhibition titled "Searing Pain," Remote Gallery, [GEO…"
click at [323, 329] on input "cars, car, representational oil paintings, car paintings, contemporary art, eme…" at bounding box center [413, 333] width 230 height 21
click at [326, 330] on input "cars, car, representational oil paintings, car paintings, contemporary art, eme…" at bounding box center [413, 333] width 230 height 21
click at [350, 332] on input "cars, car, representational oil paintings, [GEOGRAPHIC_DATA], car paintings, co…" at bounding box center [413, 333] width 230 height 21
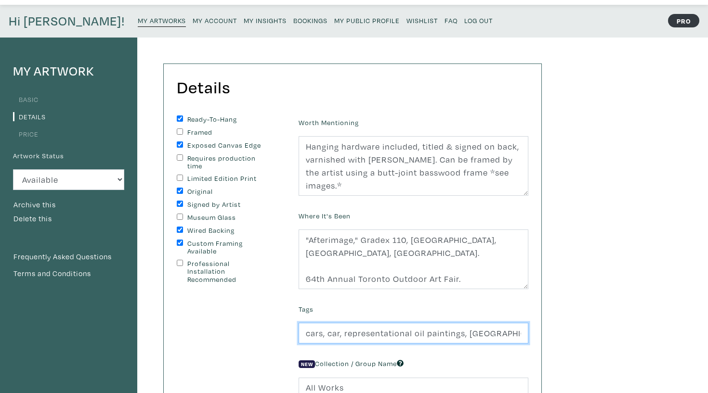
drag, startPoint x: 359, startPoint y: 332, endPoint x: 327, endPoint y: 332, distance: 32.3
click at [327, 332] on input "cars, car, representational oil paintings, [GEOGRAPHIC_DATA], car paintings, co…" at bounding box center [413, 333] width 230 height 21
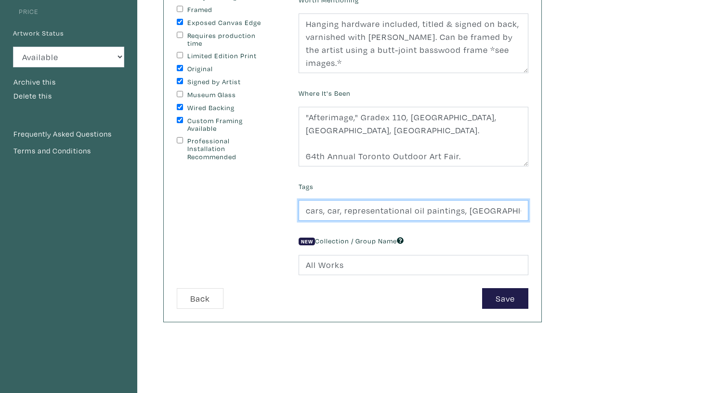
scroll to position [193, 0]
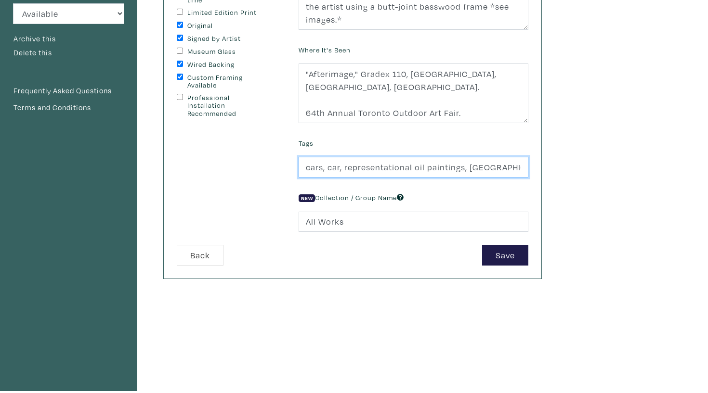
type input "cars, car, representational oil paintings, [GEOGRAPHIC_DATA], car paintings, co…"
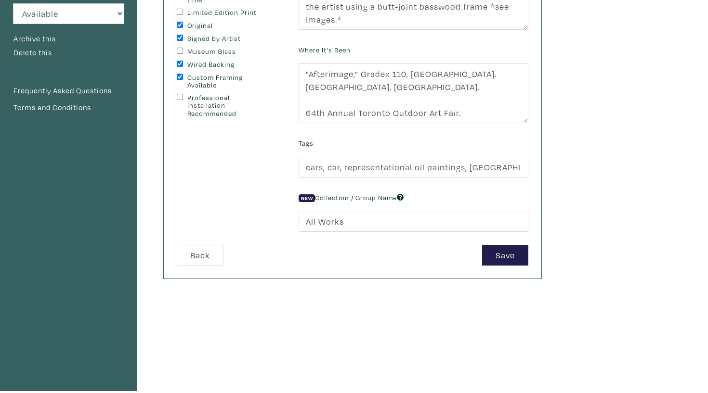
click at [530, 248] on div "Save" at bounding box center [443, 255] width 183 height 21
click at [516, 253] on button "Save" at bounding box center [505, 255] width 46 height 21
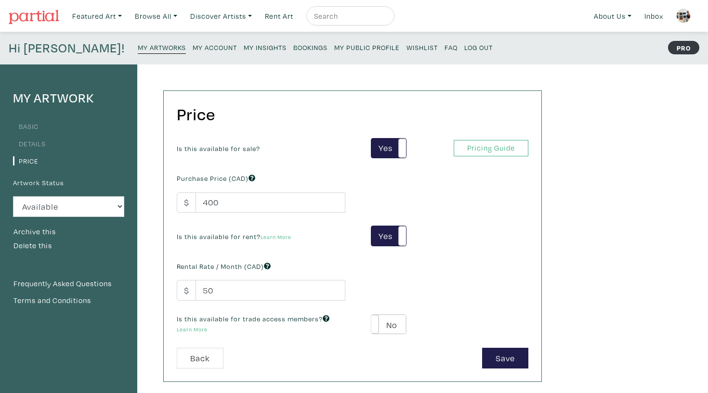
click at [32, 141] on link "Details" at bounding box center [29, 143] width 33 height 9
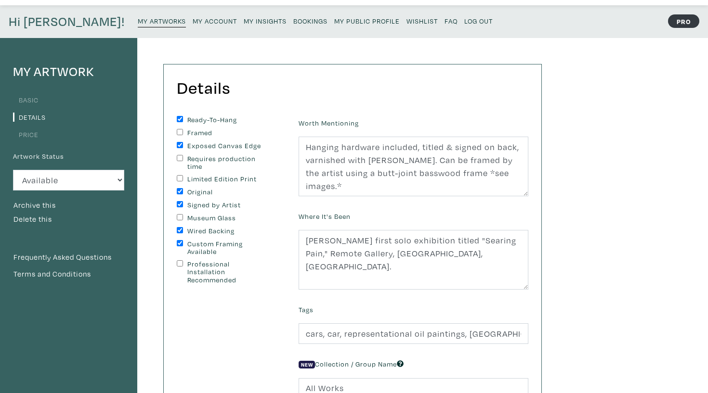
scroll to position [26, 0]
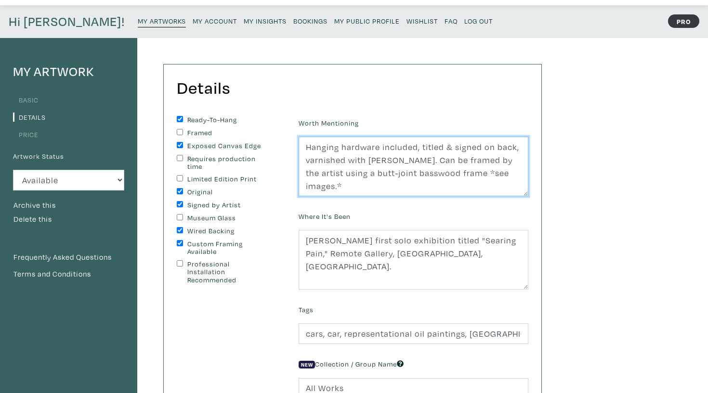
drag, startPoint x: 469, startPoint y: 170, endPoint x: 490, endPoint y: 192, distance: 30.0
click at [490, 192] on textarea "Hanging hardware included, titled & signed on back, varnished with [PERSON_NAME…" at bounding box center [413, 167] width 230 height 60
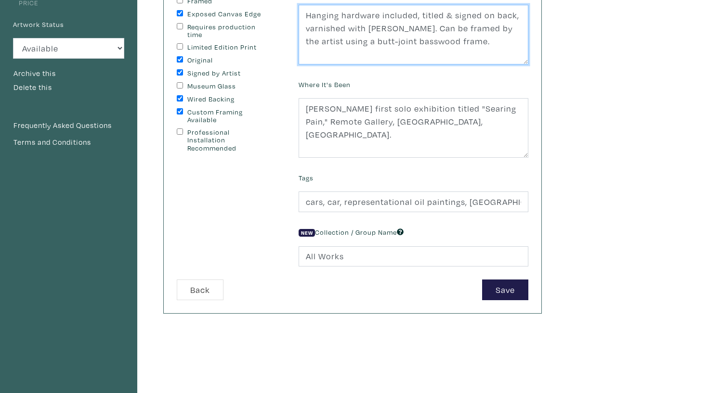
scroll to position [219, 0]
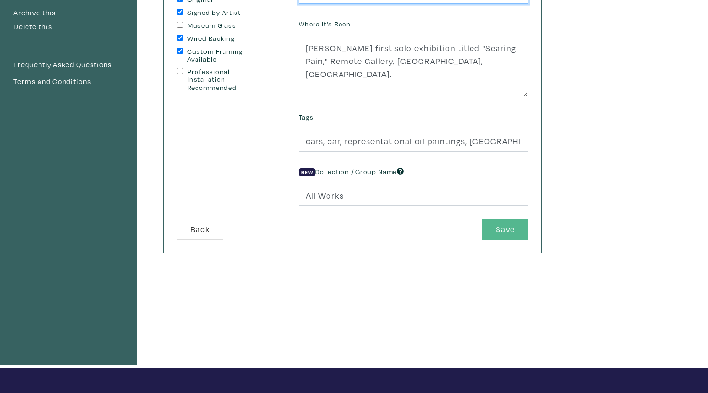
type textarea "Hanging hardware included, titled & signed on back, varnished with [PERSON_NAME…"
click at [503, 226] on button "Save" at bounding box center [505, 229] width 46 height 21
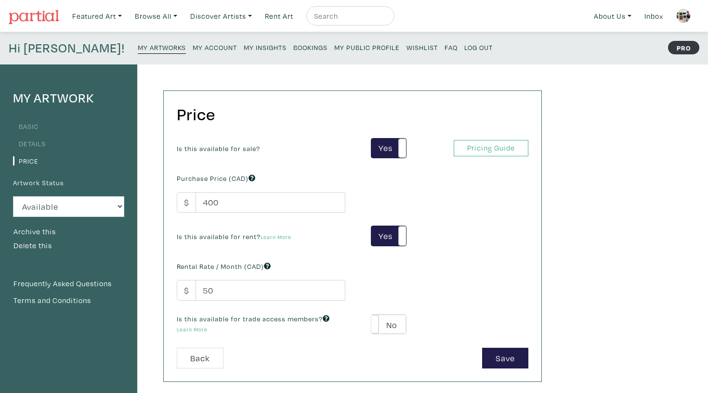
click at [138, 48] on small "My Artworks" at bounding box center [162, 47] width 48 height 9
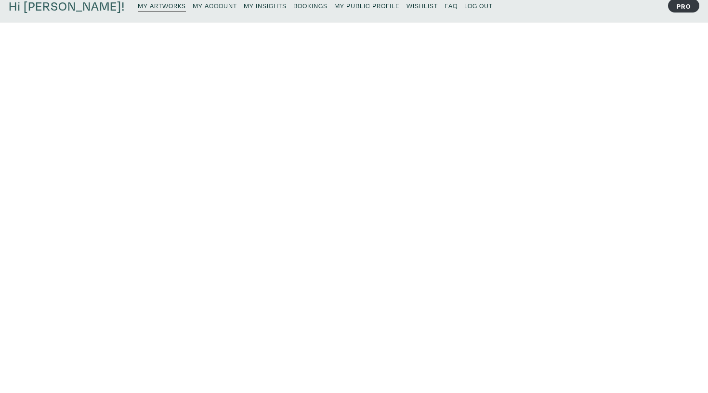
scroll to position [45, 0]
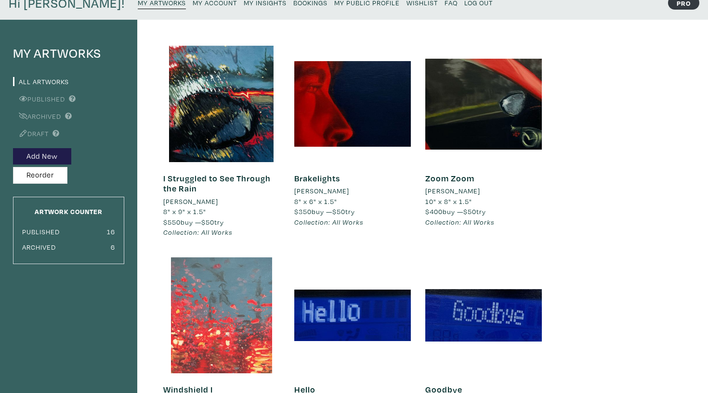
click at [208, 294] on div at bounding box center [221, 316] width 117 height 117
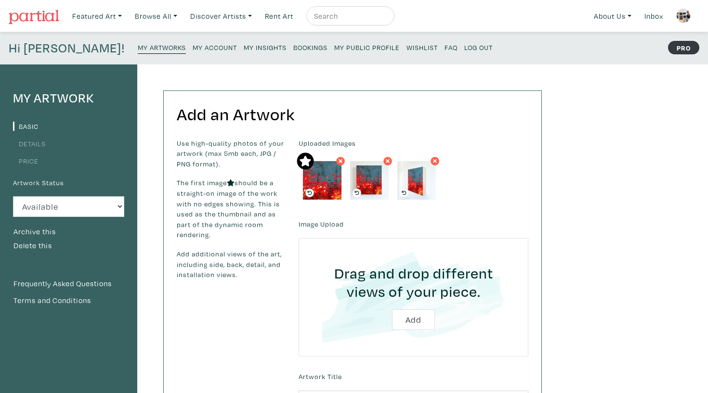
click at [43, 142] on link "Details" at bounding box center [29, 143] width 33 height 9
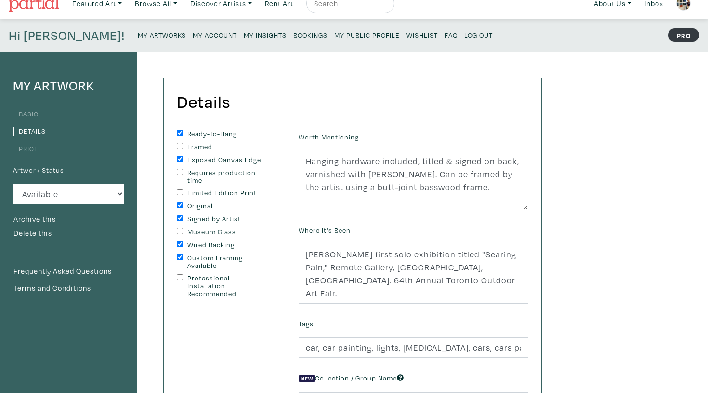
scroll to position [17, 0]
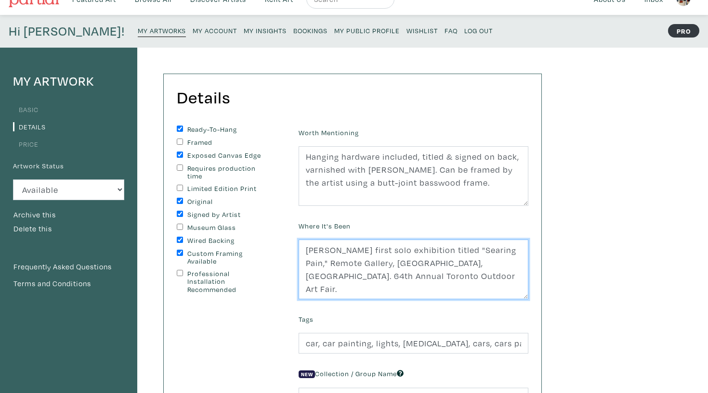
click at [441, 273] on textarea "[PERSON_NAME] first solo exhibition titled "Searing Pain," Remote Gallery, [GEO…" at bounding box center [413, 270] width 230 height 60
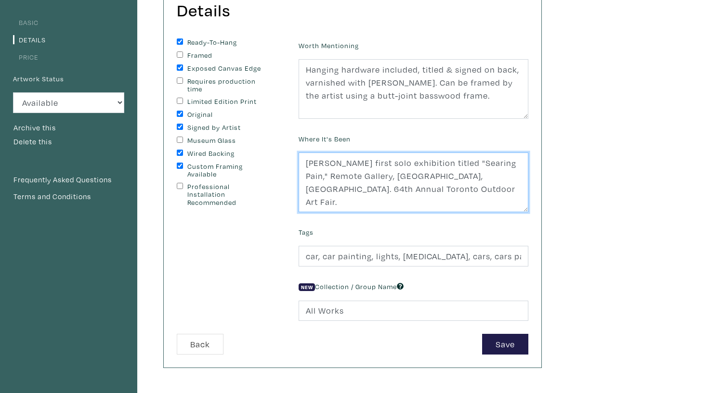
scroll to position [144, 0]
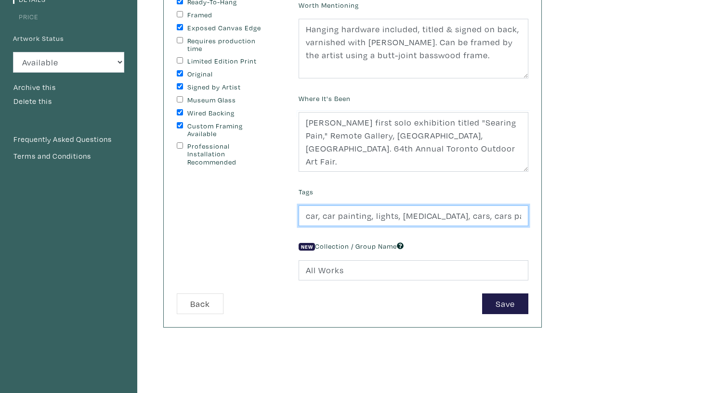
click at [322, 210] on input "car, car painting, lights, myopia, cars, cars painting, representational painti…" at bounding box center [413, 216] width 230 height 21
paste input "Toronto,"
type input "car, Toronto, car painting, lights, myopia, cars, cars painting, representation…"
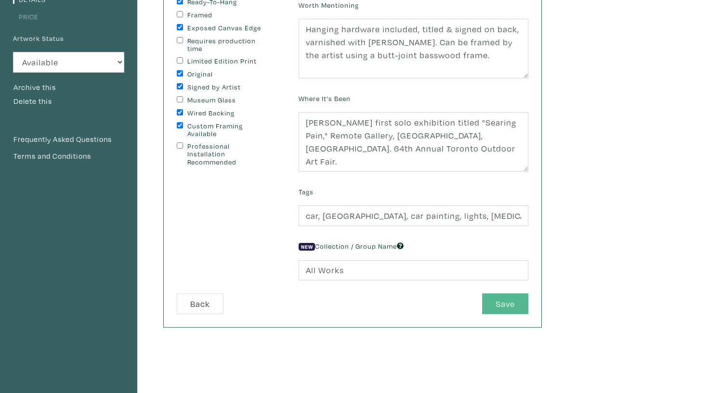
click at [509, 301] on button "Save" at bounding box center [505, 304] width 46 height 21
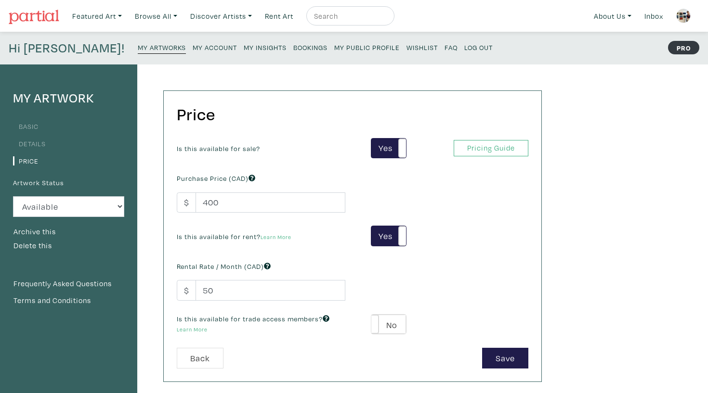
click at [138, 47] on small "My Artworks" at bounding box center [162, 47] width 48 height 9
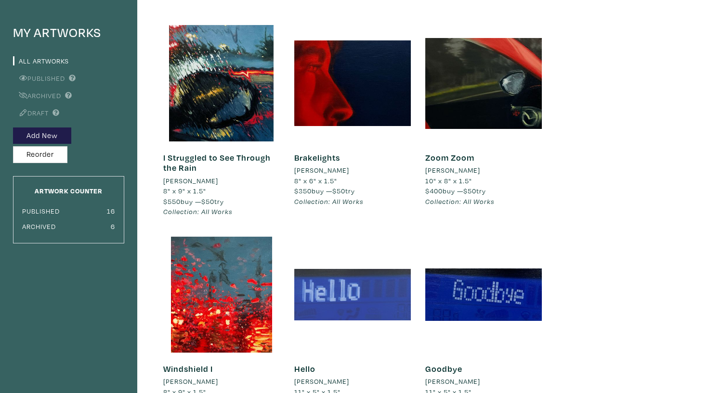
scroll to position [65, 0]
click at [350, 289] on div at bounding box center [352, 295] width 117 height 117
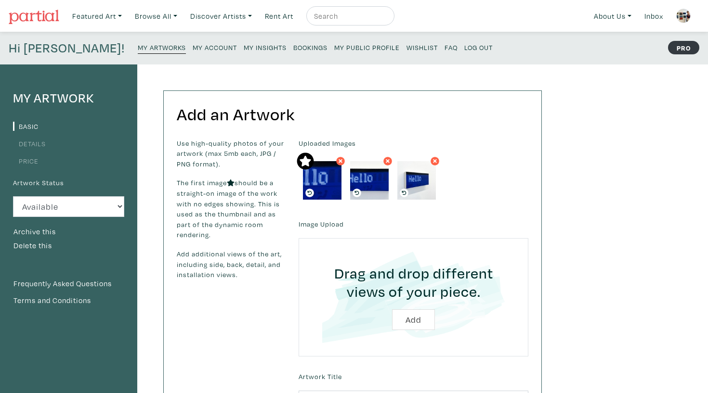
click at [22, 141] on link "Details" at bounding box center [29, 143] width 33 height 9
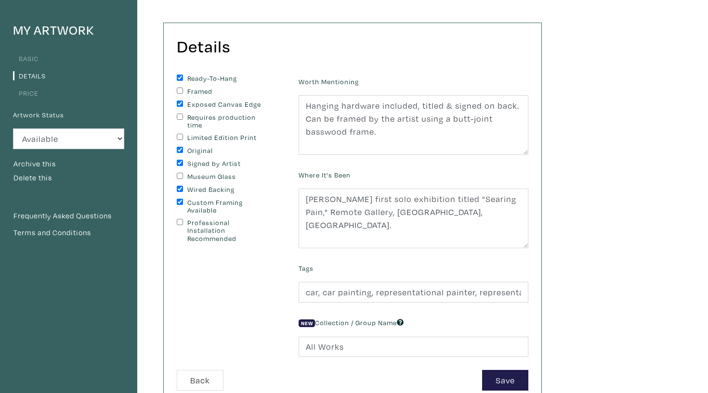
scroll to position [69, 0]
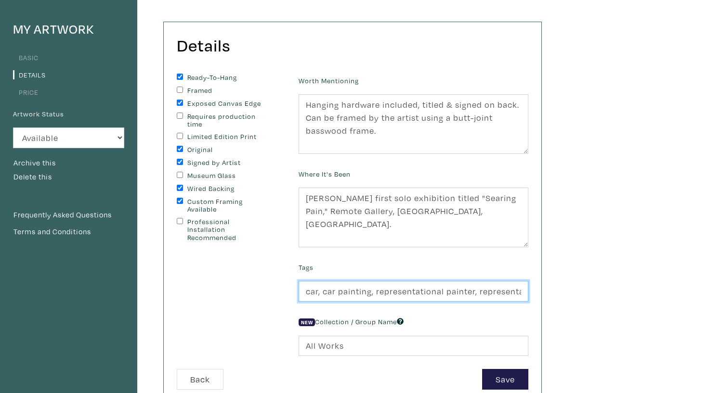
click at [372, 290] on input "car, car painting, representational painter, representational painting, emergin…" at bounding box center [413, 291] width 230 height 21
paste input "Toronto,"
type input "car, car painting, Toronto, representational painter, representational painting…"
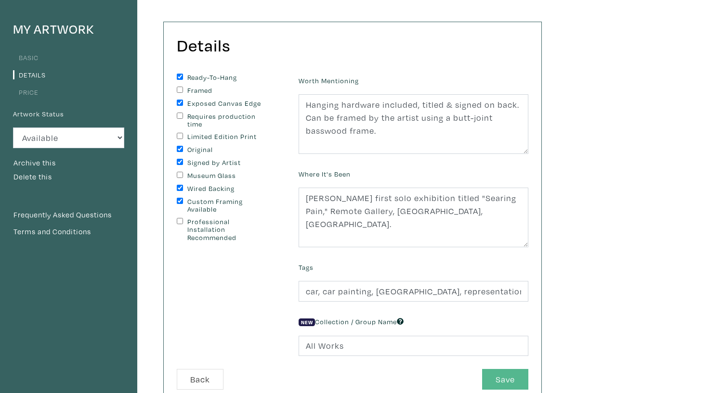
click at [512, 370] on button "Save" at bounding box center [505, 379] width 46 height 21
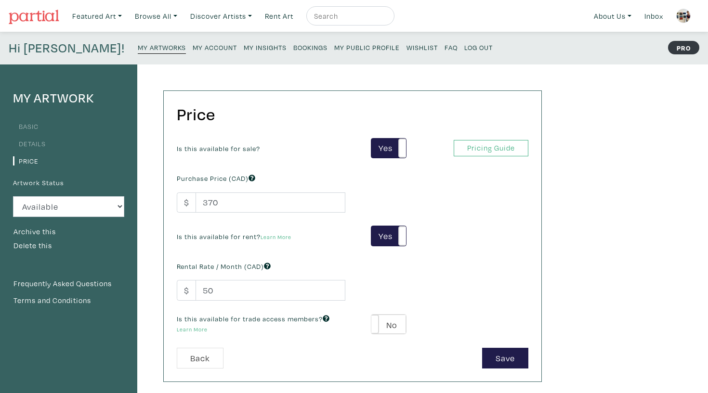
click at [138, 50] on small "My Artworks" at bounding box center [162, 47] width 48 height 9
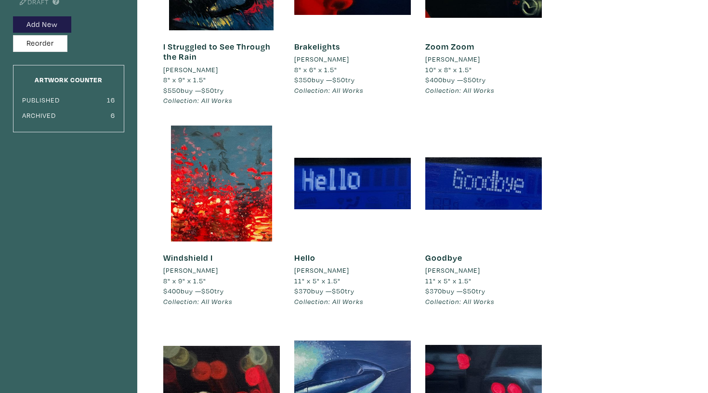
scroll to position [215, 0]
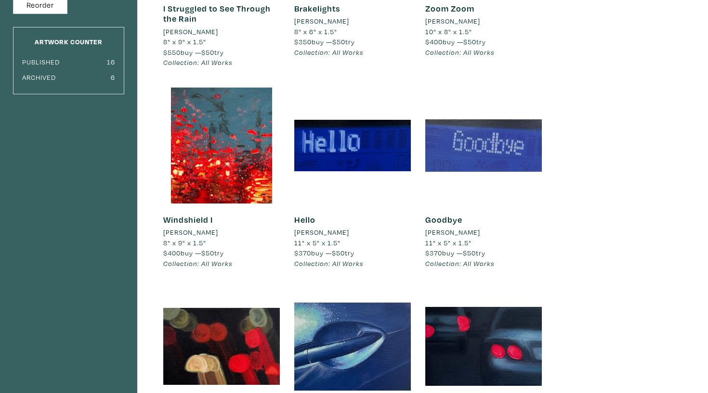
click at [517, 122] on div at bounding box center [483, 146] width 117 height 117
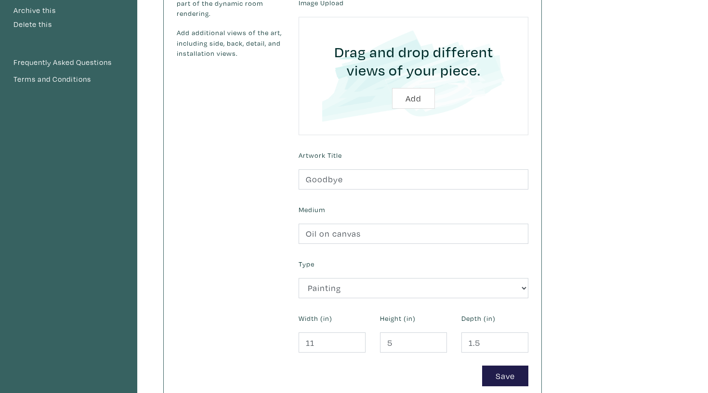
scroll to position [76, 0]
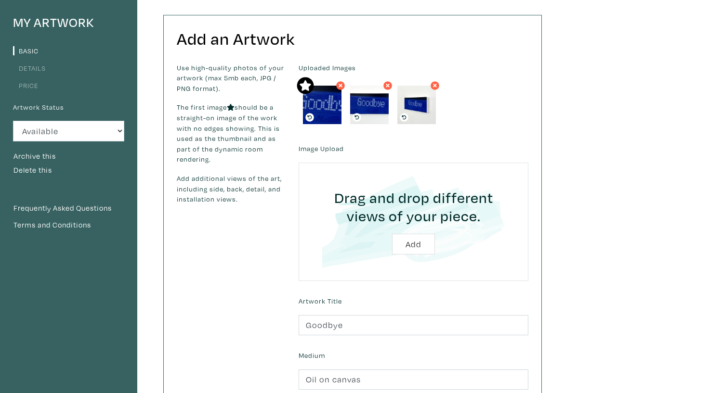
click at [39, 77] on ul "Basic Details Price" at bounding box center [68, 68] width 111 height 48
click at [38, 73] on li "Details" at bounding box center [68, 67] width 111 height 13
click at [33, 66] on link "Details" at bounding box center [29, 68] width 33 height 9
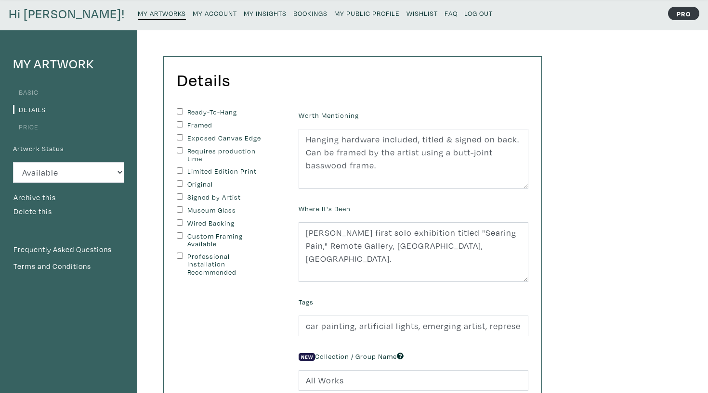
scroll to position [46, 0]
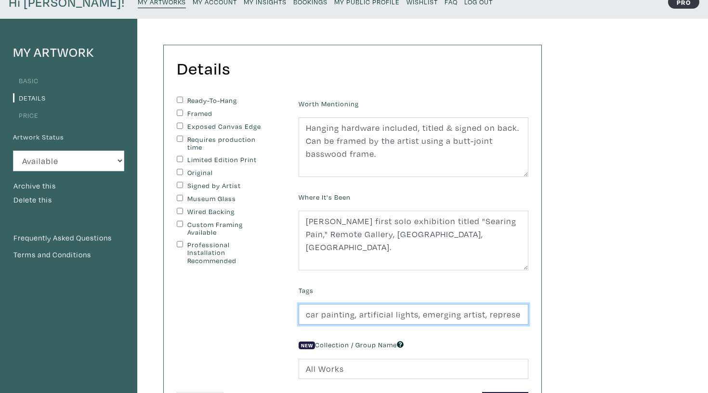
click at [356, 312] on input "car painting, artificial lights, emerging artist, representational oil painter" at bounding box center [413, 314] width 230 height 21
paste input "Toronto,"
click at [355, 310] on input "car painting,Toronto, artificial lights, emerging artist, representational oil …" at bounding box center [413, 314] width 230 height 21
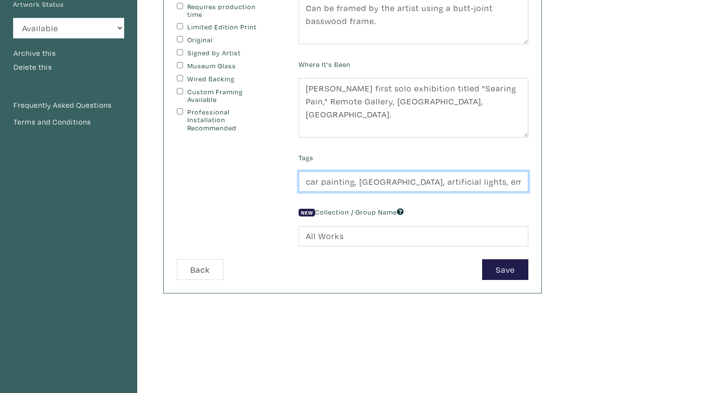
scroll to position [210, 0]
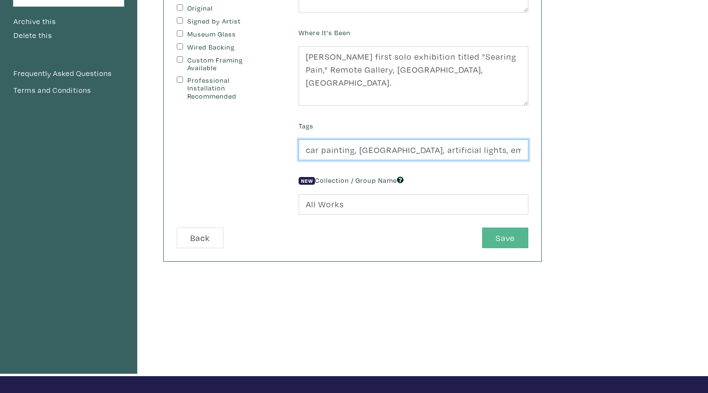
type input "car painting, Toronto, artificial lights, emerging artist, representational oil…"
click at [517, 229] on button "Save" at bounding box center [505, 238] width 46 height 21
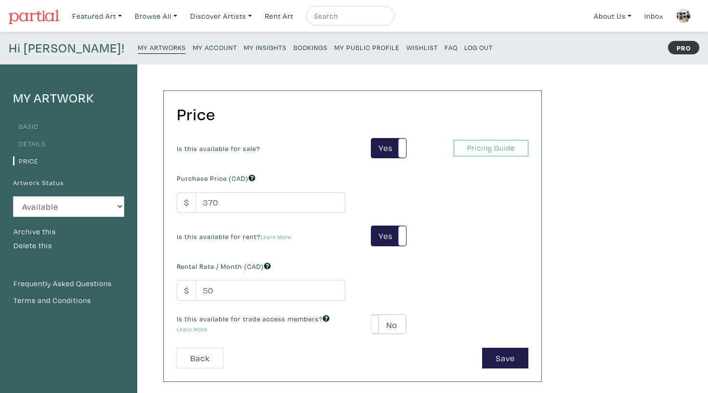
click at [98, 36] on div "Hi Haley! My Artworks My Account My Insights Bookings My Public Profile Wishlis…" at bounding box center [354, 48] width 708 height 33
click at [98, 40] on div "Hi Haley! My Artworks My Account My Insights Bookings My Public Profile Wishlis…" at bounding box center [354, 48] width 708 height 33
click at [138, 50] on small "My Artworks" at bounding box center [162, 47] width 48 height 9
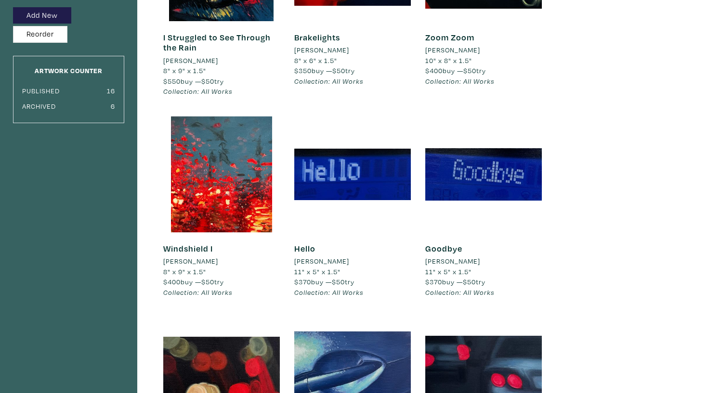
scroll to position [196, 0]
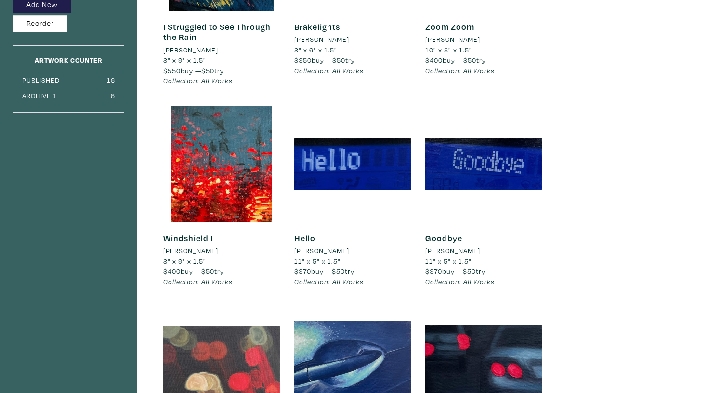
click at [236, 370] on div at bounding box center [221, 365] width 117 height 117
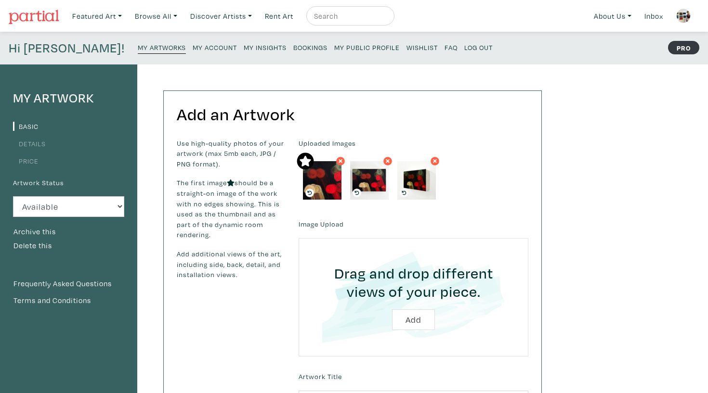
click at [39, 143] on link "Details" at bounding box center [29, 143] width 33 height 9
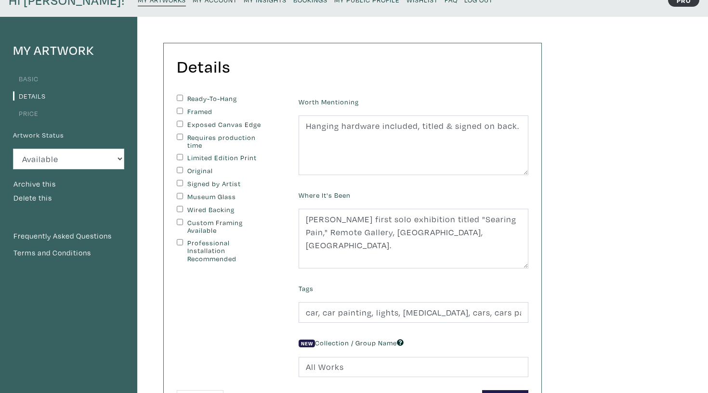
scroll to position [53, 0]
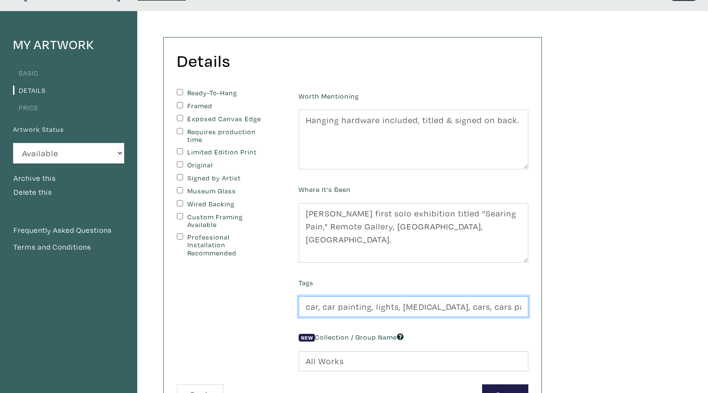
click at [324, 304] on input "car, car painting, lights, myopia, cars, cars painting, representational painti…" at bounding box center [413, 307] width 230 height 21
paste input "Toronto,"
type input "car, Toronto, car painting, lights, myopia, cars, cars painting, representation…"
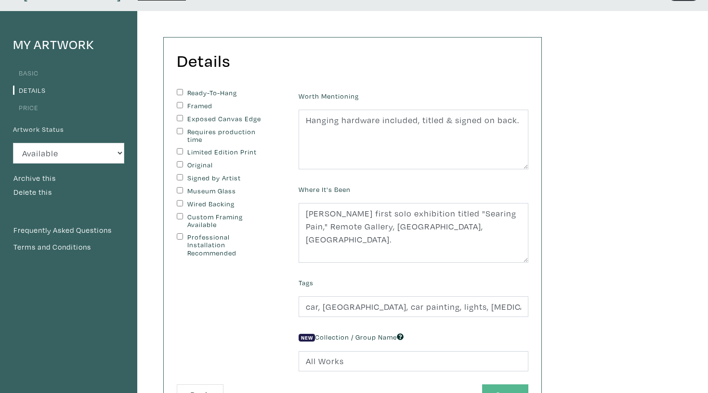
click at [496, 389] on button "Save" at bounding box center [505, 395] width 46 height 21
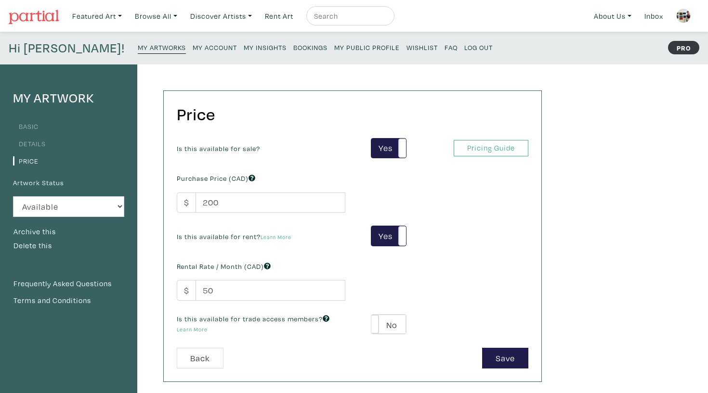
click at [138, 49] on small "My Artworks" at bounding box center [162, 47] width 48 height 9
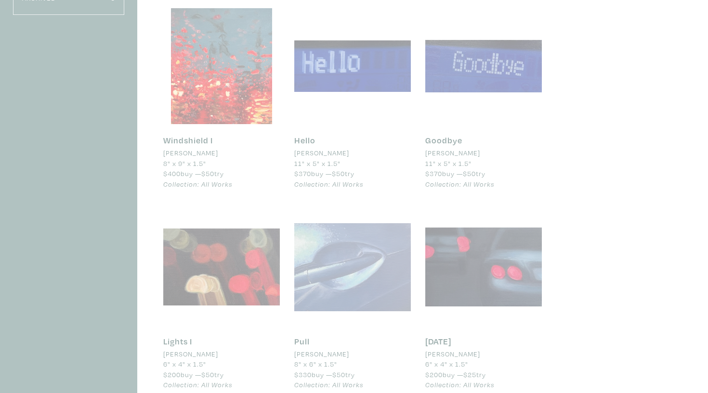
scroll to position [320, 0]
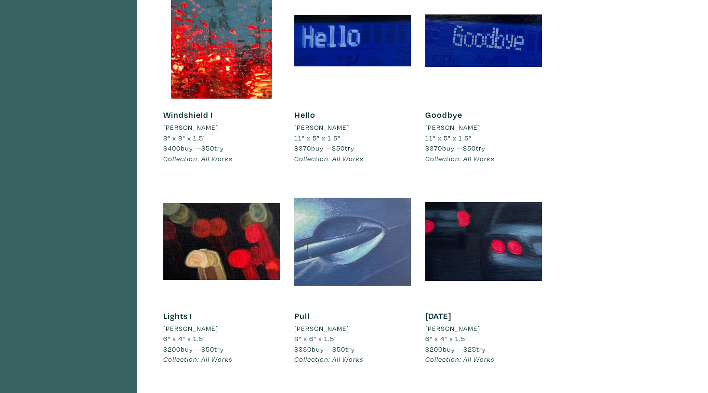
click at [361, 243] on div at bounding box center [352, 241] width 117 height 117
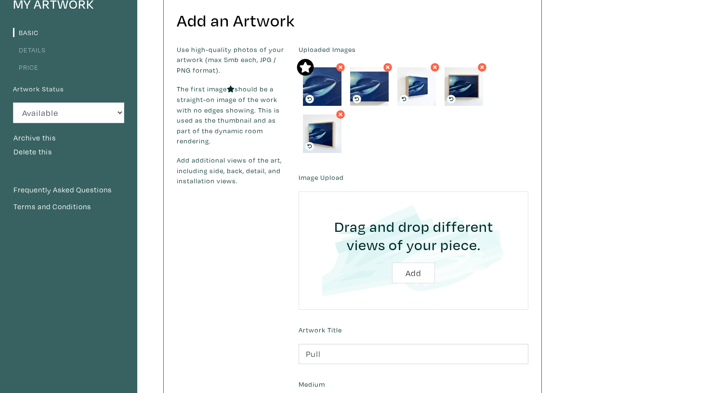
scroll to position [100, 0]
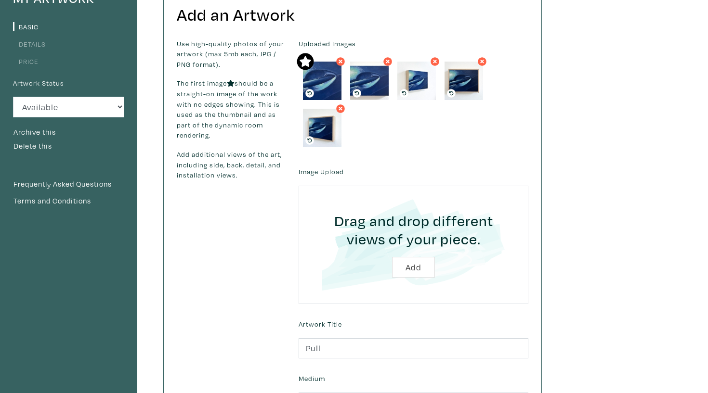
click at [39, 41] on link "Details" at bounding box center [29, 43] width 33 height 9
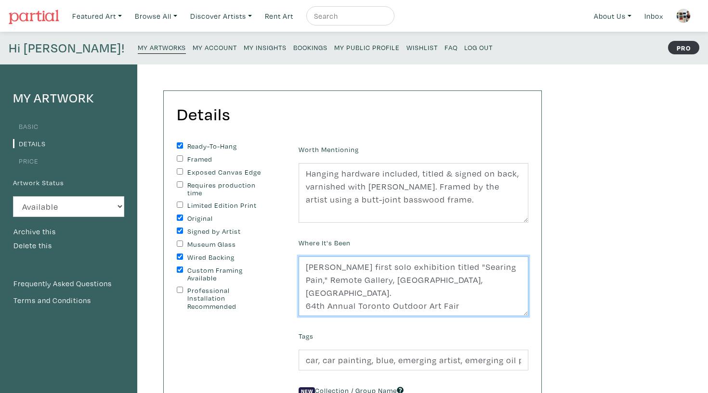
click at [484, 291] on textarea "Haley's first solo exhibition titled "Searing Pain," Remote Gallery, Toronto, O…" at bounding box center [413, 287] width 230 height 60
click at [435, 277] on textarea "Haley's first solo exhibition titled "Searing Pain," Remote Gallery, Toronto, O…" at bounding box center [413, 287] width 230 height 60
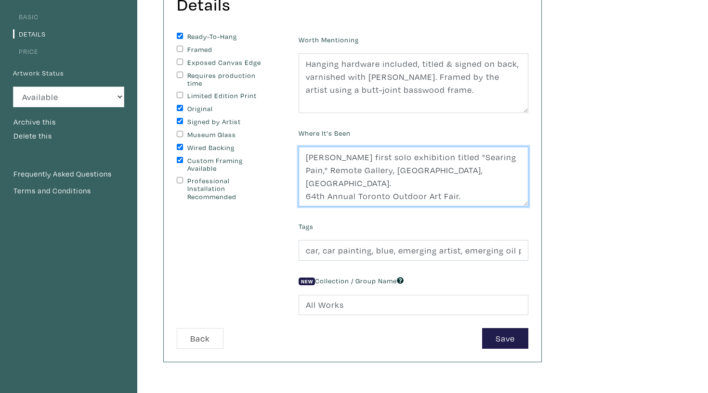
scroll to position [144, 0]
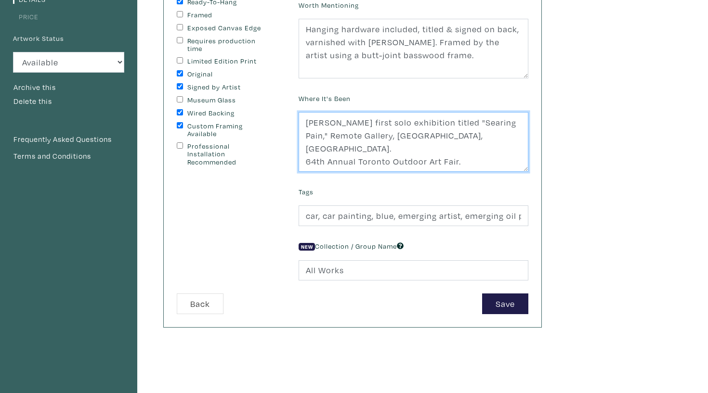
type textarea "Haley's first solo exhibition titled "Searing Pain," Remote Gallery, Toronto, O…"
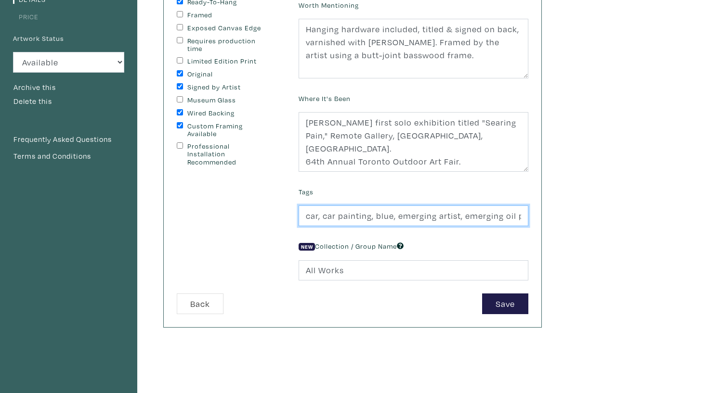
click at [323, 214] on input "car, car painting, blue, emerging artist, emerging oil painter, representationa…" at bounding box center [413, 216] width 230 height 21
paste input "Toronto,"
type input "car, Toronto, car painting, blue, emerging artist, emerging oil painter, repres…"
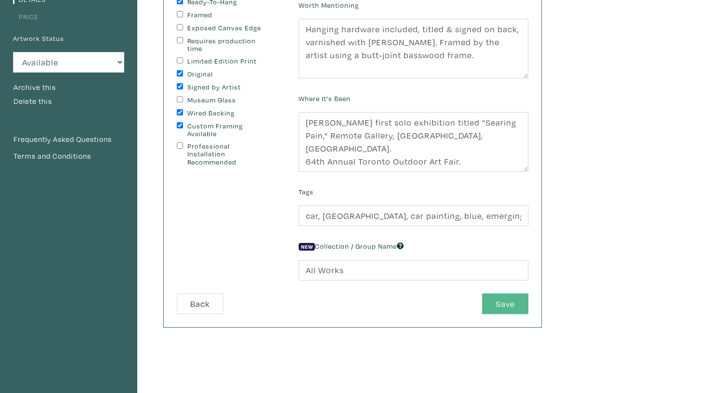
click at [507, 309] on button "Save" at bounding box center [505, 304] width 46 height 21
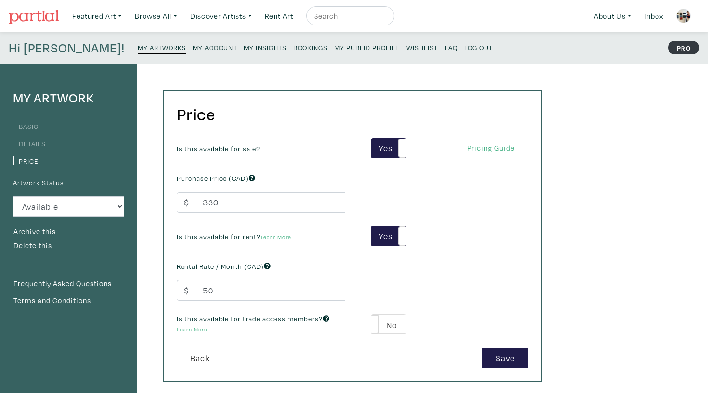
click at [115, 37] on div "Hi [PERSON_NAME]! My Artworks My Account My Insights Bookings My Public Profile…" at bounding box center [354, 48] width 708 height 33
click at [138, 43] on small "My Artworks" at bounding box center [162, 47] width 48 height 9
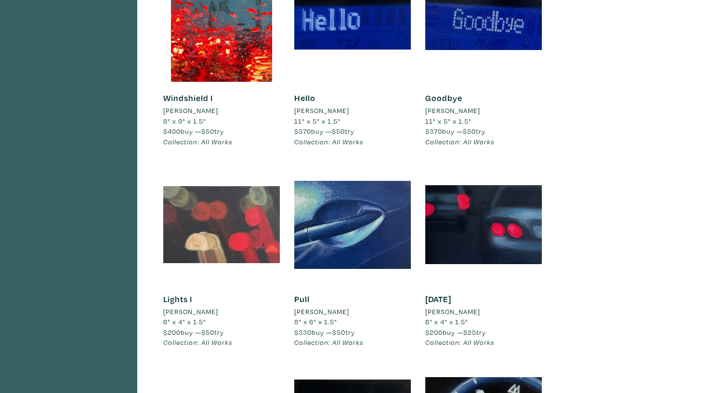
scroll to position [337, 0]
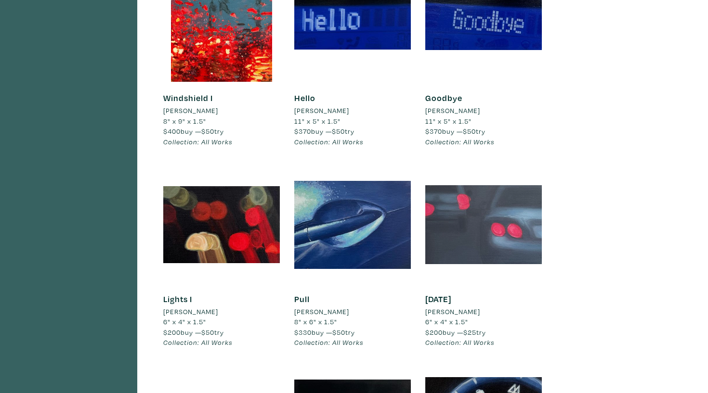
click at [507, 232] on div at bounding box center [483, 225] width 117 height 117
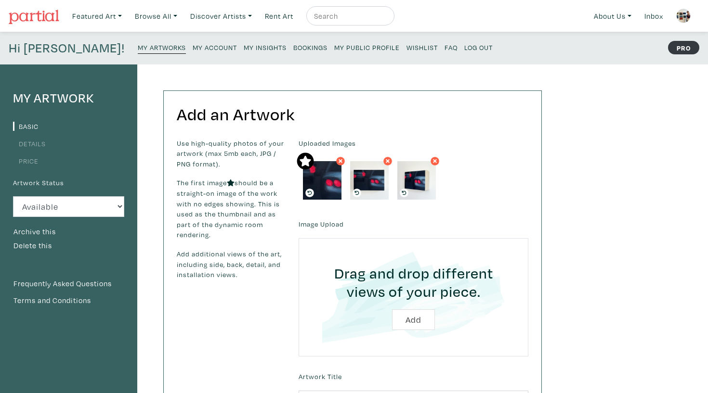
click at [39, 145] on link "Details" at bounding box center [29, 143] width 33 height 9
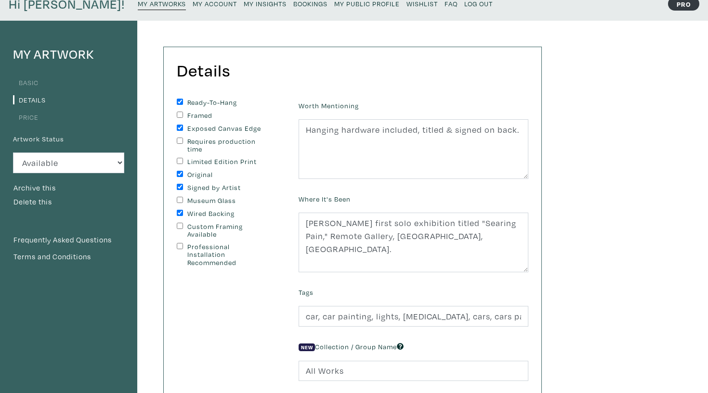
scroll to position [52, 0]
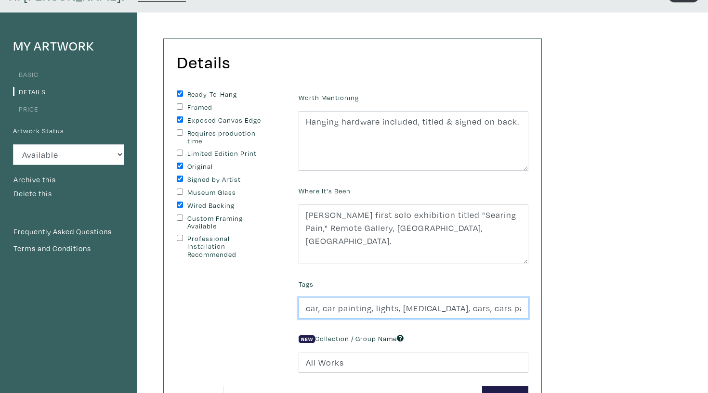
click at [375, 305] on input "car, car painting, lights, myopia, cars, cars painting, representational painti…" at bounding box center [413, 308] width 230 height 21
paste input "Toronto,"
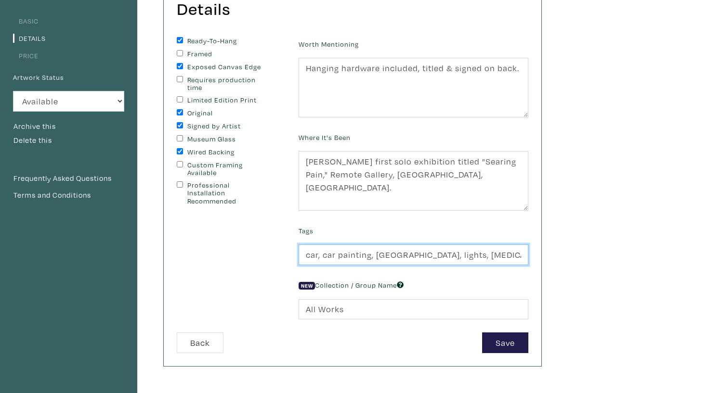
scroll to position [105, 0]
type input "car, car painting, Toronto, lights, myopia, cars, cars painting, representation…"
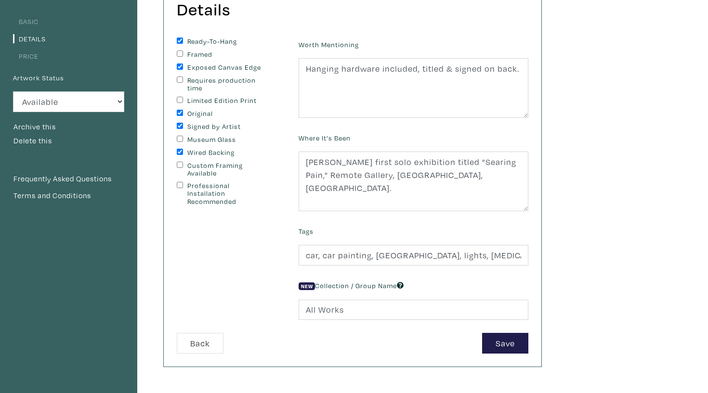
click at [502, 331] on div "Worth Mentioning Hanging hardware included, titled & signed on back. Where It's…" at bounding box center [413, 186] width 244 height 296
click at [503, 339] on button "Save" at bounding box center [505, 343] width 46 height 21
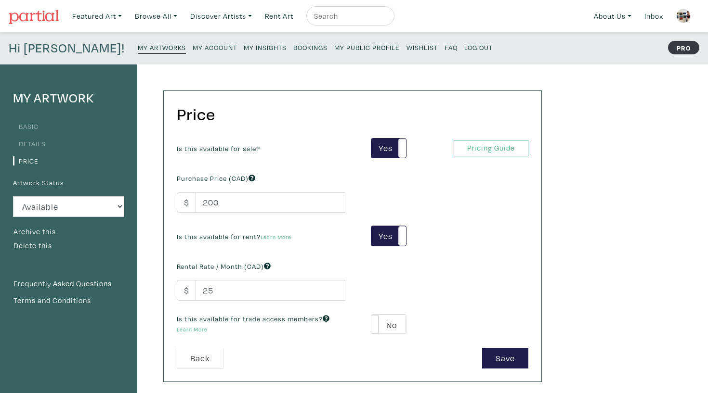
click at [138, 49] on small "My Artworks" at bounding box center [162, 47] width 48 height 9
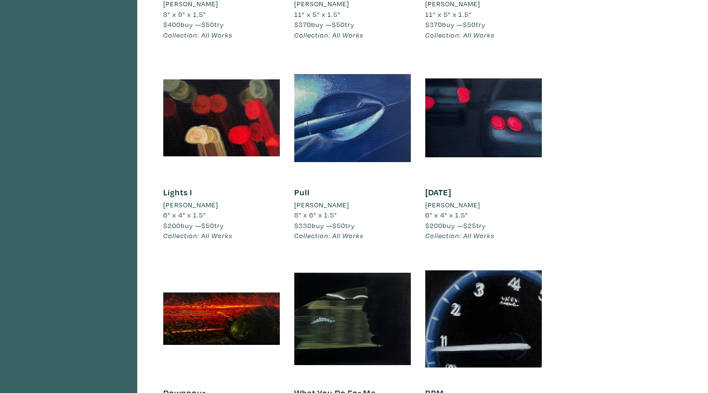
scroll to position [446, 0]
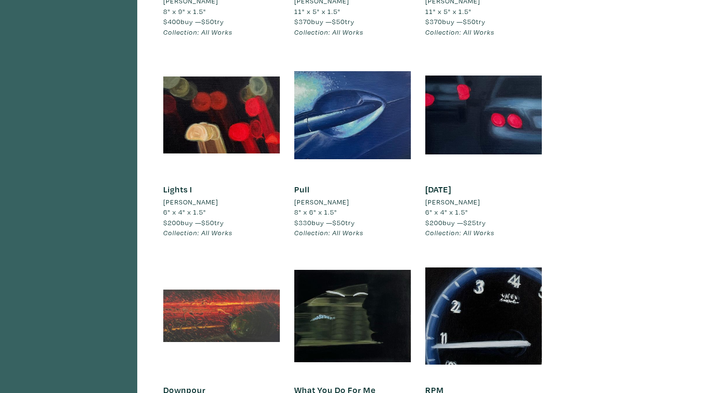
click at [235, 311] on div at bounding box center [221, 316] width 117 height 117
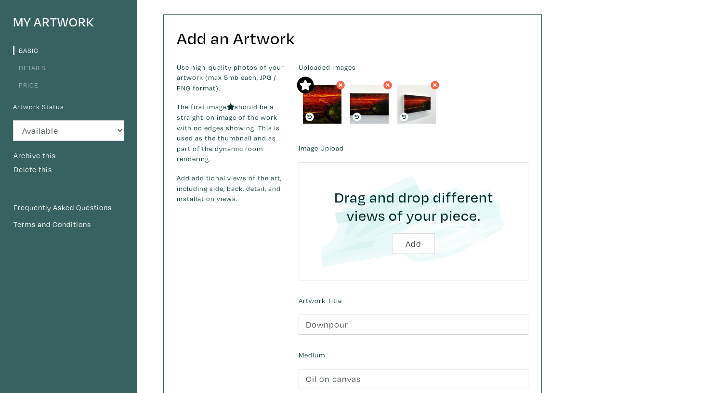
scroll to position [78, 0]
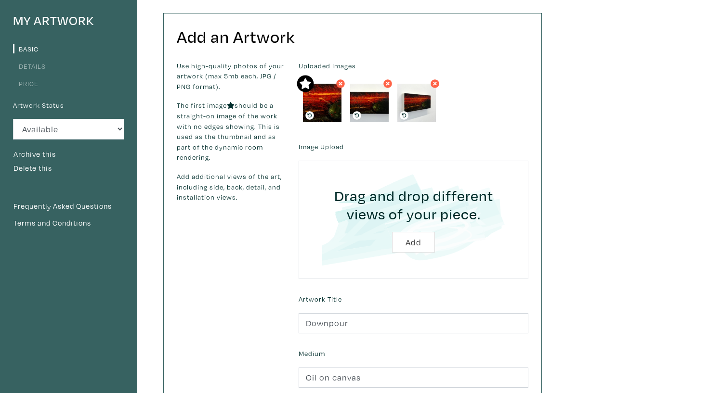
click at [33, 65] on link "Details" at bounding box center [29, 66] width 33 height 9
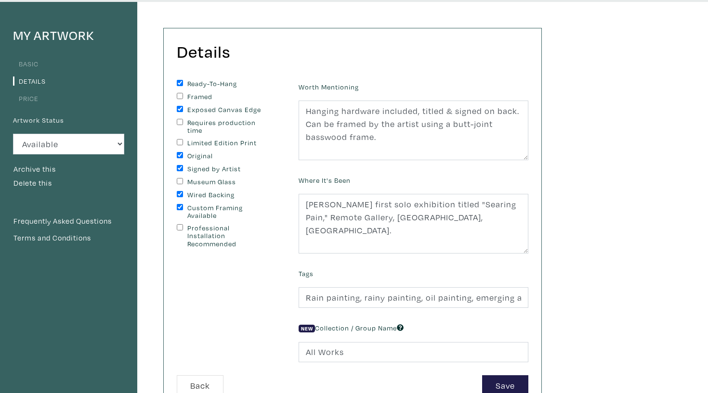
scroll to position [74, 0]
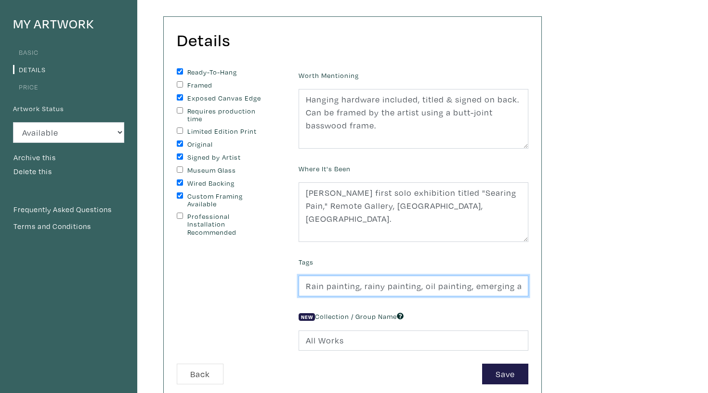
click at [362, 286] on input "Rain painting, rainy painting, oil painting, emerging artist, emerging painter,…" at bounding box center [413, 286] width 230 height 21
paste input "Toronto,"
click at [361, 283] on input "Rain painting,Toronto, rainy painting, oil painting, emerging artist, emerging …" at bounding box center [413, 286] width 230 height 21
type input "Rain painting, Toronto, rainy painting, oil painting, emerging artist, emerging…"
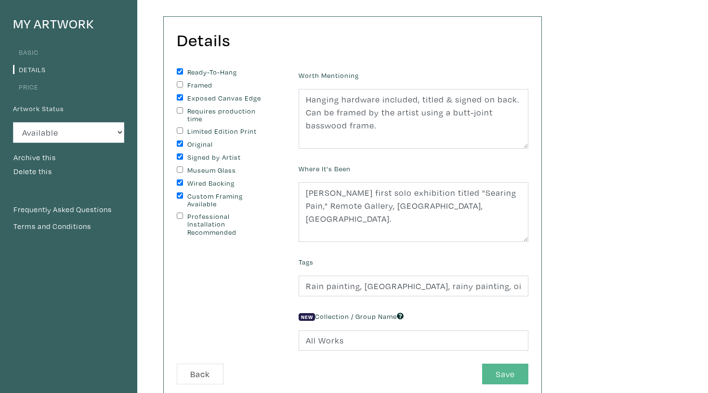
click at [514, 371] on button "Save" at bounding box center [505, 374] width 46 height 21
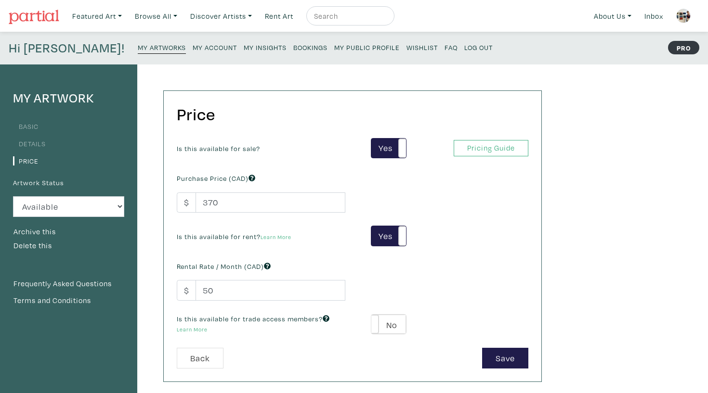
click at [138, 49] on small "My Artworks" at bounding box center [162, 47] width 48 height 9
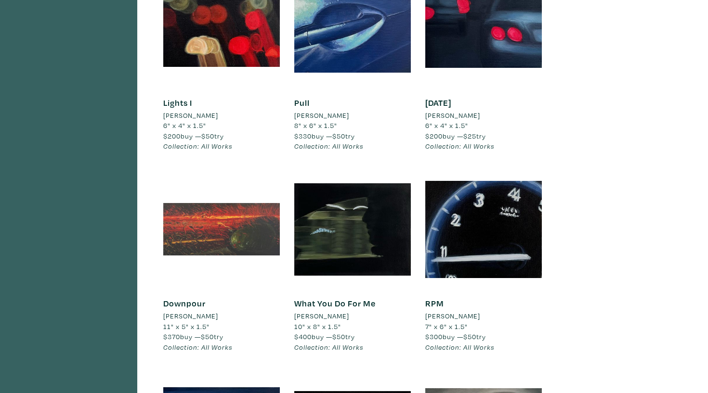
scroll to position [533, 0]
click at [224, 235] on div at bounding box center [221, 229] width 117 height 117
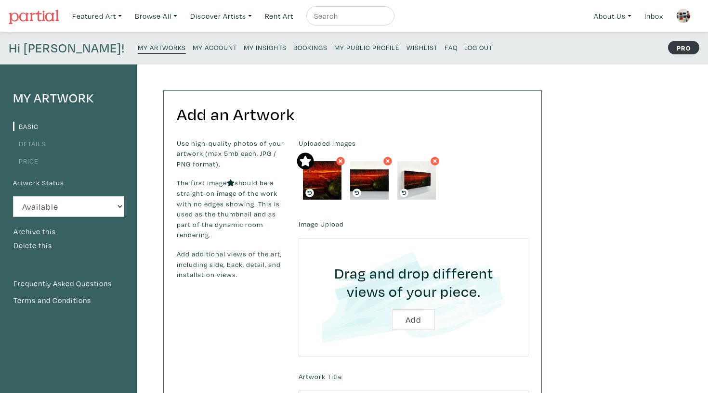
click at [40, 137] on li "Details" at bounding box center [68, 143] width 111 height 13
click at [32, 149] on li "Details" at bounding box center [68, 143] width 111 height 13
click at [32, 144] on link "Details" at bounding box center [29, 143] width 33 height 9
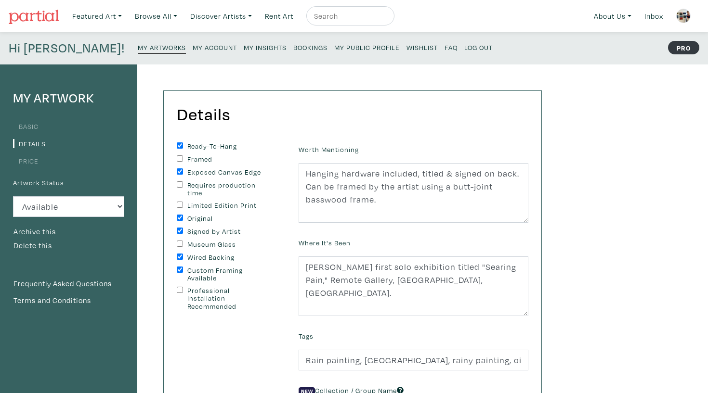
click at [101, 37] on div "Hi [PERSON_NAME]! My Artworks My Account My Insights Bookings My Public Profile…" at bounding box center [354, 48] width 708 height 33
click at [138, 49] on small "My Artworks" at bounding box center [162, 47] width 48 height 9
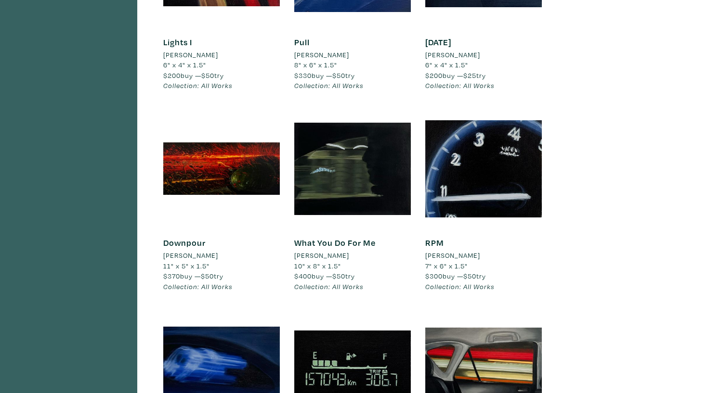
scroll to position [609, 0]
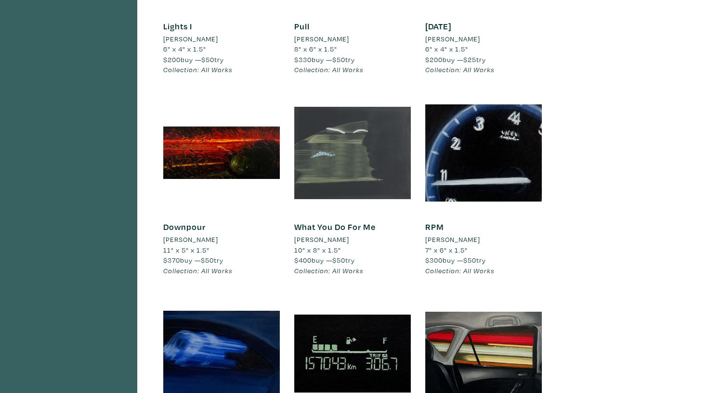
click at [358, 134] on div at bounding box center [352, 153] width 117 height 117
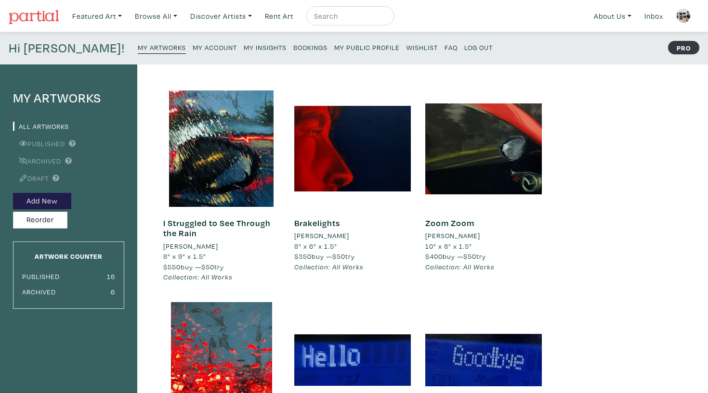
scroll to position [0, 0]
click at [334, 49] on small "My Public Profile" at bounding box center [366, 47] width 65 height 9
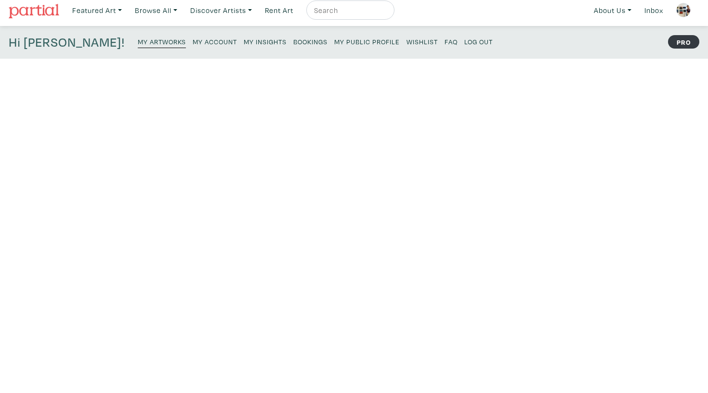
scroll to position [6, 0]
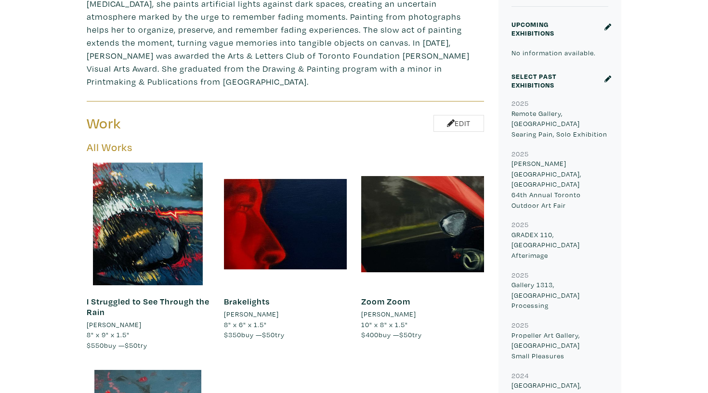
scroll to position [492, 0]
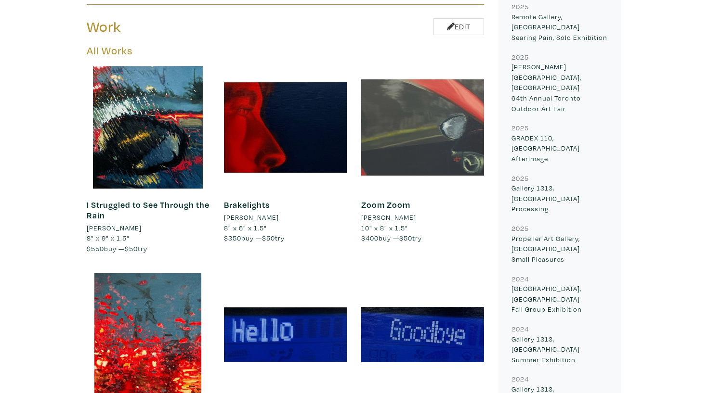
click at [389, 149] on div at bounding box center [422, 127] width 123 height 123
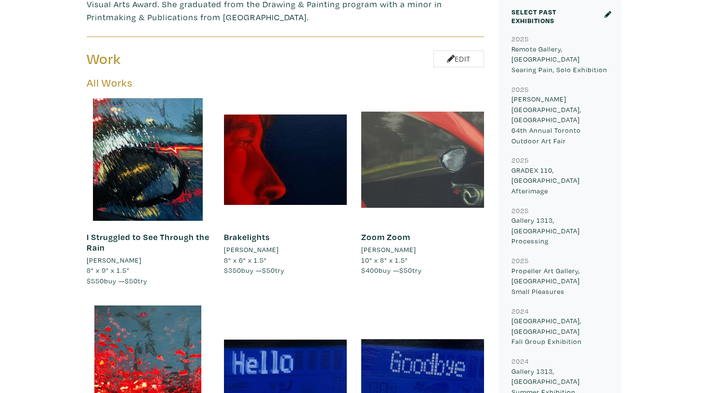
scroll to position [461, 0]
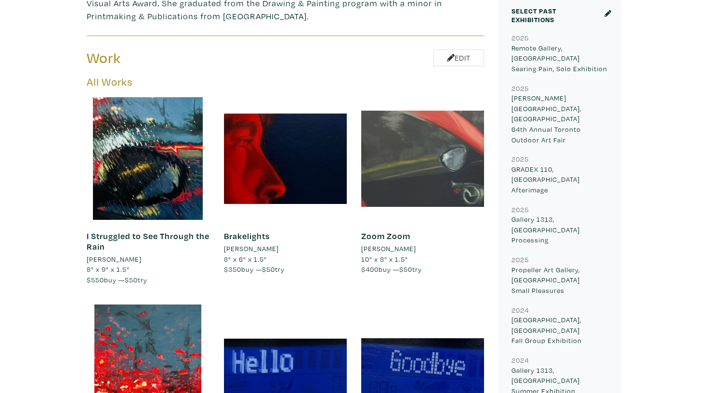
click at [433, 117] on div at bounding box center [422, 158] width 123 height 123
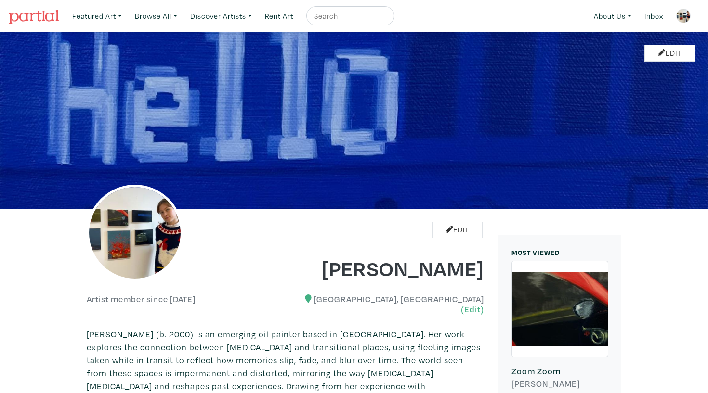
scroll to position [0, 0]
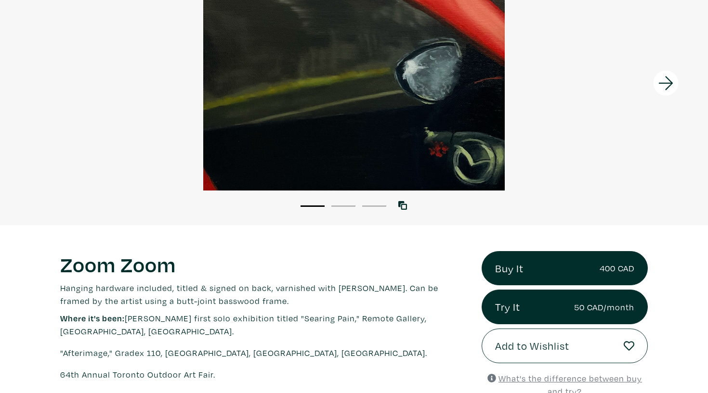
scroll to position [280, 0]
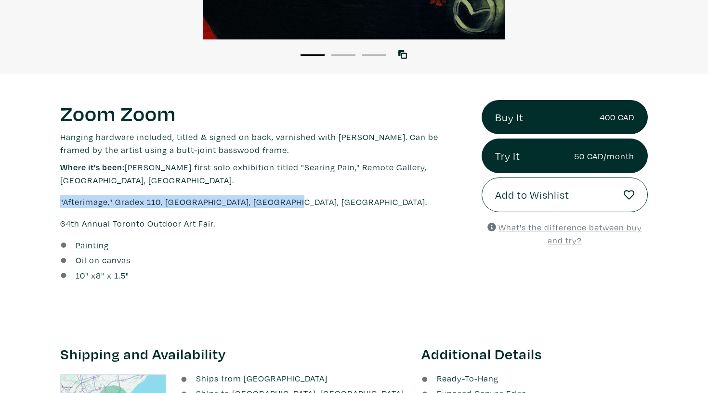
drag, startPoint x: 295, startPoint y: 188, endPoint x: 44, endPoint y: 188, distance: 250.8
copy p ""Afterimage," Gradex 110, OCAD University, Toronto, ON."
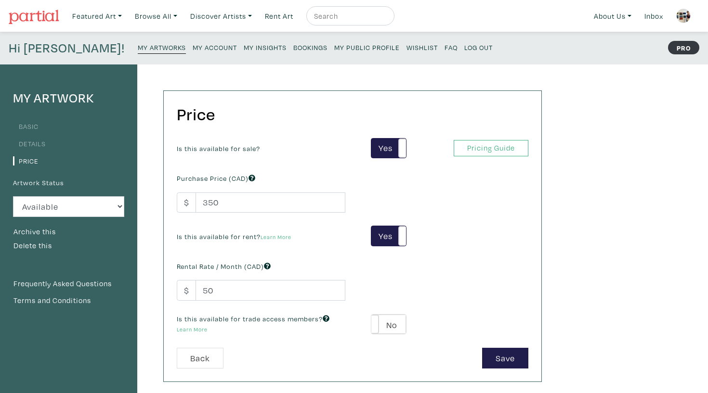
click at [41, 142] on link "Details" at bounding box center [29, 143] width 33 height 9
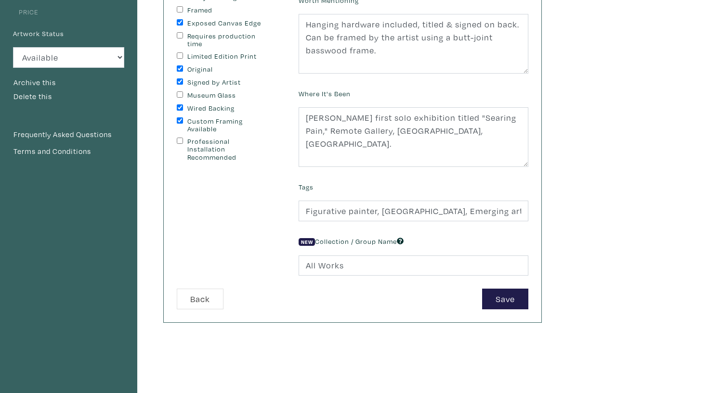
scroll to position [166, 0]
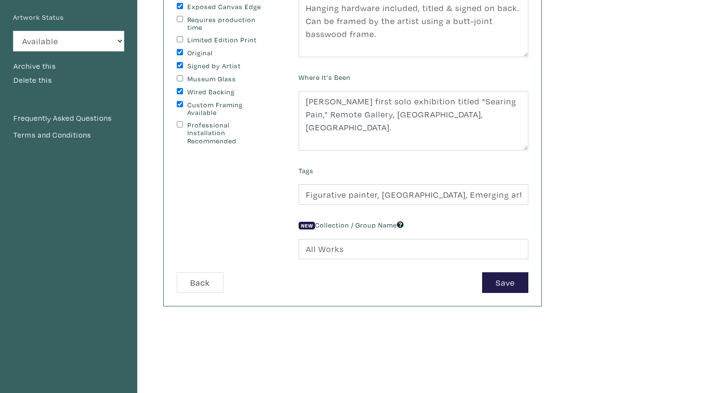
click at [497, 295] on div "Details You can change this at anytime. Ready-To-Hang Framed Exposed Canvas Edg…" at bounding box center [352, 115] width 377 height 380
click at [497, 286] on button "Save" at bounding box center [505, 282] width 46 height 21
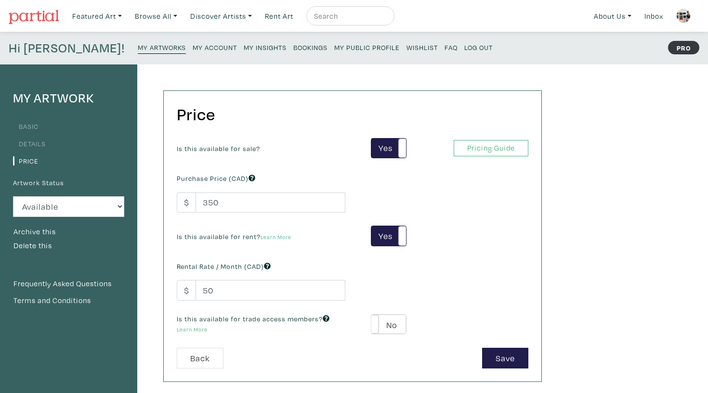
click at [138, 47] on small "My Artworks" at bounding box center [162, 47] width 48 height 9
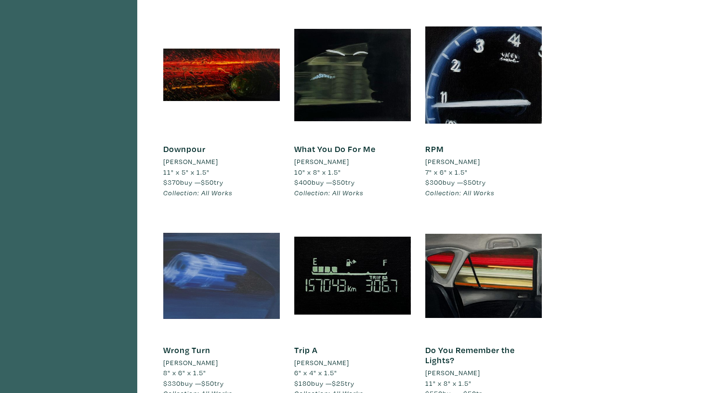
scroll to position [624, 0]
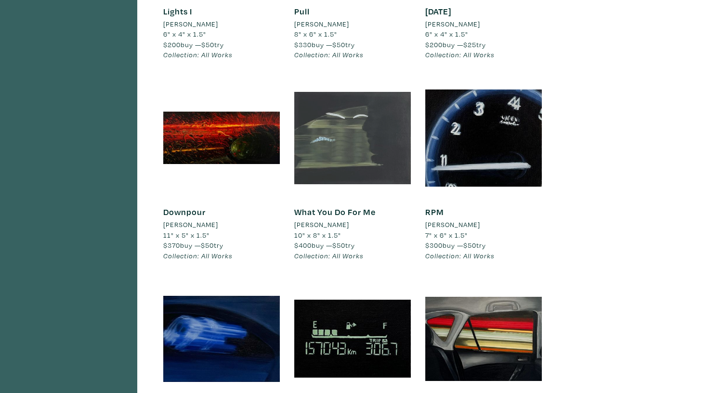
click at [374, 123] on div at bounding box center [352, 138] width 117 height 117
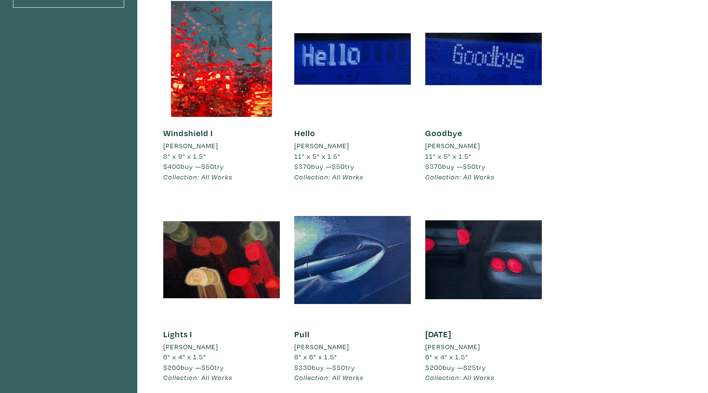
scroll to position [272, 0]
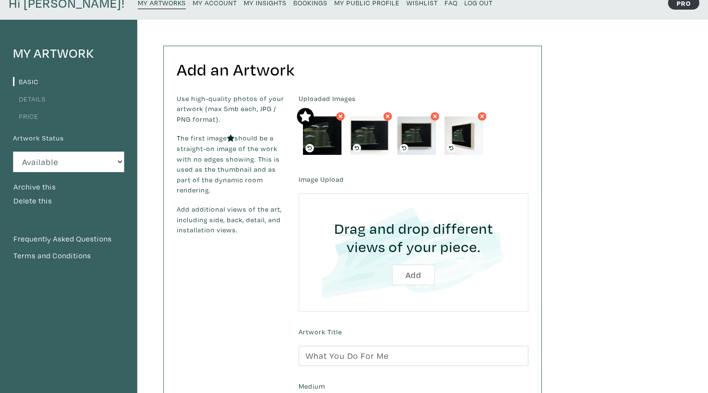
scroll to position [7, 0]
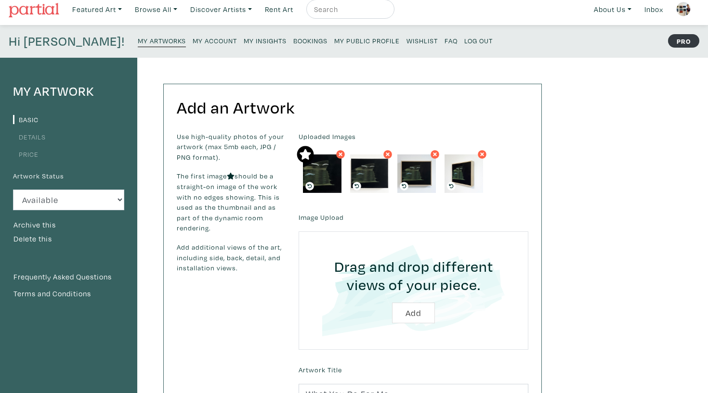
click at [28, 136] on link "Details" at bounding box center [29, 136] width 33 height 9
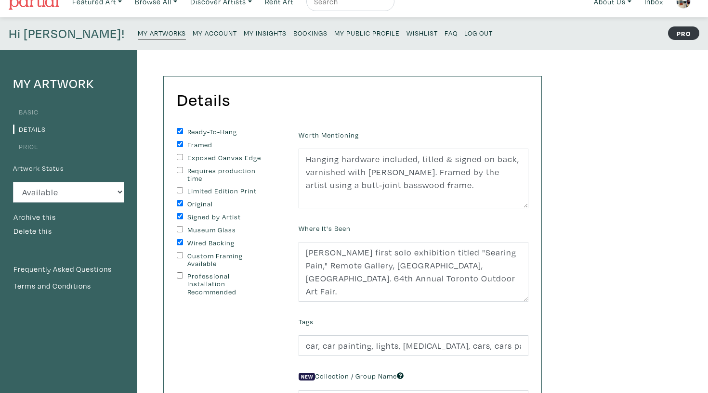
scroll to position [16, 0]
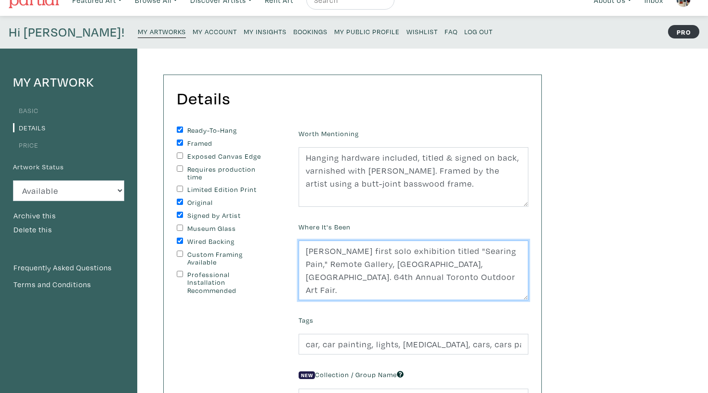
click at [403, 265] on textarea "Haley's first solo exhibition titled "Searing Pain," Remote Gallery, Toronto, O…" at bounding box center [413, 271] width 230 height 60
click at [423, 260] on textarea "Haley's first solo exhibition titled "Searing Pain," Remote Gallery, Toronto, O…" at bounding box center [413, 271] width 230 height 60
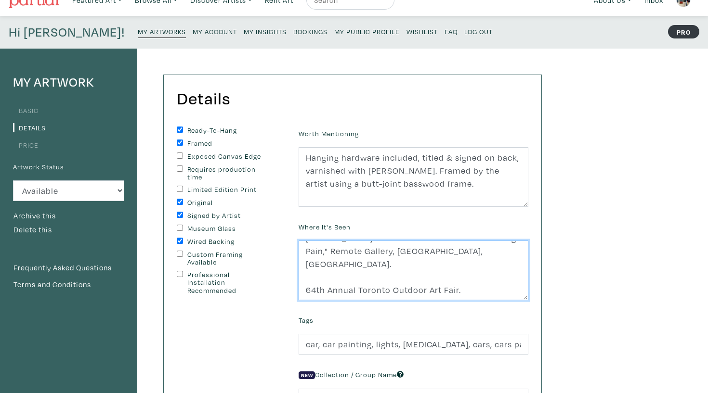
paste textarea ""Afterimage," Gradex 110, OCAD University, Toronto, ON."
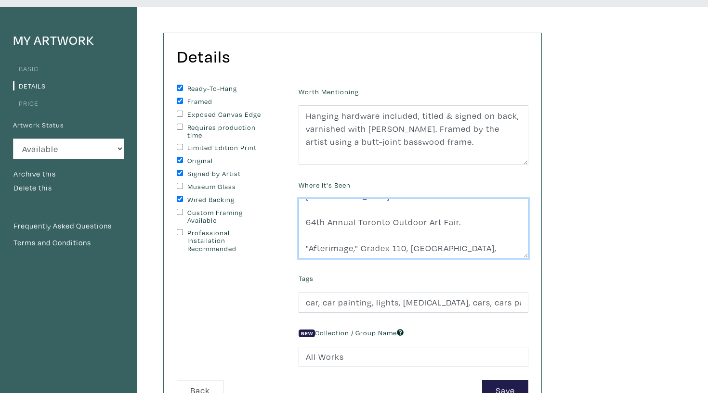
scroll to position [96, 0]
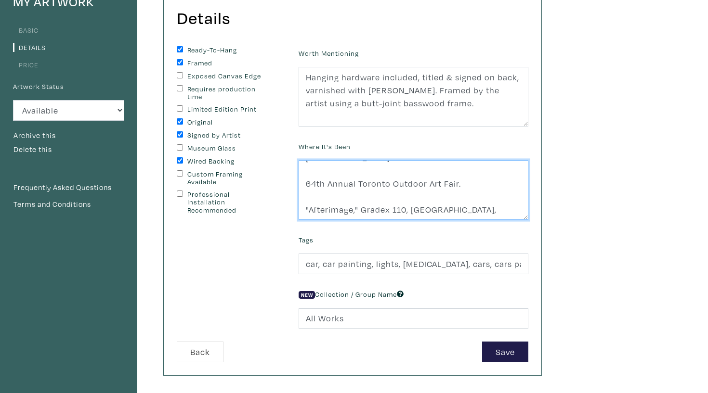
type textarea "Haley's first solo exhibition titled "Searing Pain," Remote Gallery, Toronto, O…"
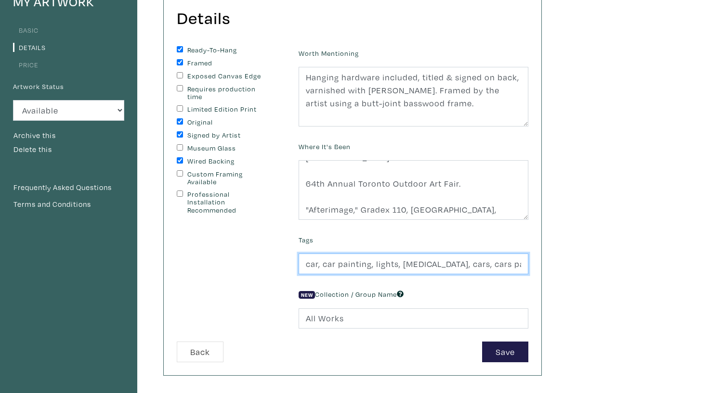
click at [374, 263] on input "car, car painting, lights, myopia, cars, cars painting, representational painti…" at bounding box center [413, 264] width 230 height 21
click at [386, 261] on input "car, car painting, Toronto, lights, myopia, cars, cars painting, representation…" at bounding box center [413, 264] width 230 height 21
type input "car, car painting, Toronto, lights, myopia, cars, cars painting, representation…"
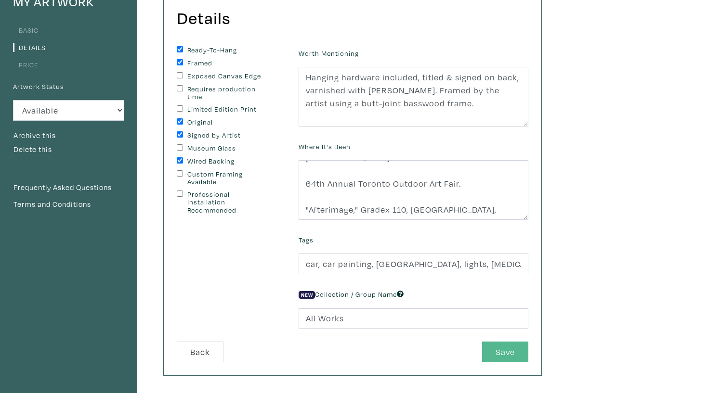
click at [518, 358] on button "Save" at bounding box center [505, 352] width 46 height 21
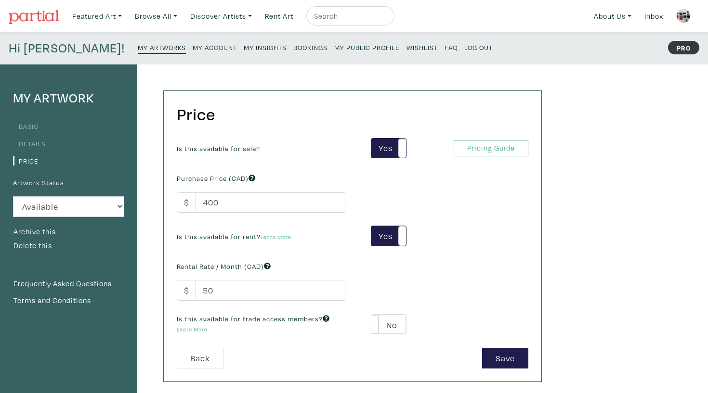
click at [138, 51] on small "My Artworks" at bounding box center [162, 47] width 48 height 9
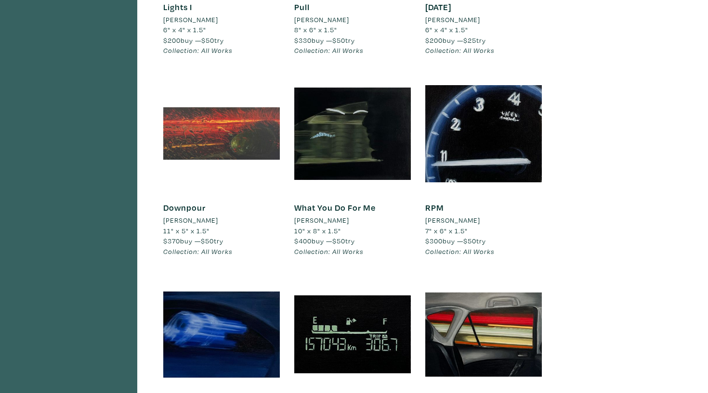
scroll to position [671, 0]
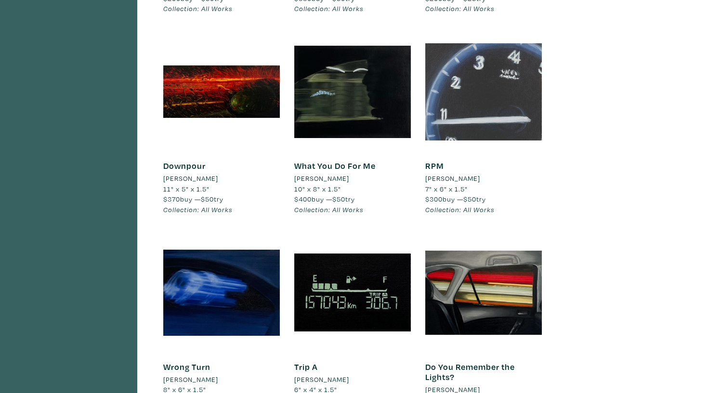
click at [491, 86] on div at bounding box center [483, 92] width 117 height 117
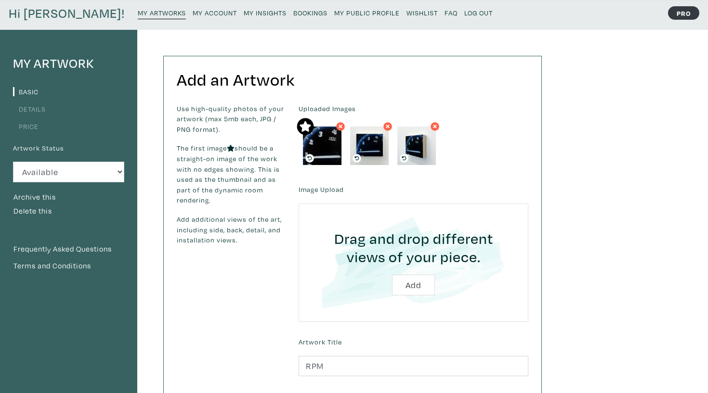
scroll to position [15, 0]
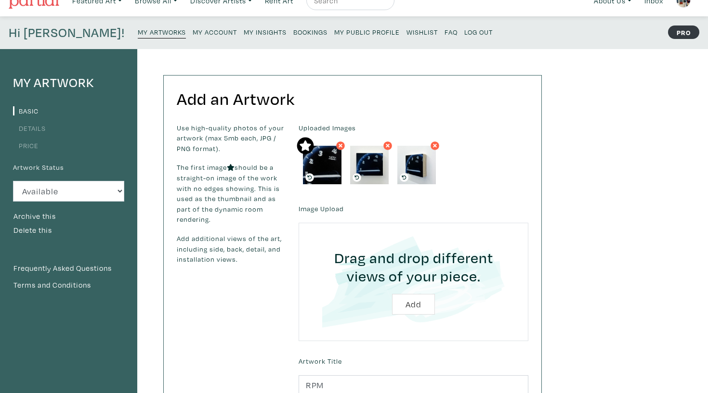
click at [32, 129] on link "Details" at bounding box center [29, 128] width 33 height 9
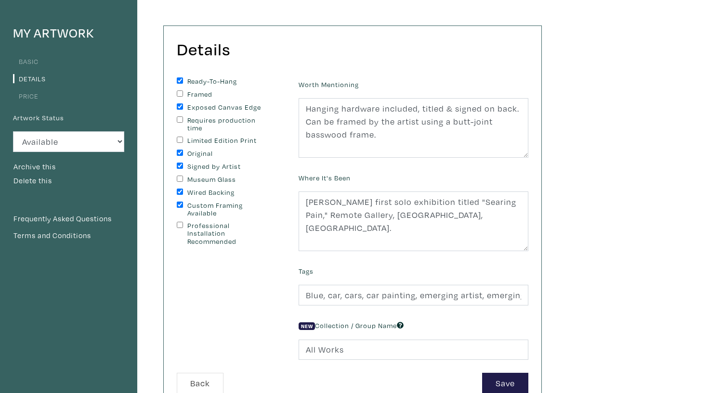
scroll to position [65, 0]
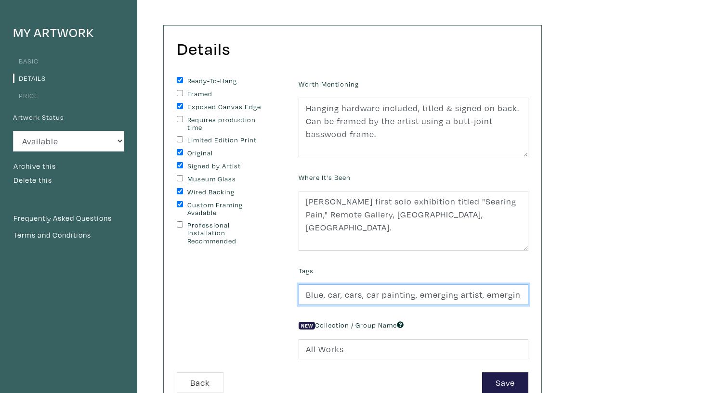
click at [365, 294] on input "Blue, car, cars, car painting, emerging artist, emerging painter, ocadu alumni,…" at bounding box center [413, 295] width 230 height 21
paste input "Toronto"
type input "Blue, car, cars, Toronto, car painting, emerging artist, emerging painter, ocad…"
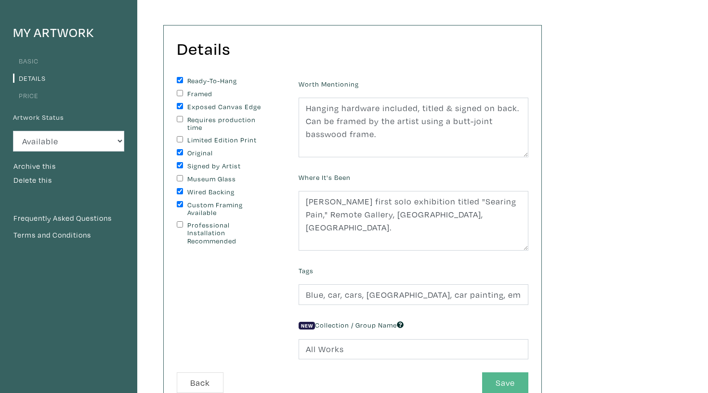
click at [507, 375] on button "Save" at bounding box center [505, 383] width 46 height 21
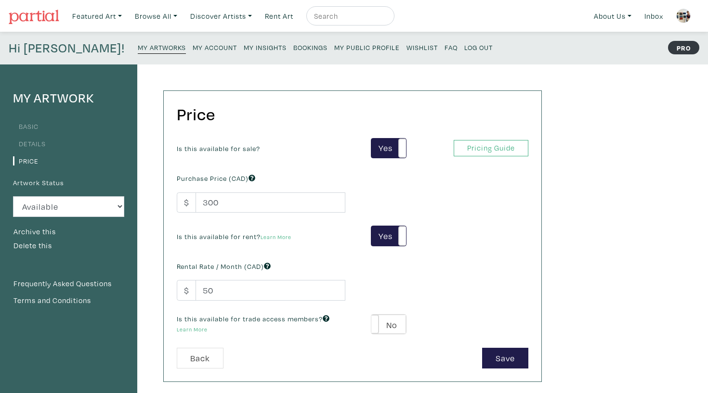
click at [138, 46] on small "My Artworks" at bounding box center [162, 47] width 48 height 9
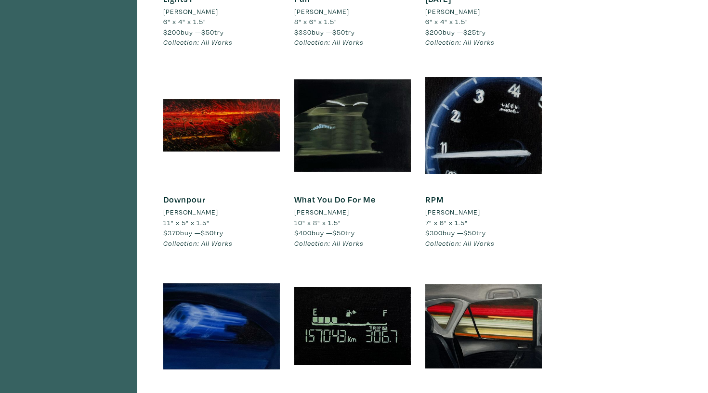
scroll to position [743, 0]
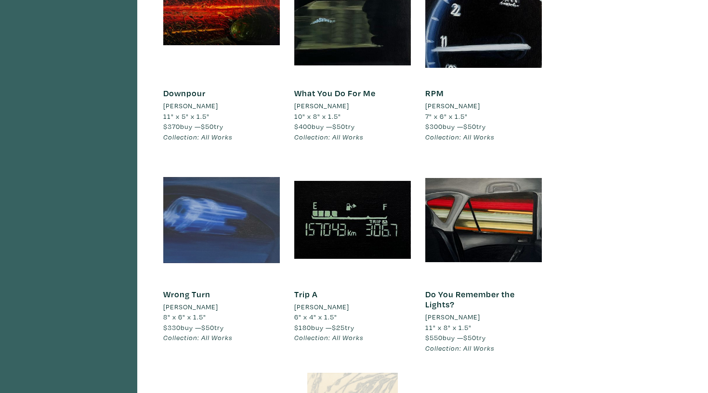
click at [226, 204] on div at bounding box center [221, 220] width 117 height 117
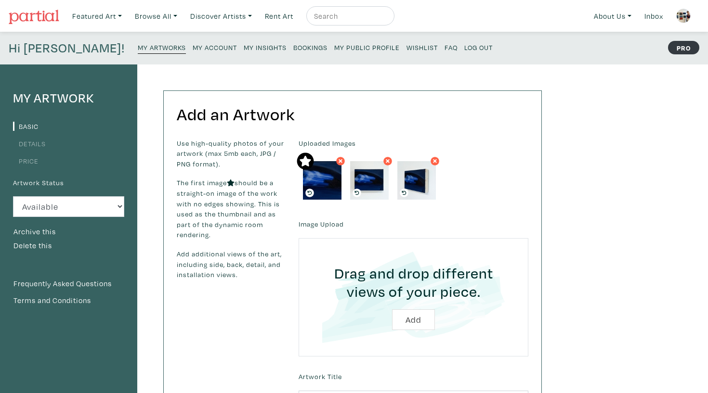
click at [36, 151] on ul "Basic Details Price" at bounding box center [68, 143] width 111 height 48
click at [37, 143] on link "Details" at bounding box center [29, 143] width 33 height 9
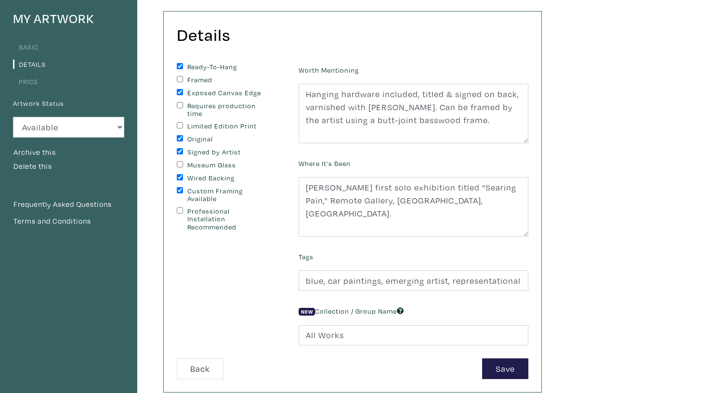
scroll to position [82, 0]
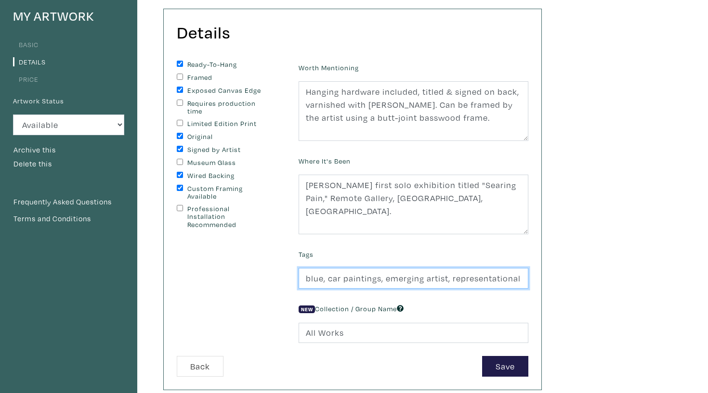
click at [327, 277] on input "blue, car paintings, emerging artist, representational oil painter" at bounding box center [413, 278] width 230 height 21
paste input "Toronto"
type input "blue, Toronto, car paintings, emerging artist, representational oil painter"
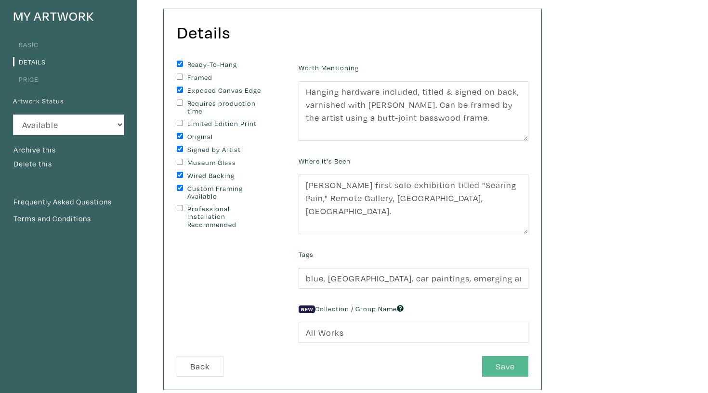
click at [491, 363] on button "Save" at bounding box center [505, 366] width 46 height 21
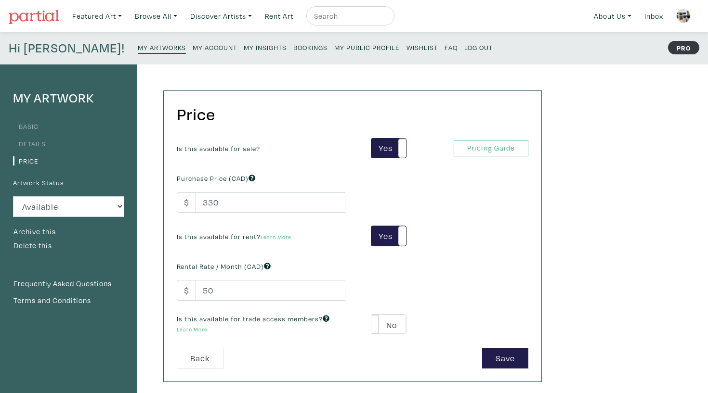
click at [138, 51] on link "My Artworks" at bounding box center [162, 46] width 48 height 13
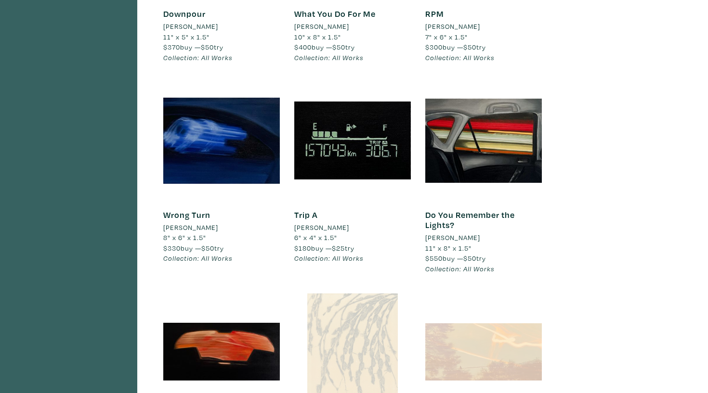
scroll to position [829, 0]
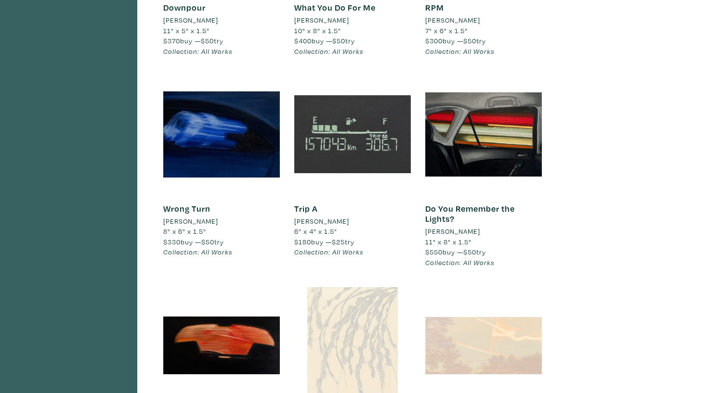
click at [384, 133] on div at bounding box center [352, 134] width 117 height 117
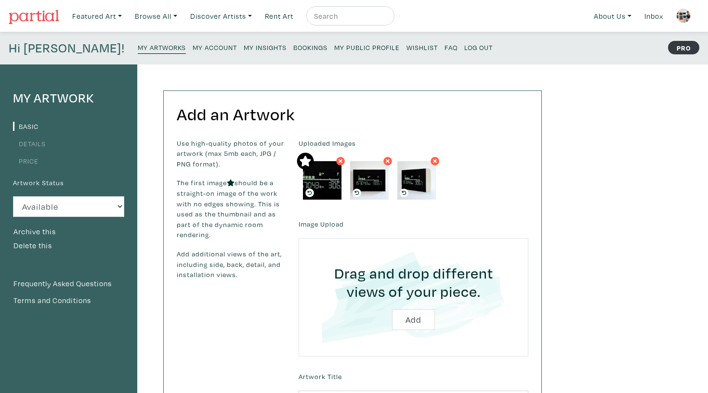
scroll to position [1, 0]
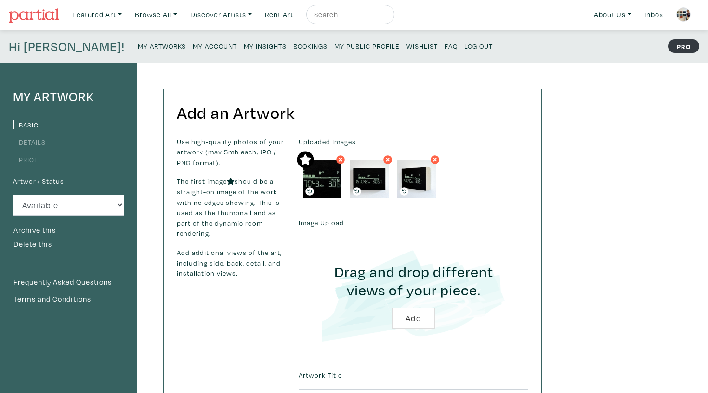
click at [28, 139] on link "Details" at bounding box center [29, 142] width 33 height 9
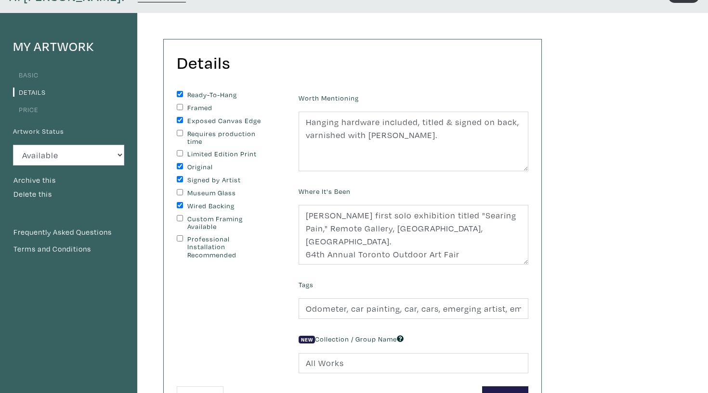
scroll to position [58, 0]
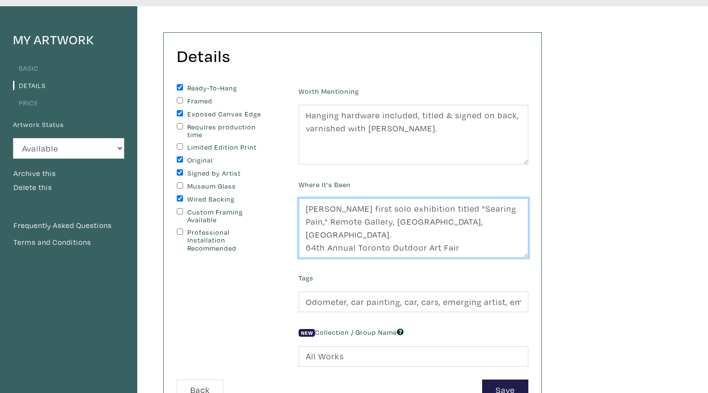
click at [465, 237] on textarea "Haley's first solo exhibition titled "Searing Pain," Remote Gallery, Toronto, O…" at bounding box center [413, 228] width 230 height 60
type textarea "Haley's first solo exhibition titled "Searing Pain," Remote Gallery, Toronto, O…"
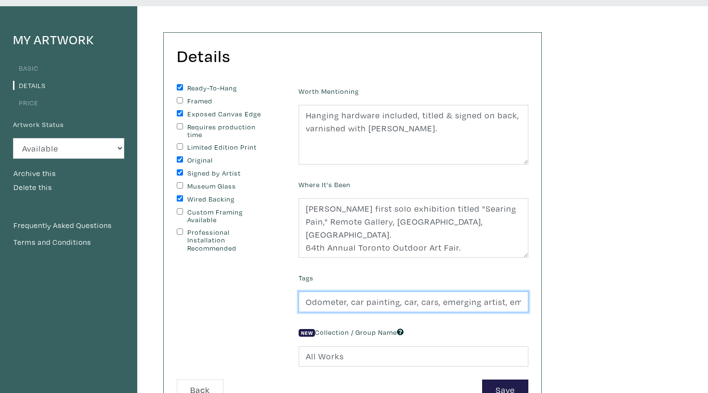
click at [349, 299] on input "Odometer, car painting, car, cars, emerging artist, emerging painter, represent…" at bounding box center [413, 302] width 230 height 21
paste input "Toronto"
type input "Odometer, Toronto, car painting, car, cars, emerging artist, emerging painter, …"
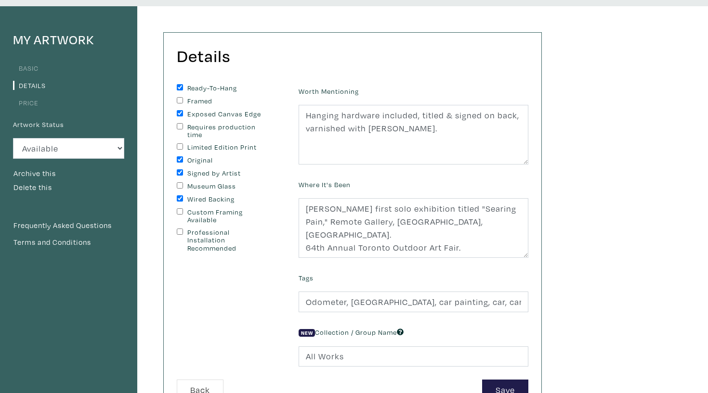
click at [503, 375] on div "Worth Mentioning Hanging hardware included, titled & signed on back, varnished …" at bounding box center [413, 232] width 244 height 296
click at [505, 380] on button "Save" at bounding box center [505, 390] width 46 height 21
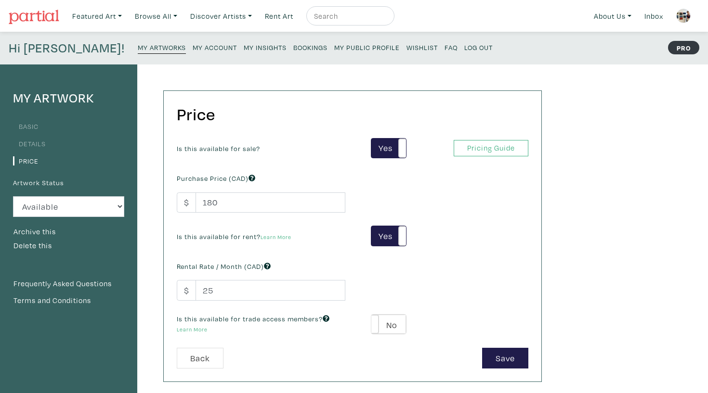
click at [138, 50] on small "My Artworks" at bounding box center [162, 47] width 48 height 9
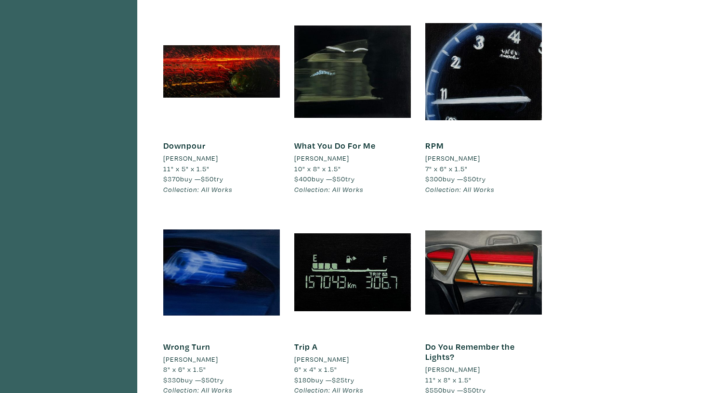
scroll to position [693, 0]
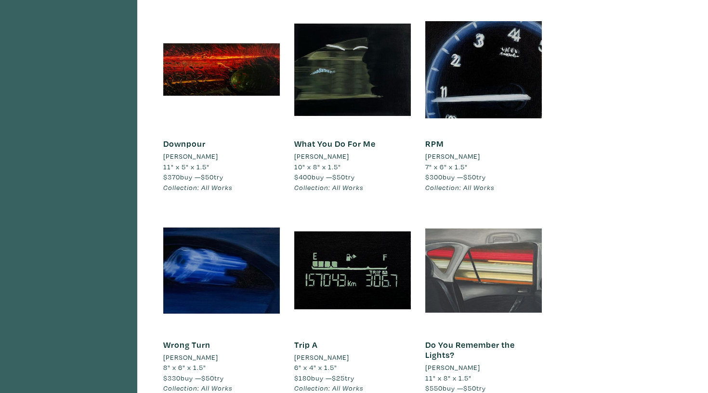
click at [496, 247] on div at bounding box center [483, 270] width 117 height 117
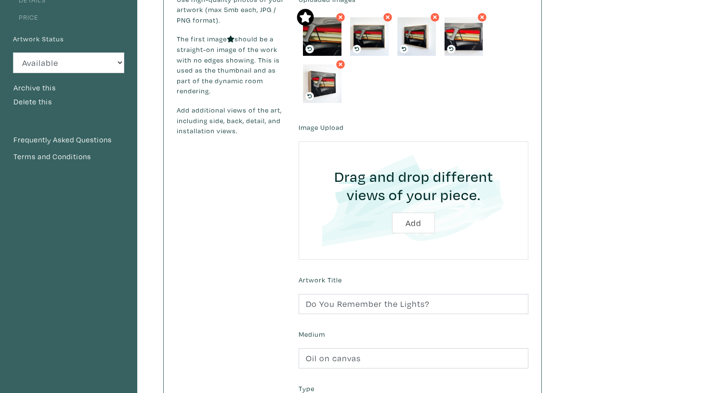
scroll to position [112, 0]
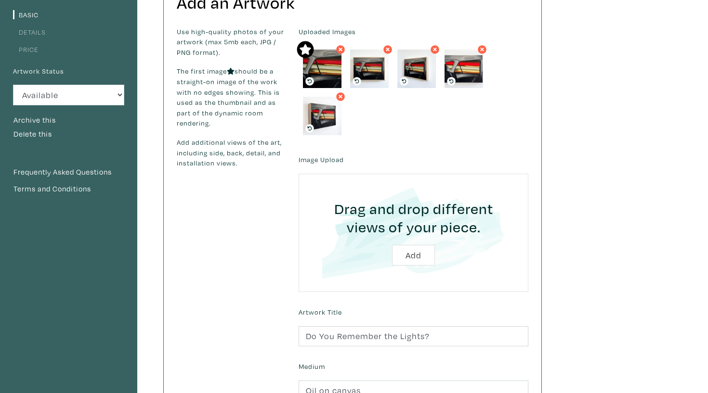
click at [33, 30] on link "Details" at bounding box center [29, 31] width 33 height 9
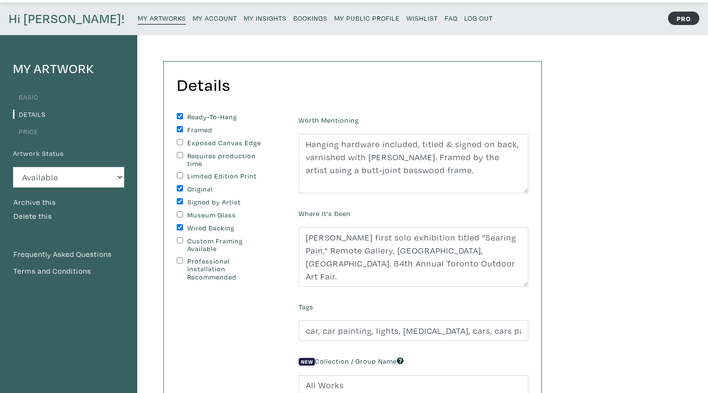
scroll to position [31, 0]
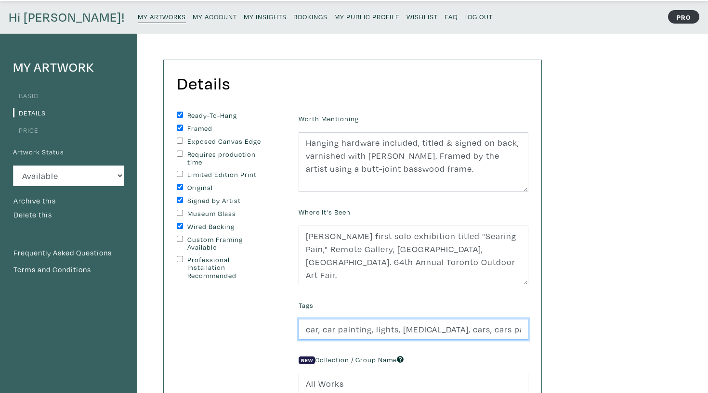
click at [320, 329] on input "car, car painting, lights, [MEDICAL_DATA], cars, cars painting, representationa…" at bounding box center [413, 329] width 230 height 21
click at [323, 328] on input "car, car painting, lights, [MEDICAL_DATA], cars, cars painting, representationa…" at bounding box center [413, 329] width 230 height 21
paste input "[GEOGRAPHIC_DATA]"
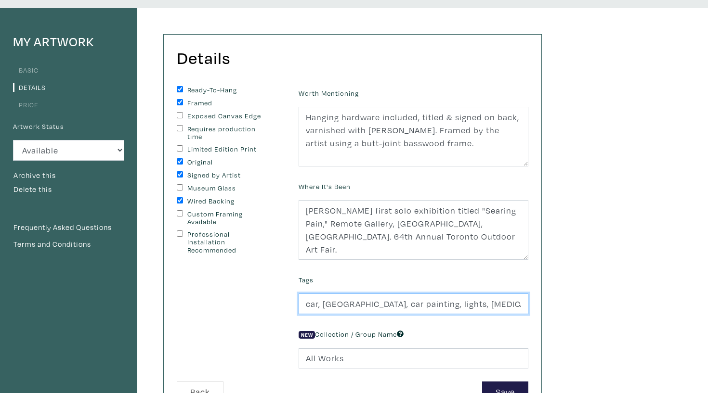
scroll to position [58, 0]
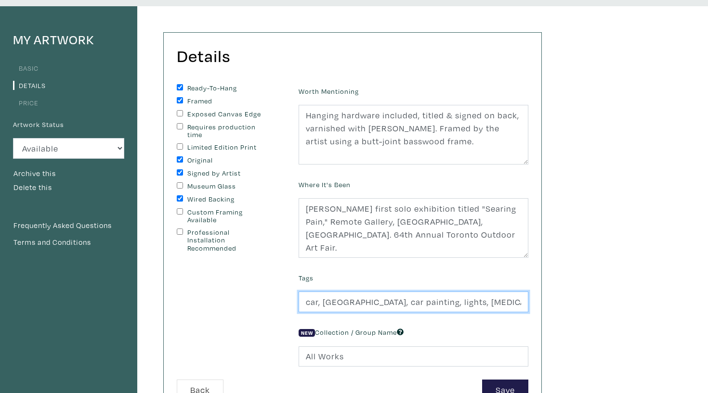
type input "car, [GEOGRAPHIC_DATA], car painting, lights, [MEDICAL_DATA], cars, cars painti…"
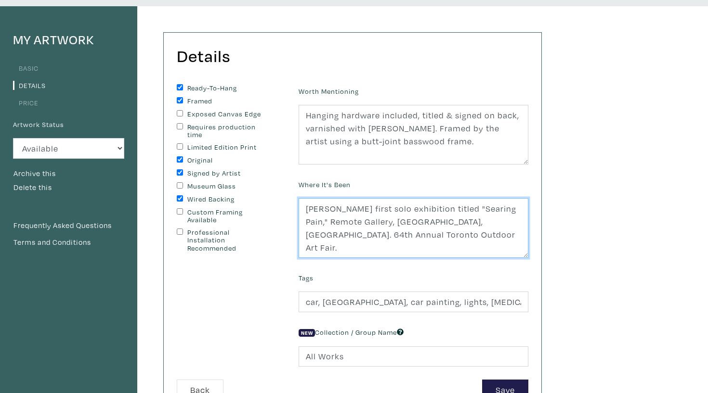
click at [422, 220] on textarea "[PERSON_NAME] first solo exhibition titled "Searing Pain," Remote Gallery, [GEO…" at bounding box center [413, 228] width 230 height 60
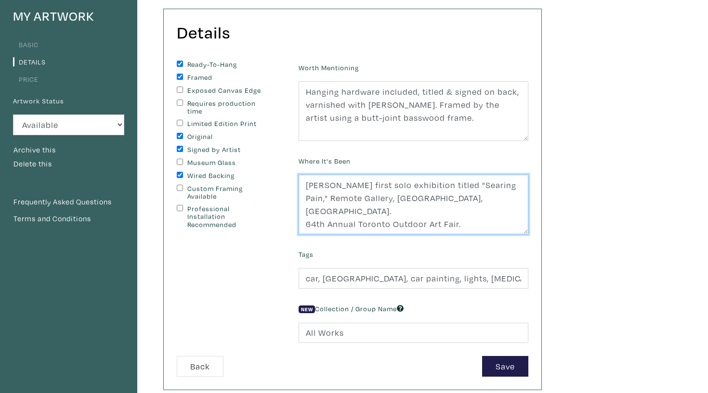
scroll to position [90, 0]
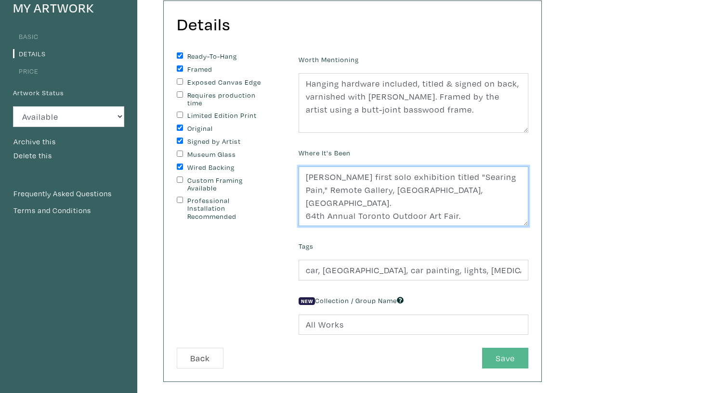
type textarea "[PERSON_NAME] first solo exhibition titled "Searing Pain," Remote Gallery, [GEO…"
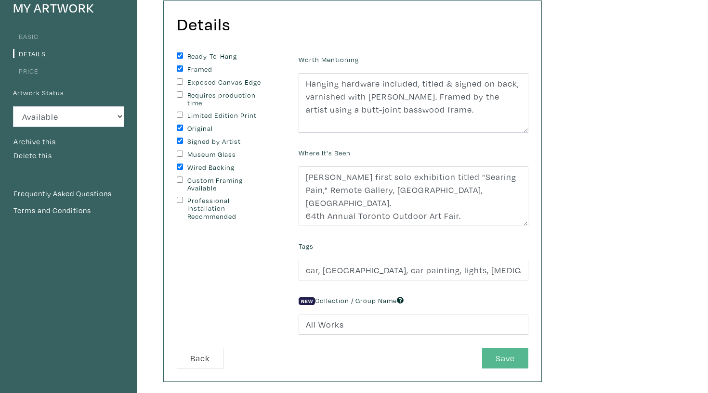
click at [507, 355] on button "Save" at bounding box center [505, 358] width 46 height 21
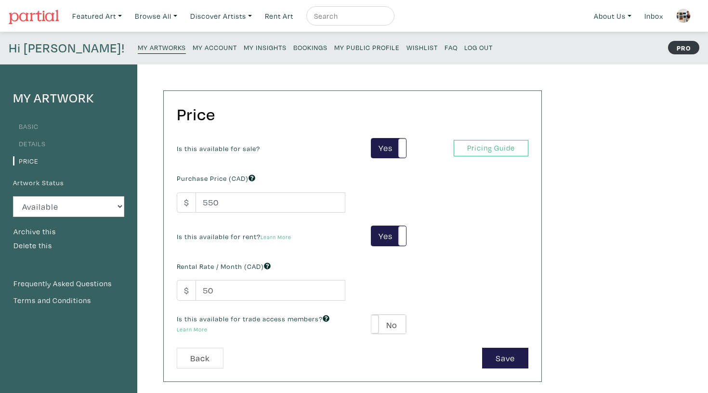
click at [138, 42] on link "My Artworks" at bounding box center [162, 46] width 48 height 13
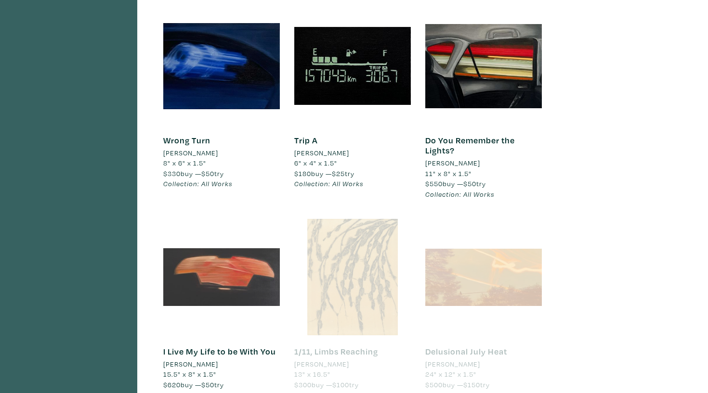
scroll to position [898, 0]
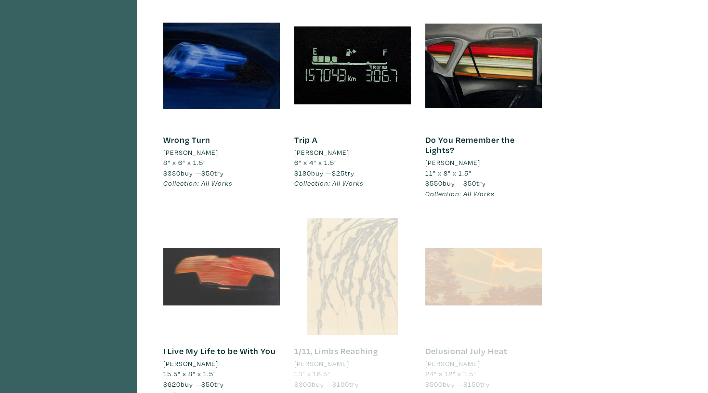
click at [243, 271] on div at bounding box center [221, 277] width 117 height 117
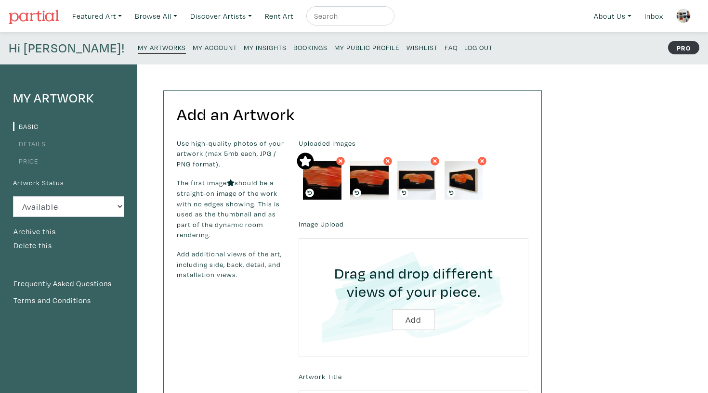
click at [29, 142] on link "Details" at bounding box center [29, 143] width 33 height 9
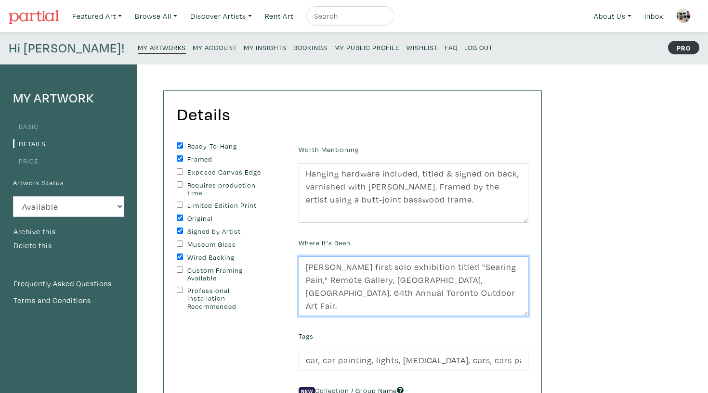
click at [422, 277] on textarea "Haley's first solo exhibition titled "Searing Pain," Remote Gallery, Toronto, O…" at bounding box center [413, 287] width 230 height 60
click at [473, 313] on textarea "Haley's first solo exhibition titled "Searing Pain," Remote Gallery, Toronto, O…" at bounding box center [413, 287] width 230 height 60
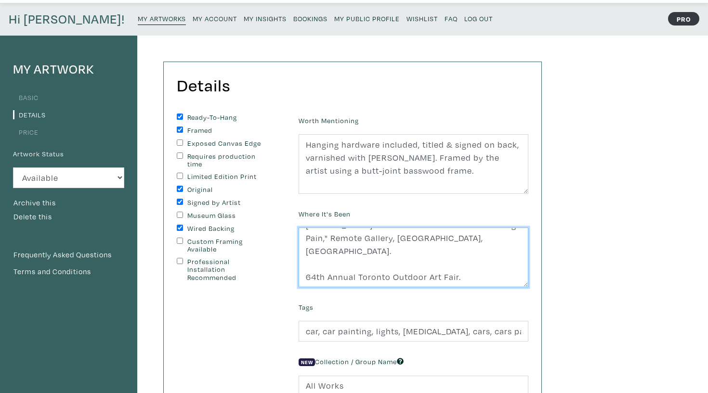
scroll to position [51, 0]
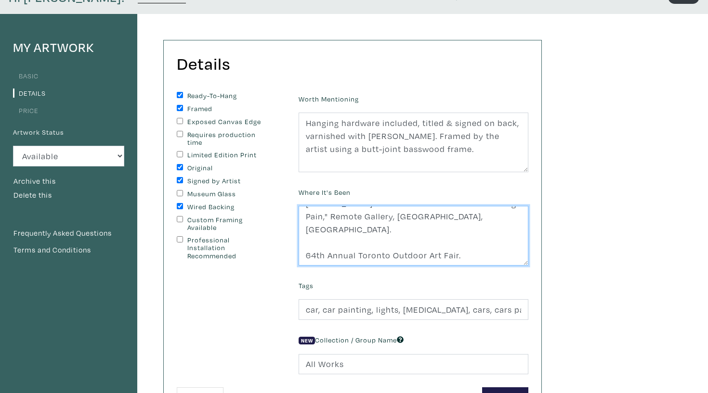
type textarea "Haley's first solo exhibition titled "Searing Pain," Remote Gallery, Toronto, O…"
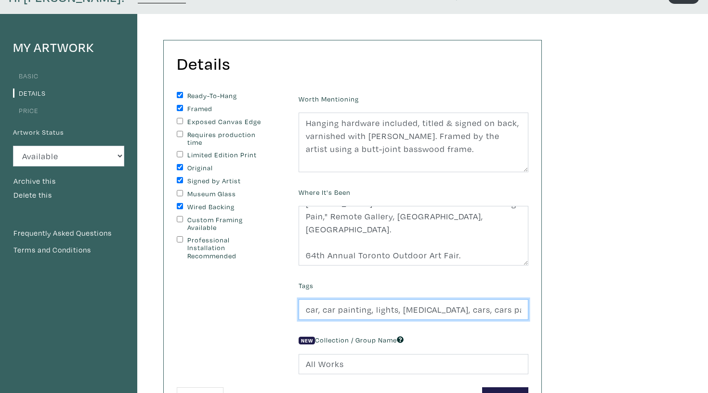
click at [320, 308] on input "car, car painting, lights, myopia, cars, cars painting, representational painti…" at bounding box center [413, 309] width 230 height 21
paste input "[GEOGRAPHIC_DATA]"
type input "car, Toronto, car painting, lights, myopia, cars, cars painting, representation…"
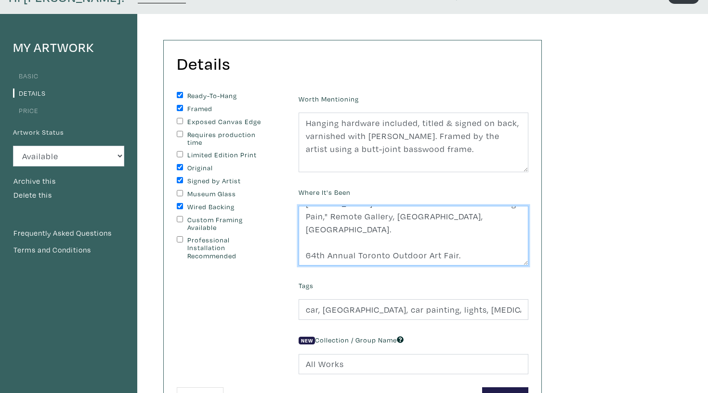
click at [435, 247] on textarea "Haley's first solo exhibition titled "Searing Pain," Remote Gallery, Toronto, O…" at bounding box center [413, 236] width 230 height 60
paste textarea ""Afterimage," Gradex 110, [GEOGRAPHIC_DATA], [GEOGRAPHIC_DATA], [GEOGRAPHIC_DAT…"
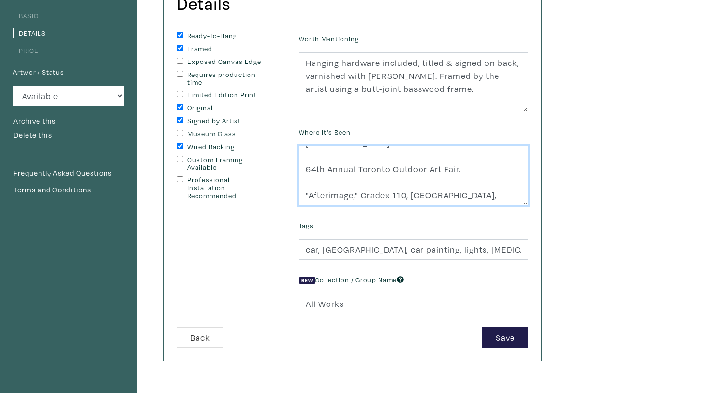
scroll to position [155, 0]
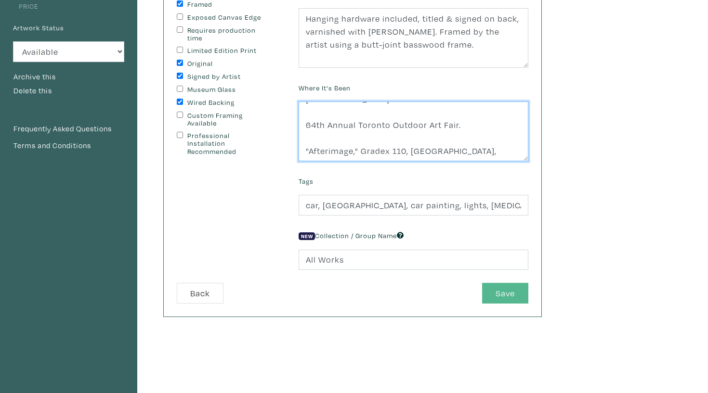
type textarea "Haley's first solo exhibition titled "Searing Pain," Remote Gallery, Toronto, O…"
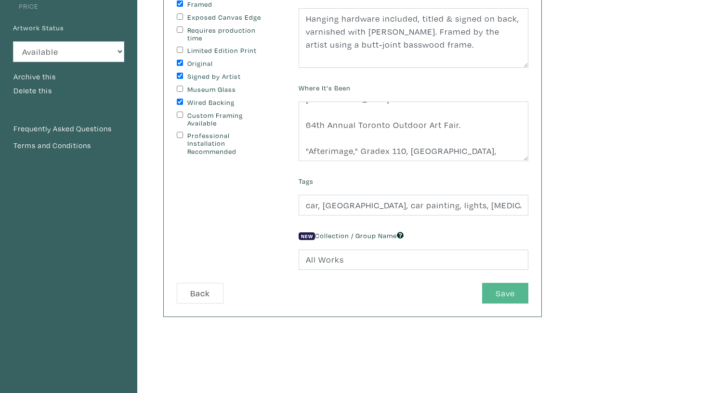
click at [504, 297] on button "Save" at bounding box center [505, 293] width 46 height 21
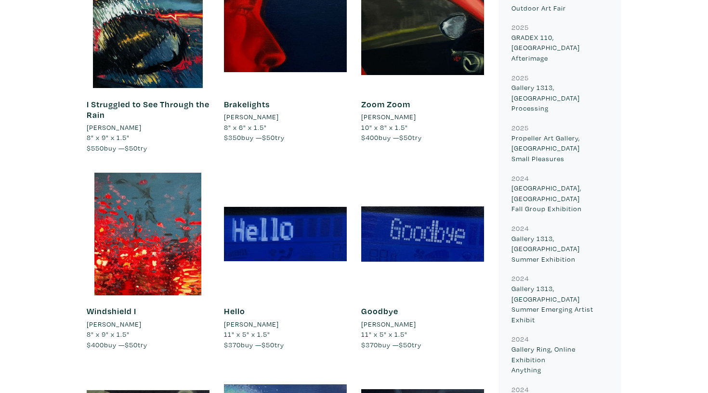
scroll to position [427, 0]
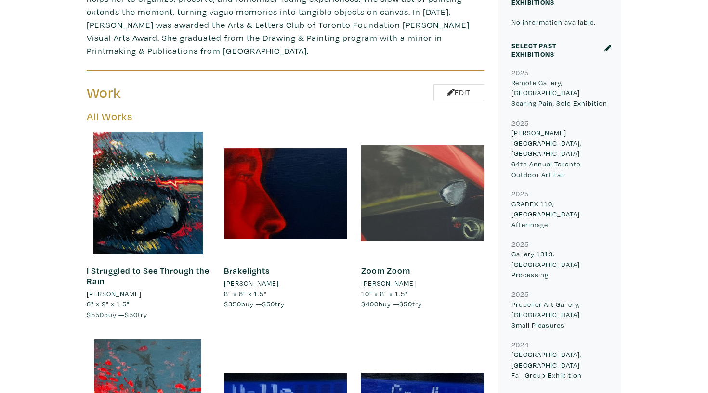
click at [448, 159] on div at bounding box center [422, 193] width 123 height 123
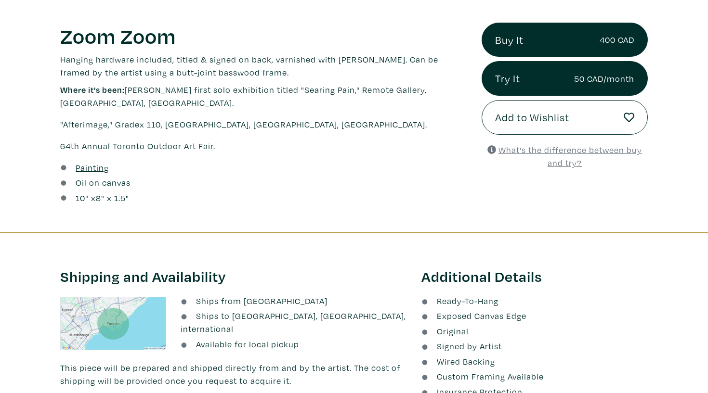
scroll to position [356, 0]
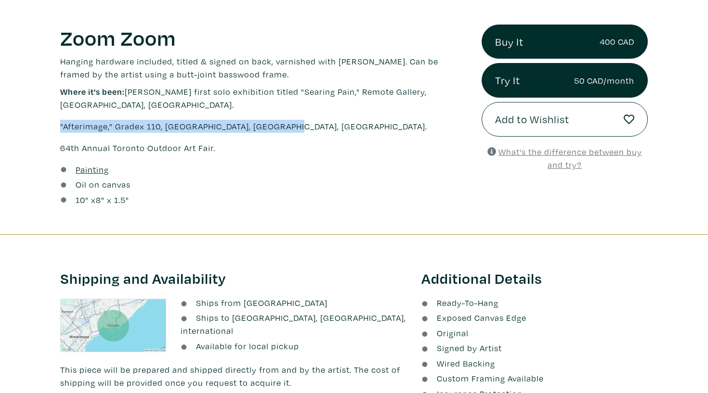
drag, startPoint x: 290, startPoint y: 111, endPoint x: 46, endPoint y: 109, distance: 244.1
copy p ""Afterimage," Gradex 110, [GEOGRAPHIC_DATA], [GEOGRAPHIC_DATA], [GEOGRAPHIC_DAT…"
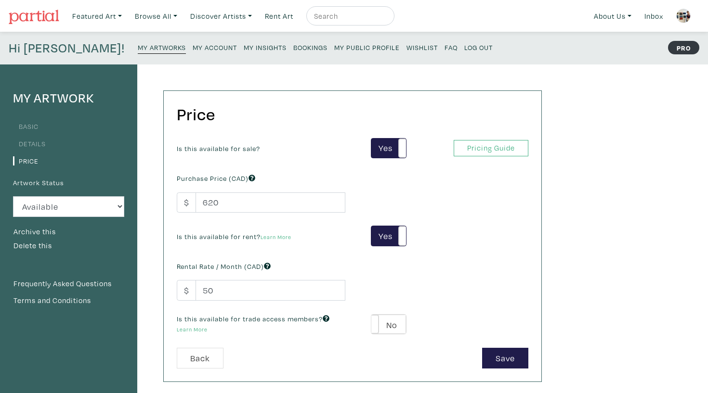
click at [122, 33] on div "Hi [PERSON_NAME]! My Artworks My Account My Insights Bookings My Public Profile…" at bounding box center [354, 48] width 708 height 33
